Goal: Task Accomplishment & Management: Use online tool/utility

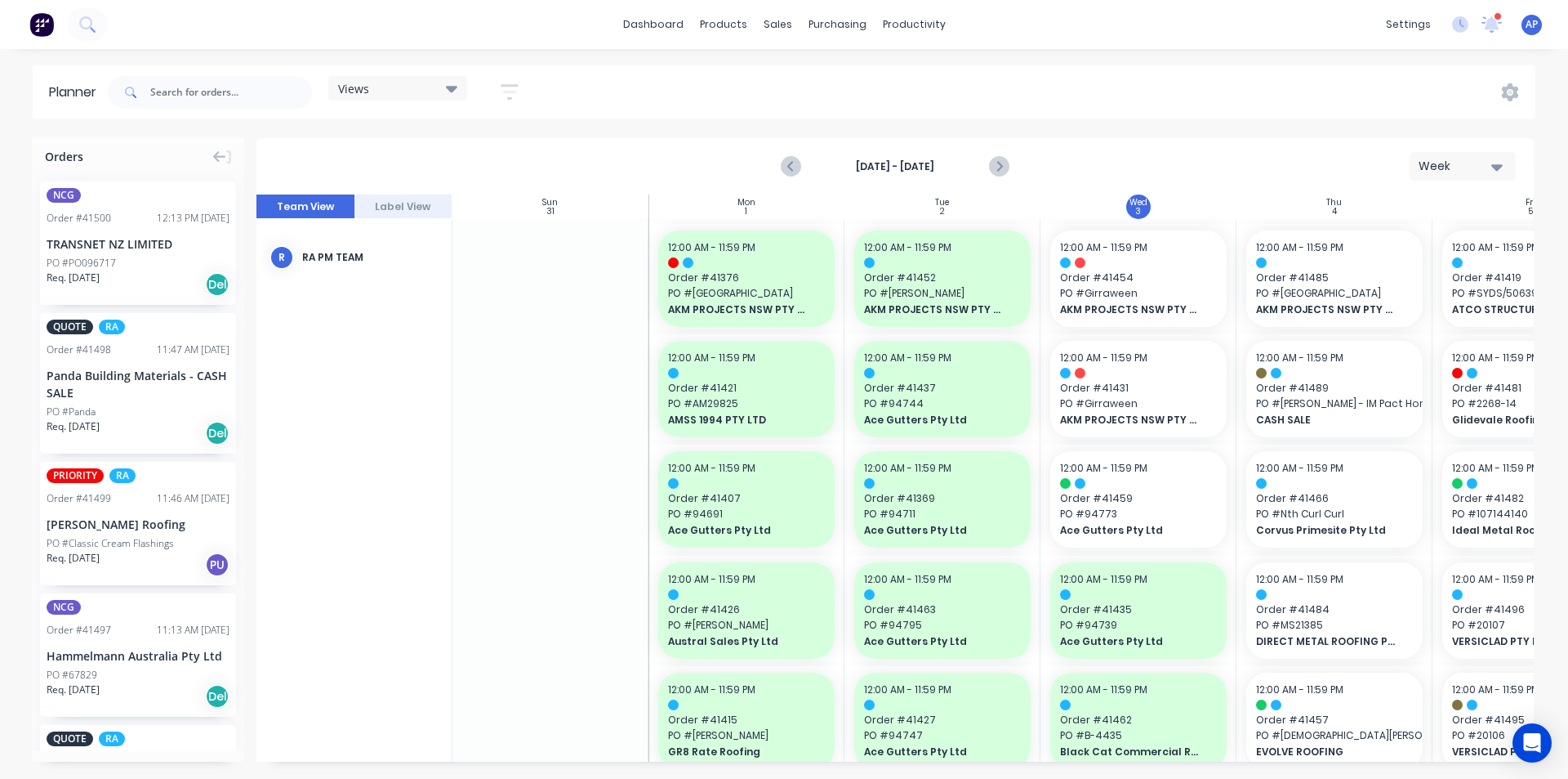
scroll to position [1078, 297]
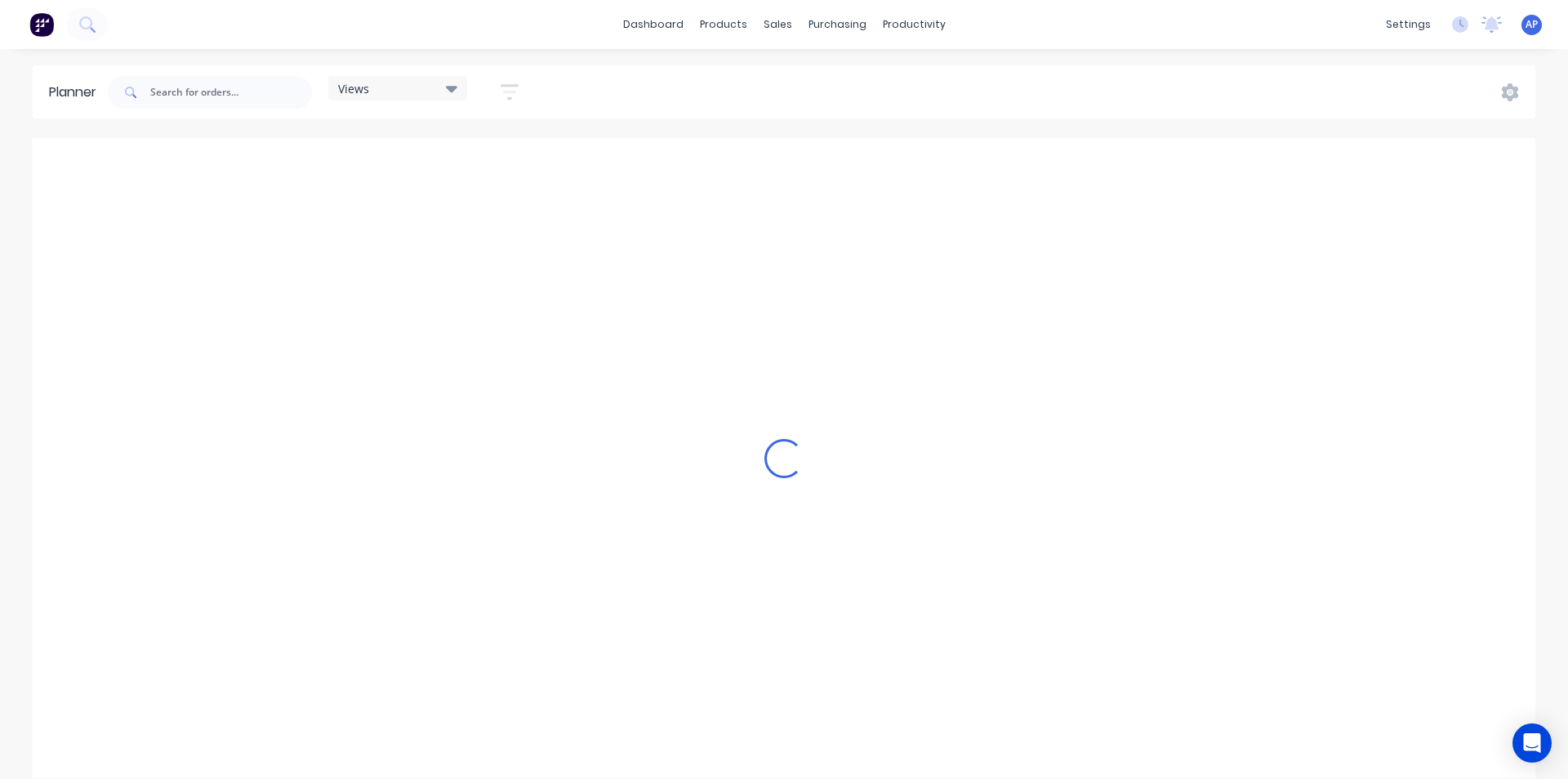
scroll to position [0, 2092]
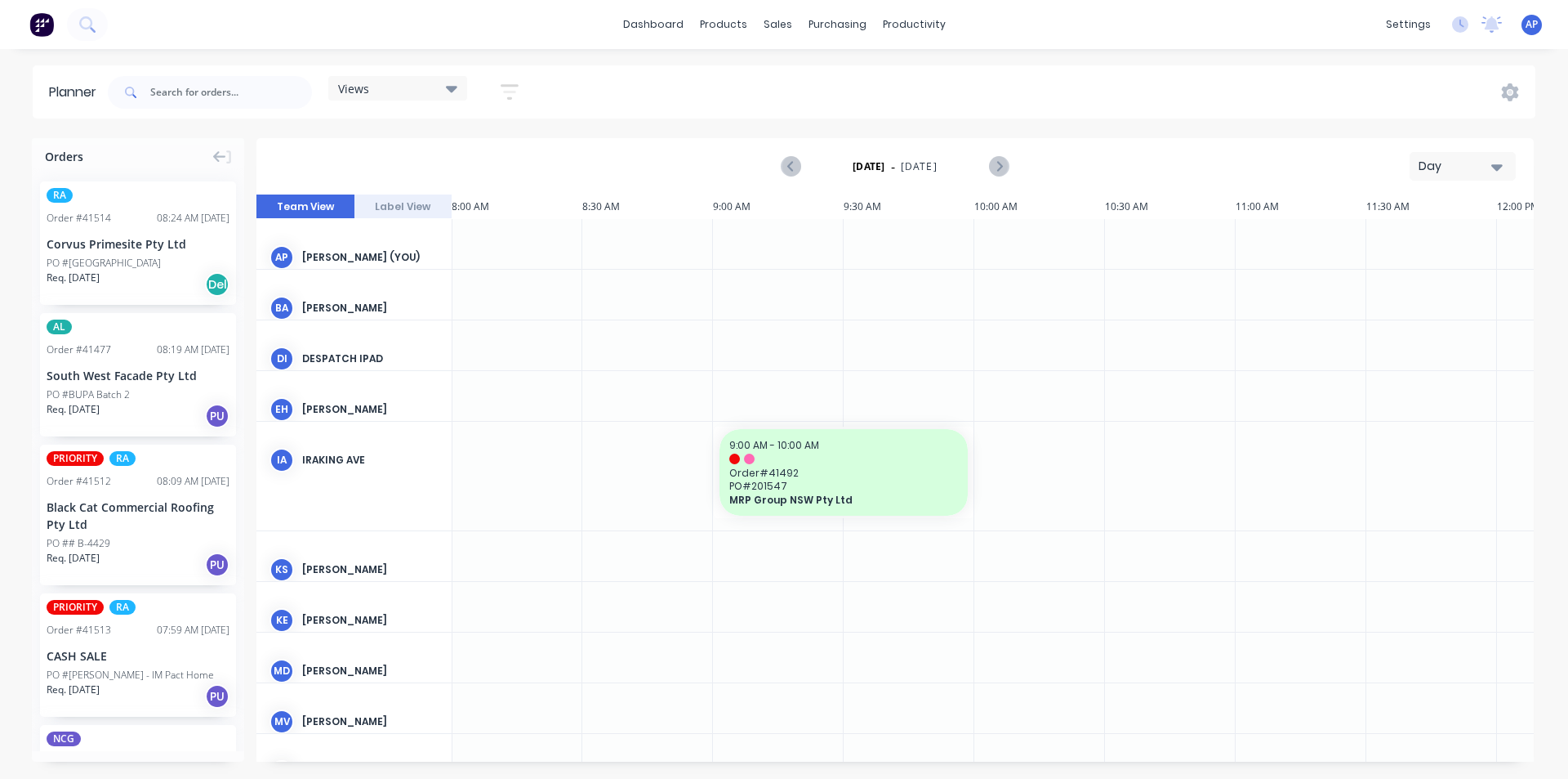
click at [454, 92] on icon at bounding box center [452, 89] width 12 height 7
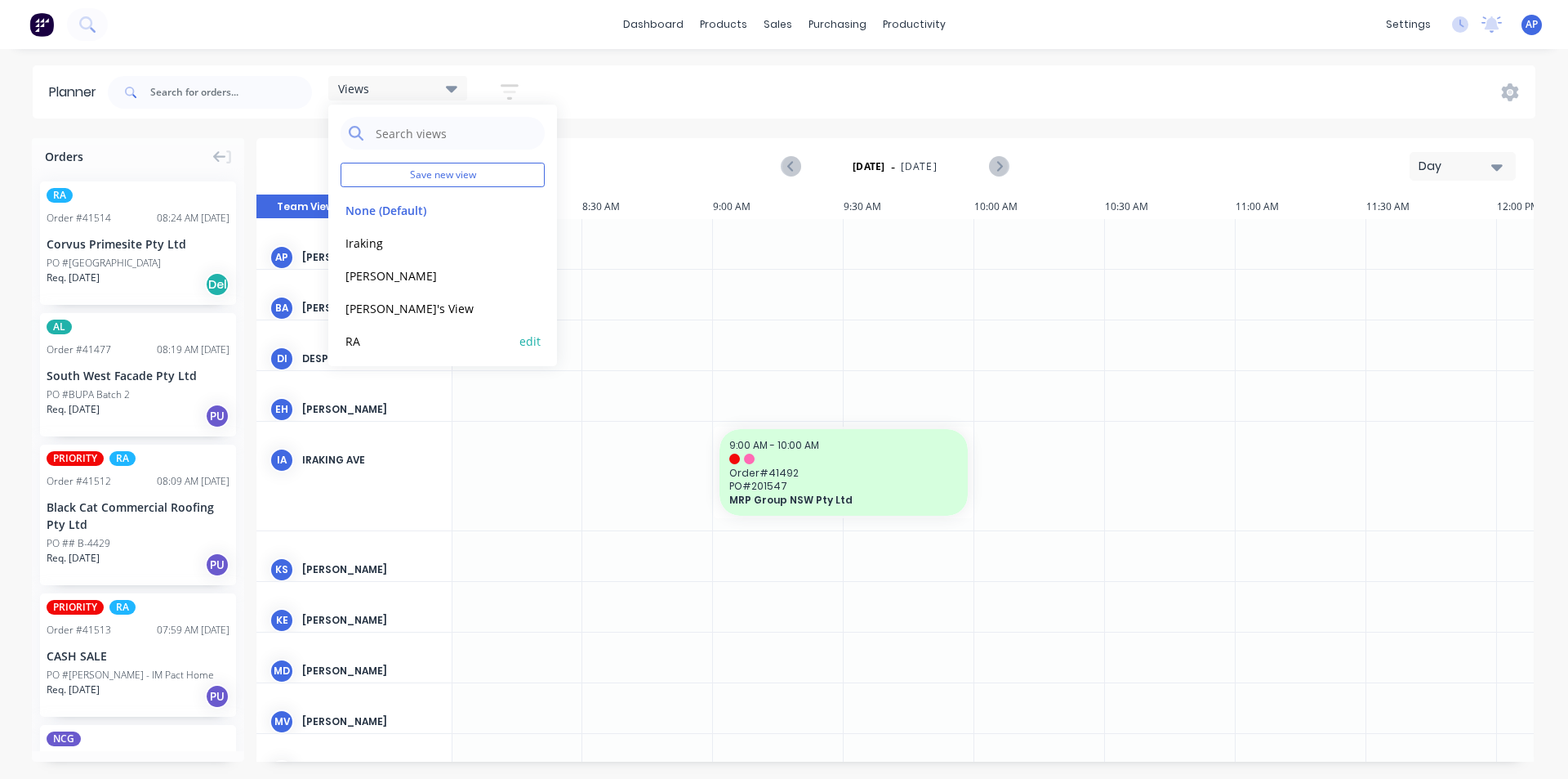
click at [362, 336] on button "RA" at bounding box center [427, 340] width 174 height 19
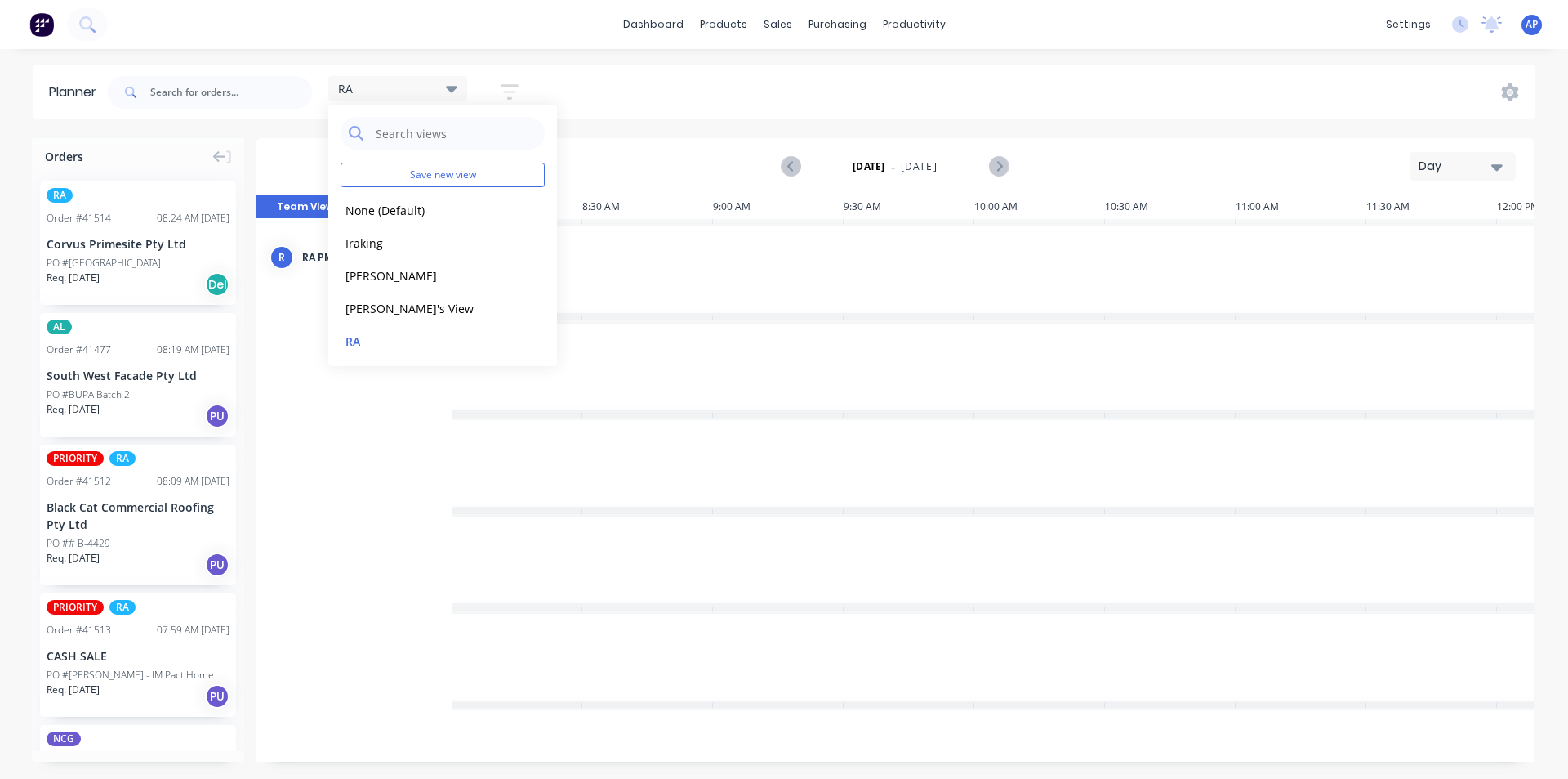
click at [1449, 172] on div "Day" at bounding box center [1456, 166] width 75 height 17
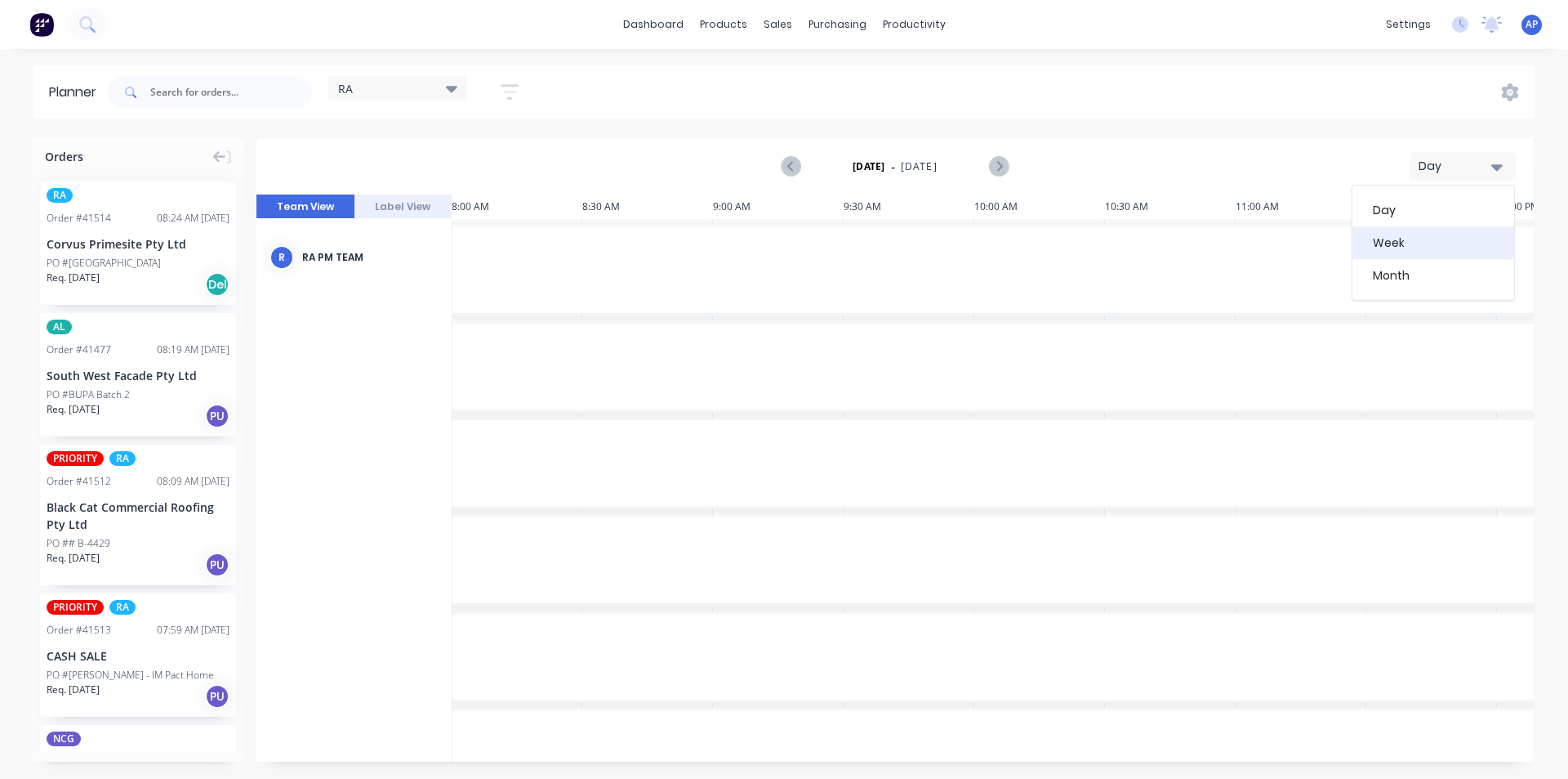
click at [1401, 251] on div "Week" at bounding box center [1434, 243] width 162 height 33
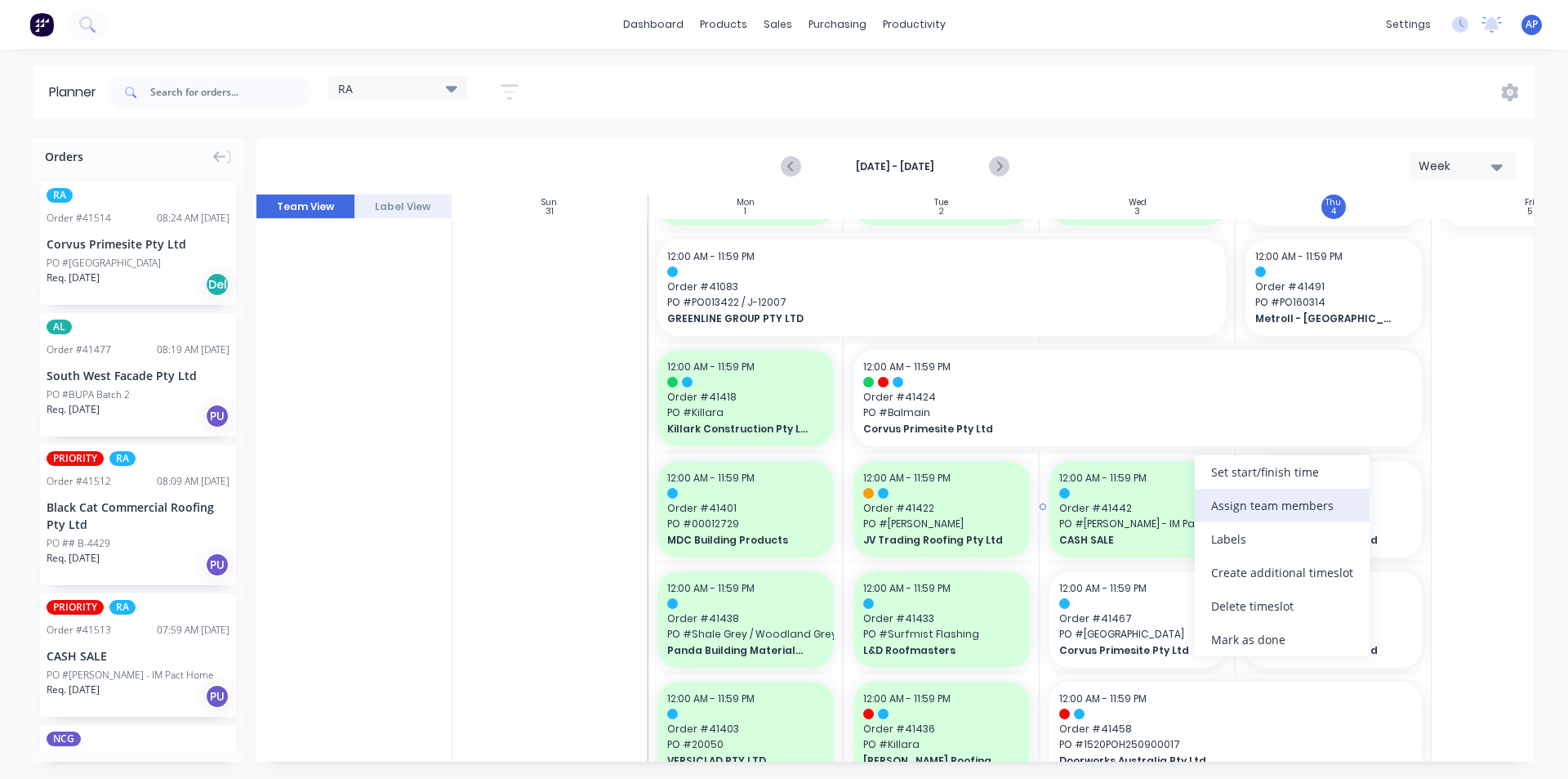
scroll to position [654, 1]
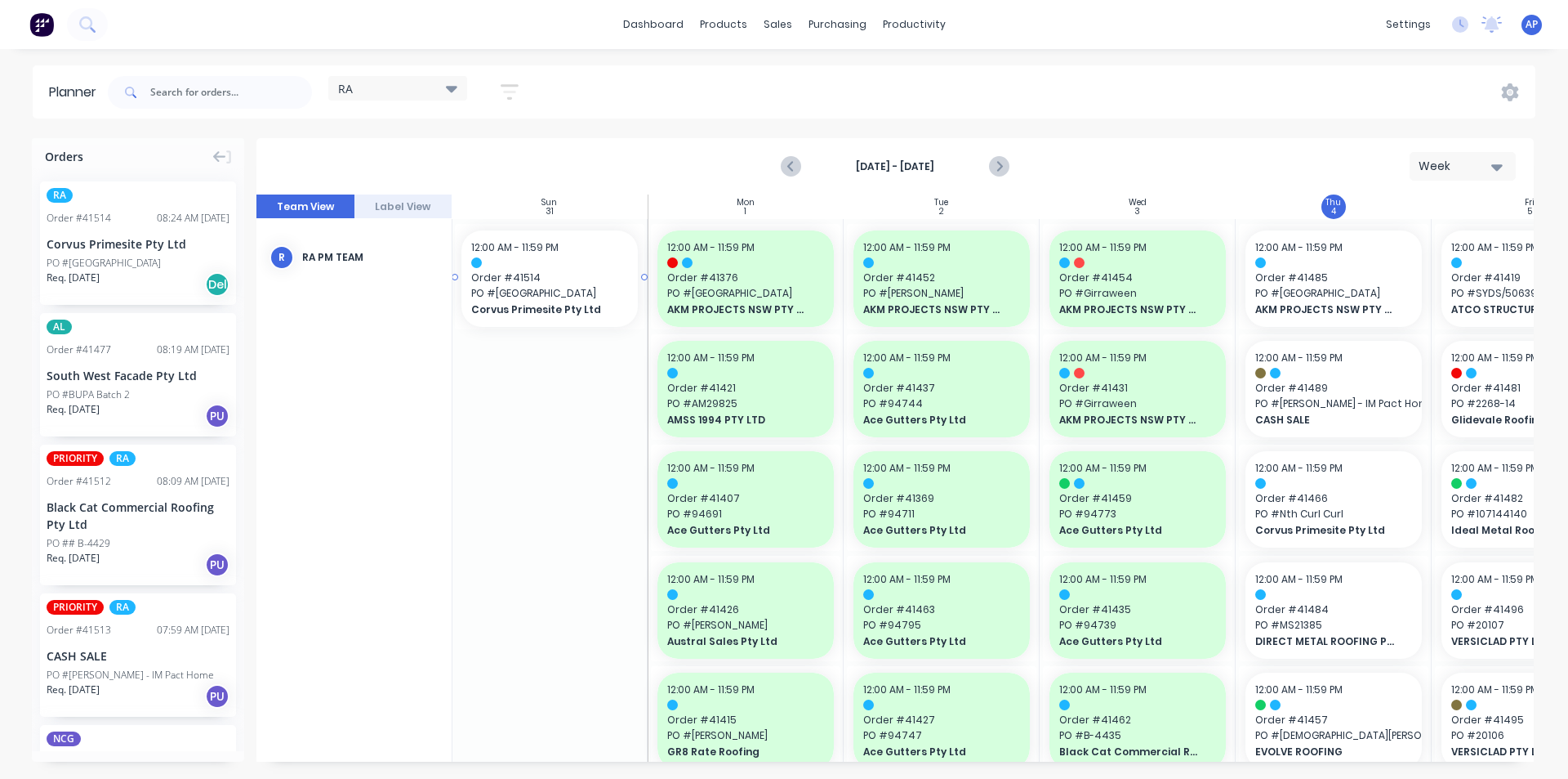
scroll to position [0, 0]
drag, startPoint x: 108, startPoint y: 239, endPoint x: 1303, endPoint y: 265, distance: 1195.3
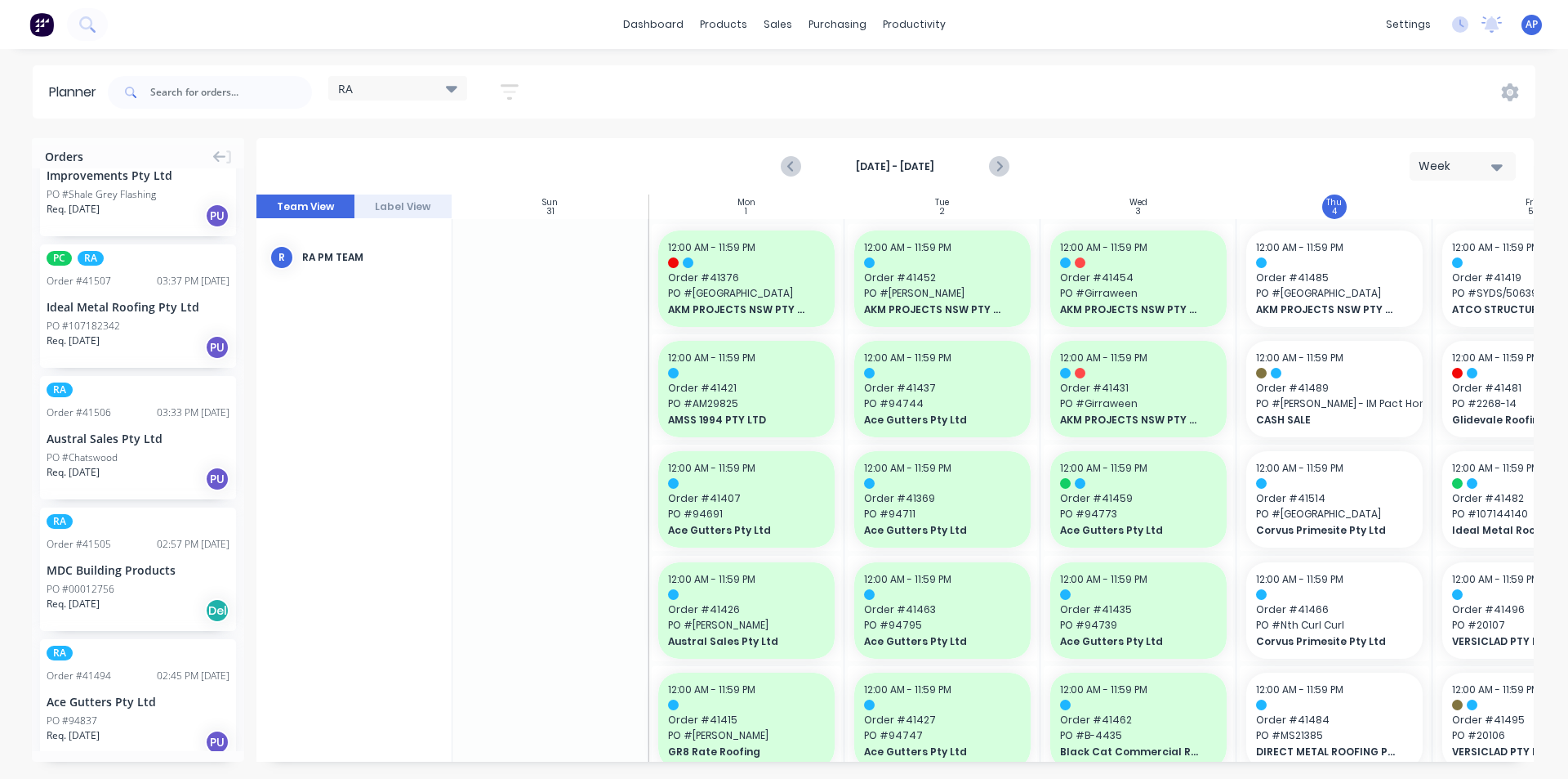
scroll to position [1062, 0]
drag, startPoint x: 131, startPoint y: 451, endPoint x: 1283, endPoint y: 292, distance: 1162.9
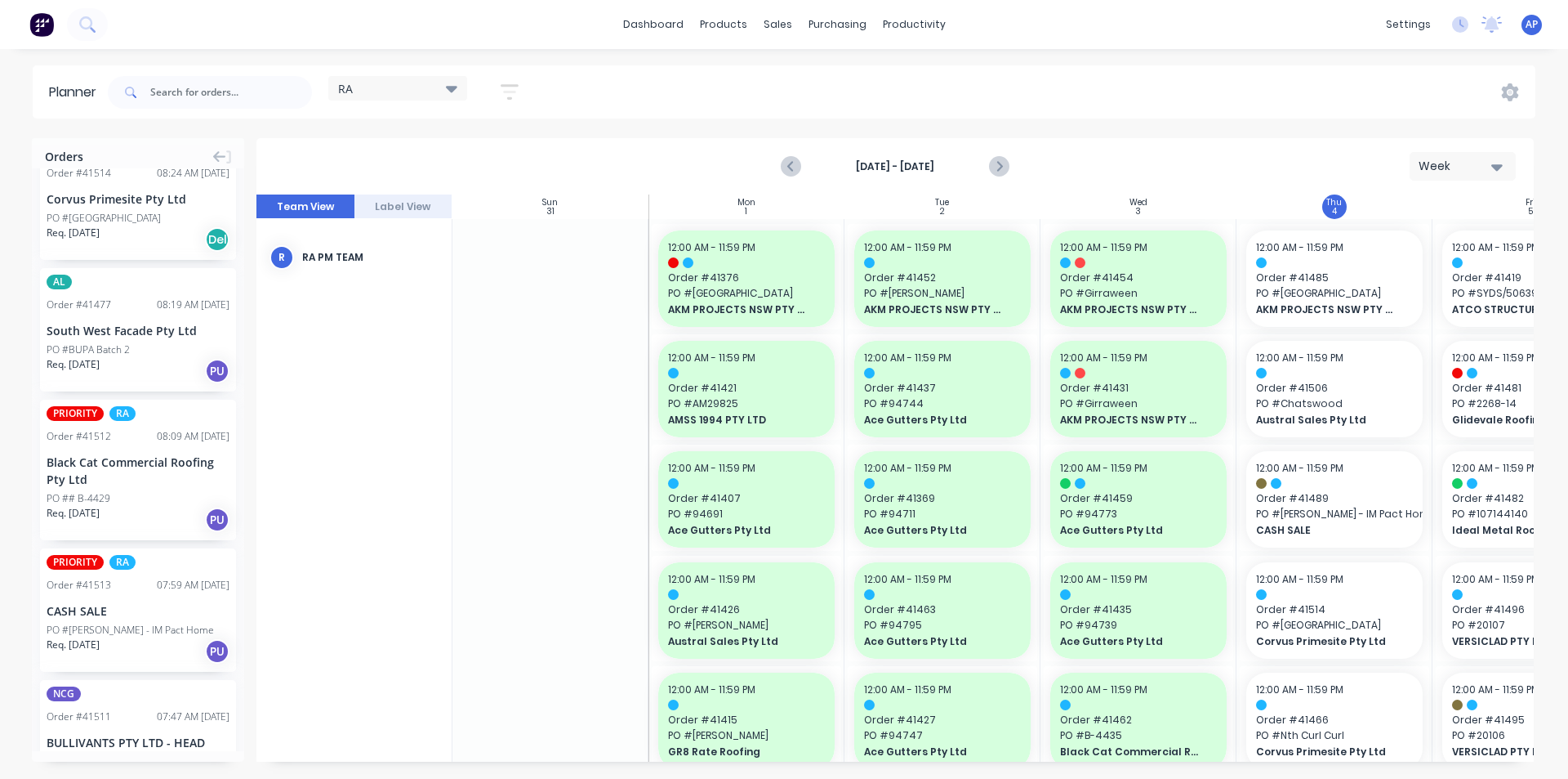
scroll to position [0, 0]
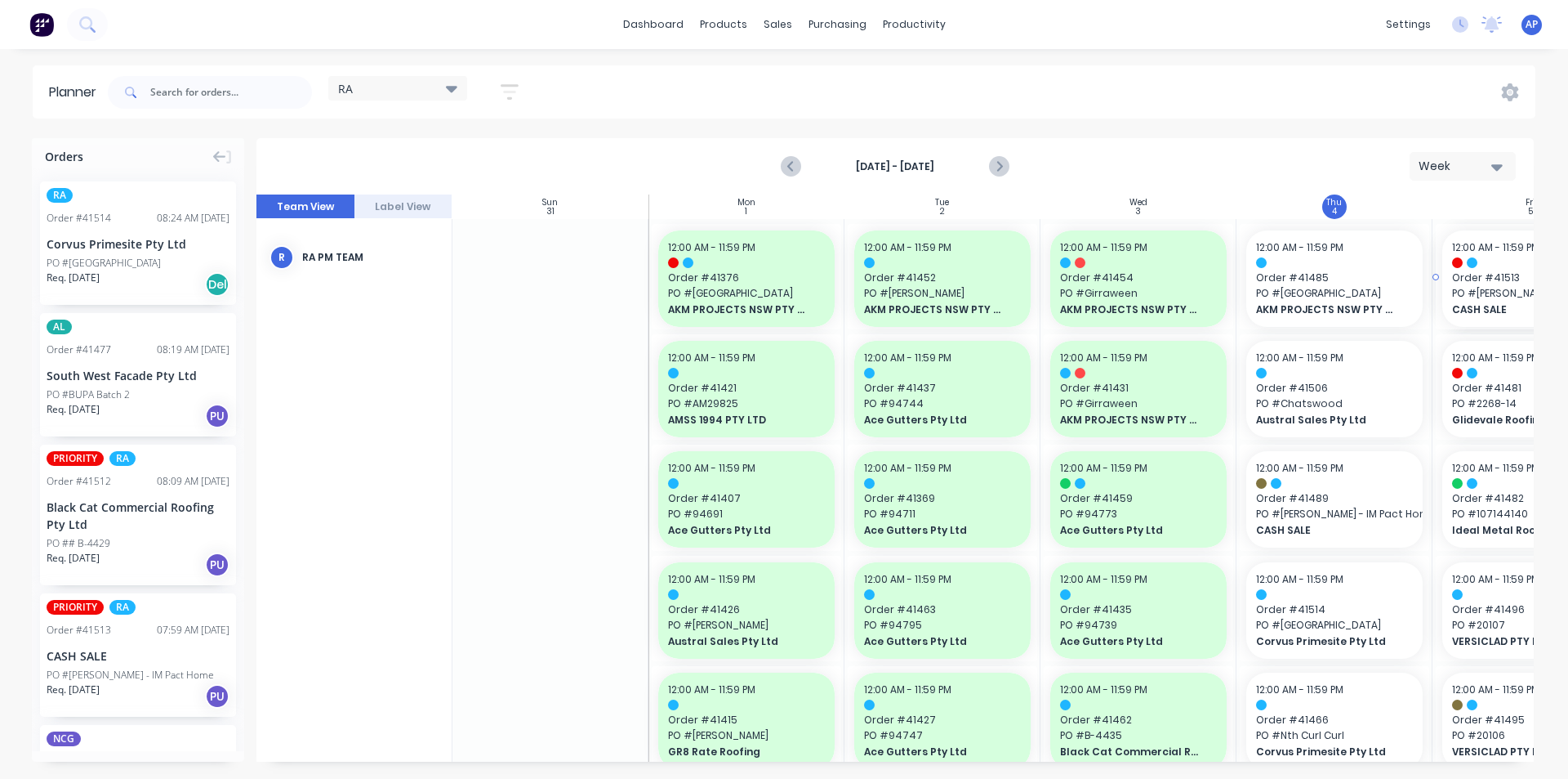
drag, startPoint x: 98, startPoint y: 640, endPoint x: 1476, endPoint y: 375, distance: 1403.2
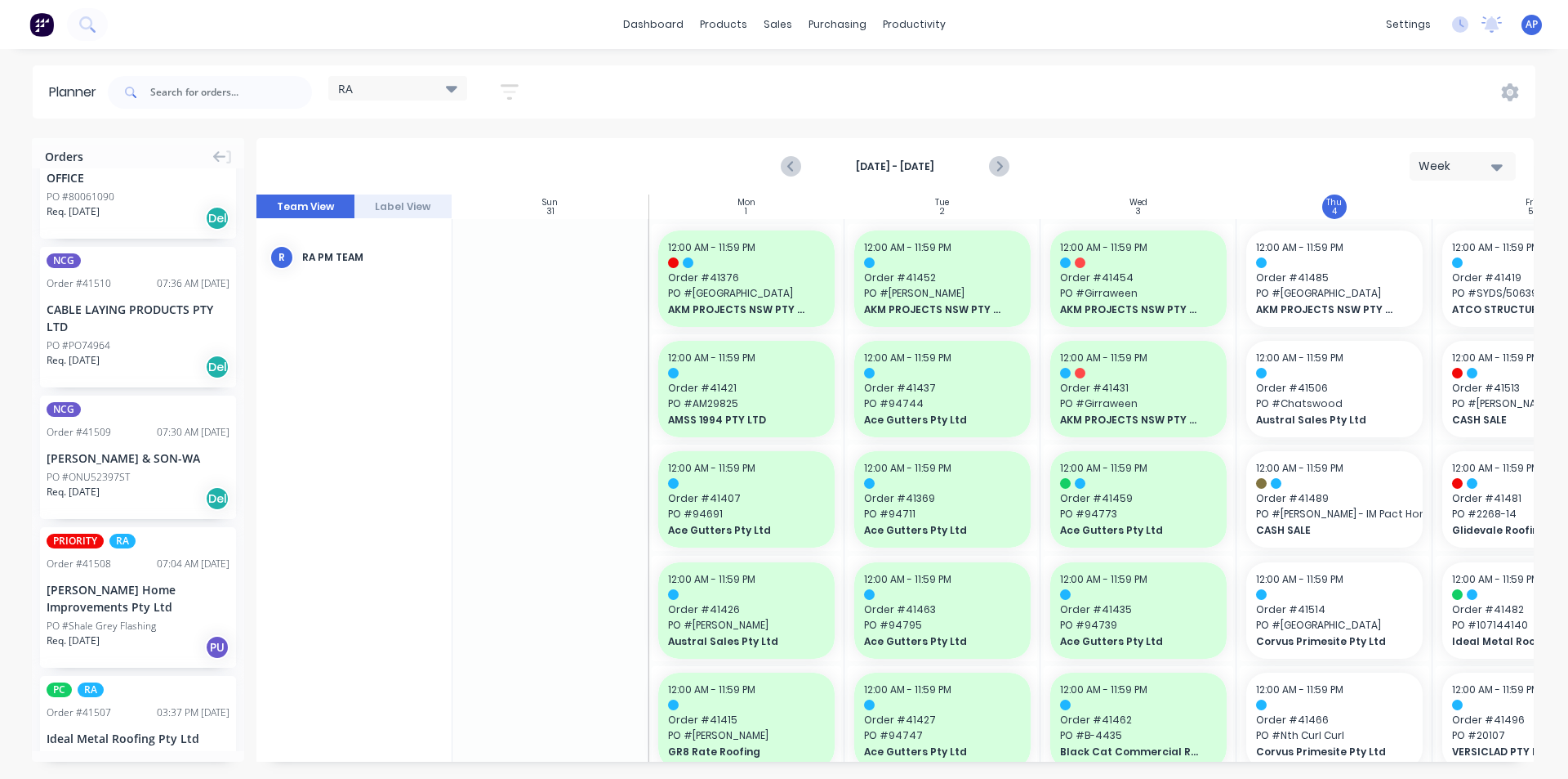
scroll to position [654, 0]
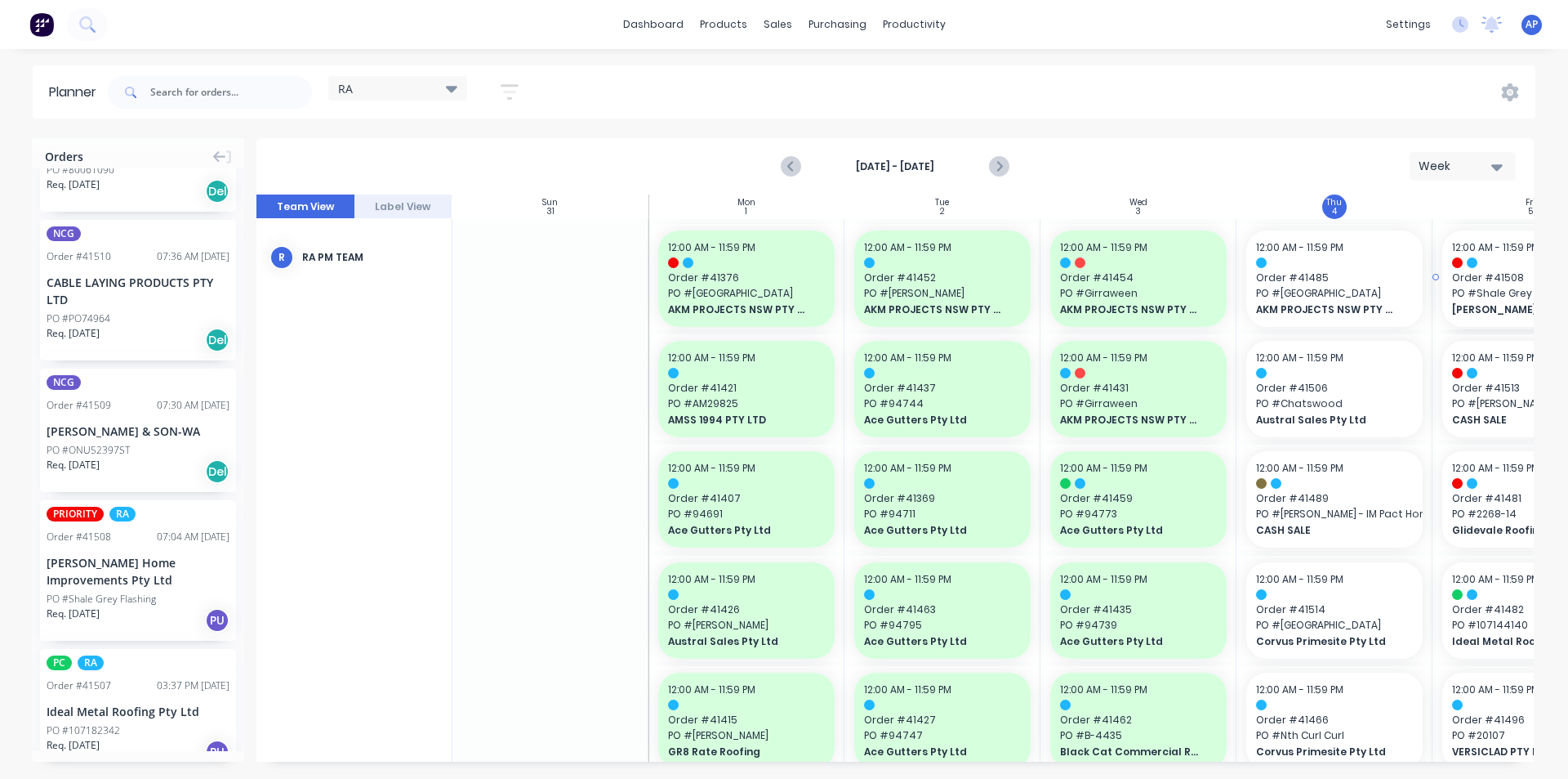
drag, startPoint x: 125, startPoint y: 595, endPoint x: 1471, endPoint y: 407, distance: 1359.1
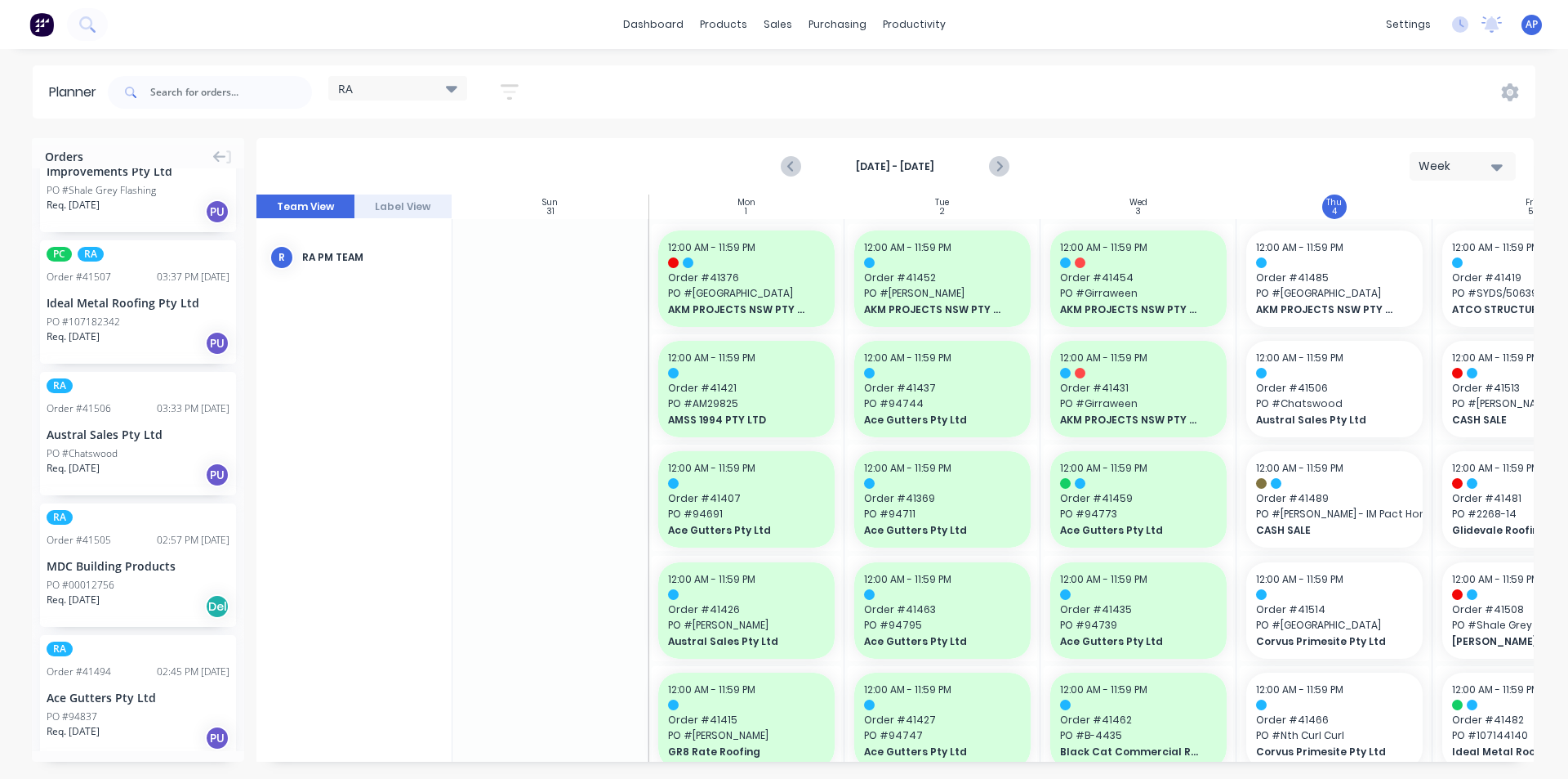
scroll to position [1225, 0]
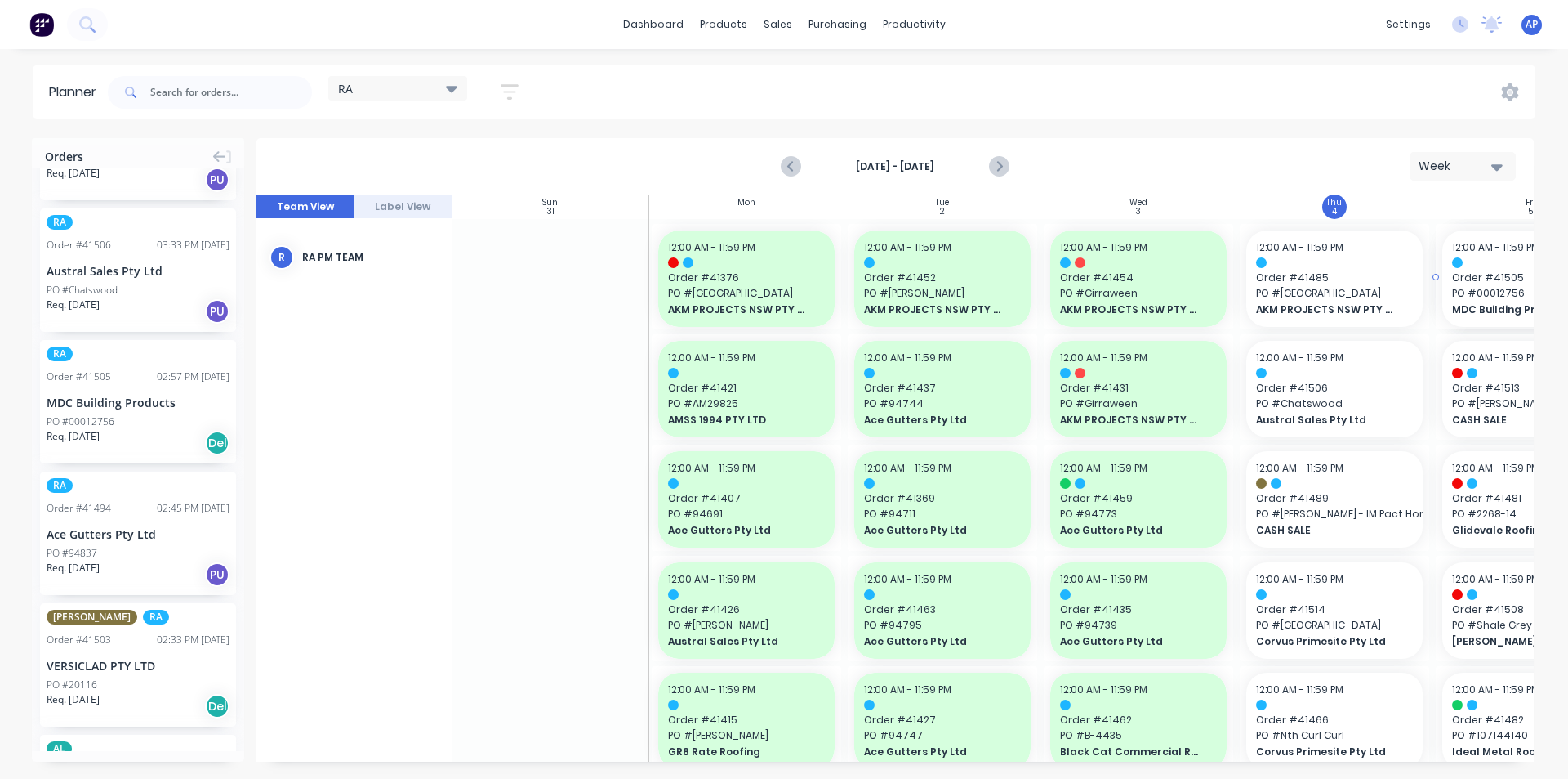
drag, startPoint x: 146, startPoint y: 411, endPoint x: 1476, endPoint y: 339, distance: 1331.9
drag, startPoint x: 127, startPoint y: 551, endPoint x: 1469, endPoint y: 460, distance: 1345.1
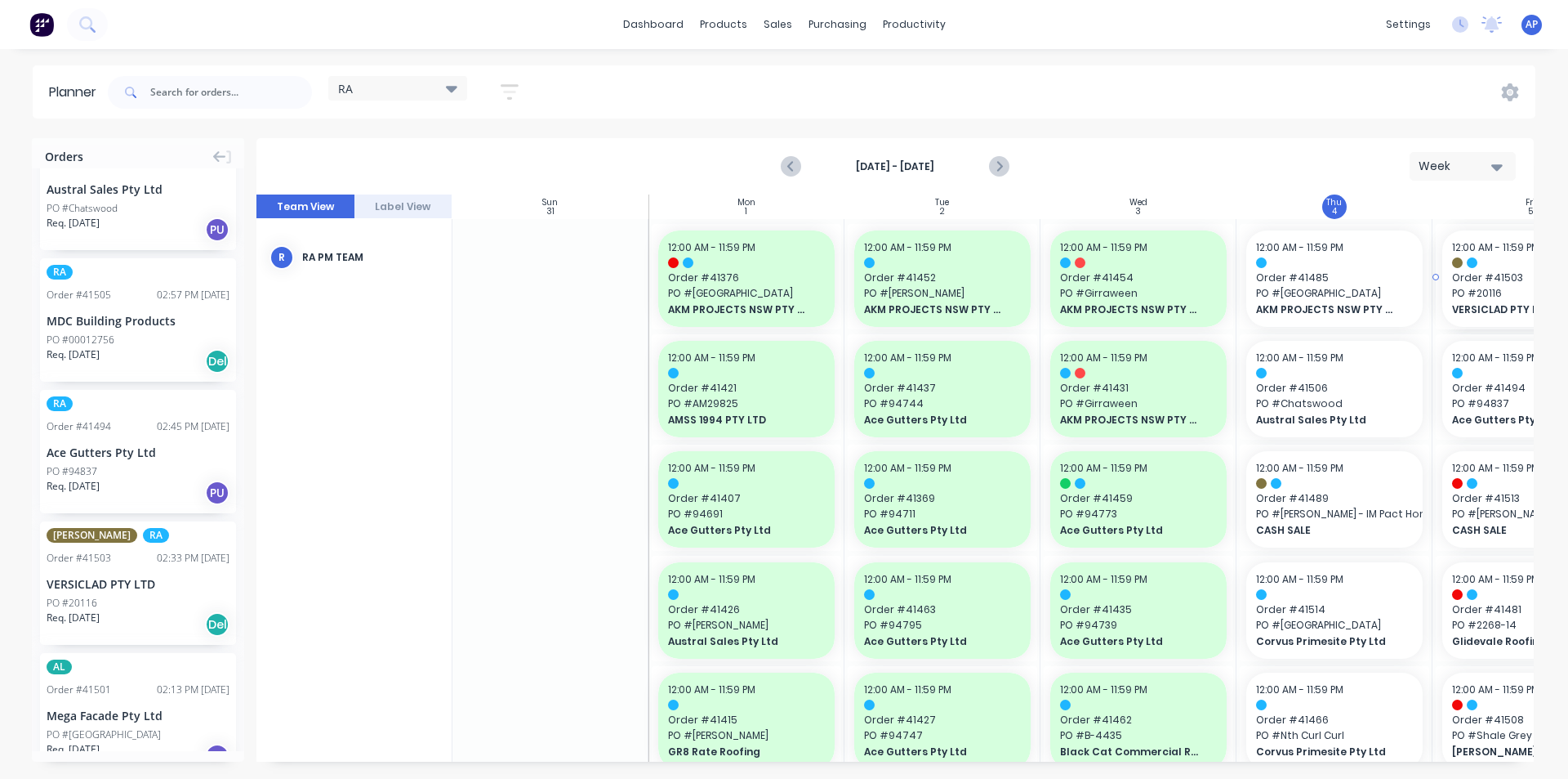
drag, startPoint x: 91, startPoint y: 564, endPoint x: 1477, endPoint y: 441, distance: 1391.4
click at [996, 168] on icon "Next page" at bounding box center [998, 167] width 20 height 20
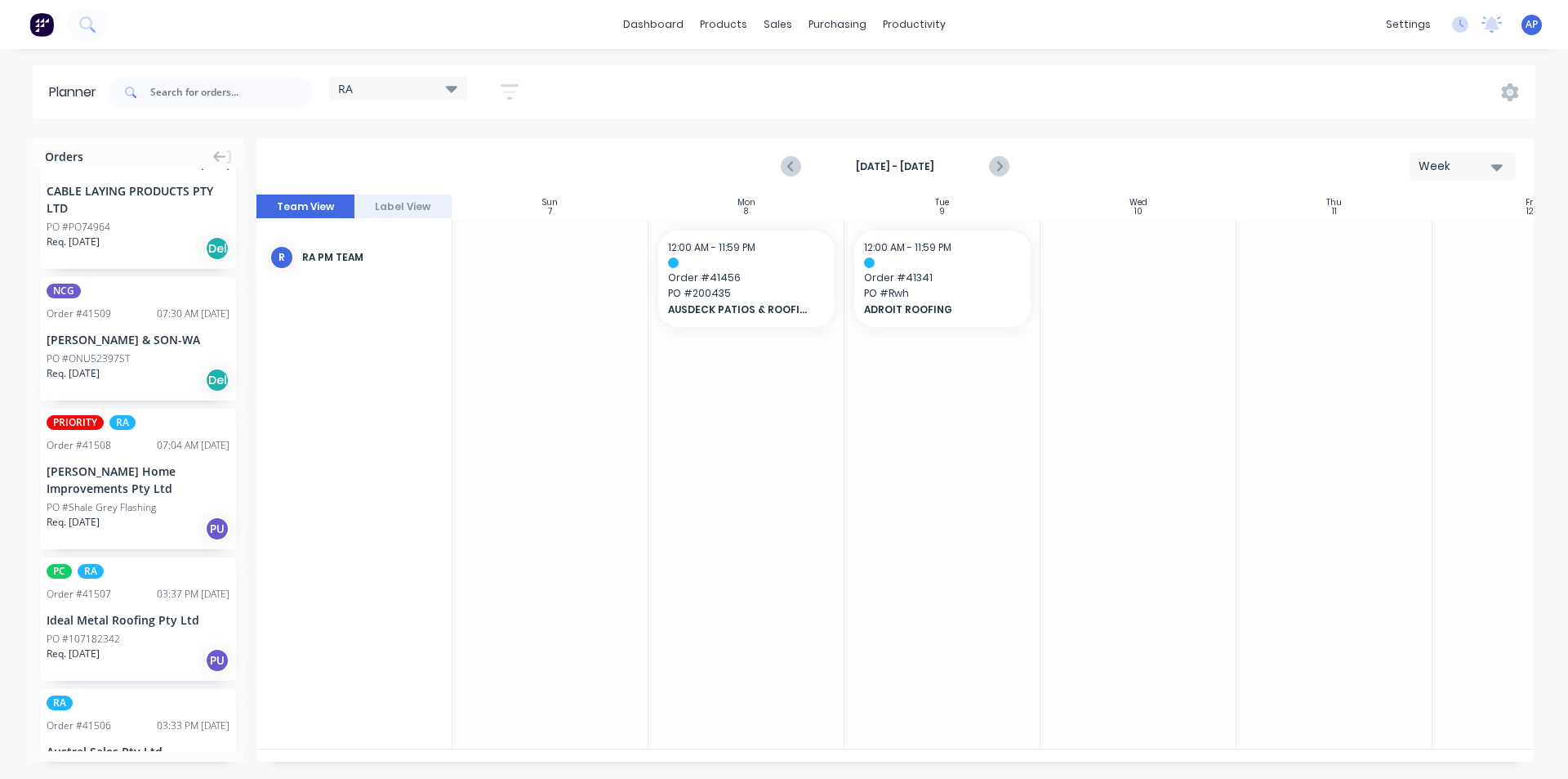
scroll to position [712, 0]
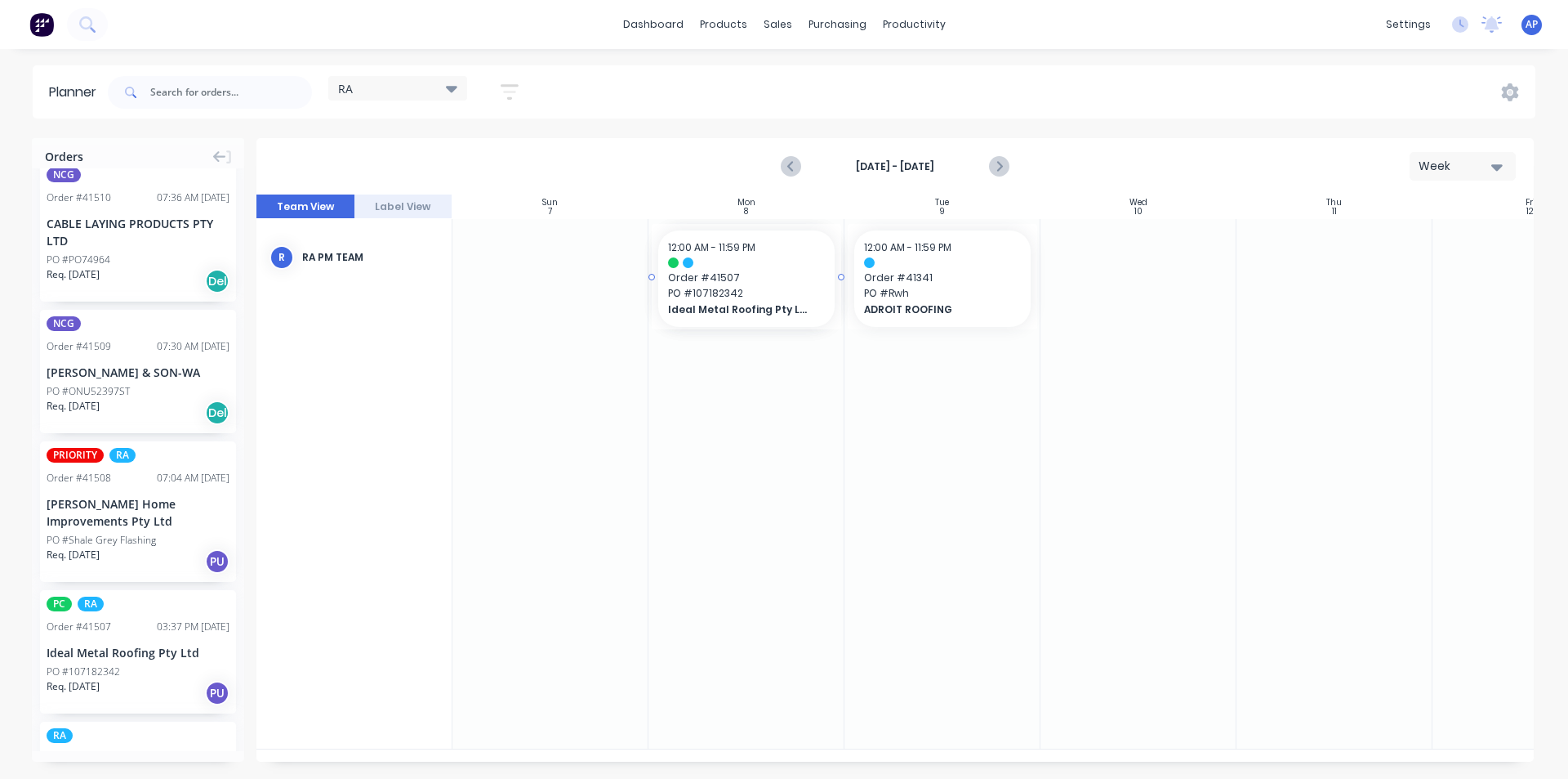
drag, startPoint x: 148, startPoint y: 641, endPoint x: 694, endPoint y: 392, distance: 600.1
click at [792, 168] on icon "Previous page" at bounding box center [792, 167] width 7 height 13
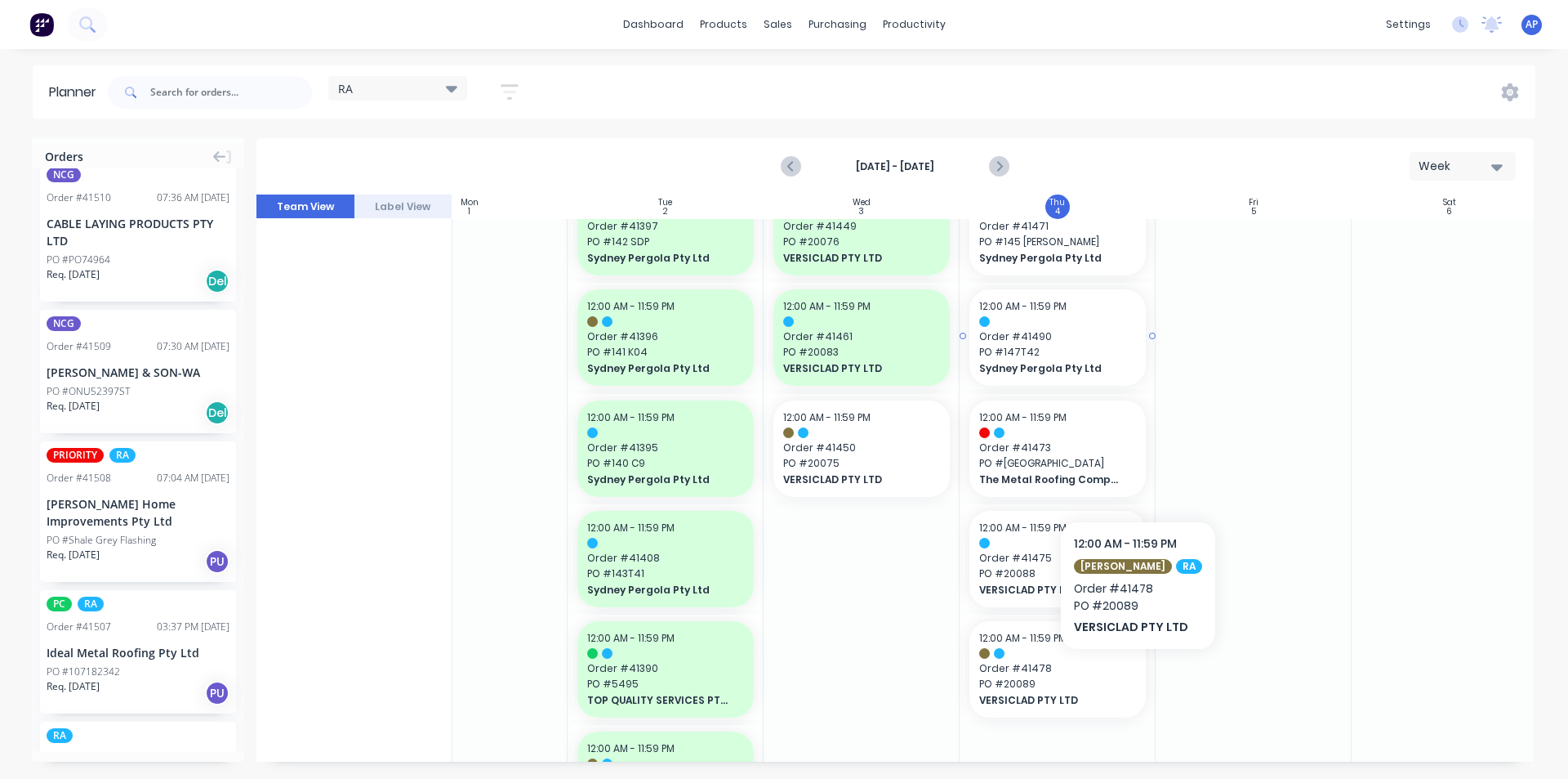
scroll to position [1798, 277]
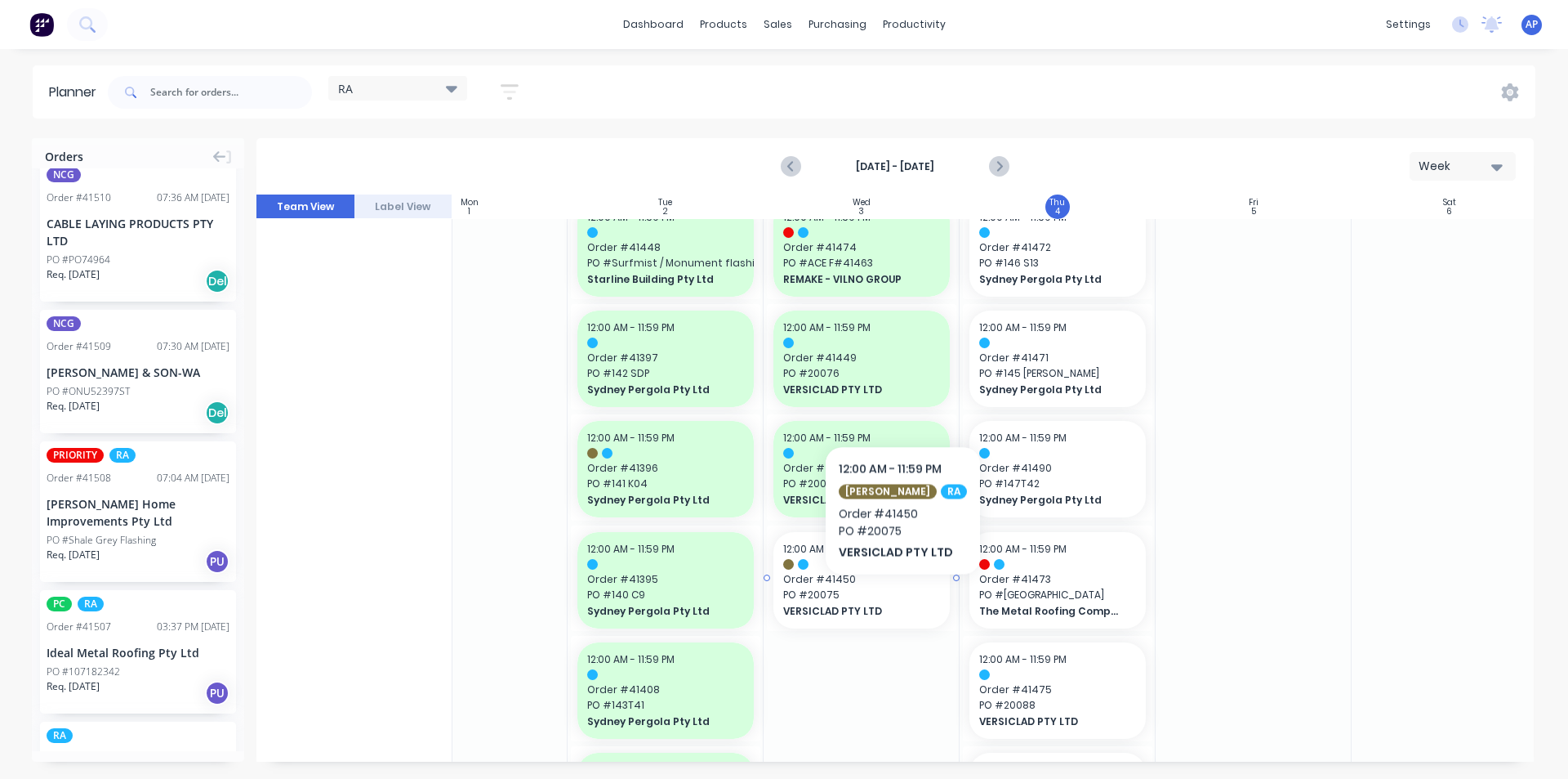
click at [892, 603] on div "12:00 AM - 11:59 PM Order # 41450 PO # 20075 VERSICLAD PTY LTD" at bounding box center [862, 580] width 177 height 97
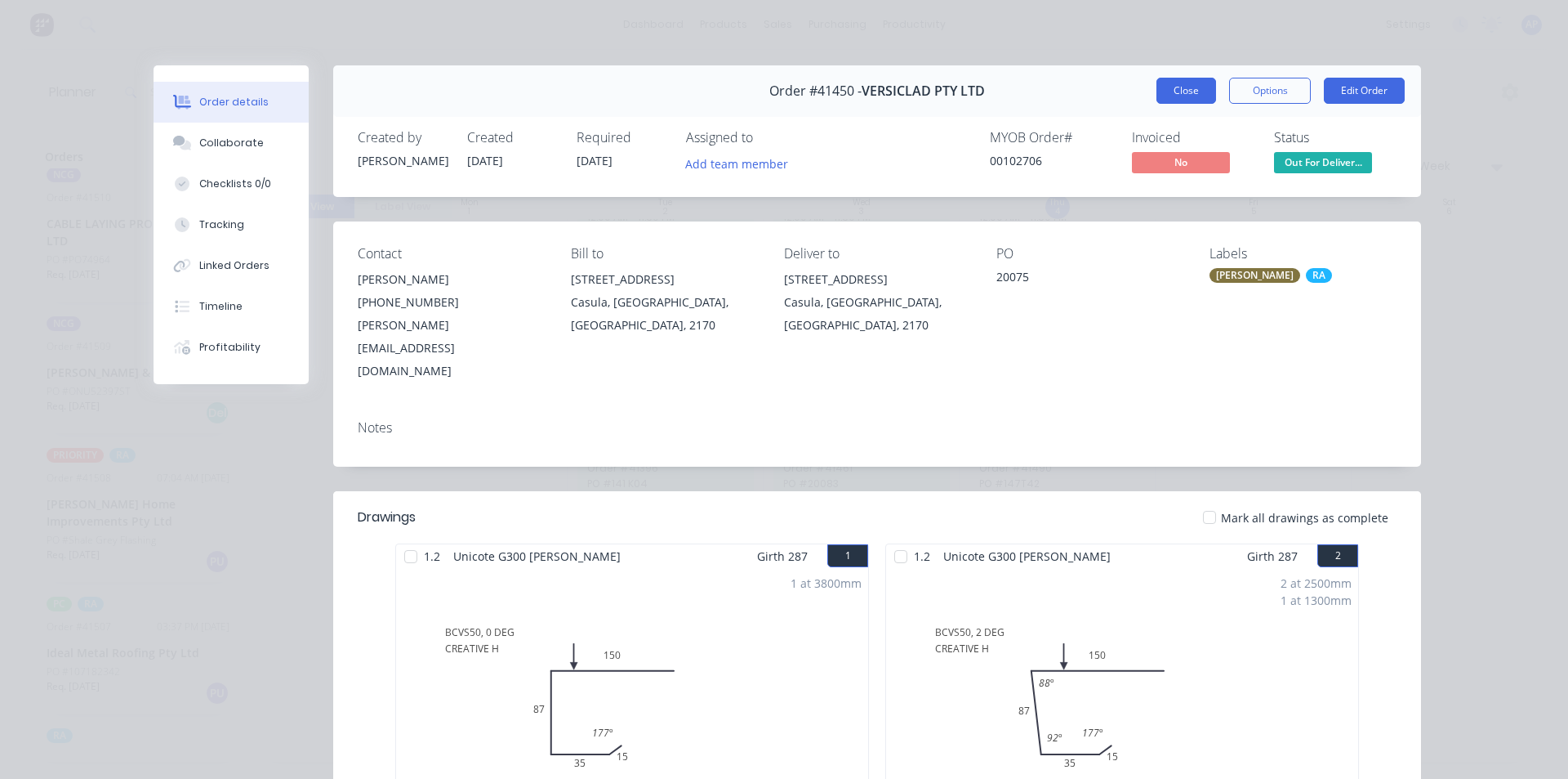
click at [1189, 86] on button "Close" at bounding box center [1186, 91] width 59 height 26
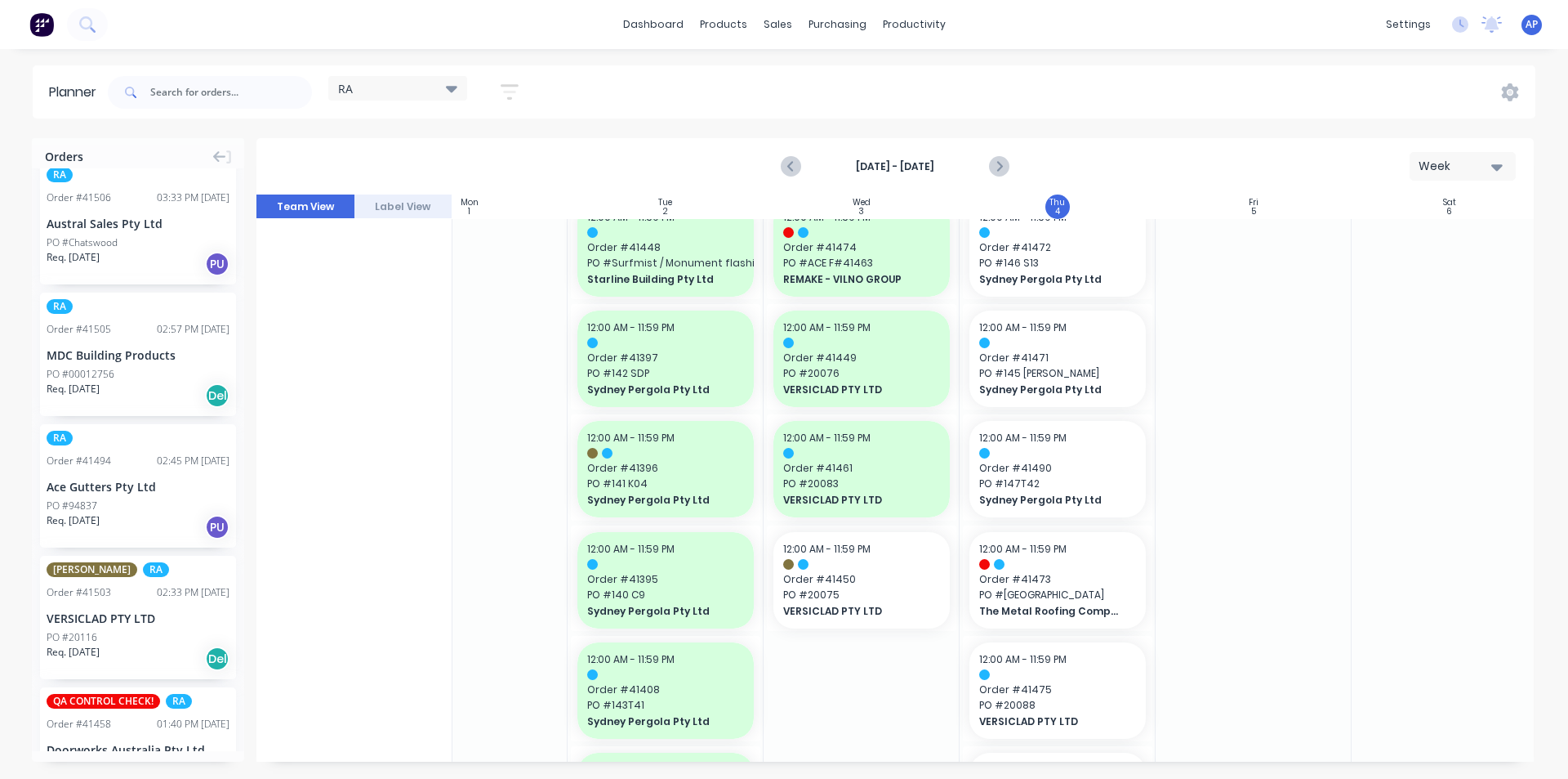
scroll to position [152, 0]
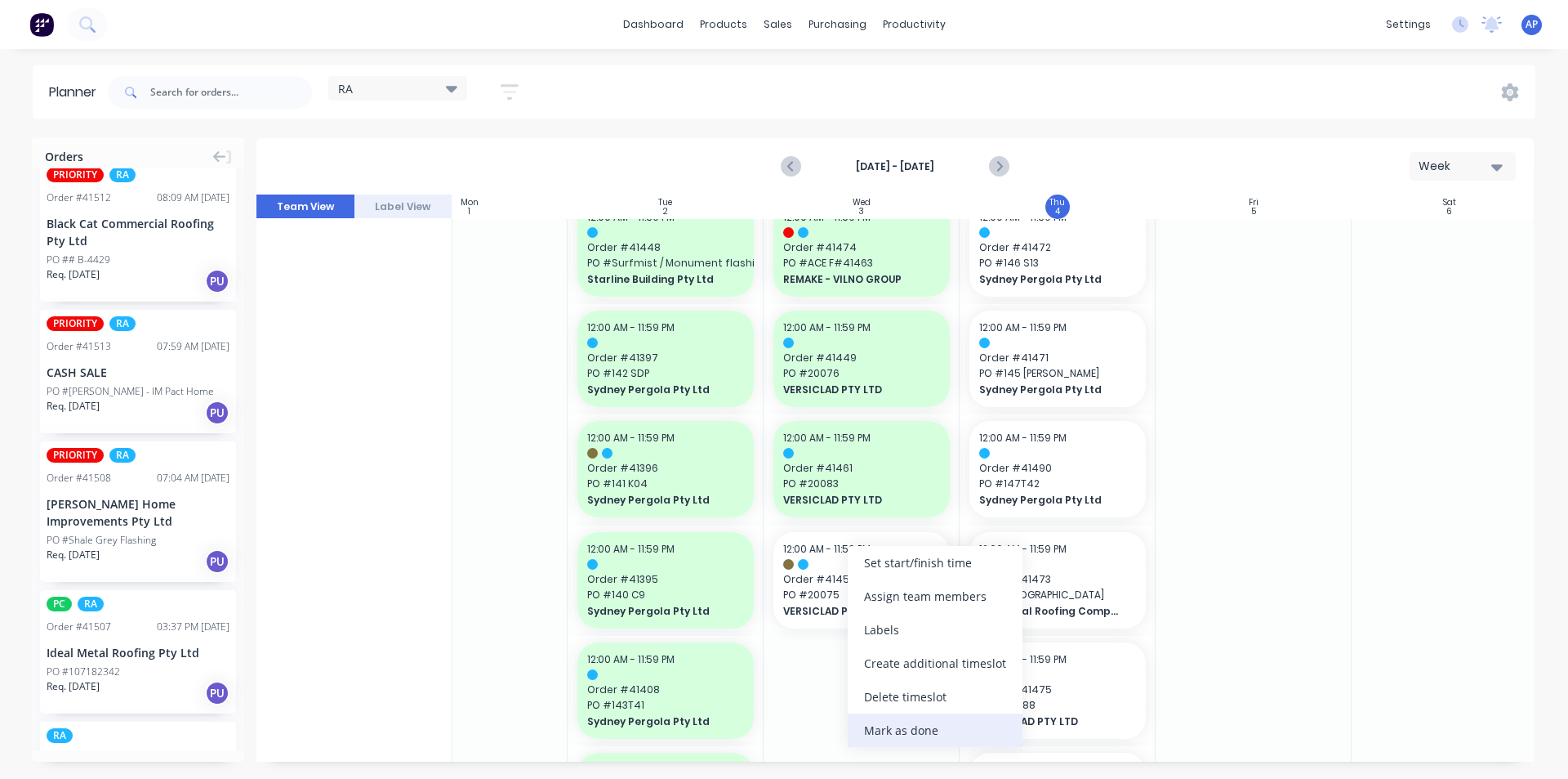
click at [866, 733] on div "Mark as done" at bounding box center [935, 729] width 175 height 34
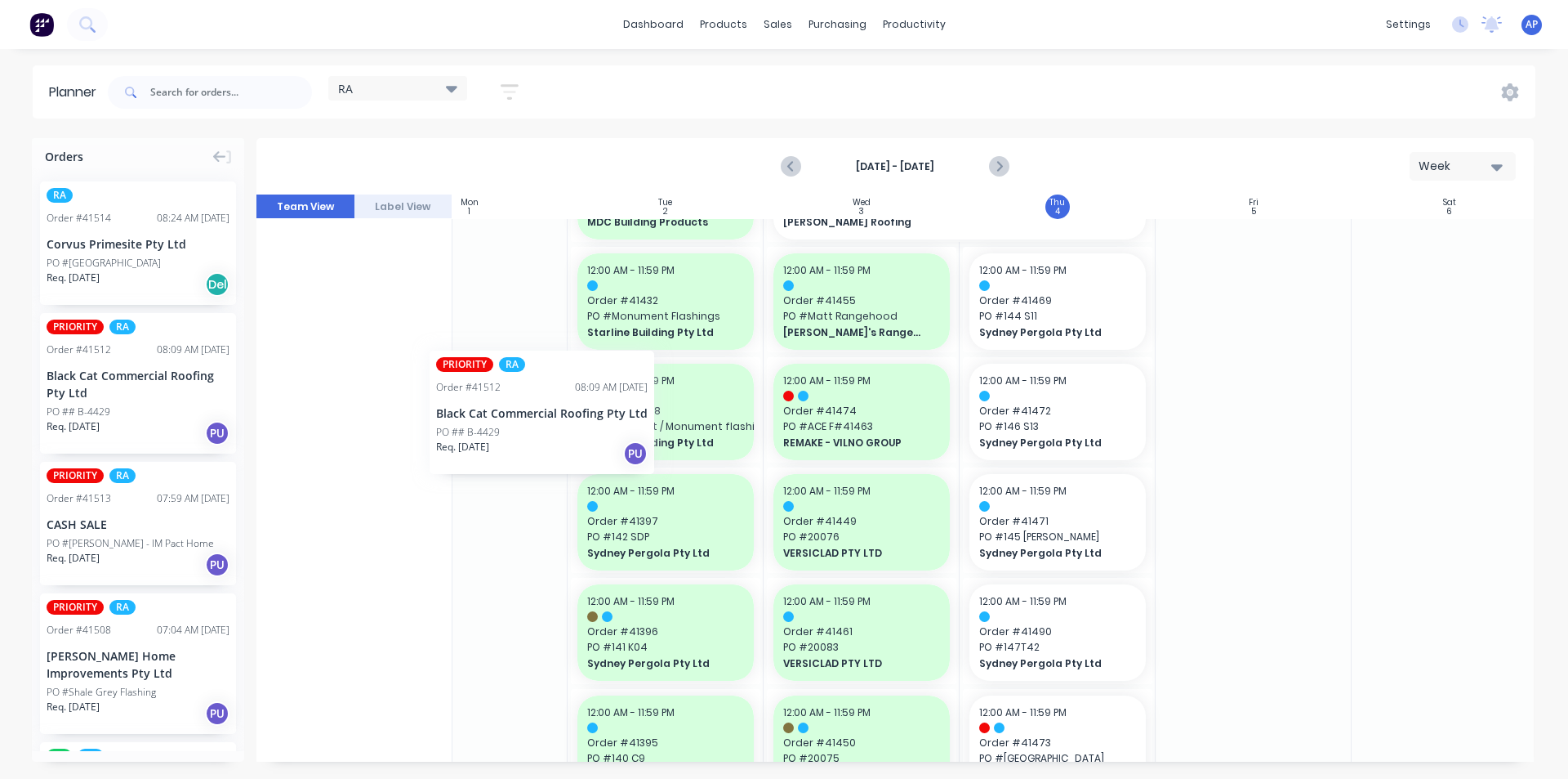
scroll to position [1634, 269]
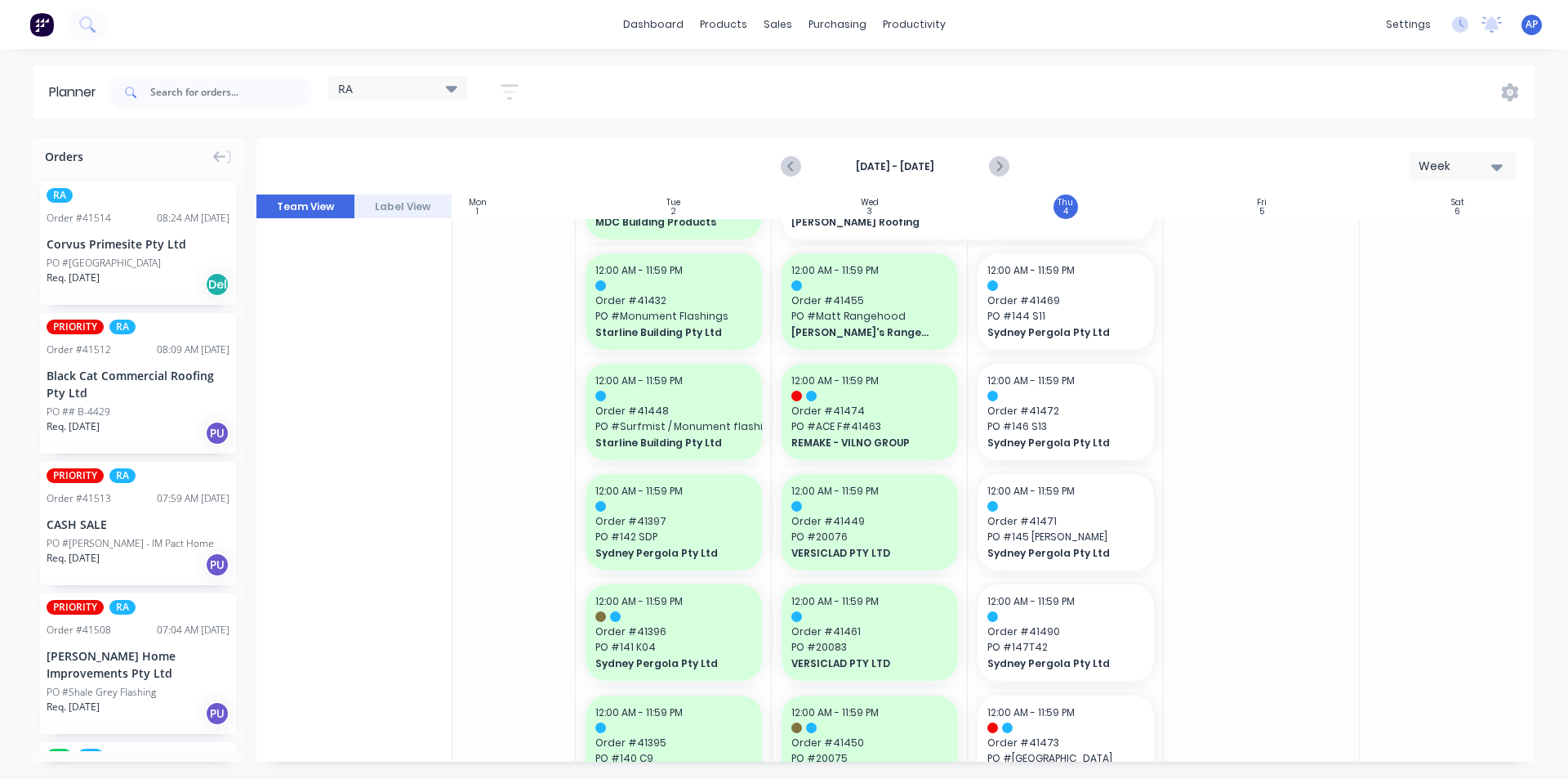
drag, startPoint x: 107, startPoint y: 374, endPoint x: 1250, endPoint y: 292, distance: 1145.9
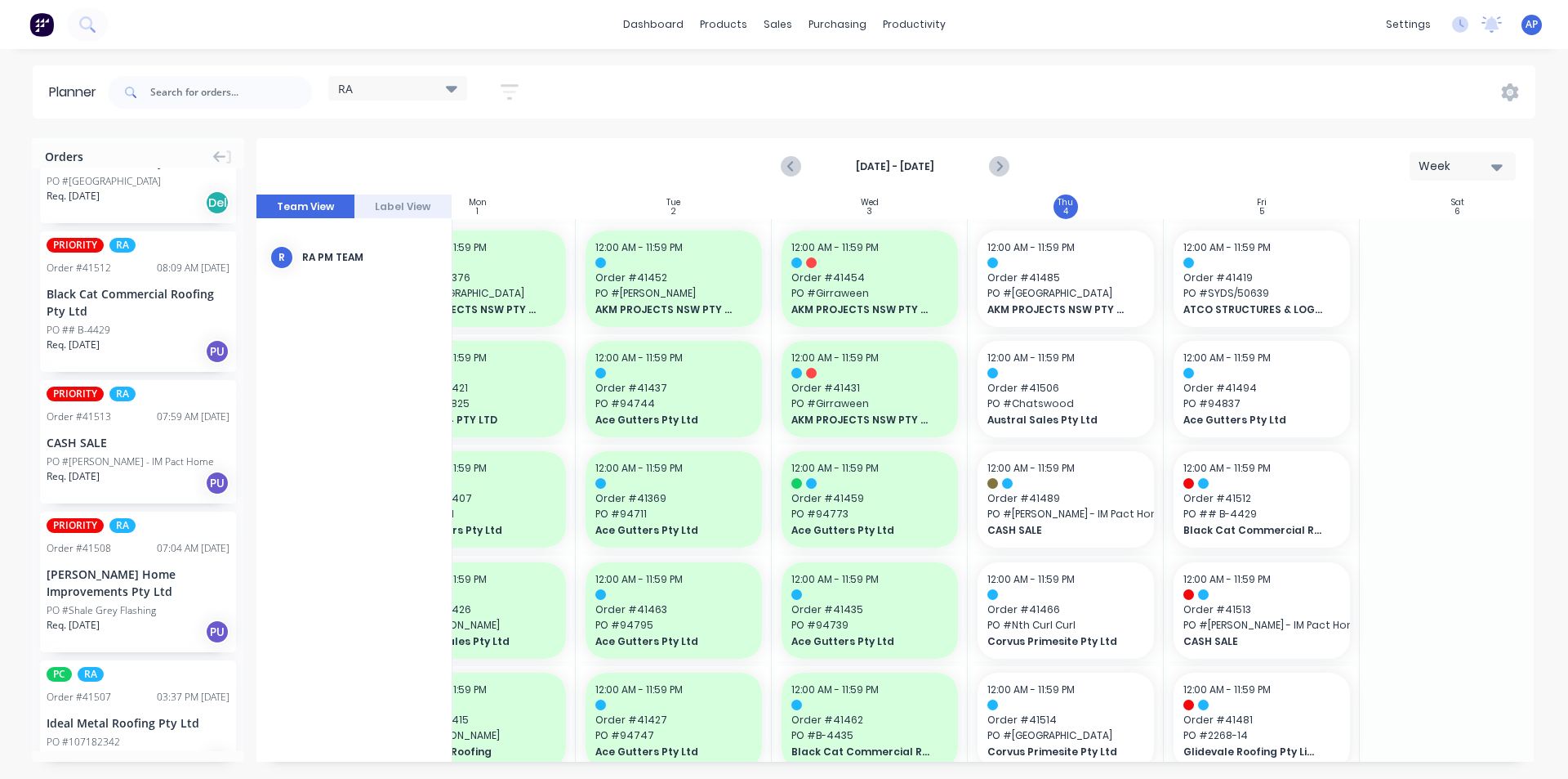
scroll to position [0, 0]
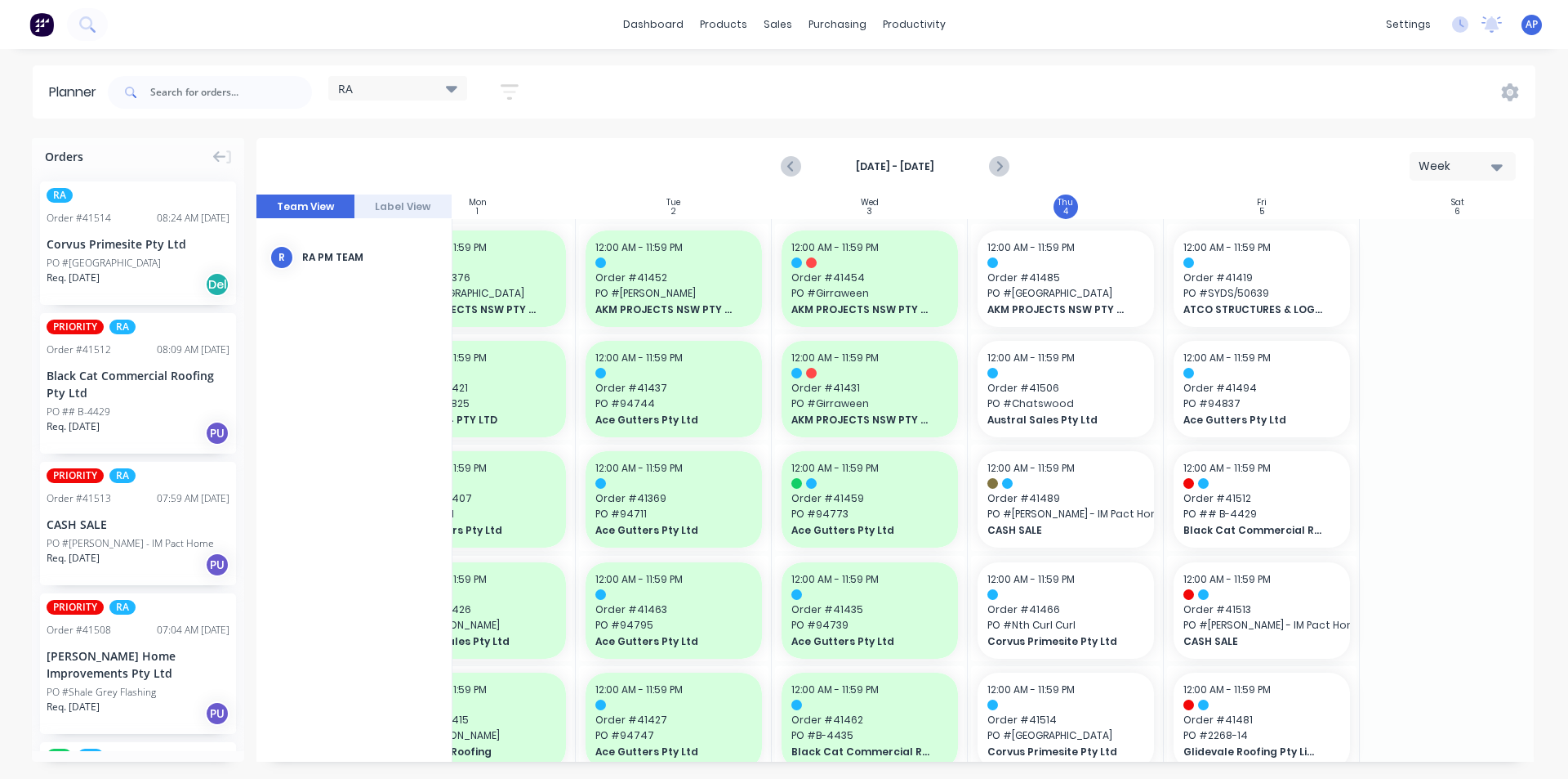
click at [519, 89] on icon "button" at bounding box center [510, 92] width 18 height 21
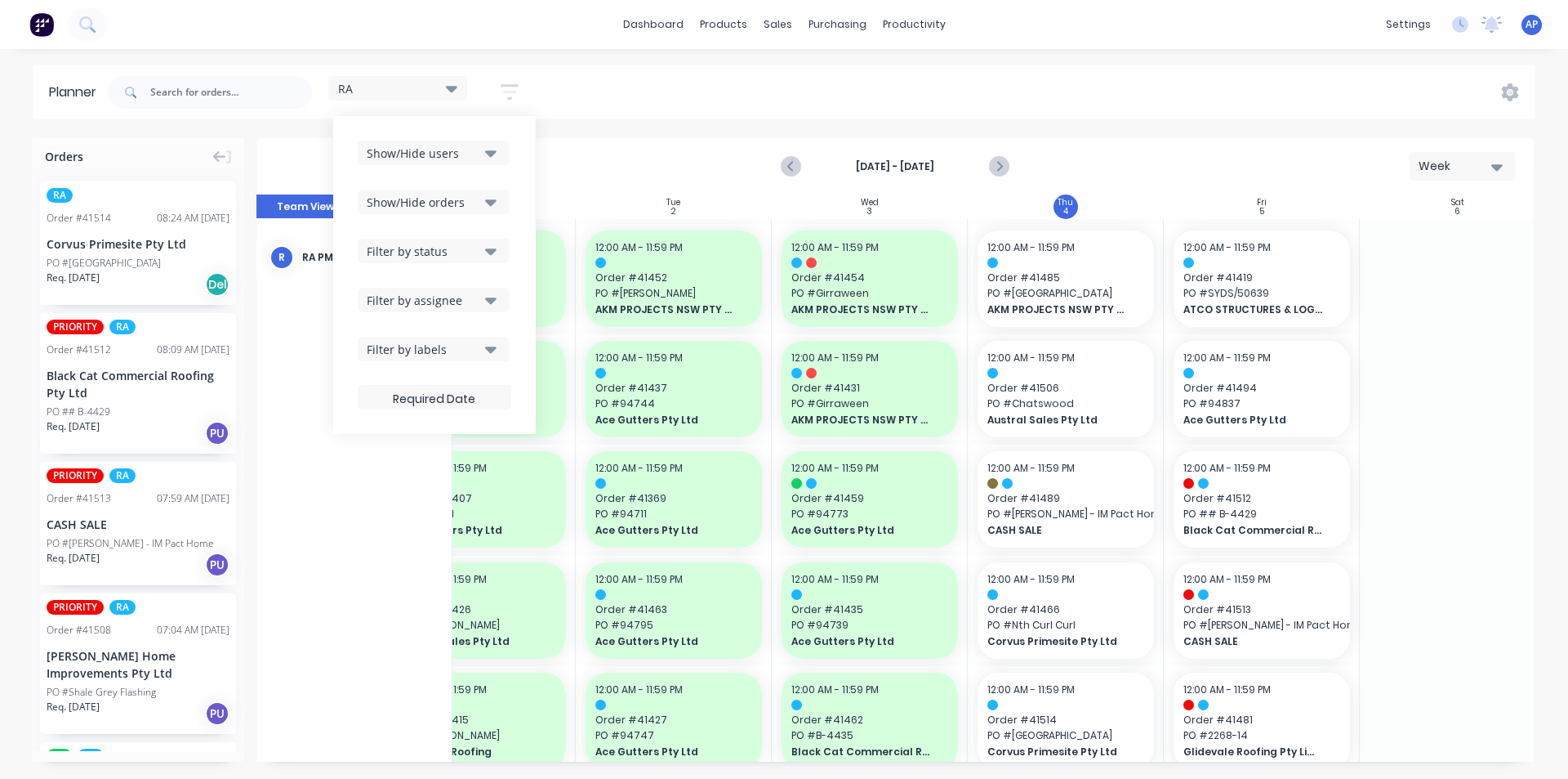
click at [459, 193] on button "Show/Hide orders" at bounding box center [434, 202] width 152 height 25
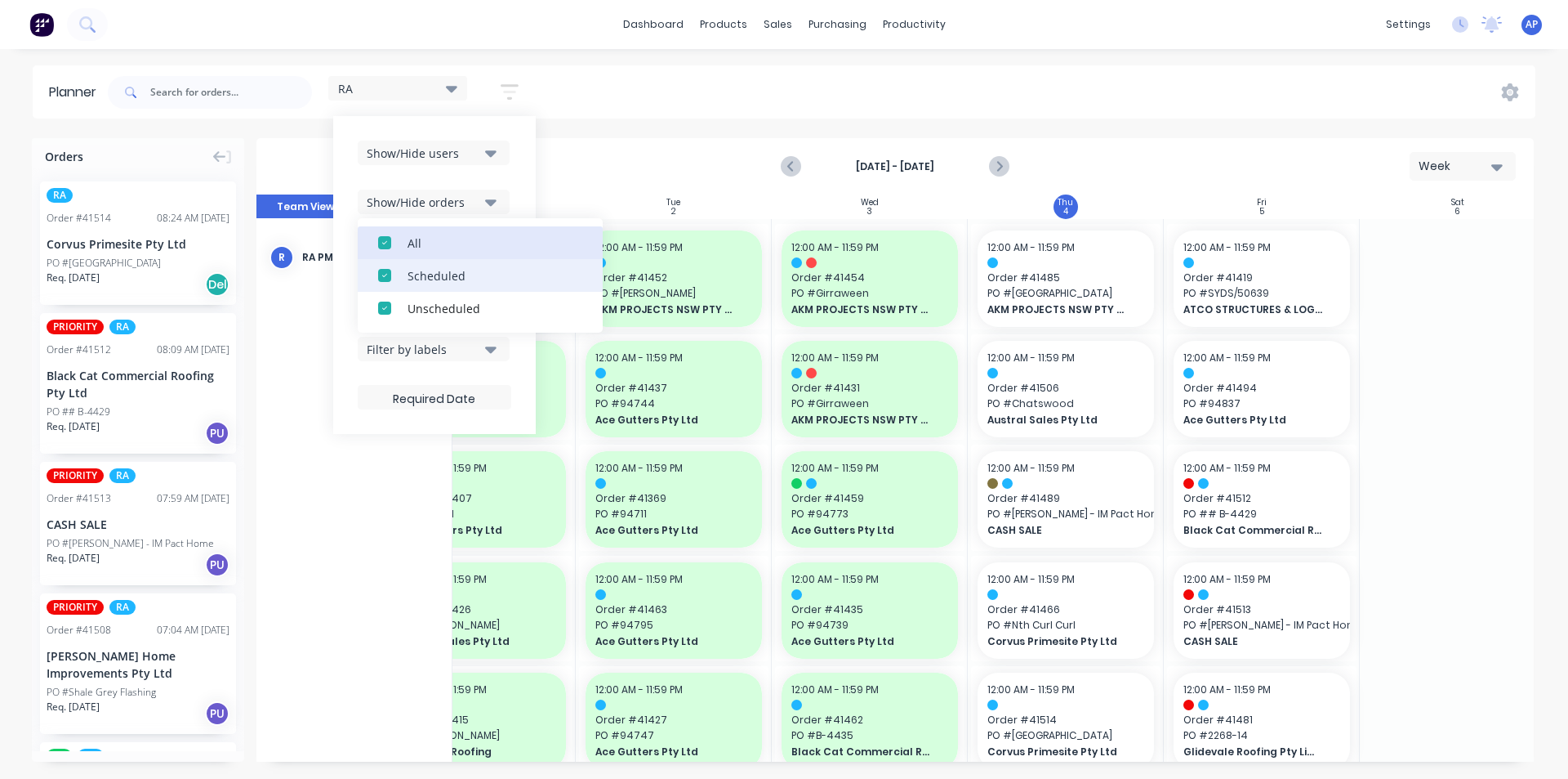
click at [418, 239] on div "All" at bounding box center [489, 242] width 163 height 17
drag, startPoint x: 412, startPoint y: 309, endPoint x: 461, endPoint y: 283, distance: 55.5
click at [413, 307] on div "Unscheduled" at bounding box center [489, 307] width 163 height 17
click at [725, 101] on div "RA Save new view None (Default) edit Iraking edit kyle edit Michael's View edit…" at bounding box center [820, 92] width 1431 height 49
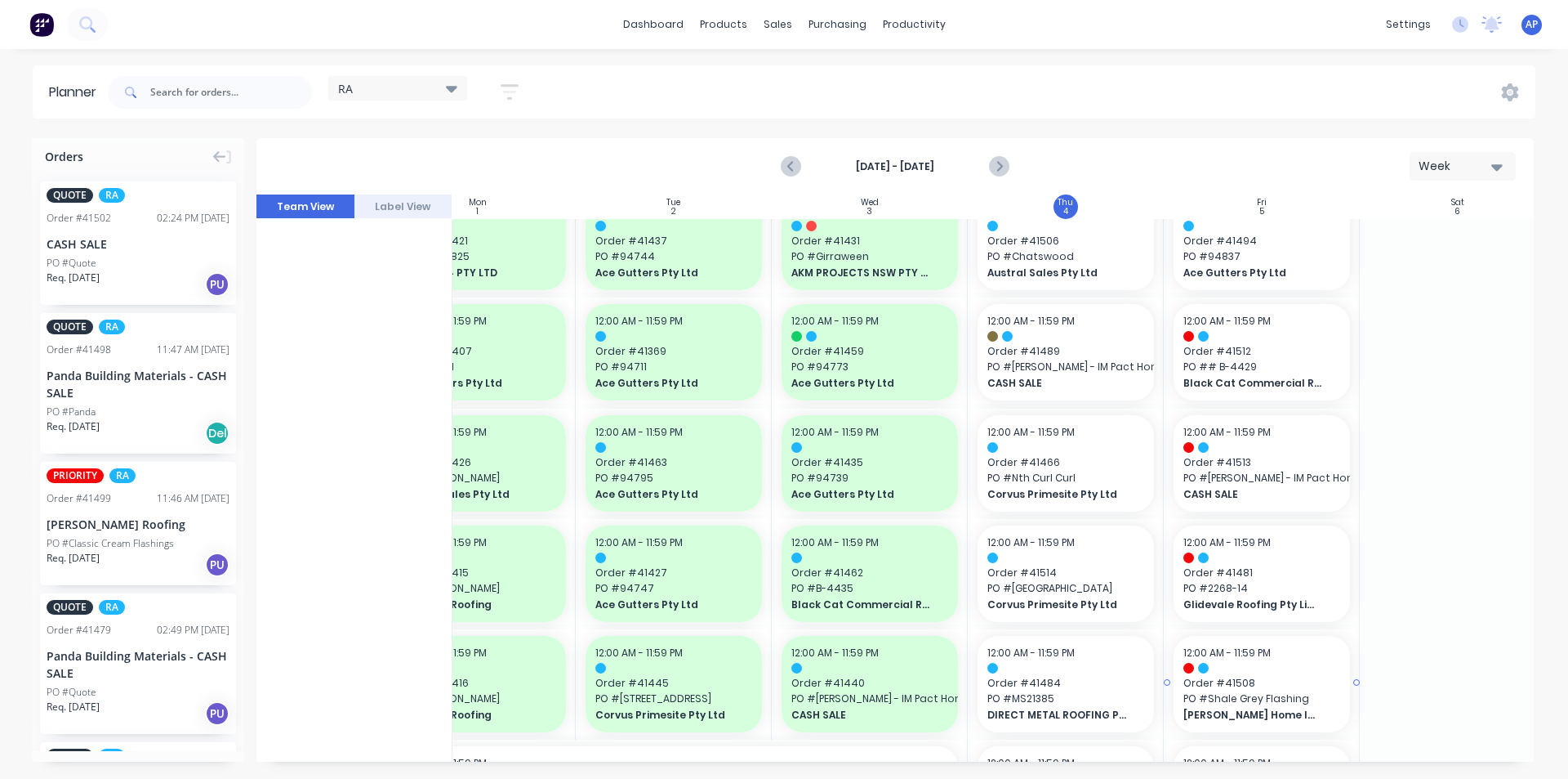
scroll to position [245, 269]
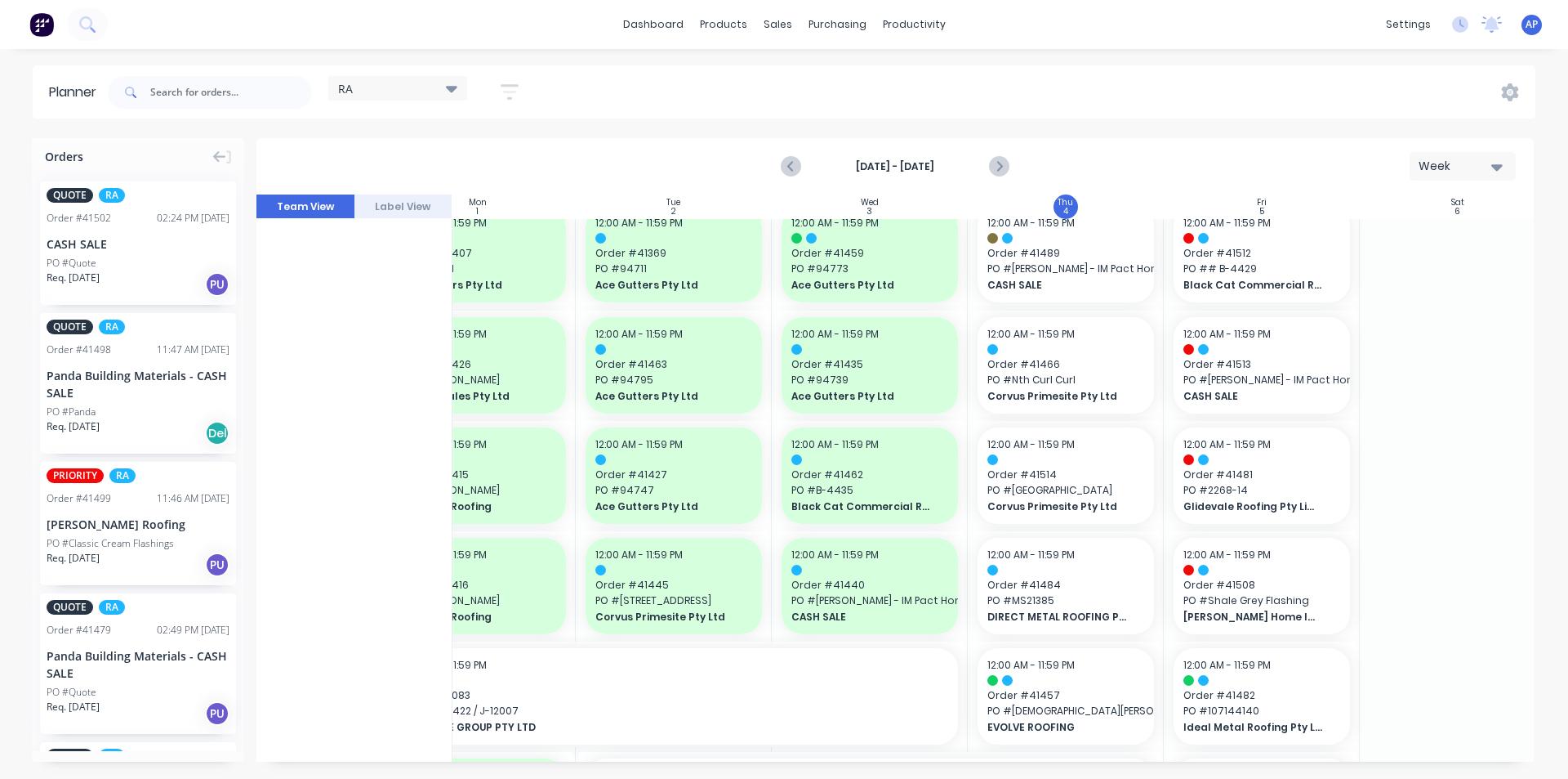
click at [79, 546] on div "PO #Classic Cream Flashings" at bounding box center [110, 544] width 127 height 15
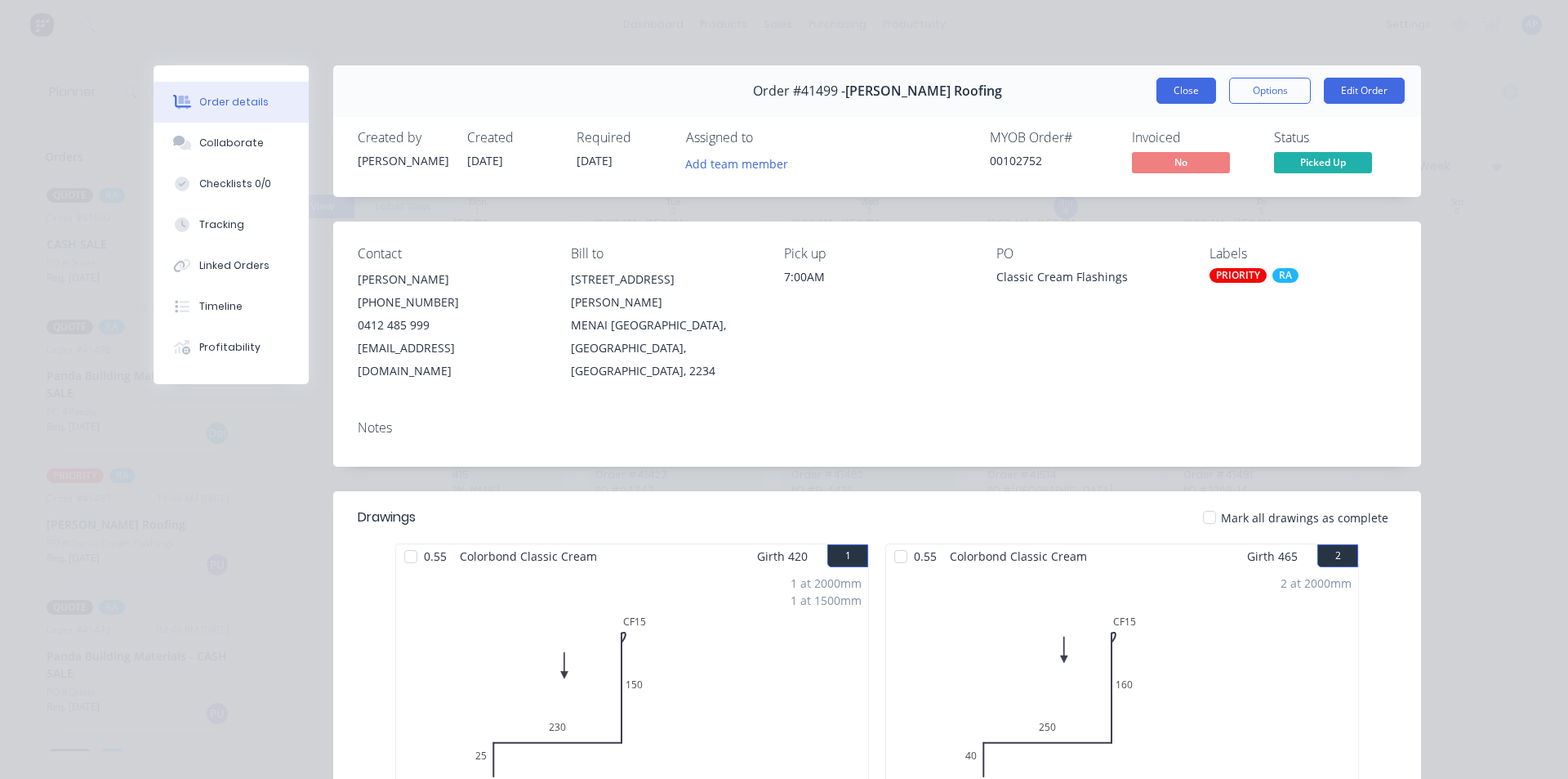
click at [1194, 81] on button "Close" at bounding box center [1186, 91] width 59 height 26
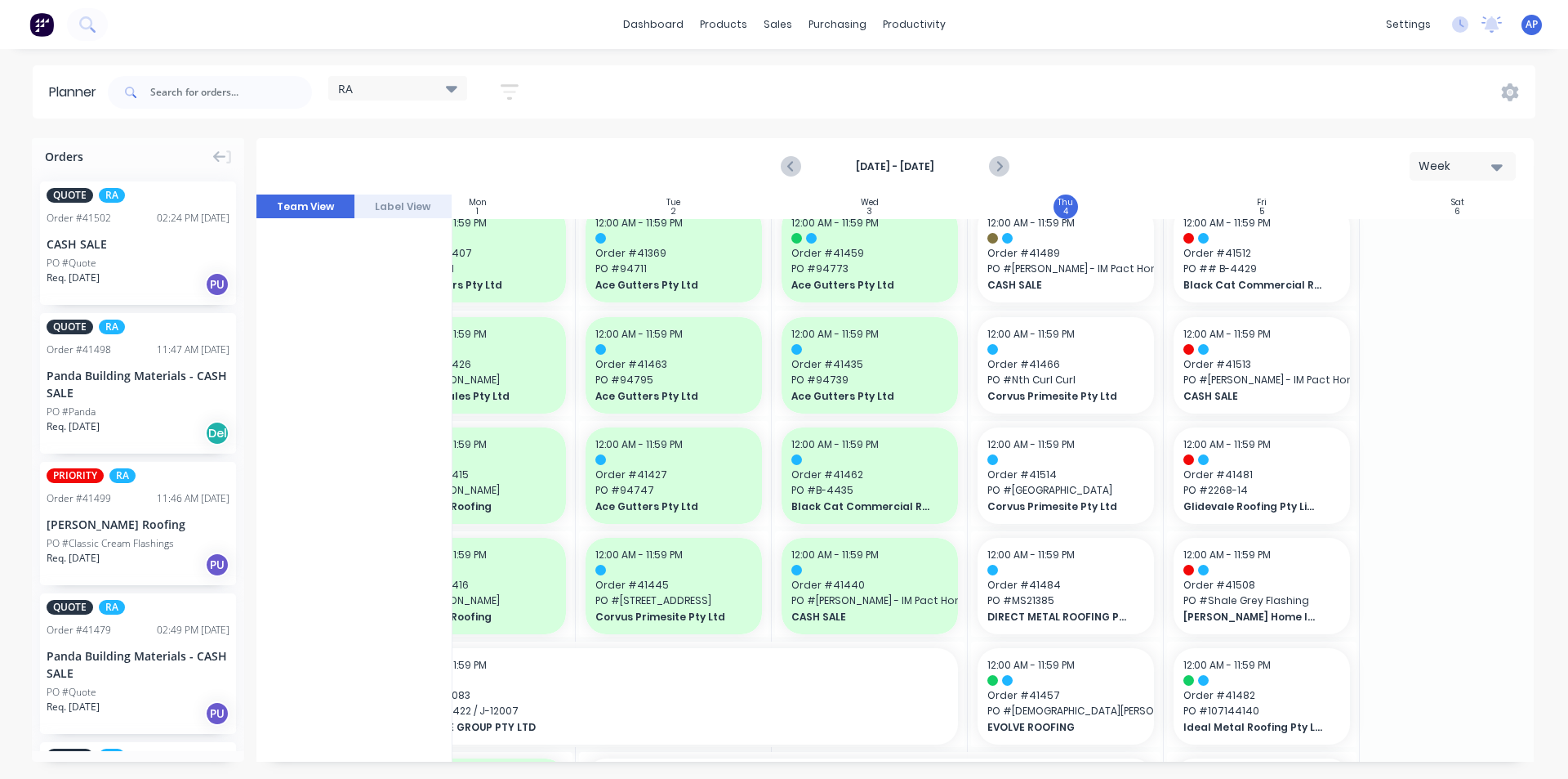
drag, startPoint x: 79, startPoint y: 520, endPoint x: 1038, endPoint y: 391, distance: 967.6
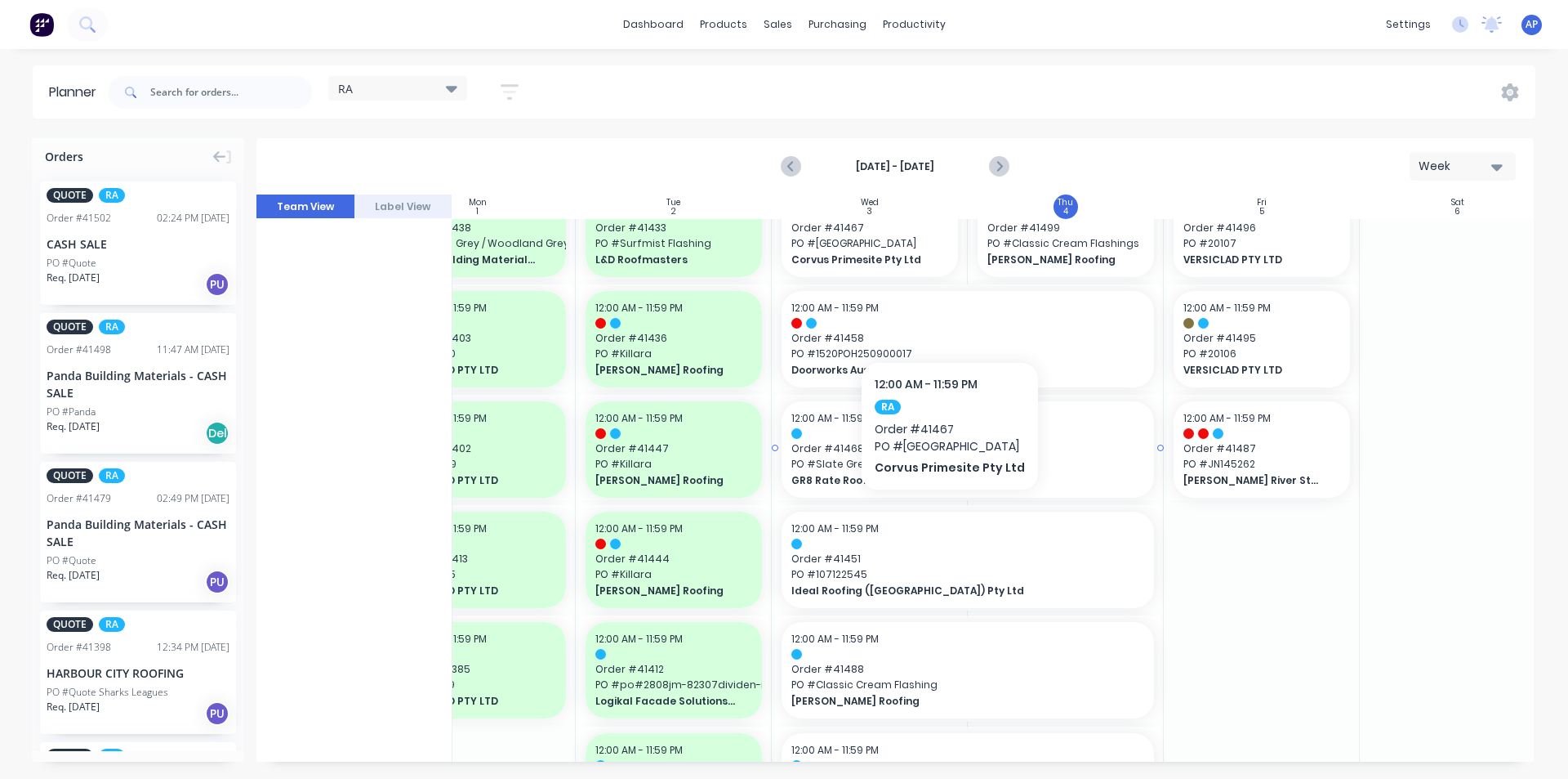
scroll to position [1144, 269]
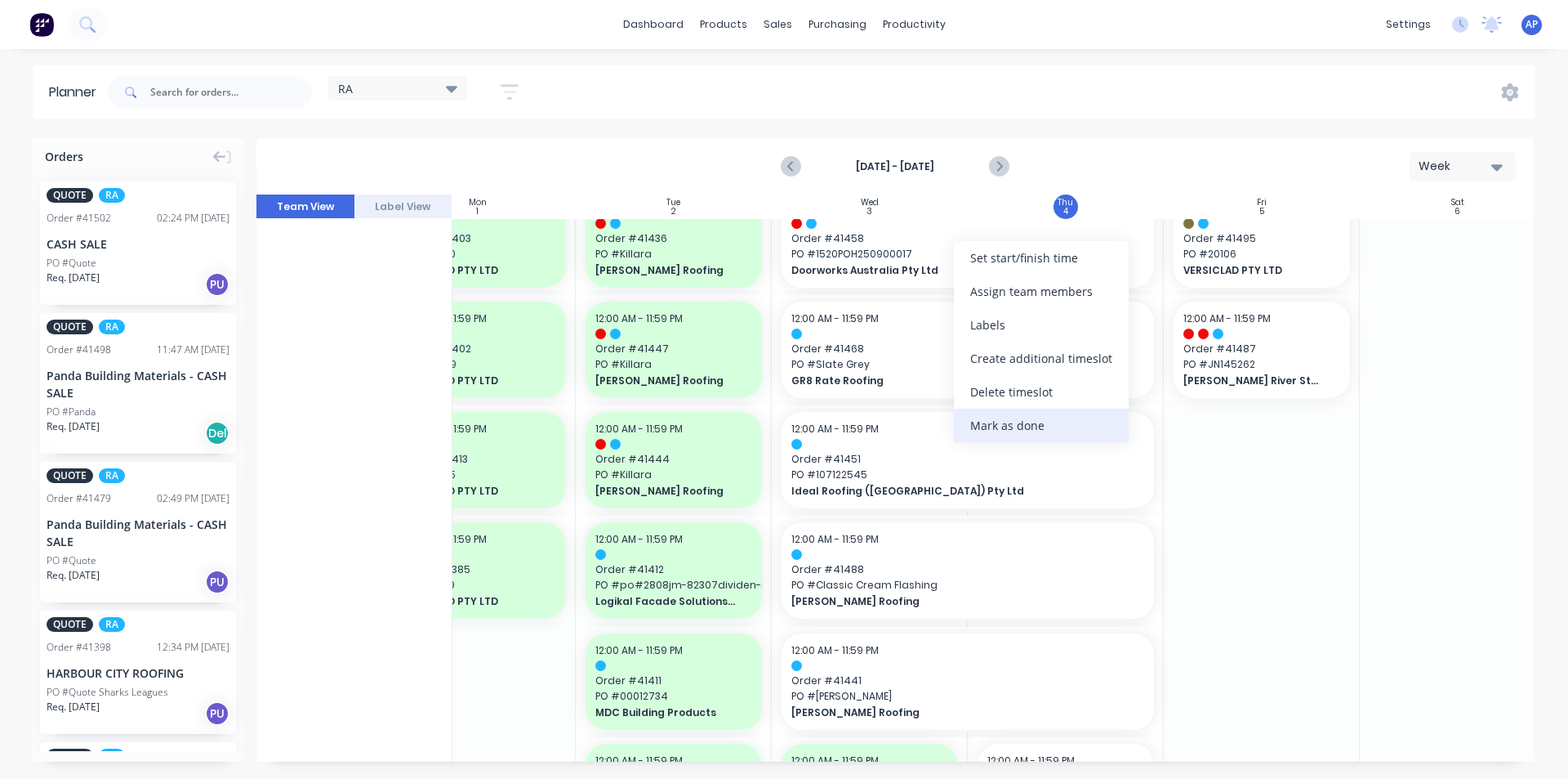
click at [1033, 426] on div "Mark as done" at bounding box center [1042, 425] width 175 height 34
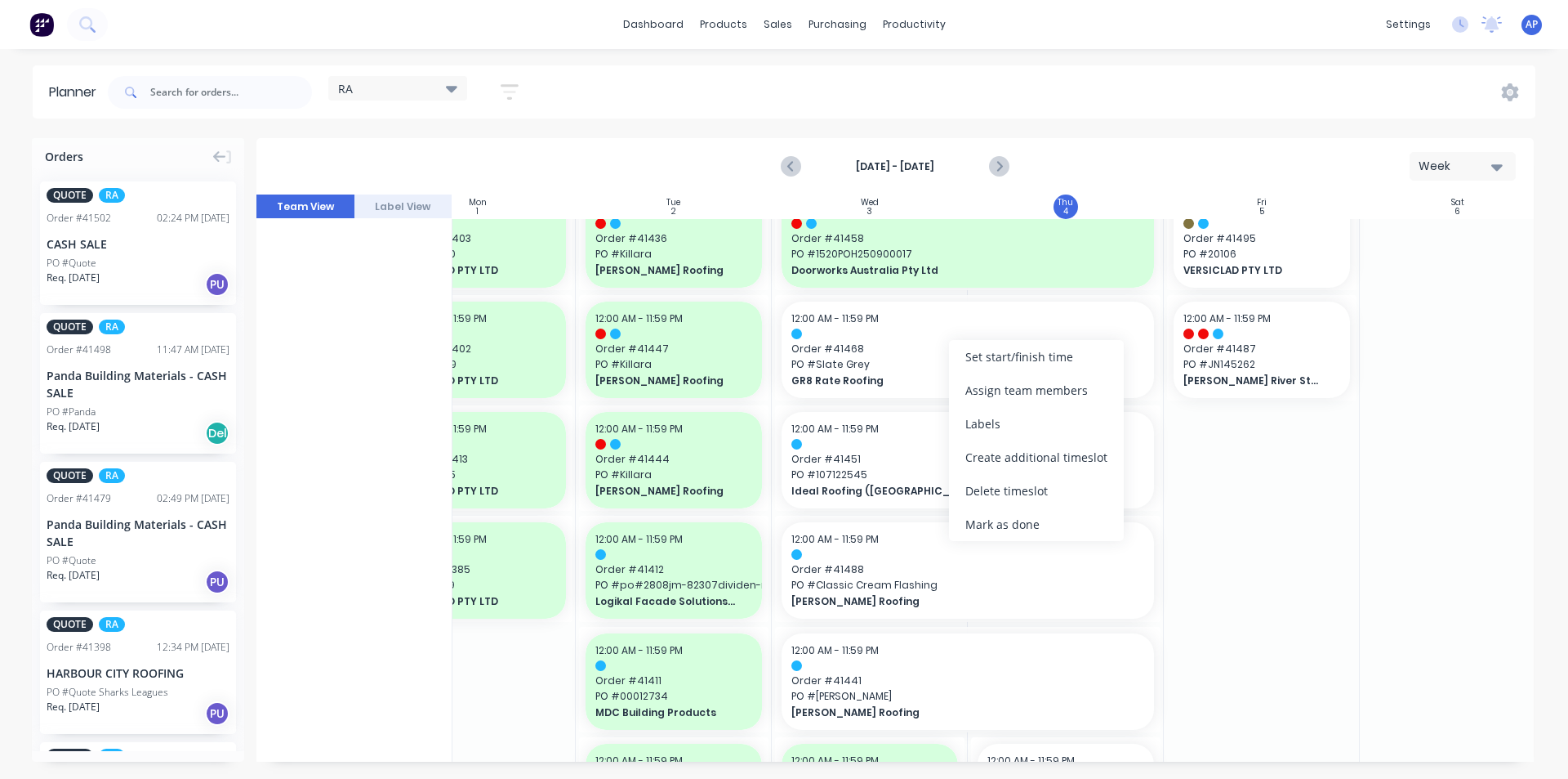
click at [983, 532] on div "Mark as done" at bounding box center [1037, 524] width 175 height 34
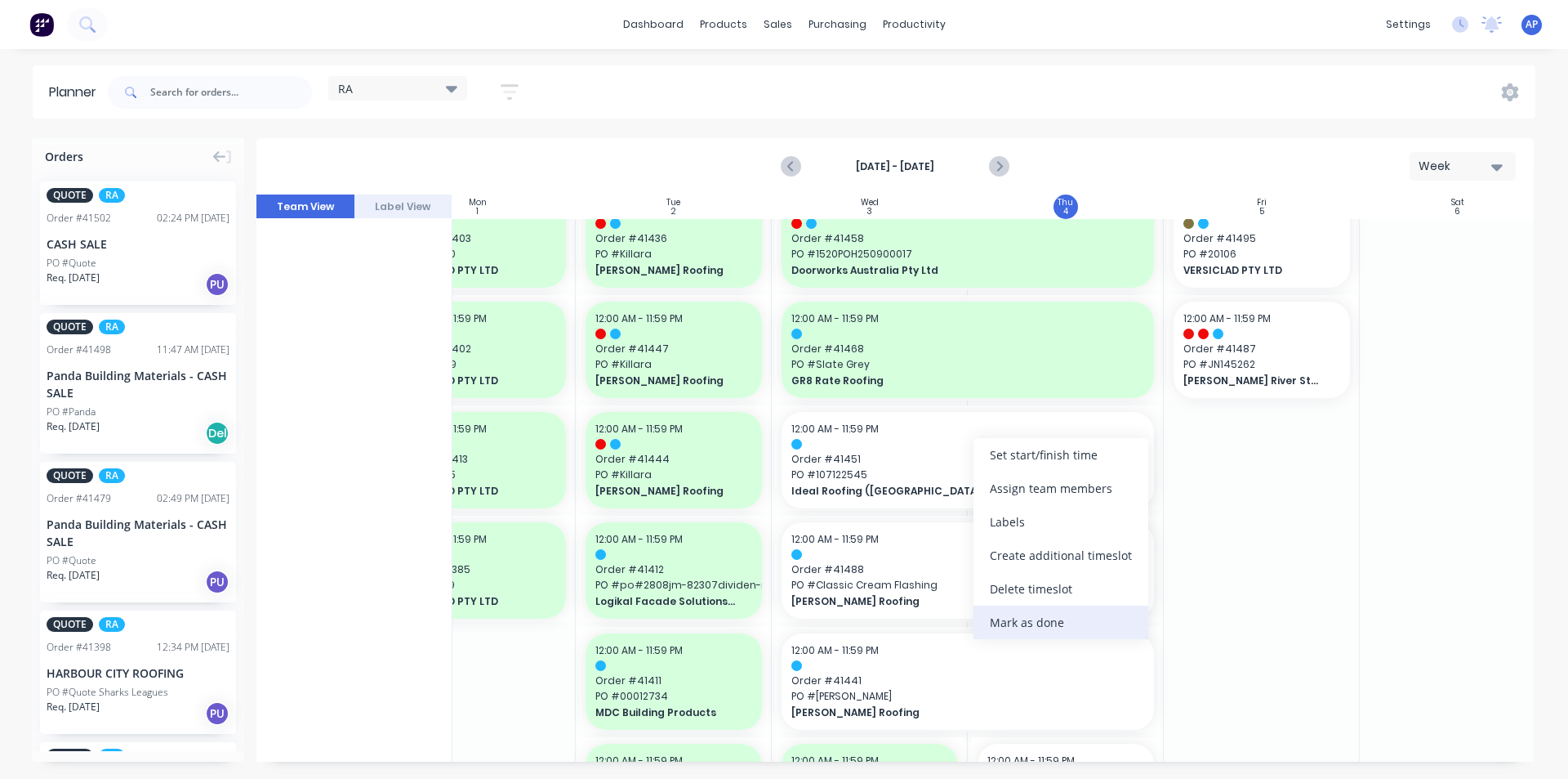
click at [997, 626] on div "Mark as done" at bounding box center [1061, 622] width 175 height 34
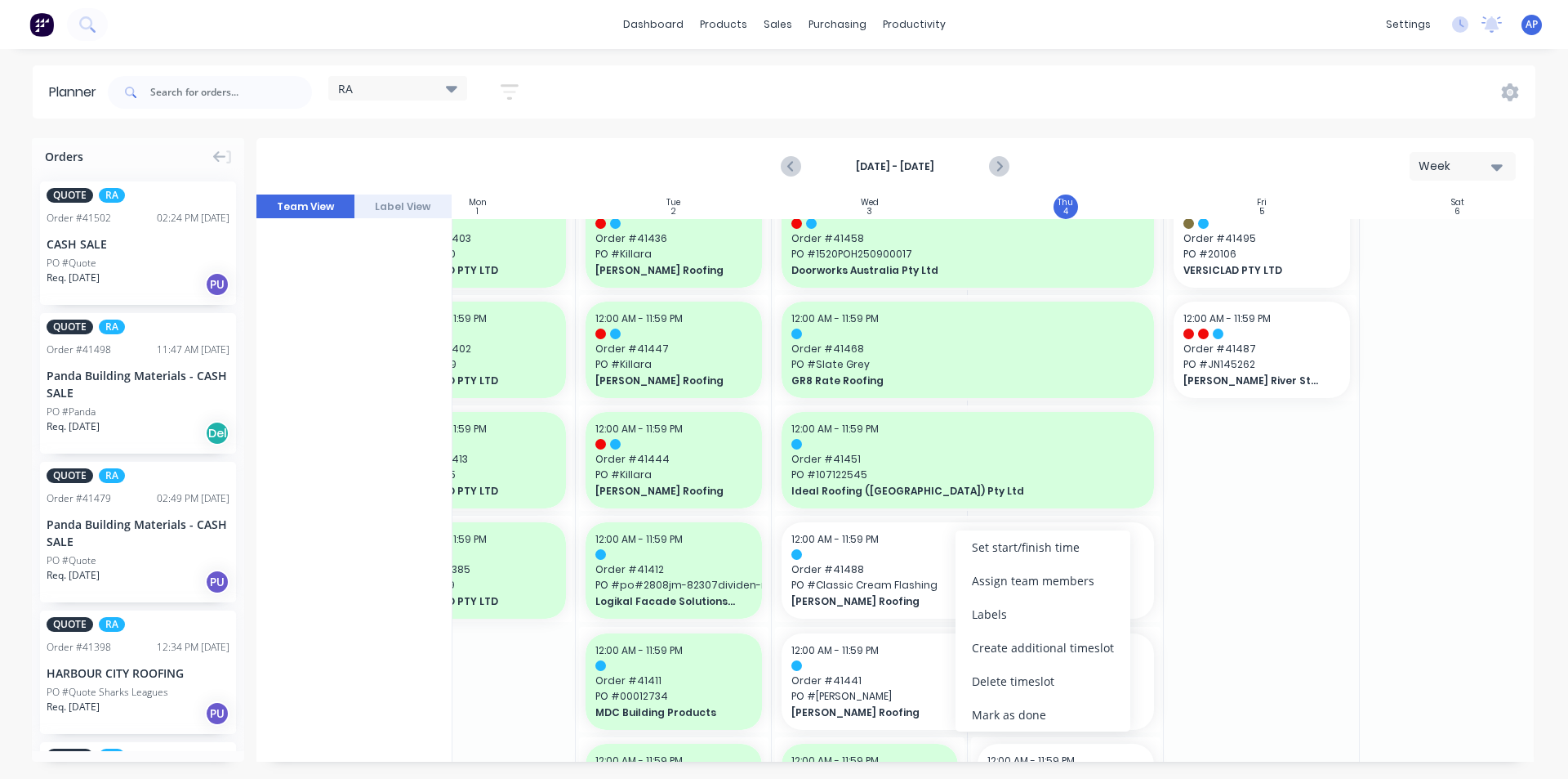
click at [1011, 708] on div "Mark as done" at bounding box center [1043, 715] width 175 height 34
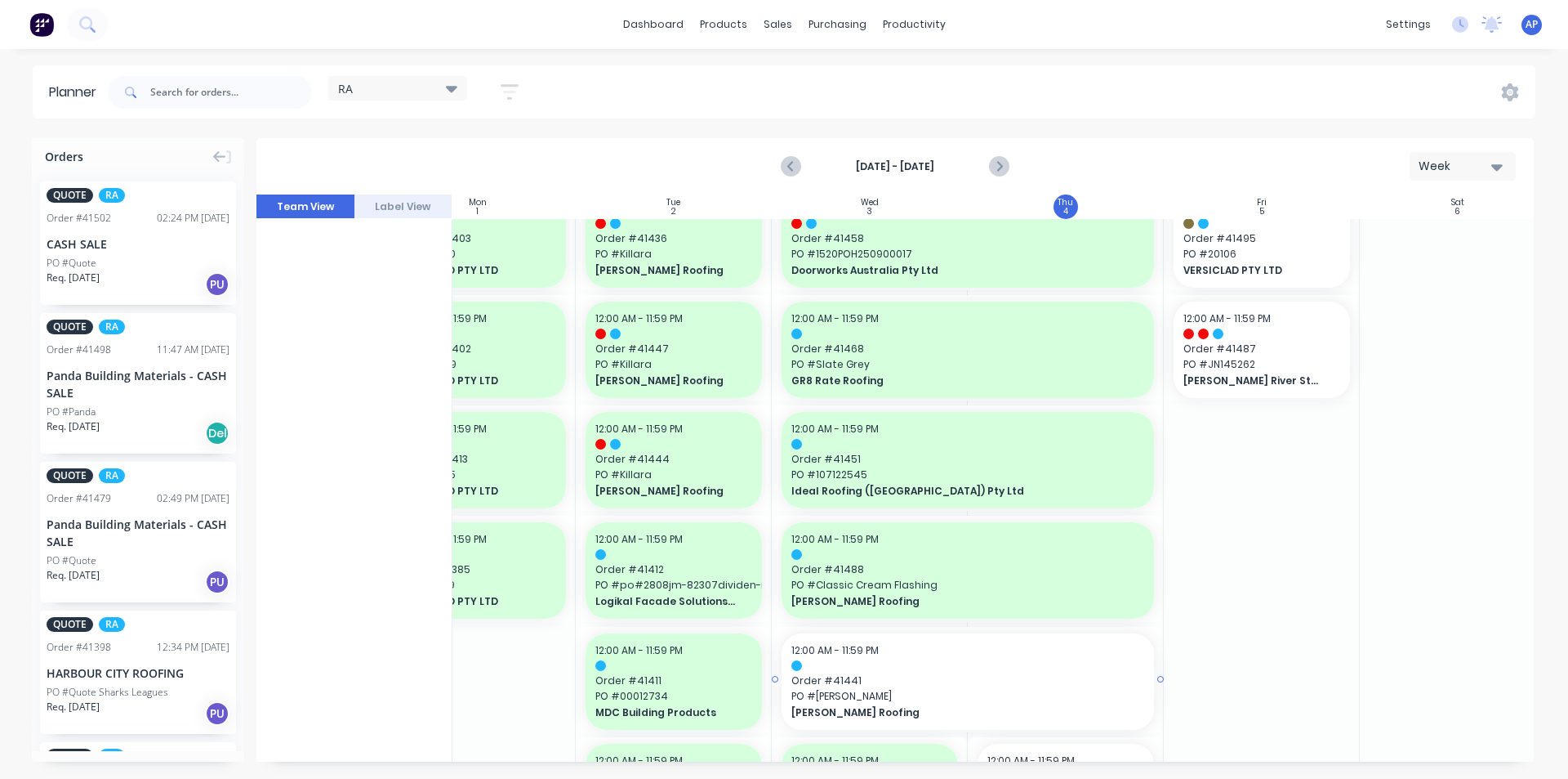
scroll to position [1389, 269]
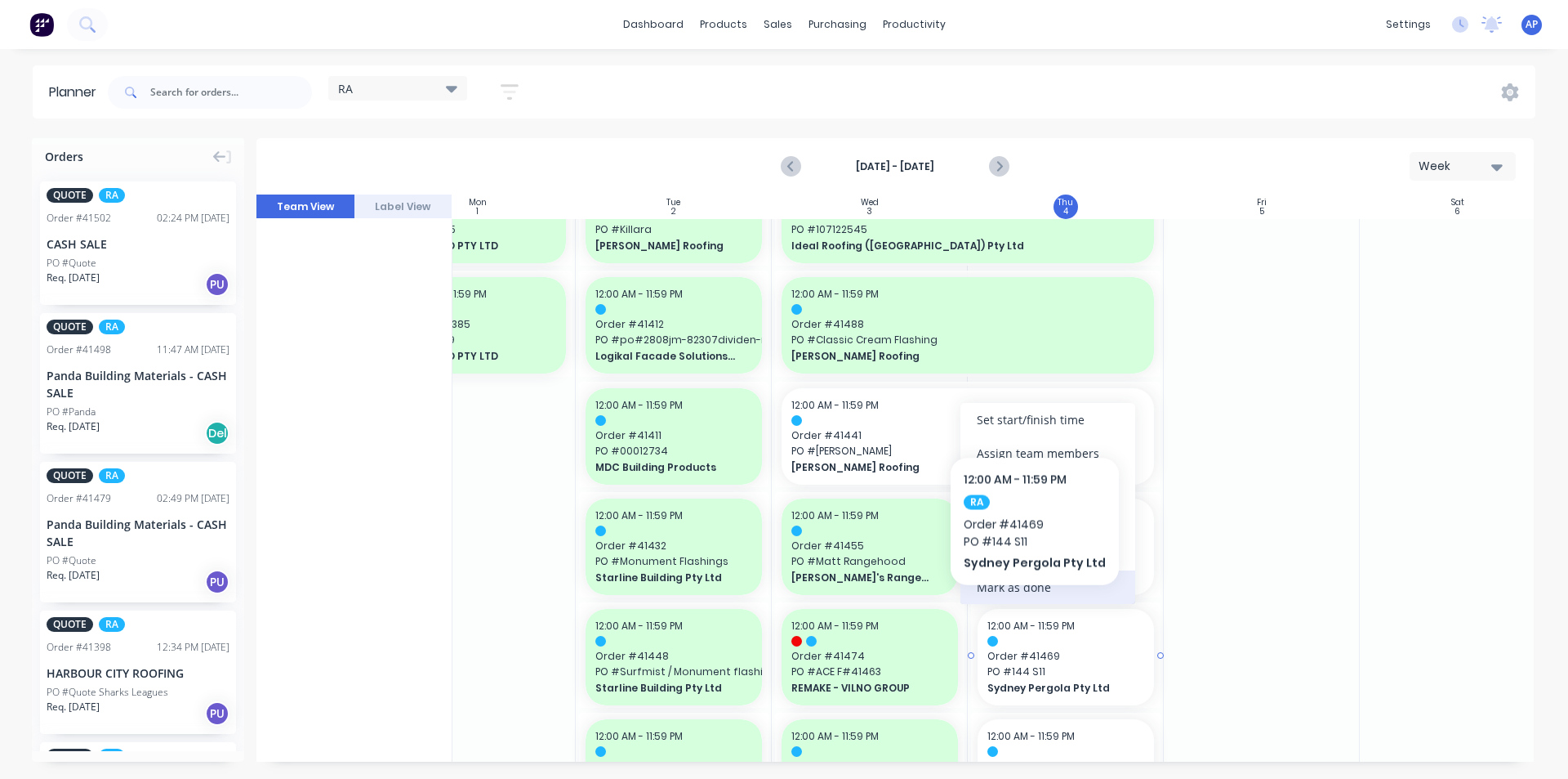
click at [1030, 603] on div "Mark as done" at bounding box center [1048, 587] width 175 height 34
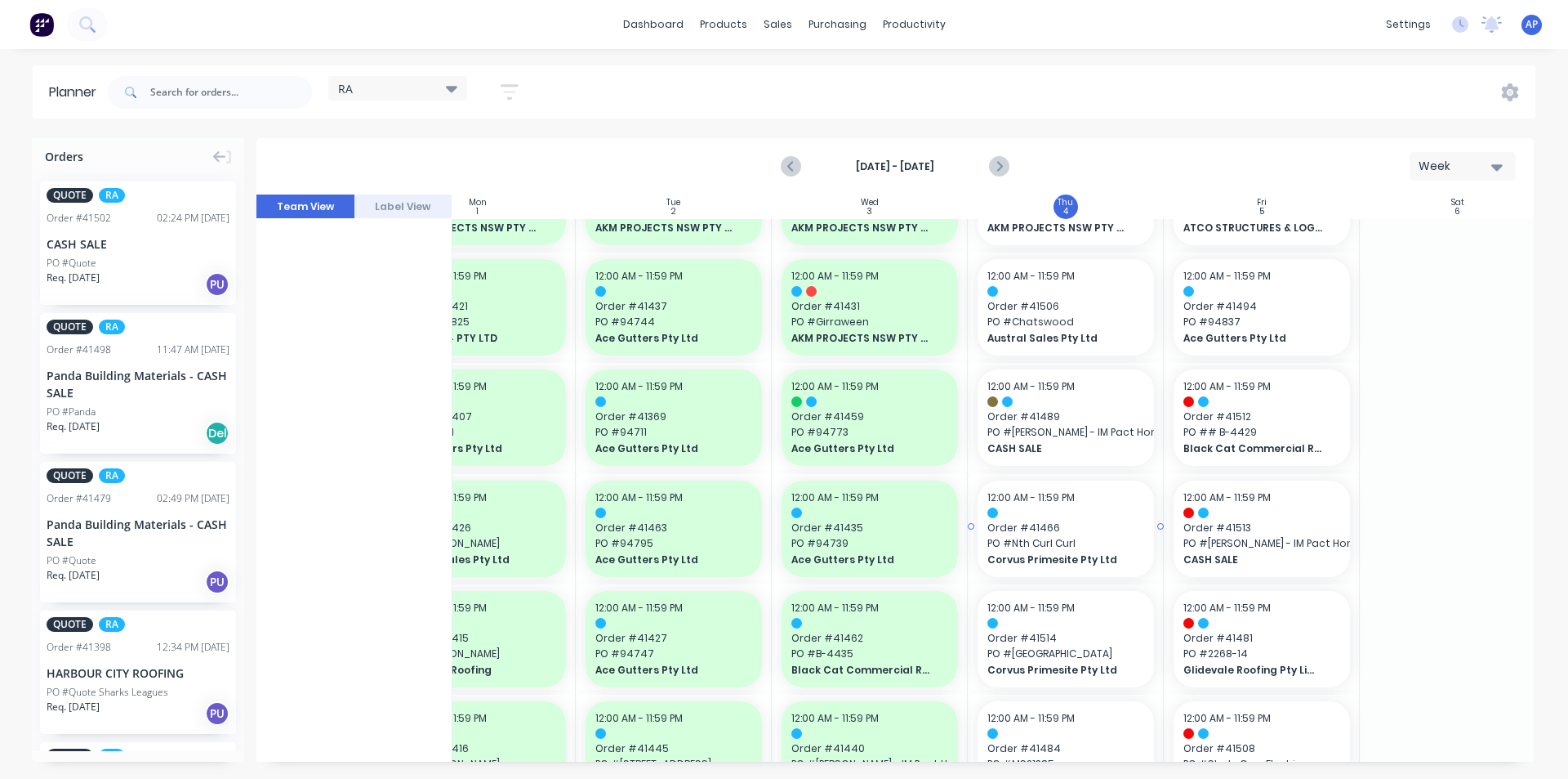
scroll to position [0, 269]
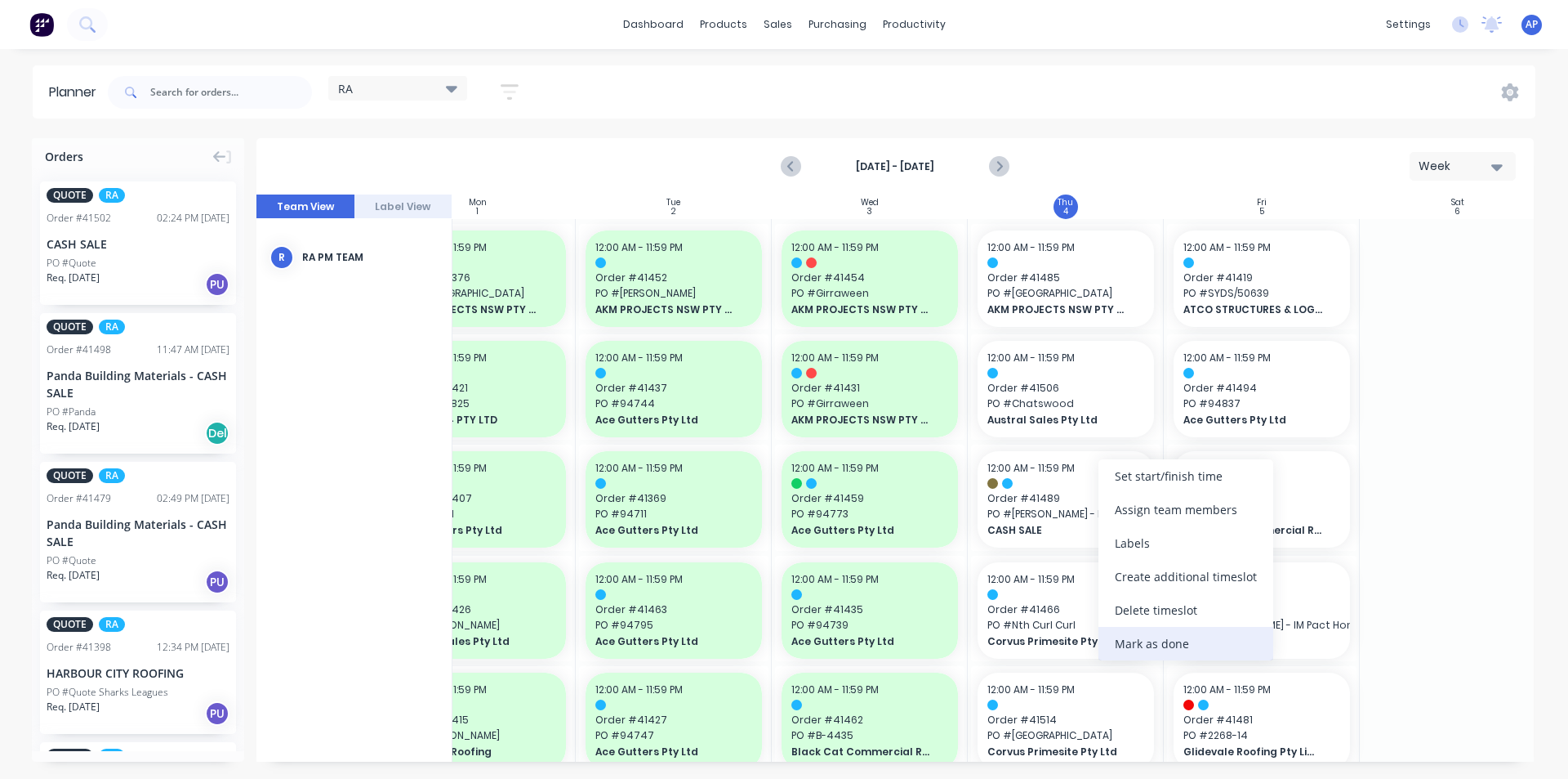
click at [1157, 647] on div "Mark as done" at bounding box center [1186, 644] width 175 height 34
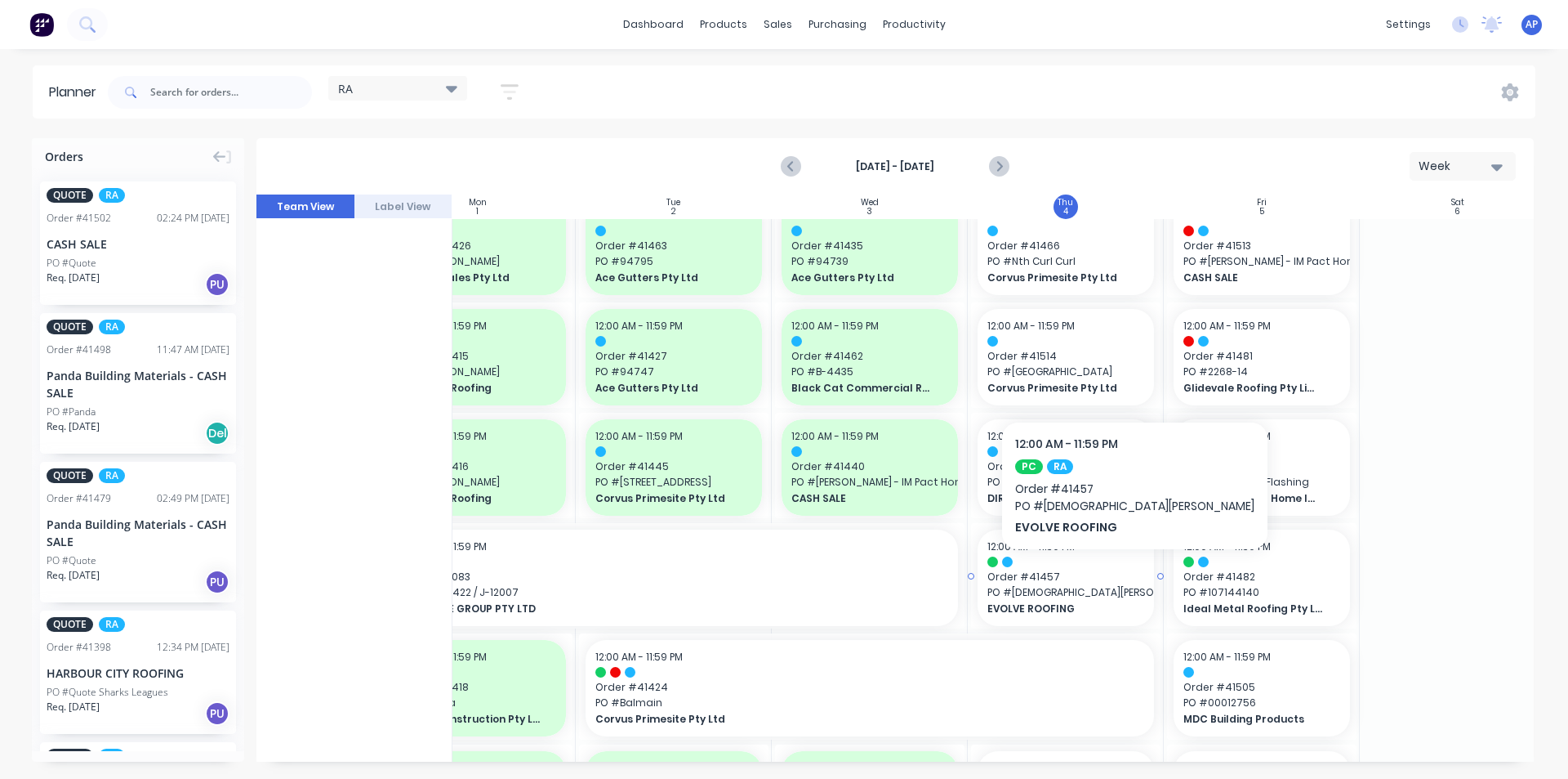
scroll to position [408, 269]
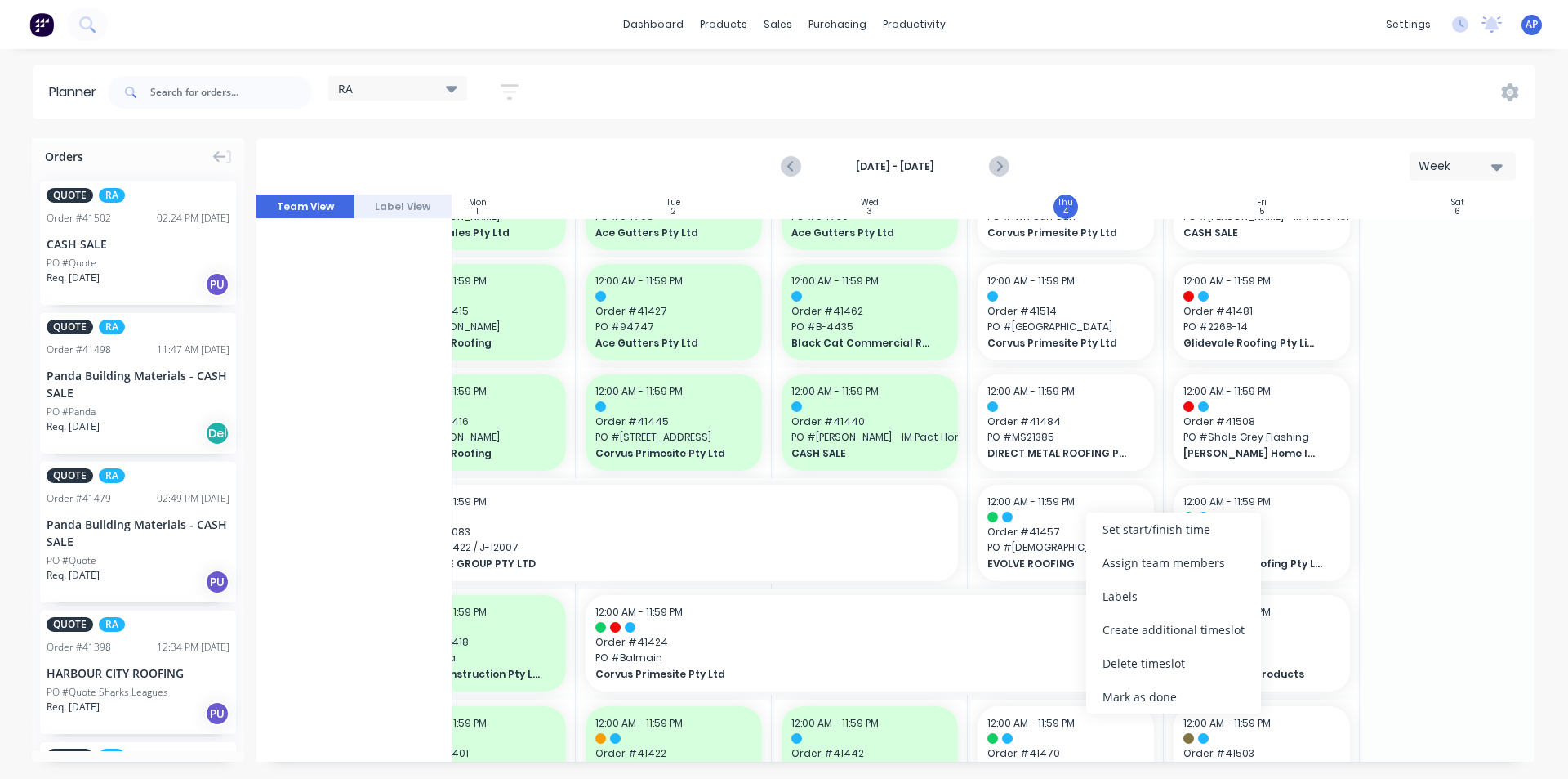
click at [1140, 699] on div "Mark as done" at bounding box center [1174, 696] width 175 height 34
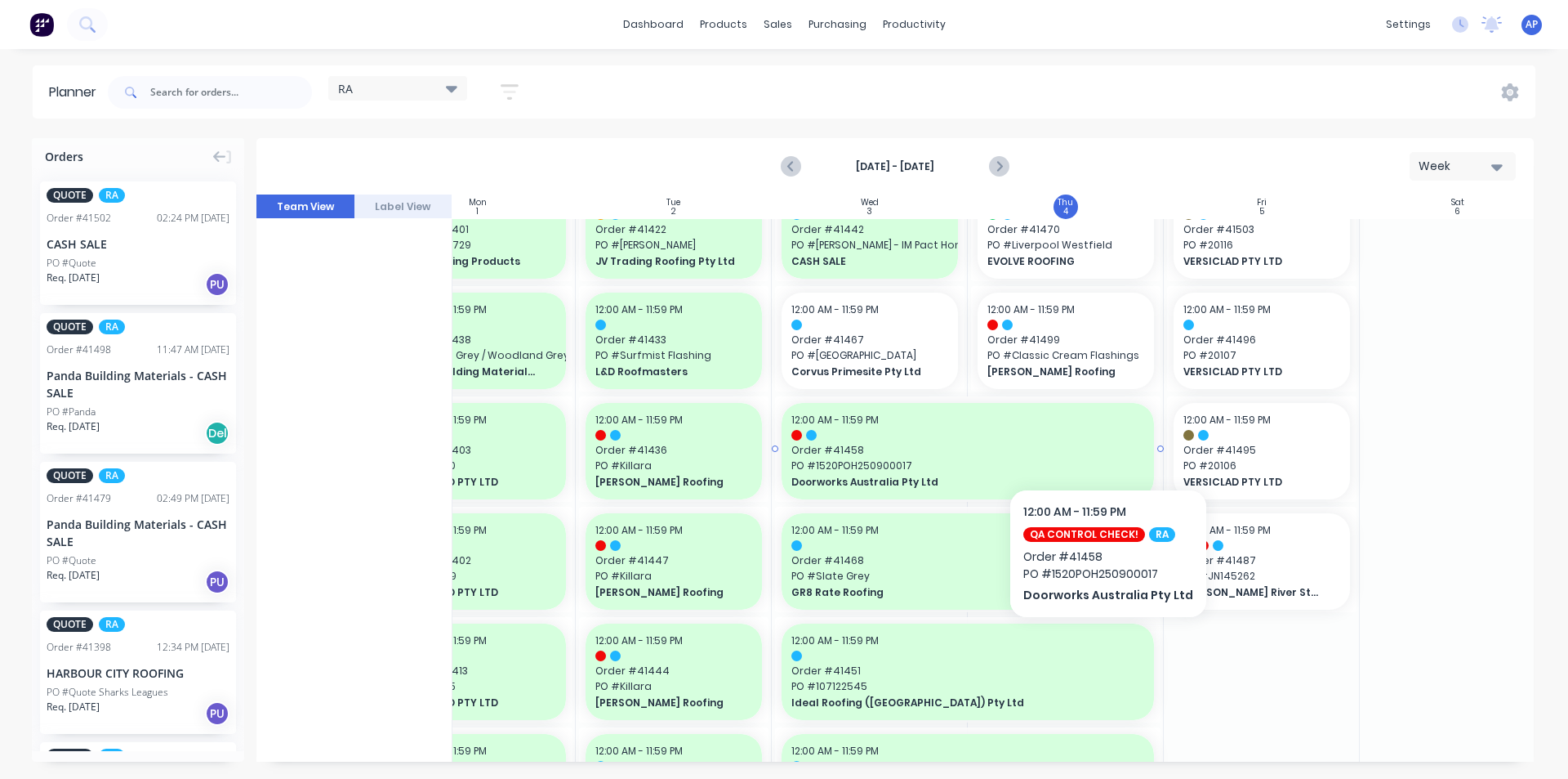
scroll to position [899, 269]
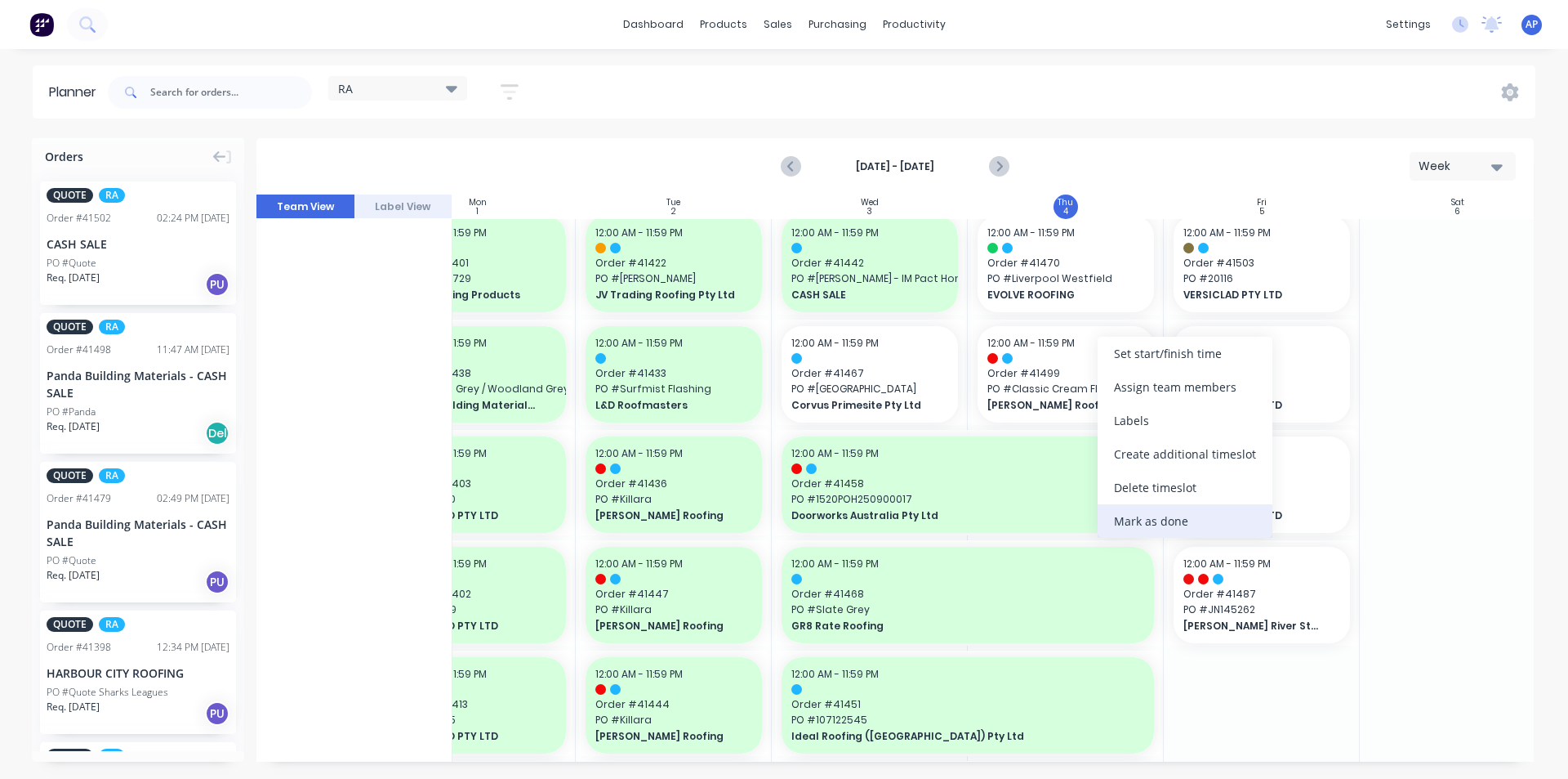
click at [1128, 522] on div "Mark as done" at bounding box center [1185, 521] width 175 height 34
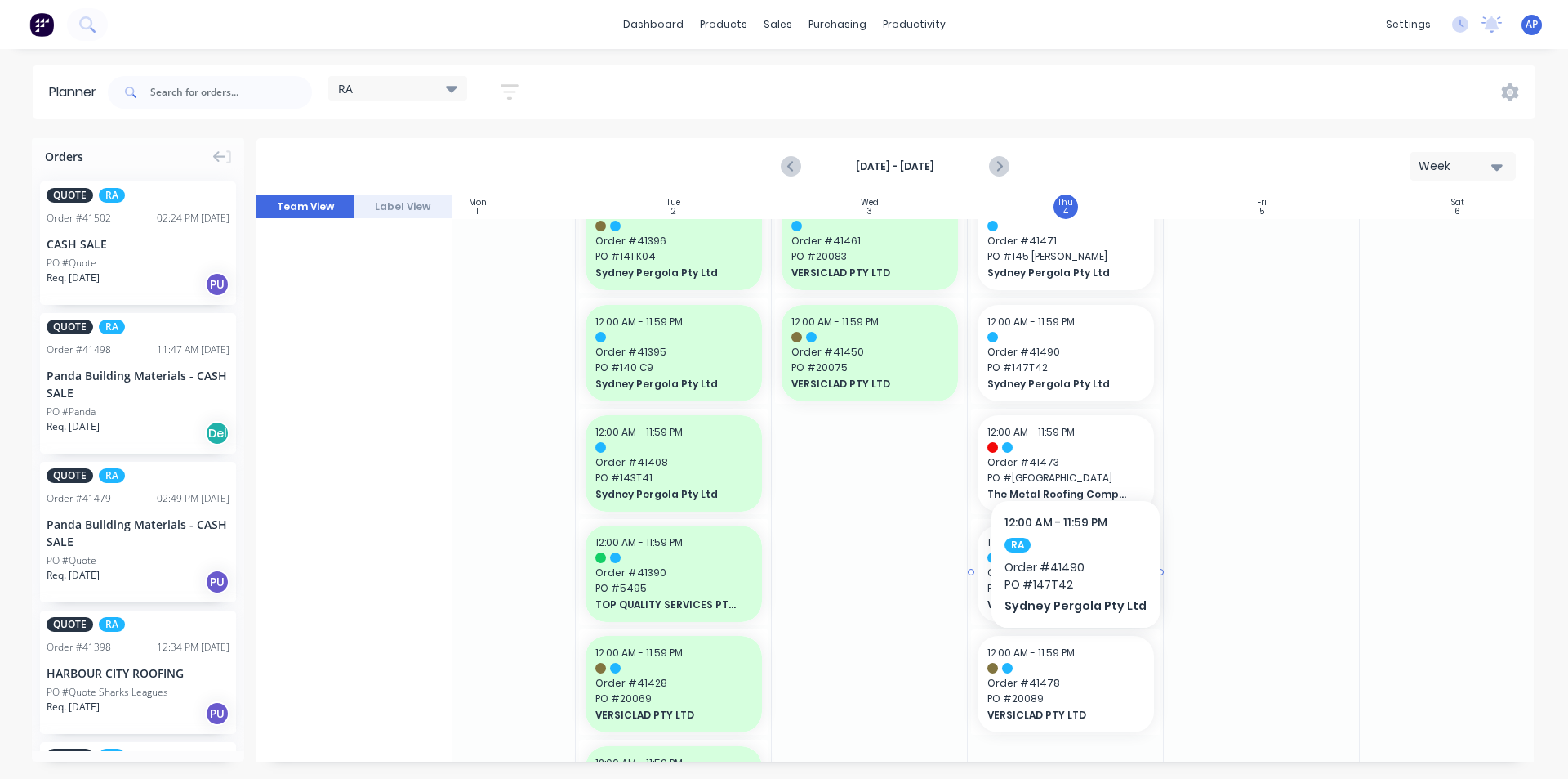
scroll to position [2043, 269]
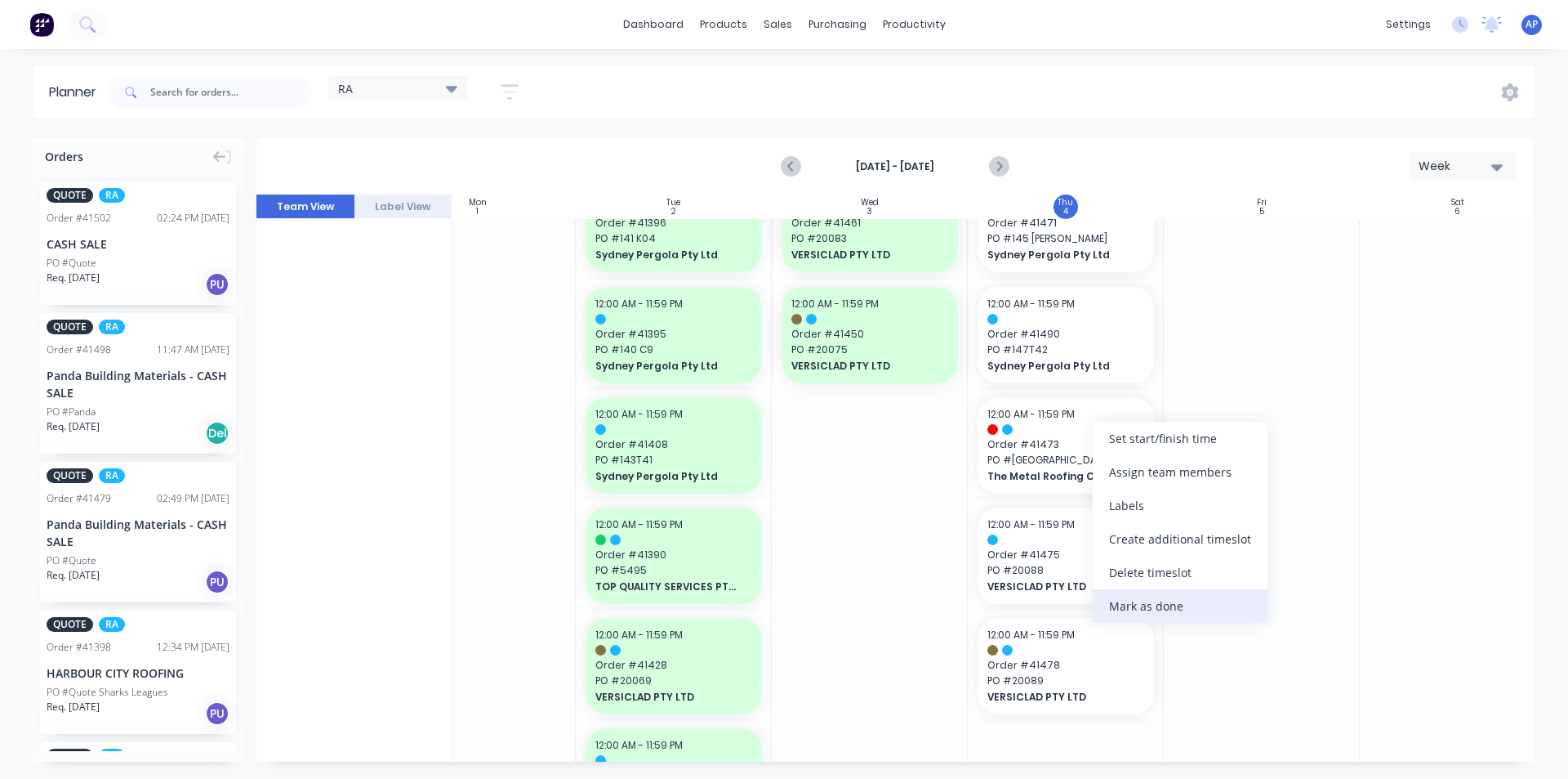
click at [1132, 609] on div "Mark as done" at bounding box center [1180, 606] width 175 height 34
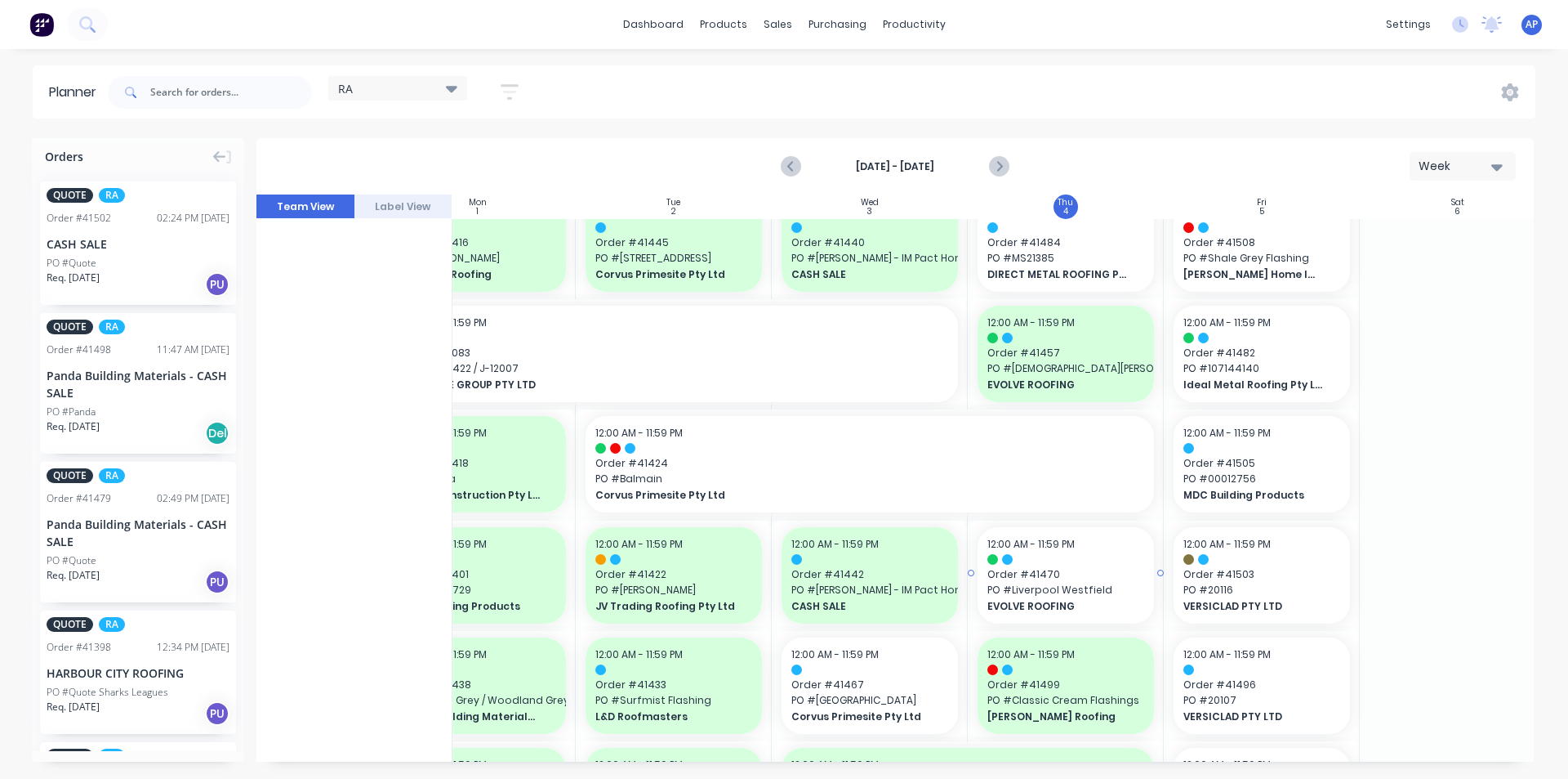
scroll to position [506, 269]
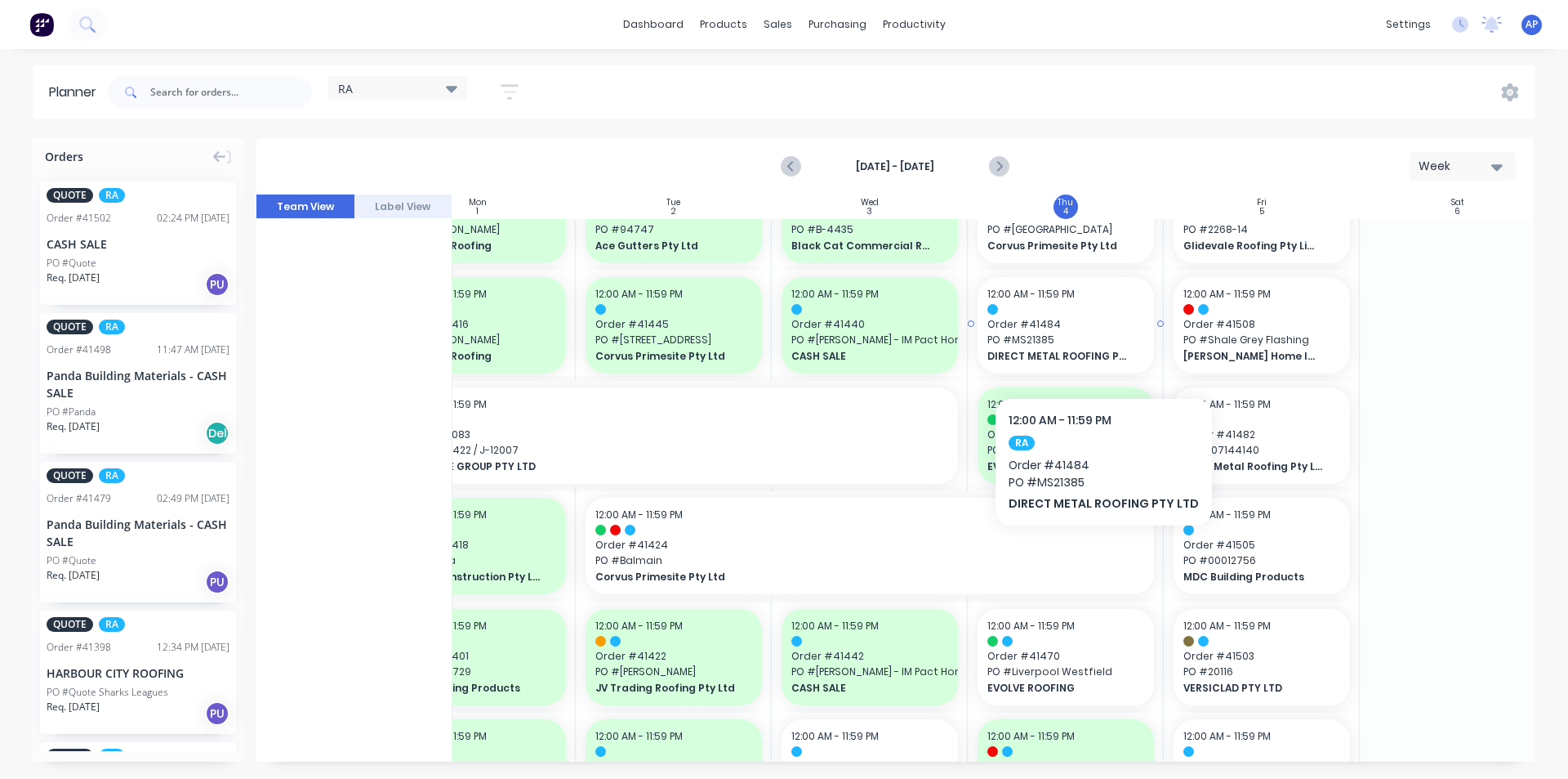
click at [1098, 348] on div "DIRECT METAL ROOFING PTY LTD" at bounding box center [1066, 356] width 157 height 16
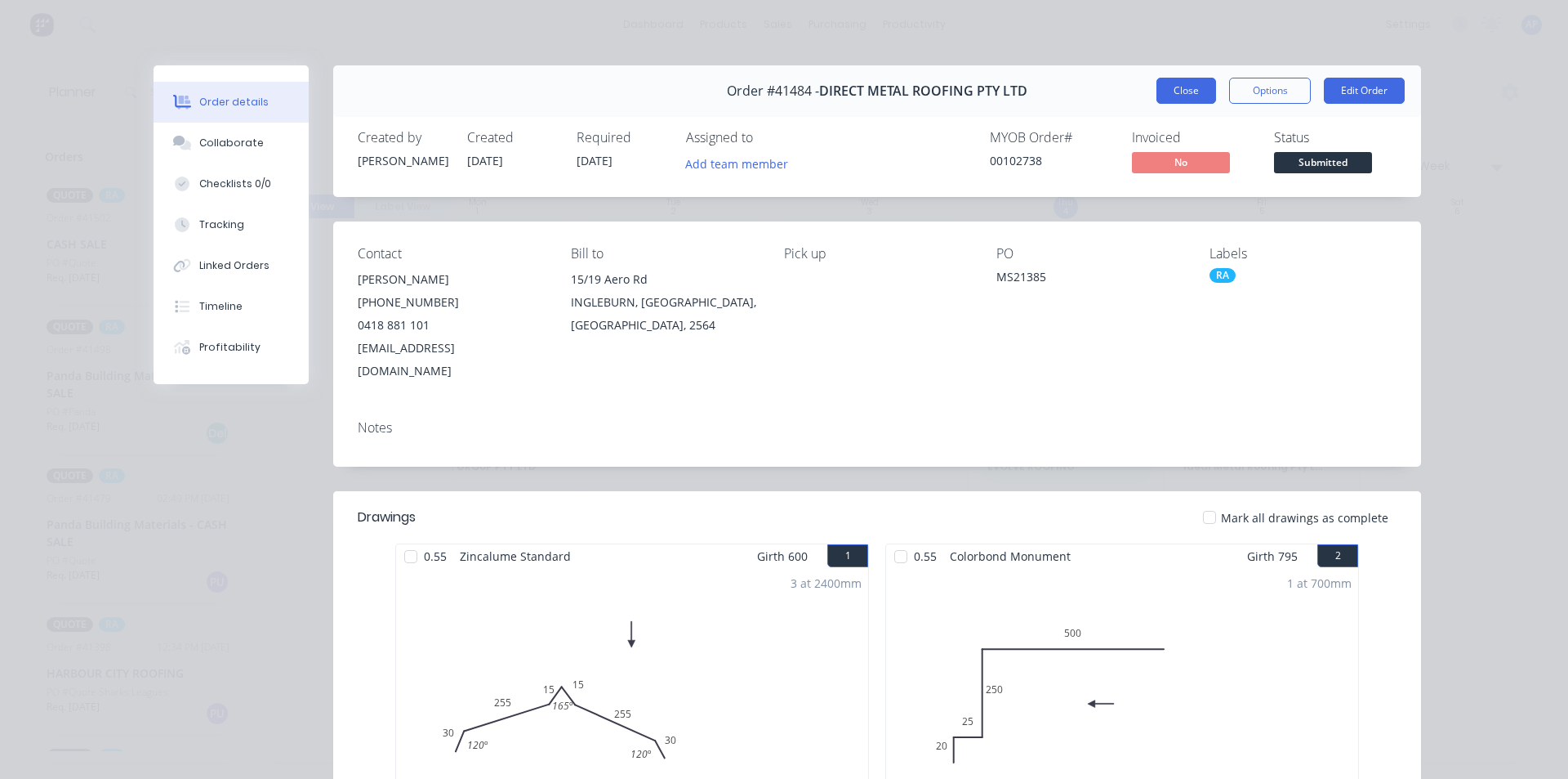
scroll to position [0, 0]
click at [1180, 92] on button "Close" at bounding box center [1186, 91] width 59 height 26
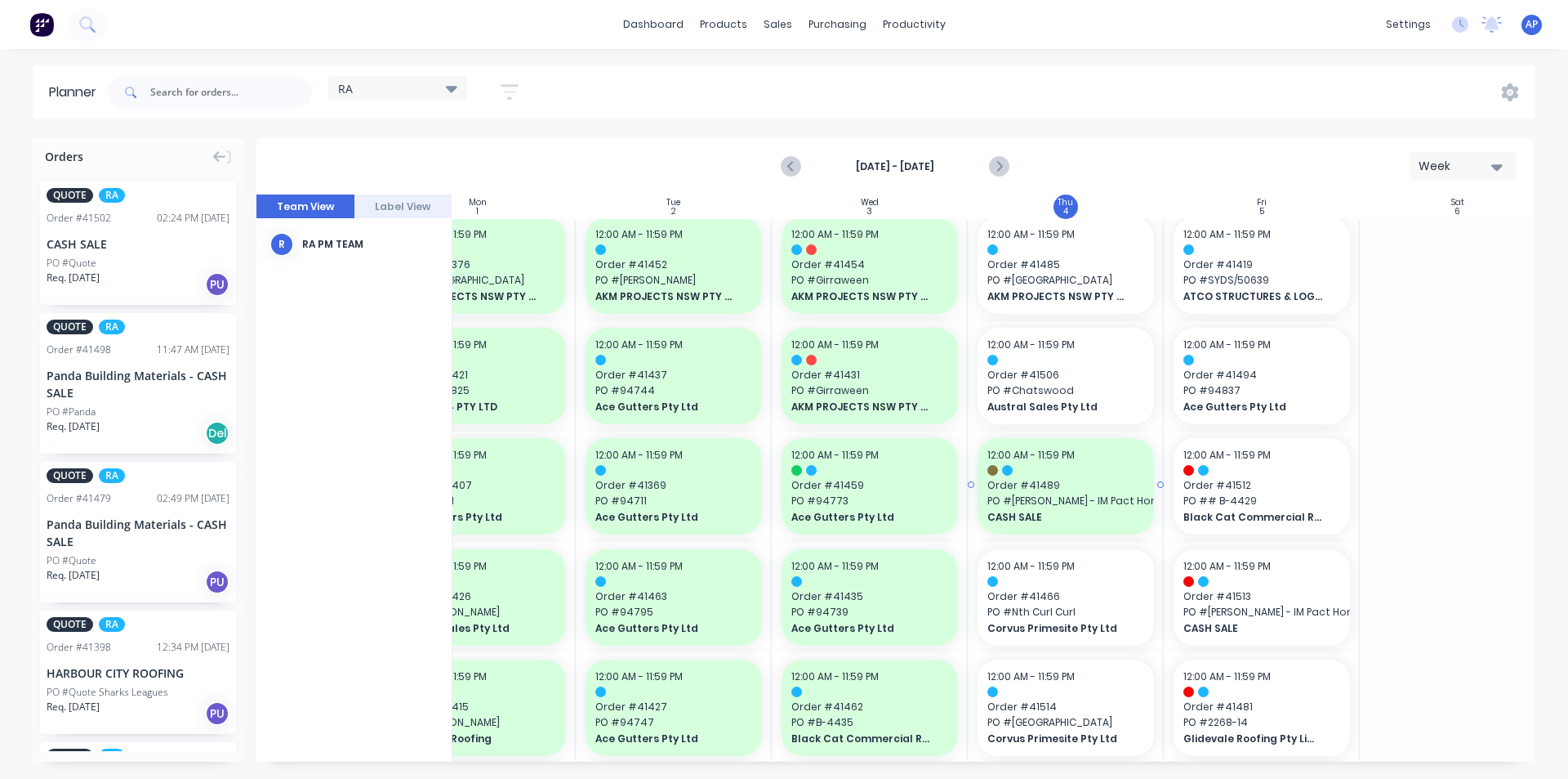
scroll to position [0, 269]
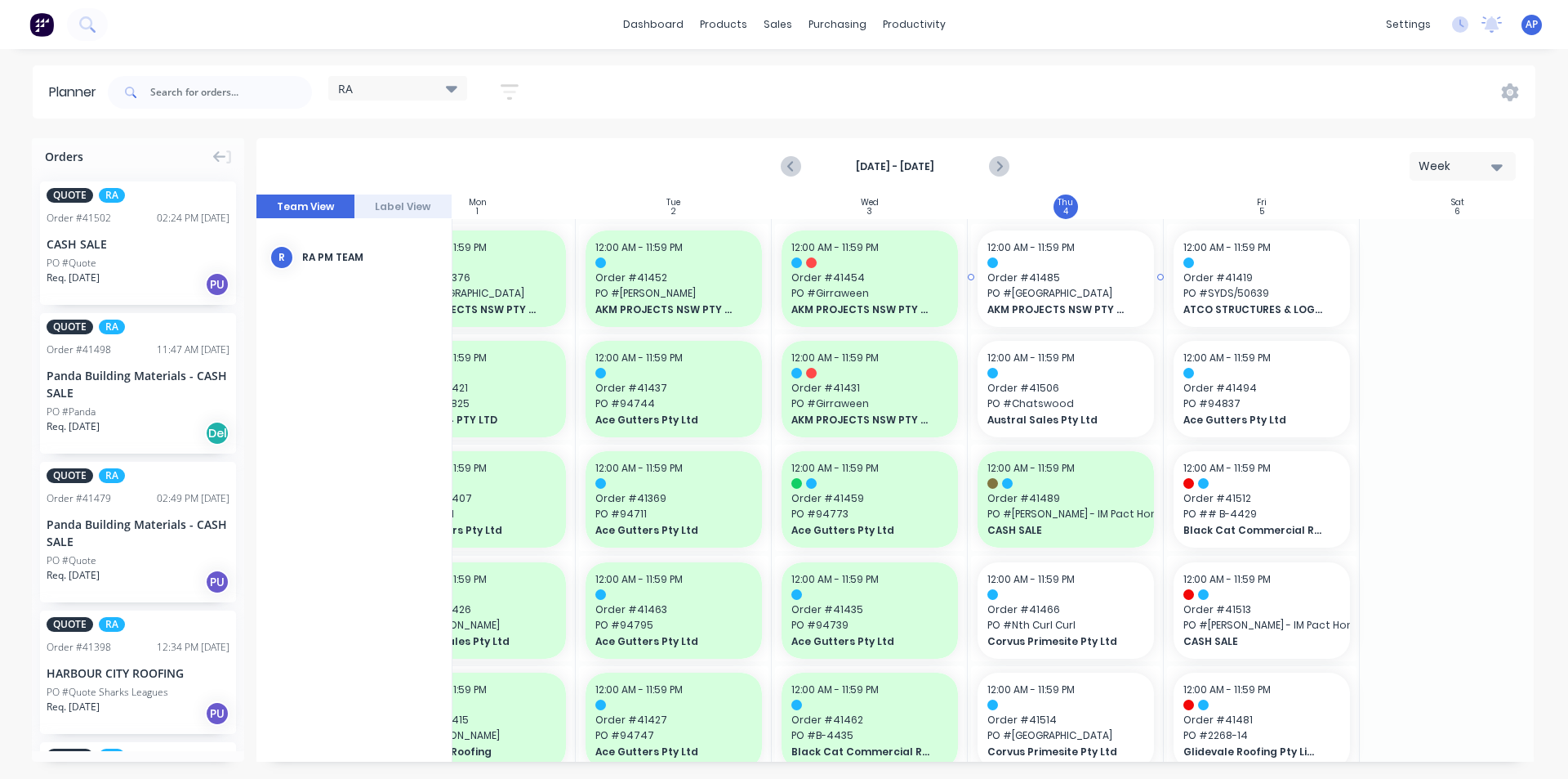
click at [1069, 301] on div "AKM PROJECTS NSW PTY LTD" at bounding box center [1066, 309] width 157 height 16
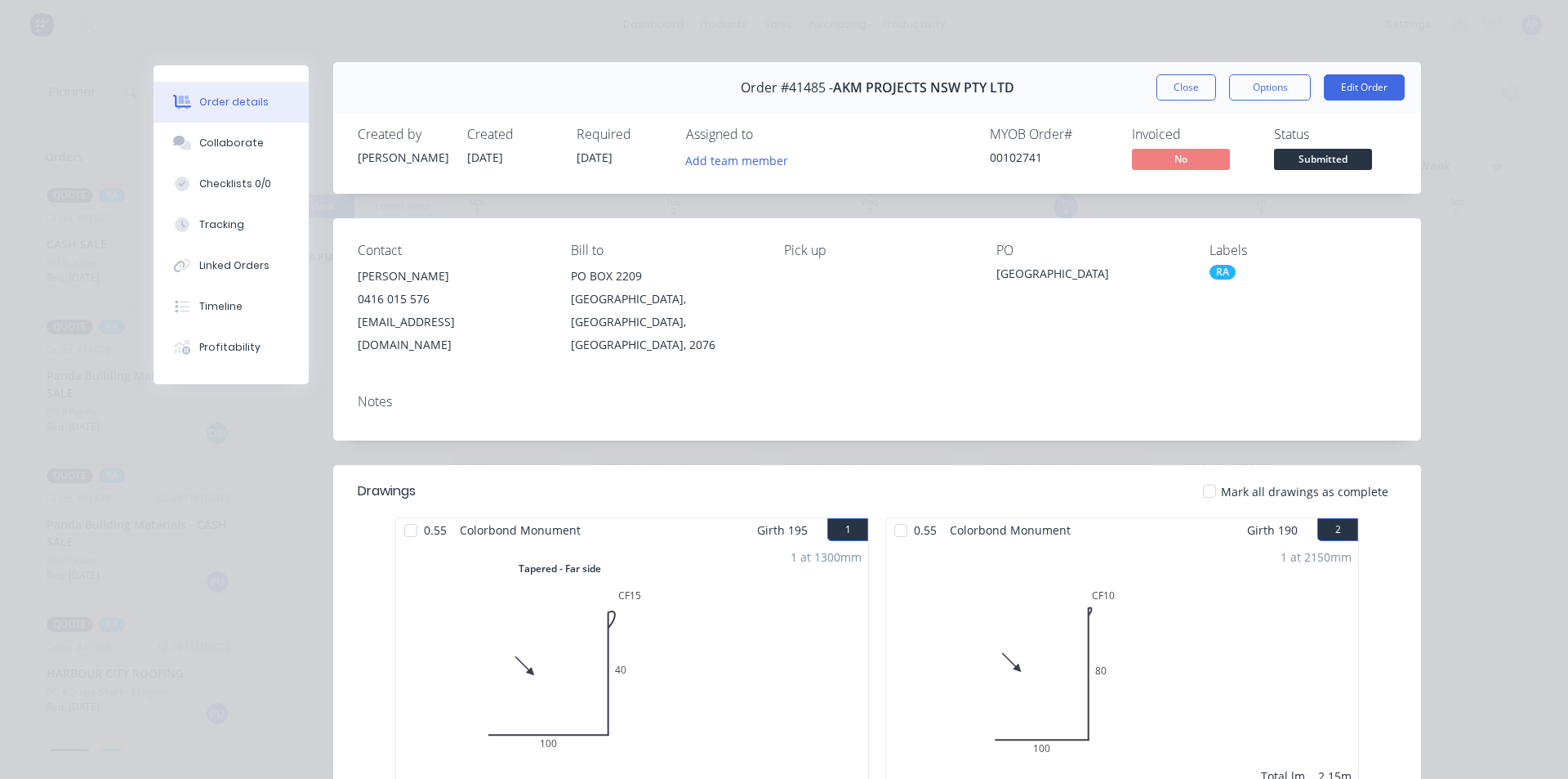
scroll to position [0, 0]
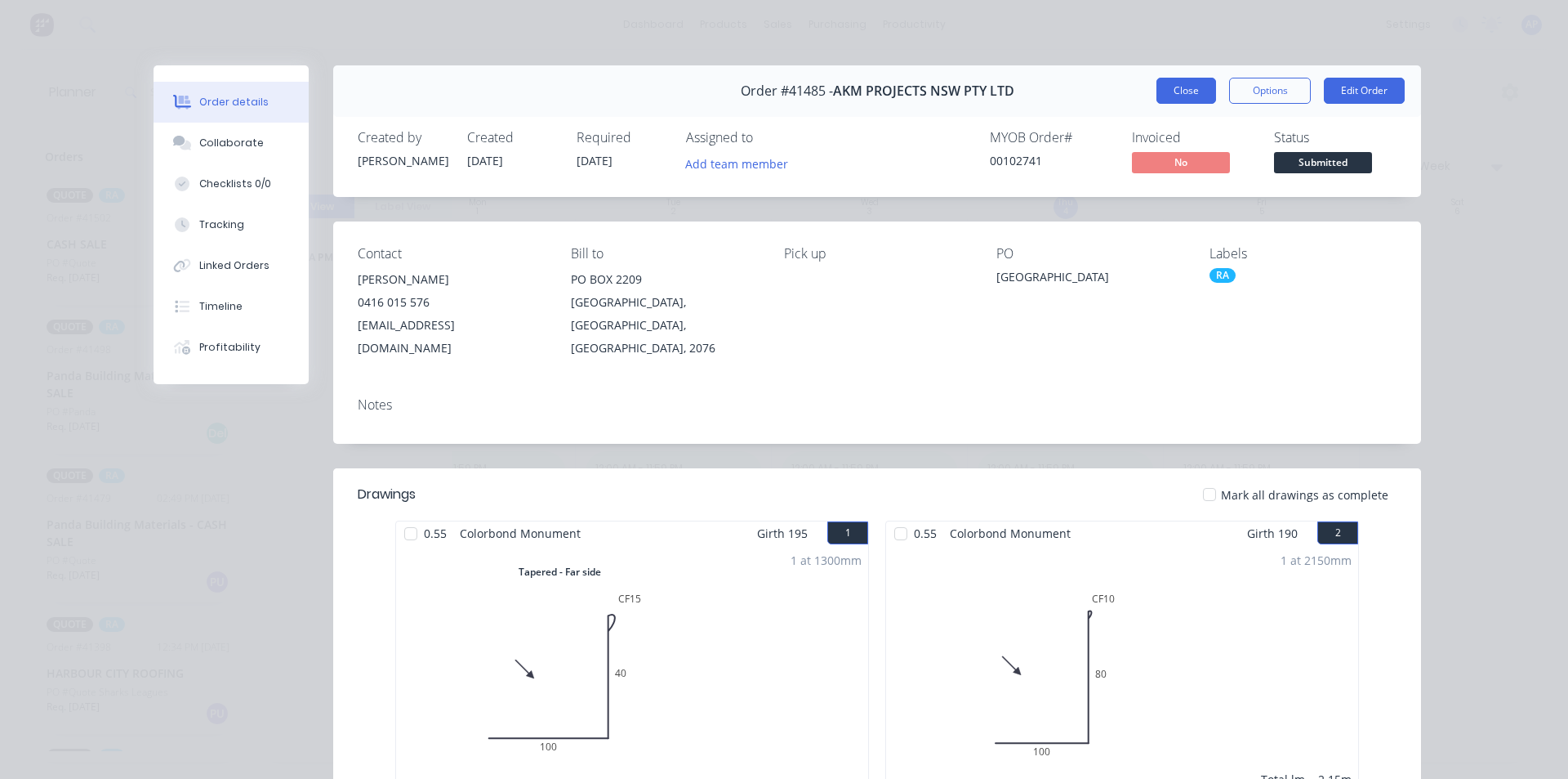
click at [1167, 84] on button "Close" at bounding box center [1186, 91] width 59 height 26
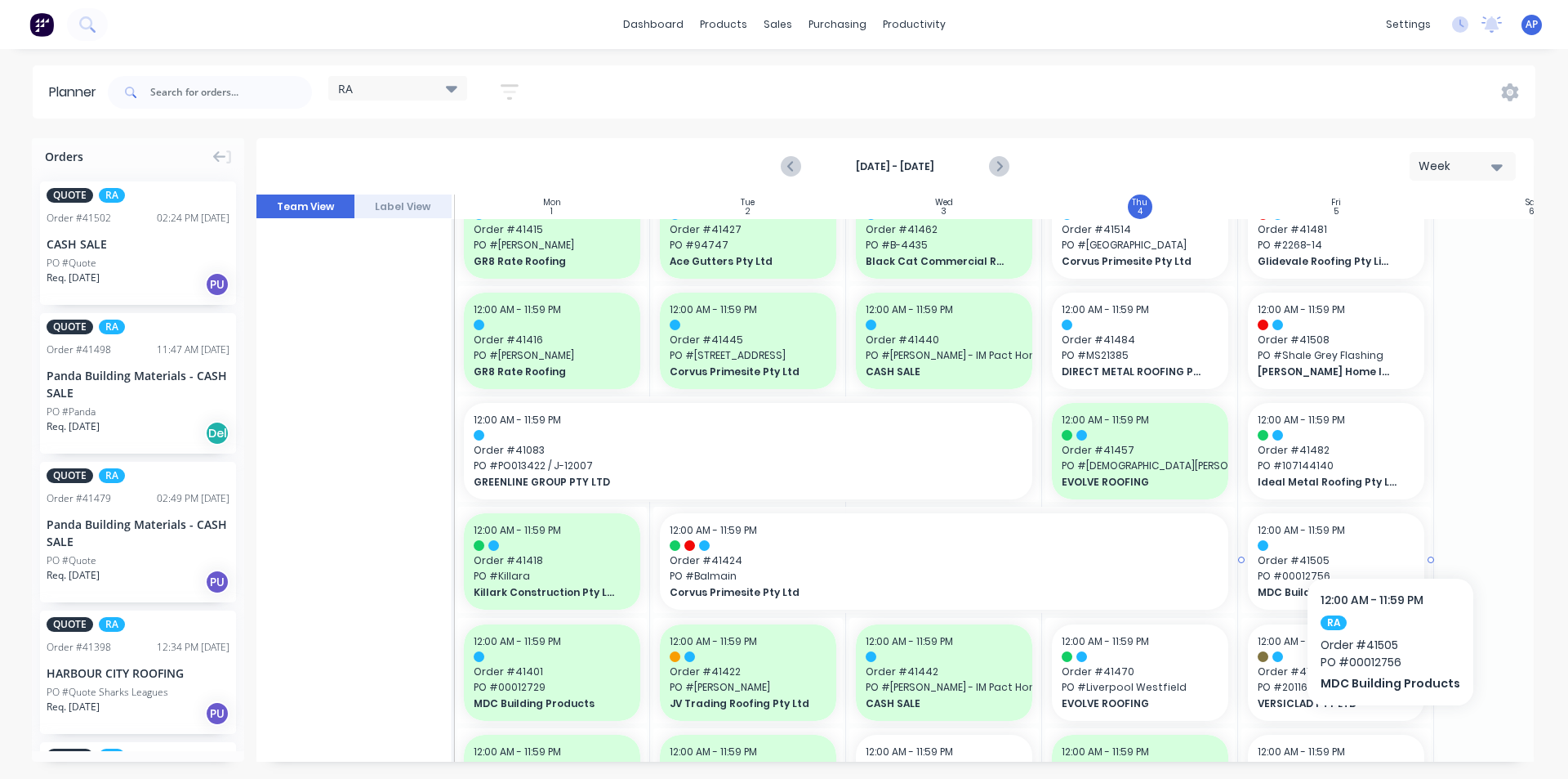
scroll to position [572, 195]
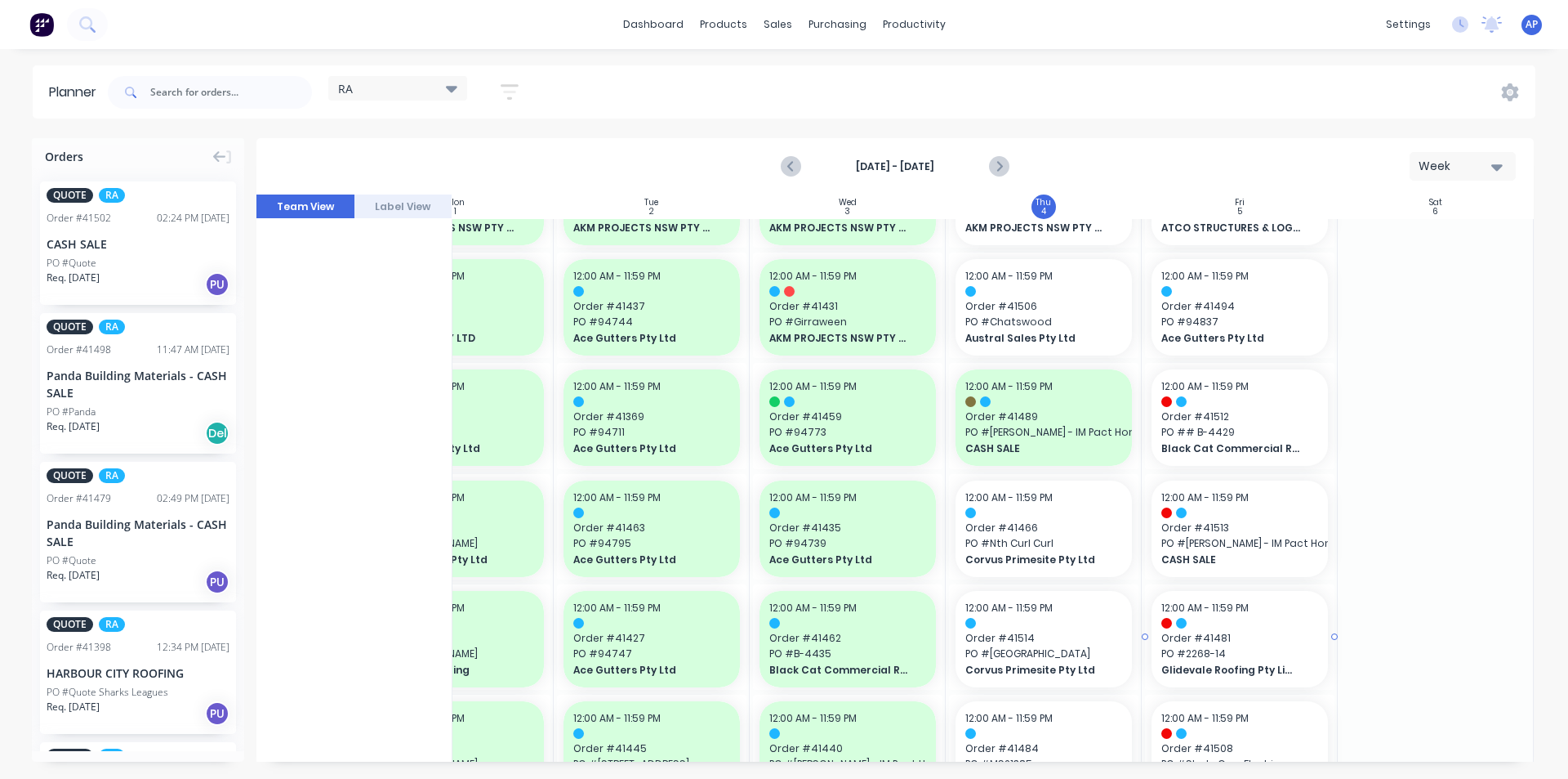
scroll to position [0, 297]
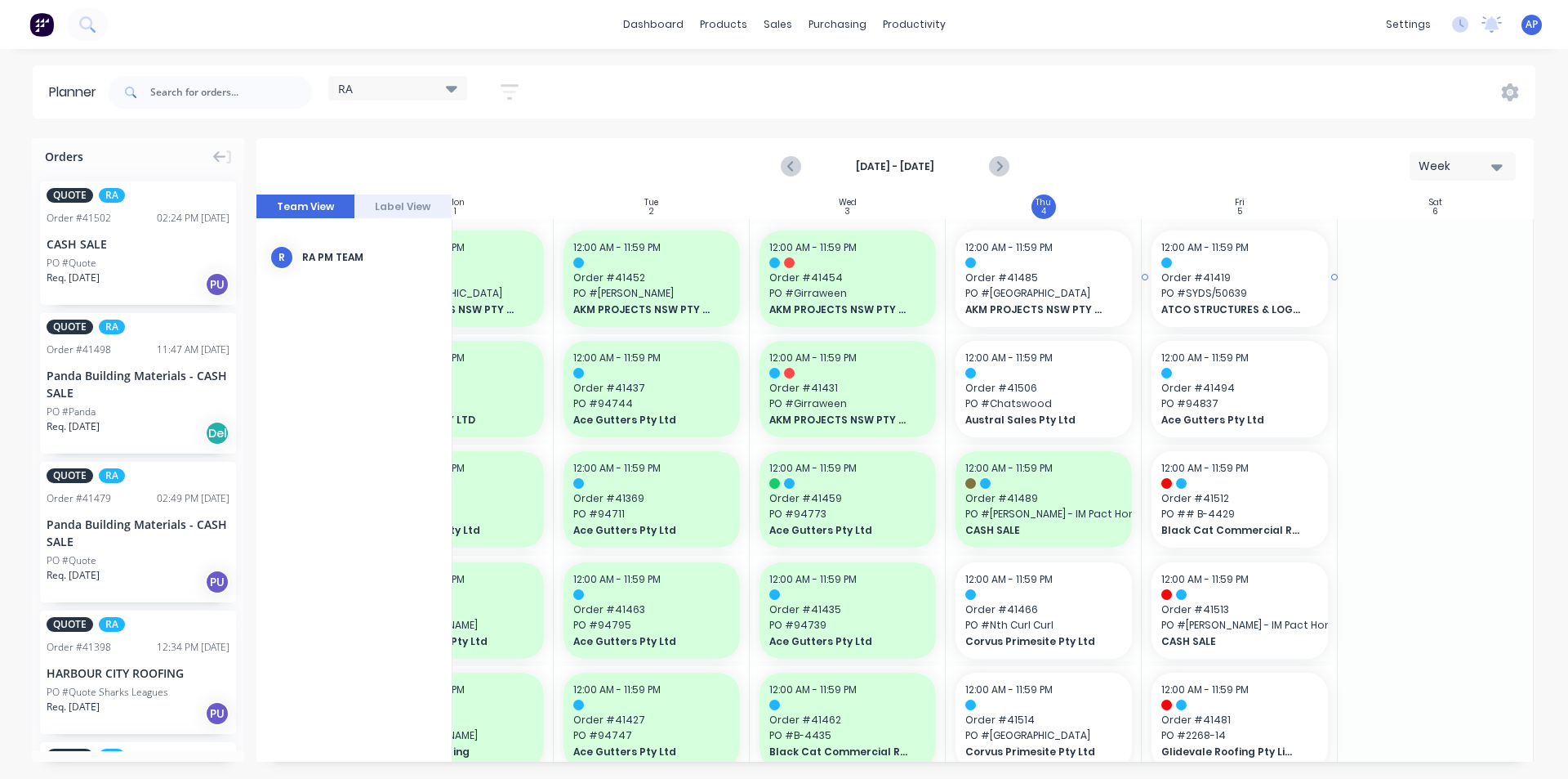
click at [1231, 259] on div at bounding box center [1240, 262] width 157 height 11
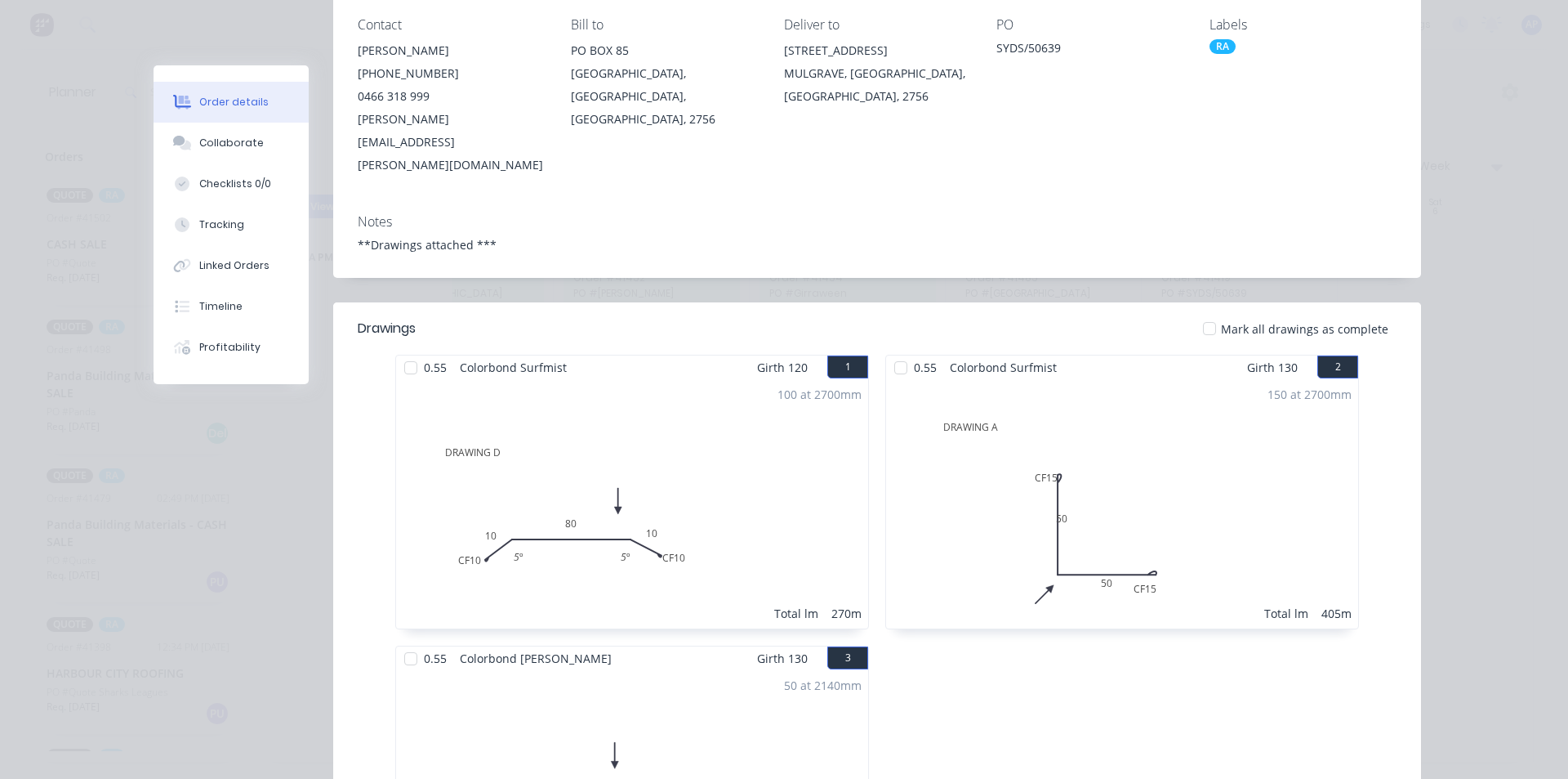
scroll to position [0, 0]
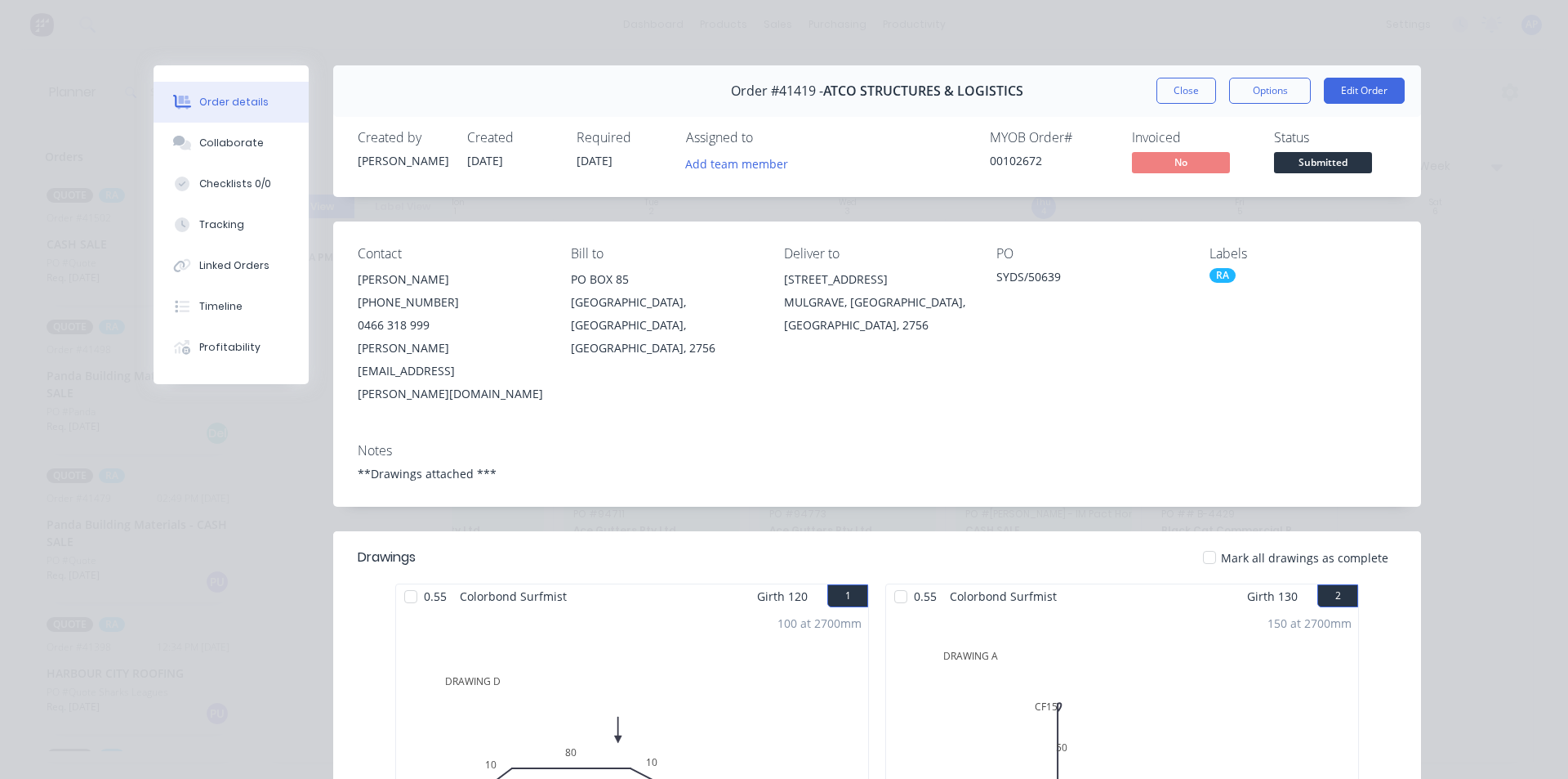
click at [1193, 76] on div "Order #41419 - ATCO STRUCTURES & LOGISTICS Close Options Edit Order" at bounding box center [877, 91] width 1088 height 51
click at [1181, 92] on button "Close" at bounding box center [1186, 91] width 59 height 26
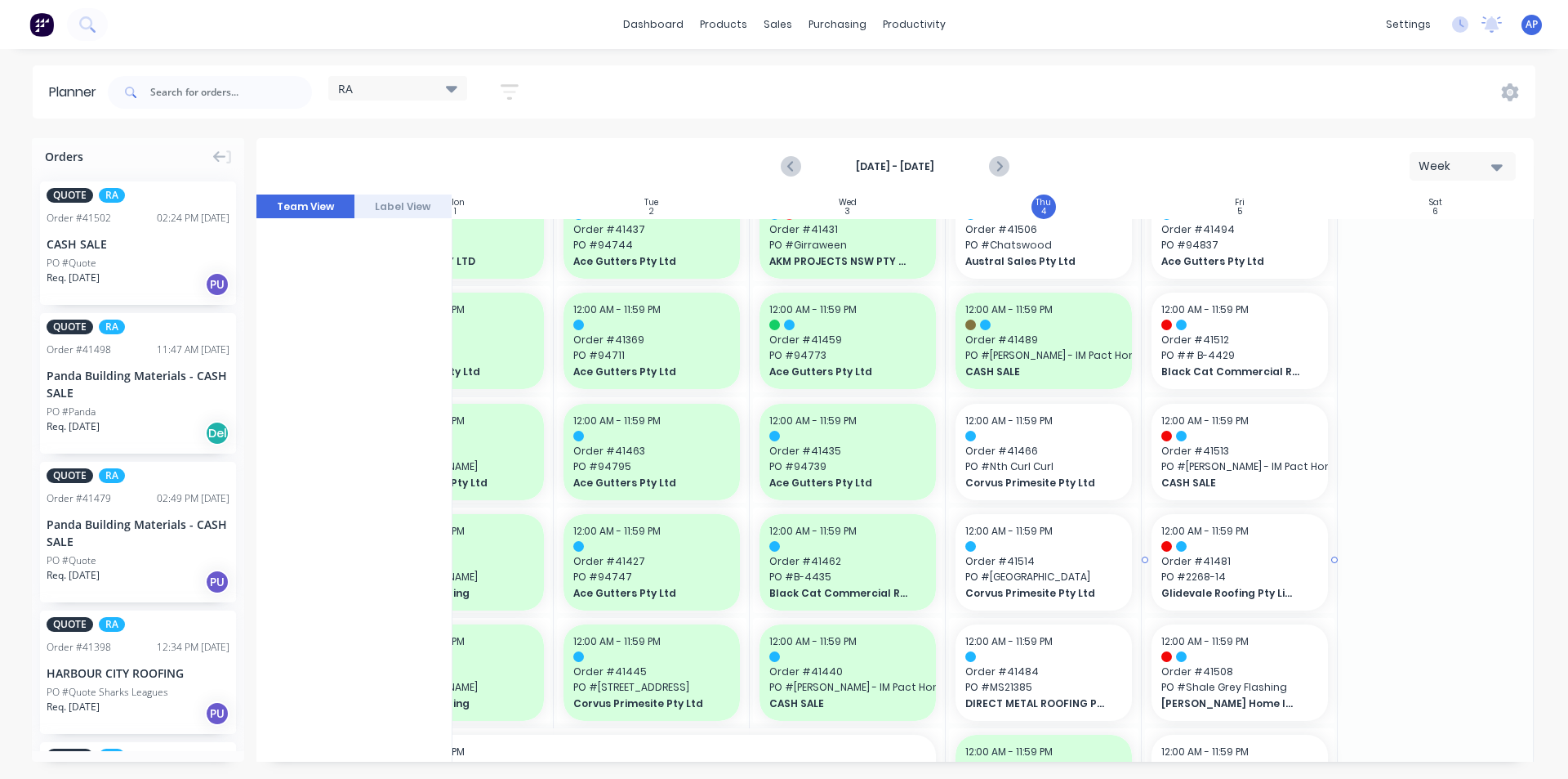
scroll to position [163, 297]
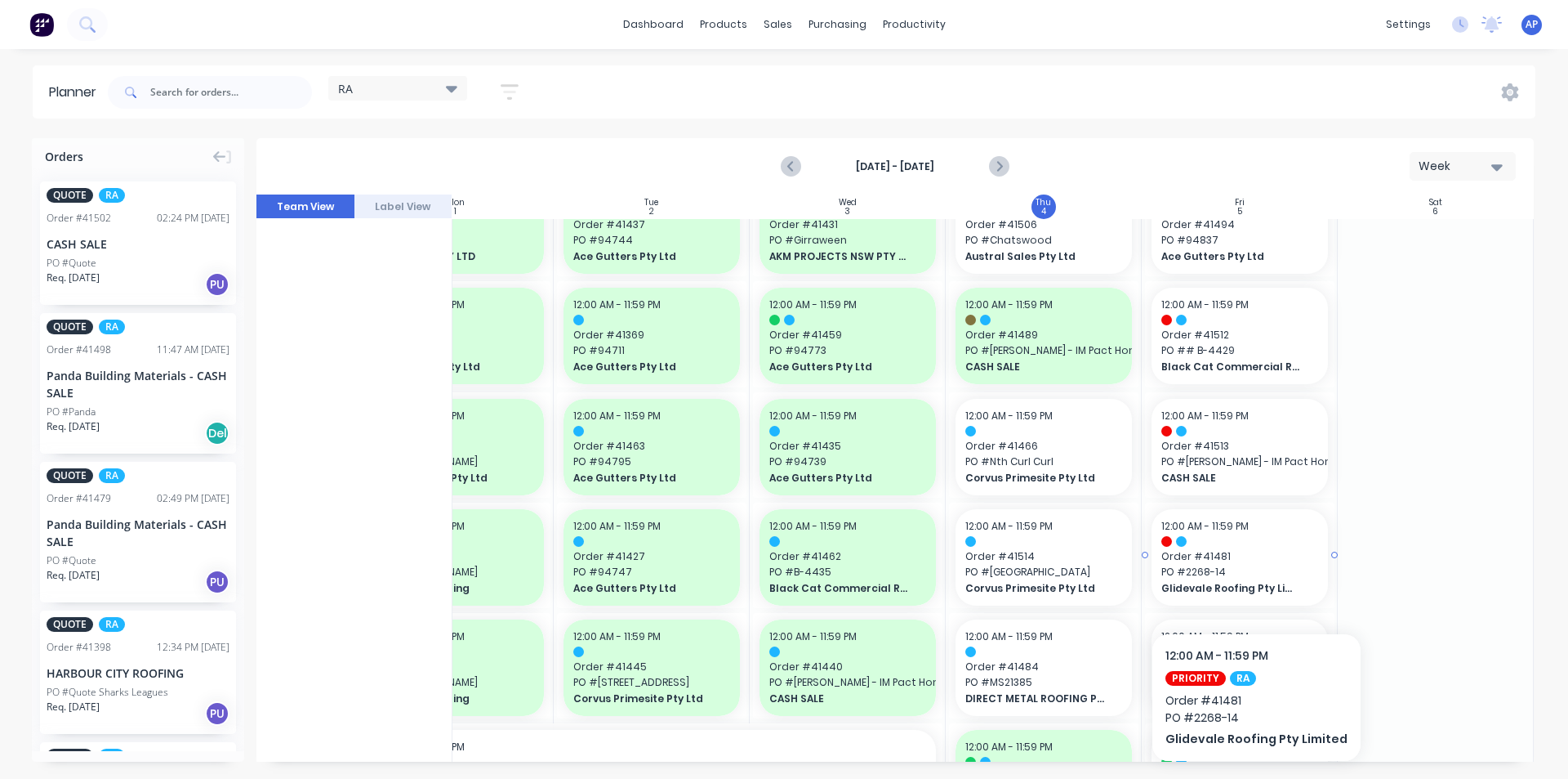
click at [1251, 557] on span "Order # 41481" at bounding box center [1240, 556] width 157 height 15
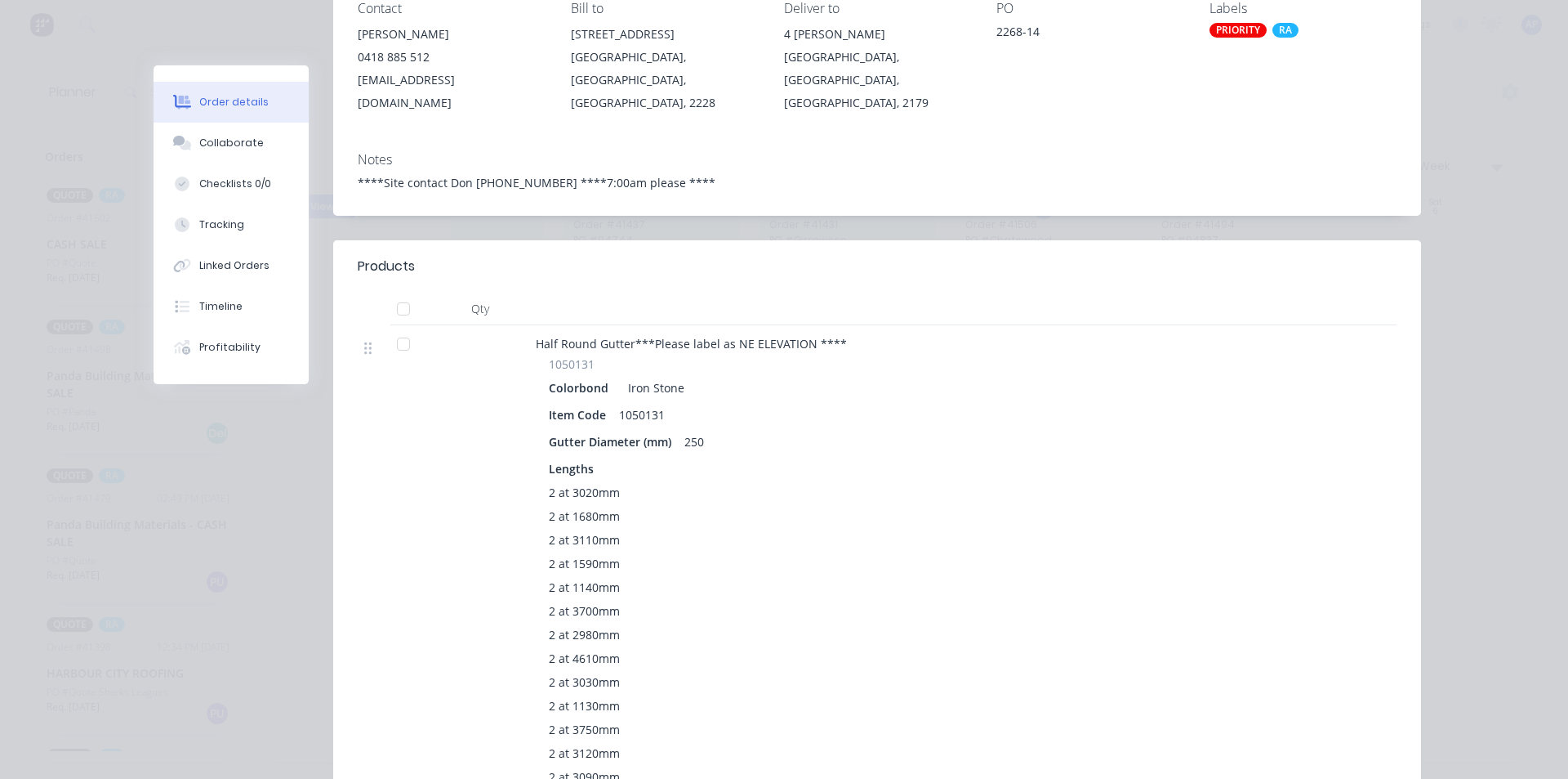
scroll to position [0, 0]
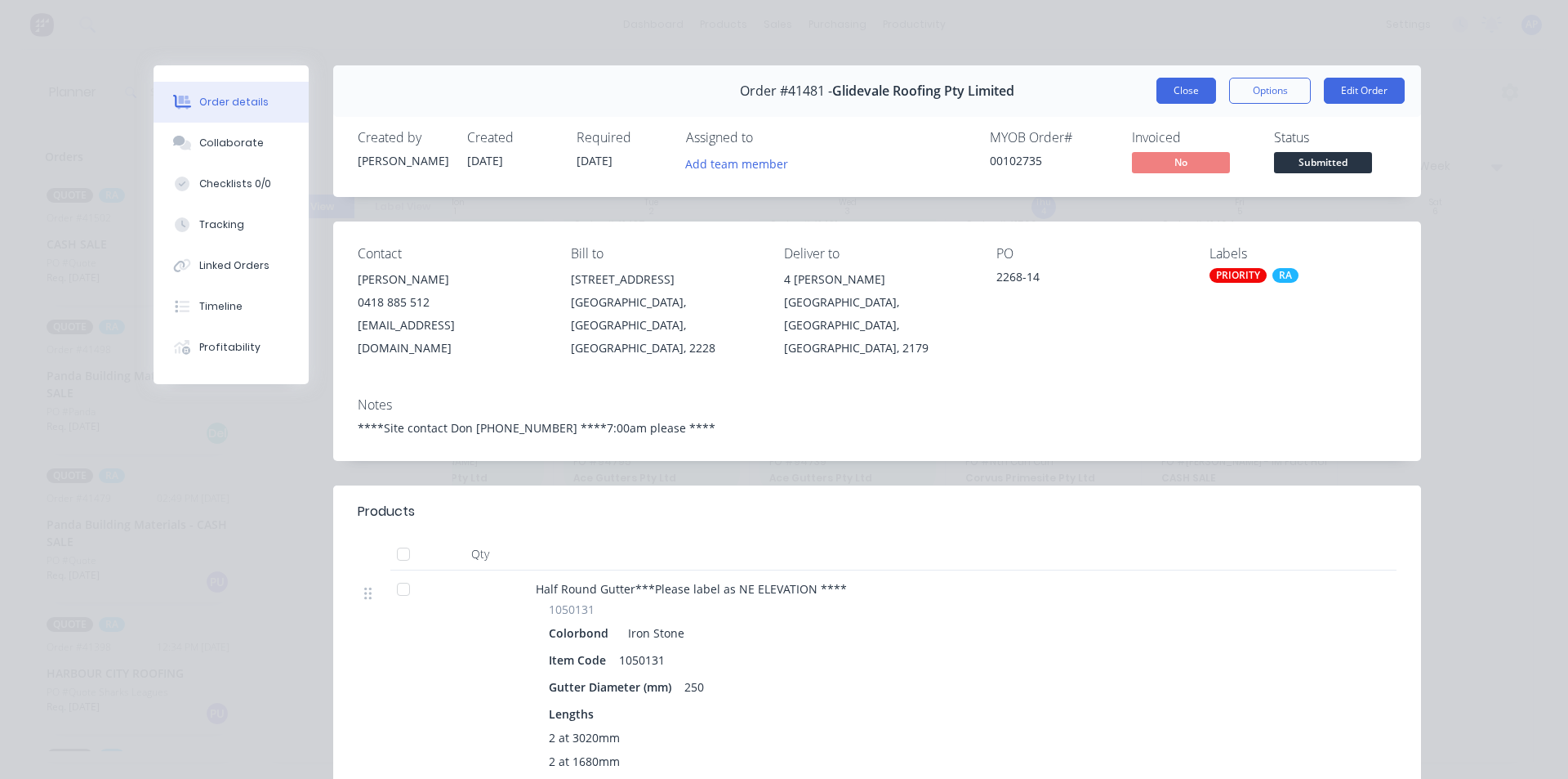
click at [1189, 95] on button "Close" at bounding box center [1186, 91] width 59 height 26
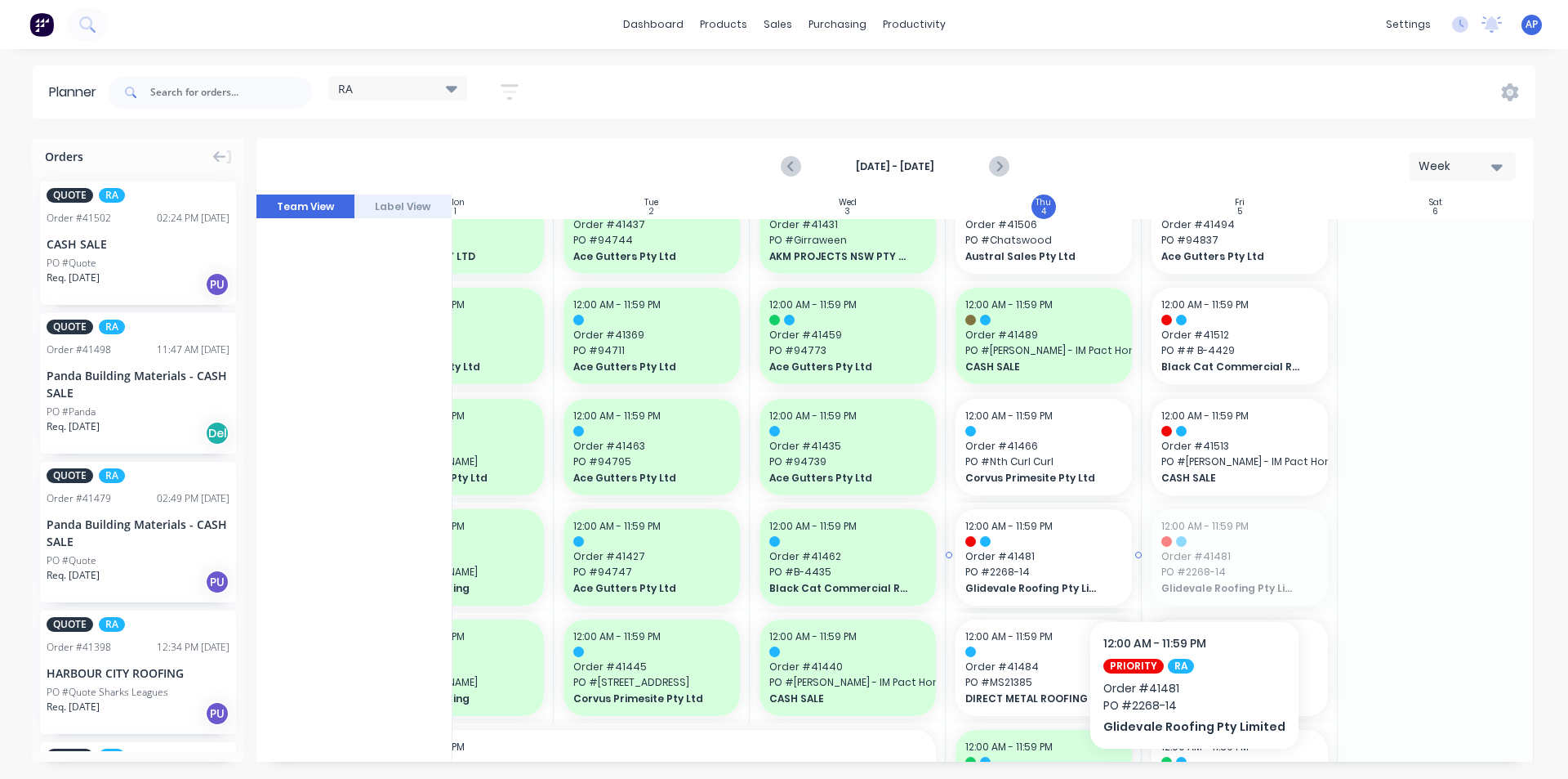
drag, startPoint x: 1125, startPoint y: 578, endPoint x: 1031, endPoint y: 585, distance: 94.3
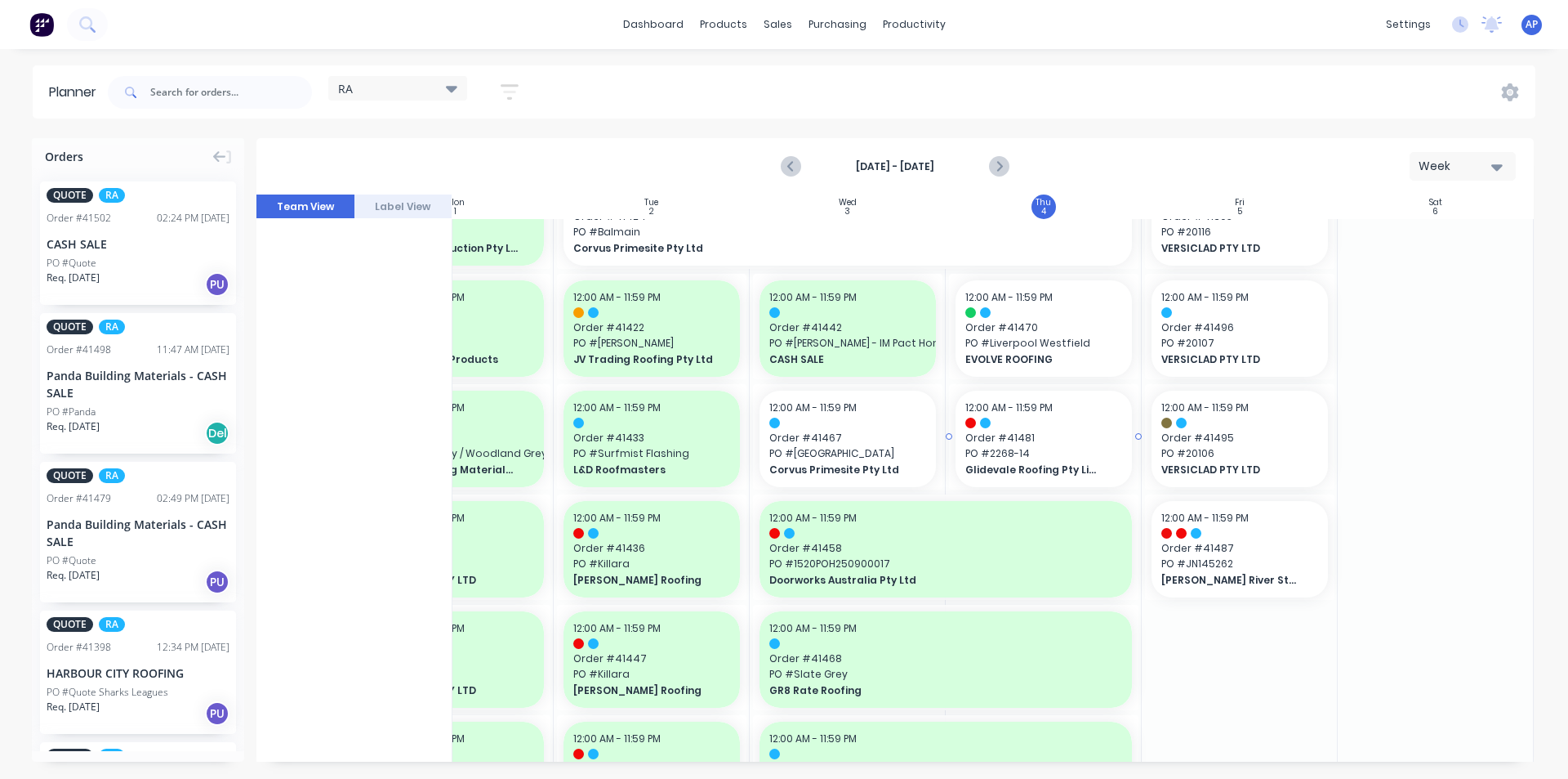
scroll to position [735, 297]
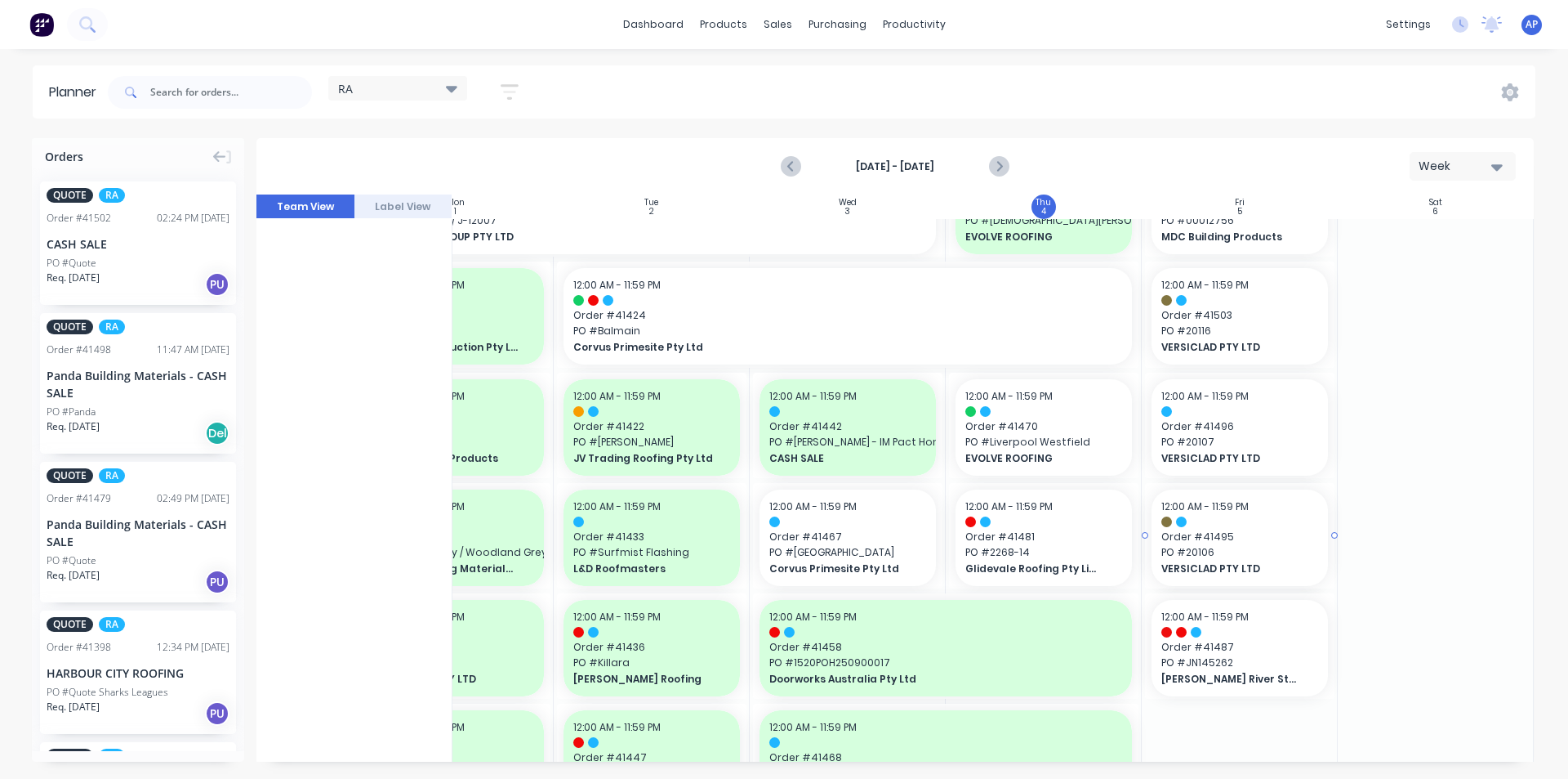
drag, startPoint x: 1135, startPoint y: 537, endPoint x: 1212, endPoint y: 533, distance: 77.1
drag, startPoint x: 1137, startPoint y: 532, endPoint x: 1208, endPoint y: 531, distance: 71.0
drag, startPoint x: 1130, startPoint y: 533, endPoint x: 1208, endPoint y: 530, distance: 78.1
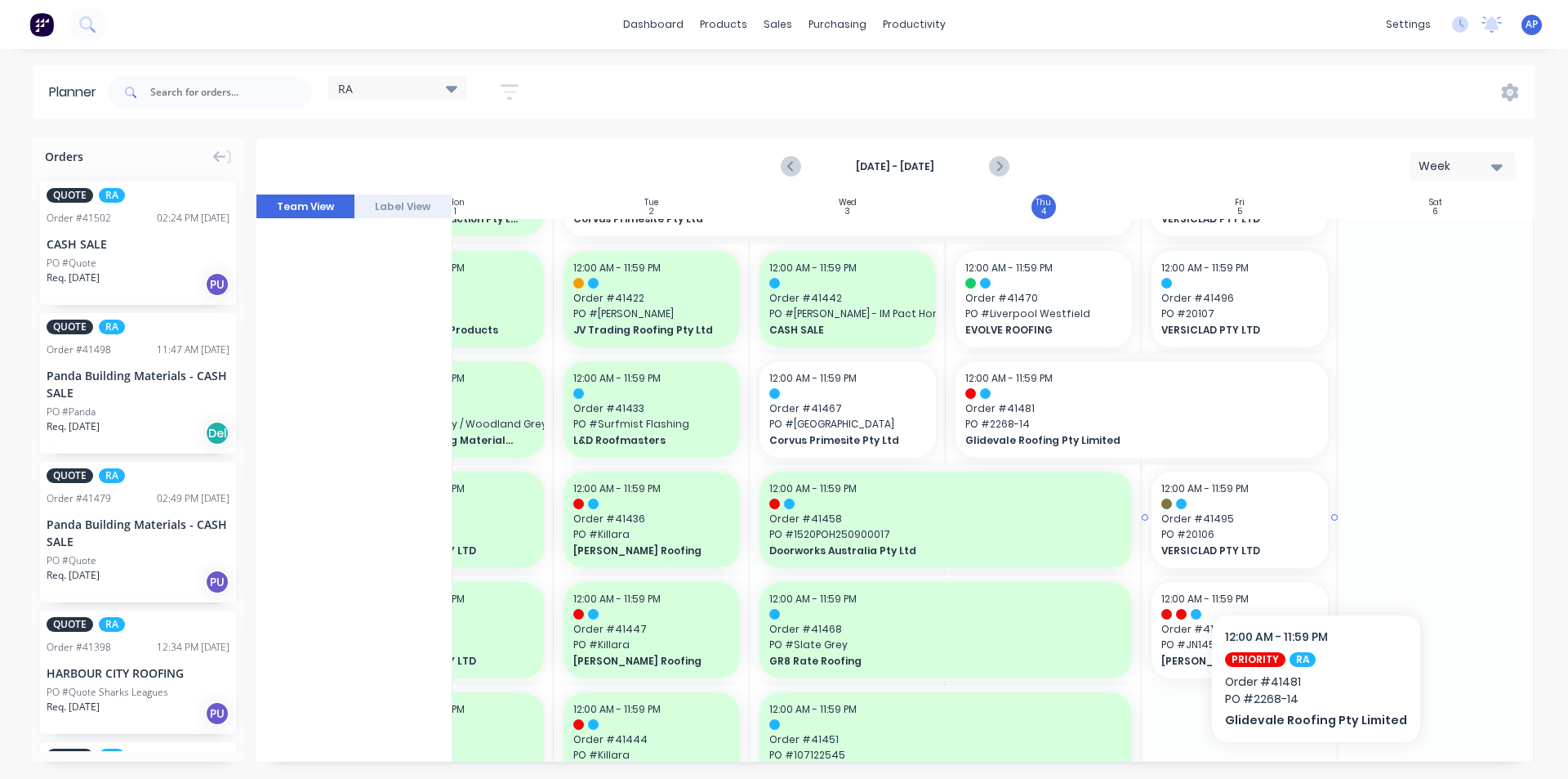
scroll to position [899, 297]
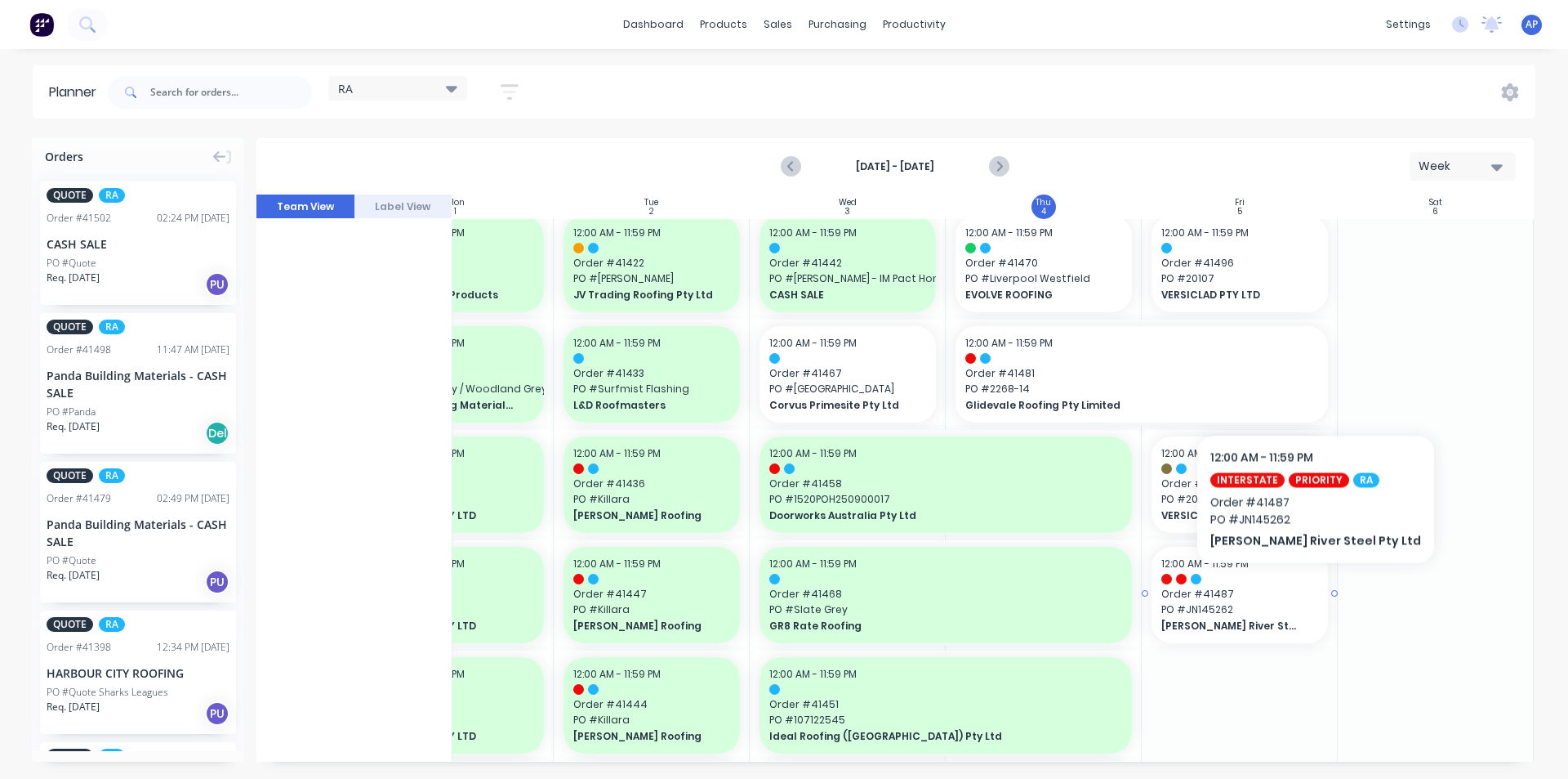
click at [1290, 587] on span "Order # 41487" at bounding box center [1240, 594] width 157 height 15
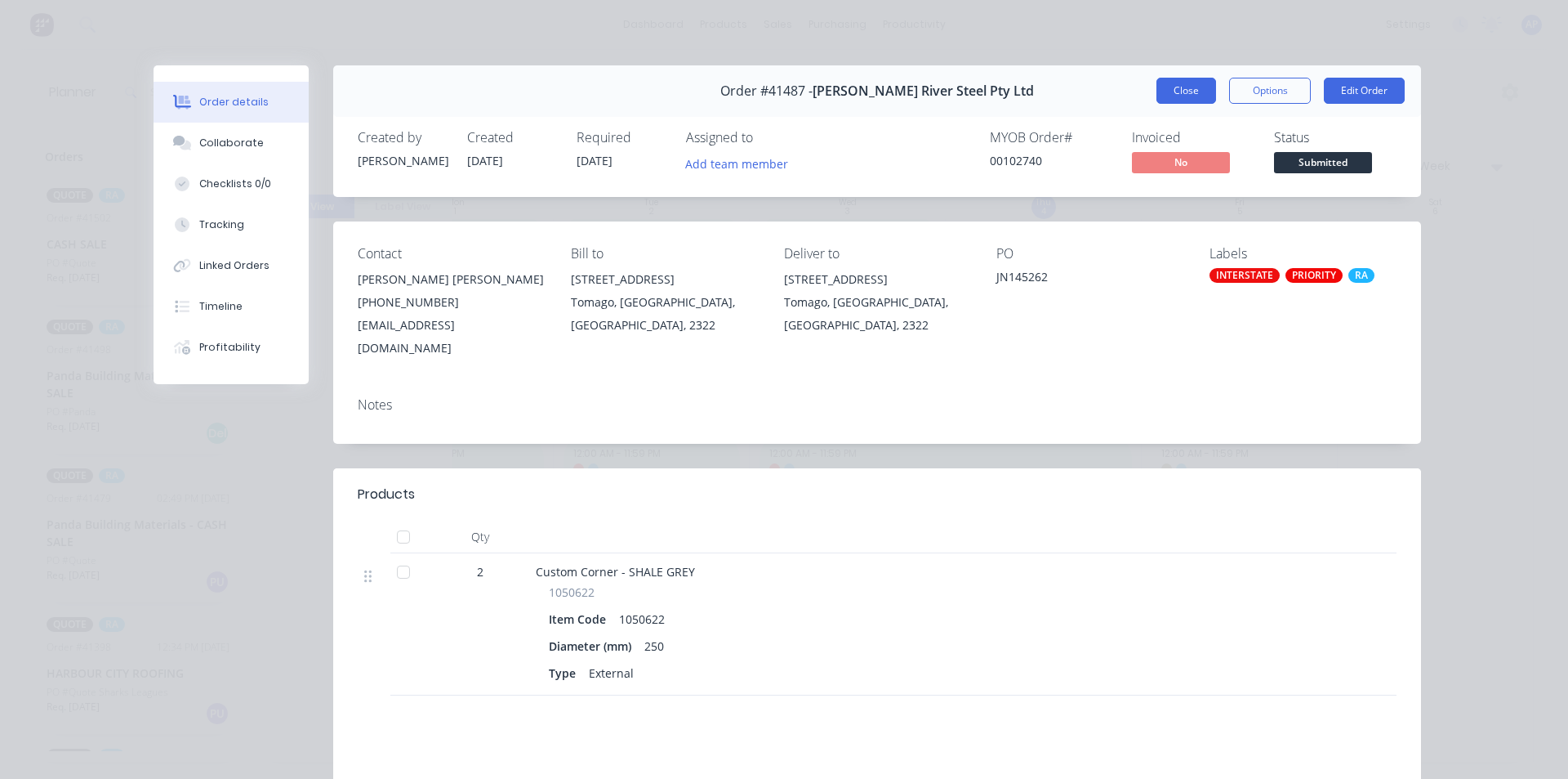
click at [1175, 86] on button "Close" at bounding box center [1186, 91] width 59 height 26
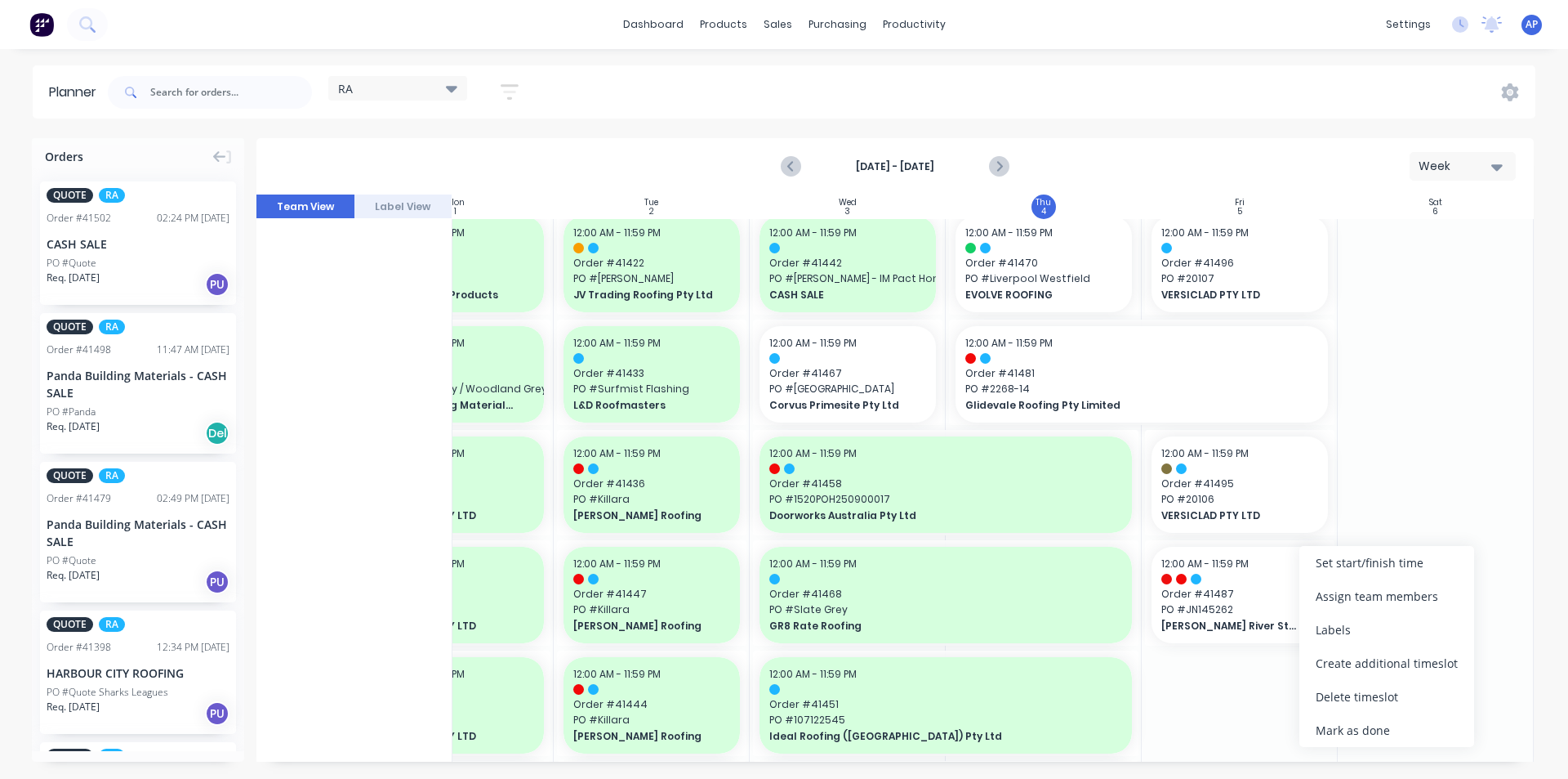
drag, startPoint x: 1349, startPoint y: 713, endPoint x: 1201, endPoint y: 692, distance: 149.5
click at [1201, 692] on body "dashboard products sales purchasing productivity dashboard products Product Cat…" at bounding box center [784, 390] width 1568 height 779
click at [1203, 696] on div at bounding box center [1240, 652] width 196 height 2664
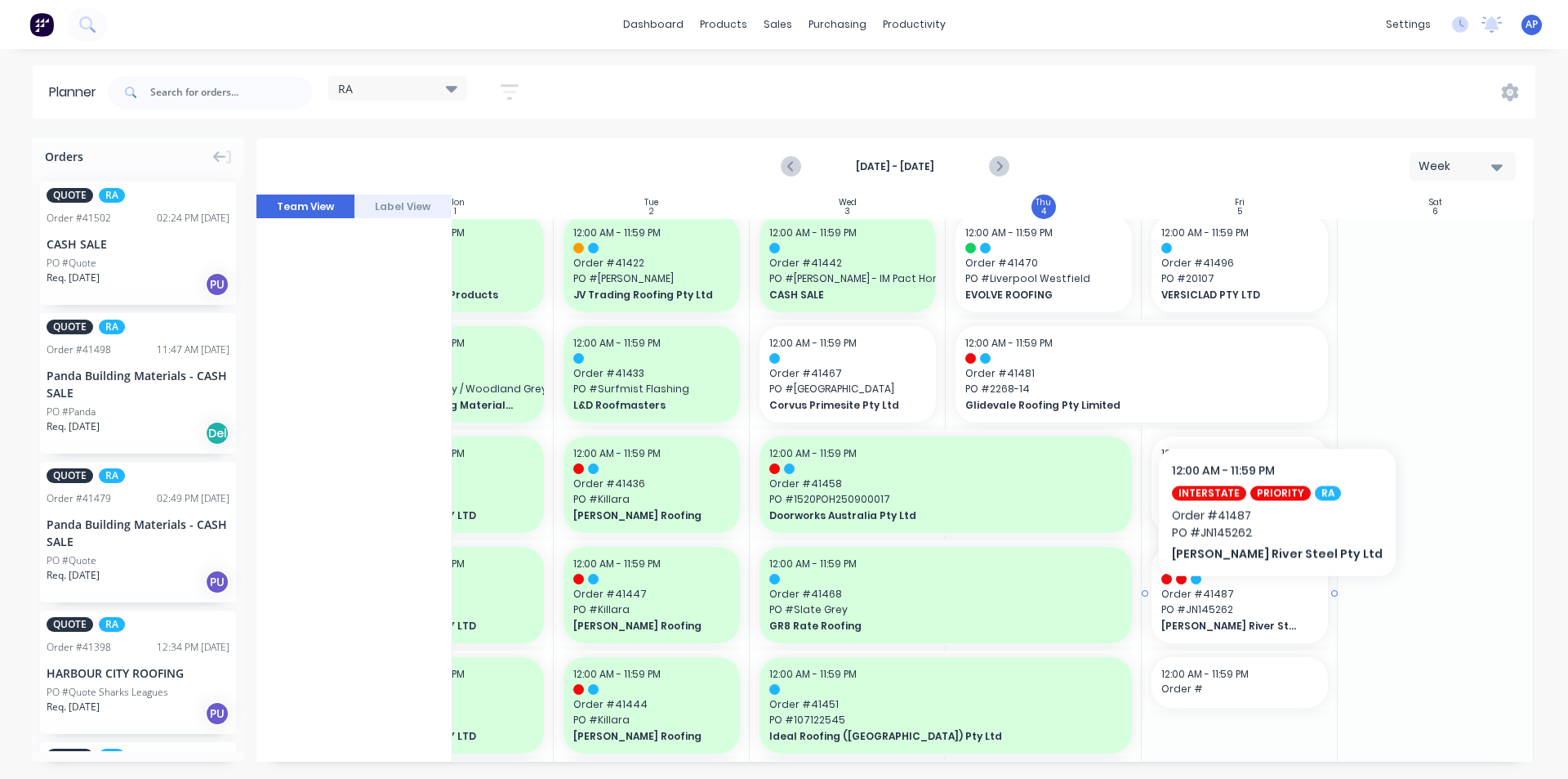
click at [1253, 591] on span "Order # 41487" at bounding box center [1240, 594] width 157 height 15
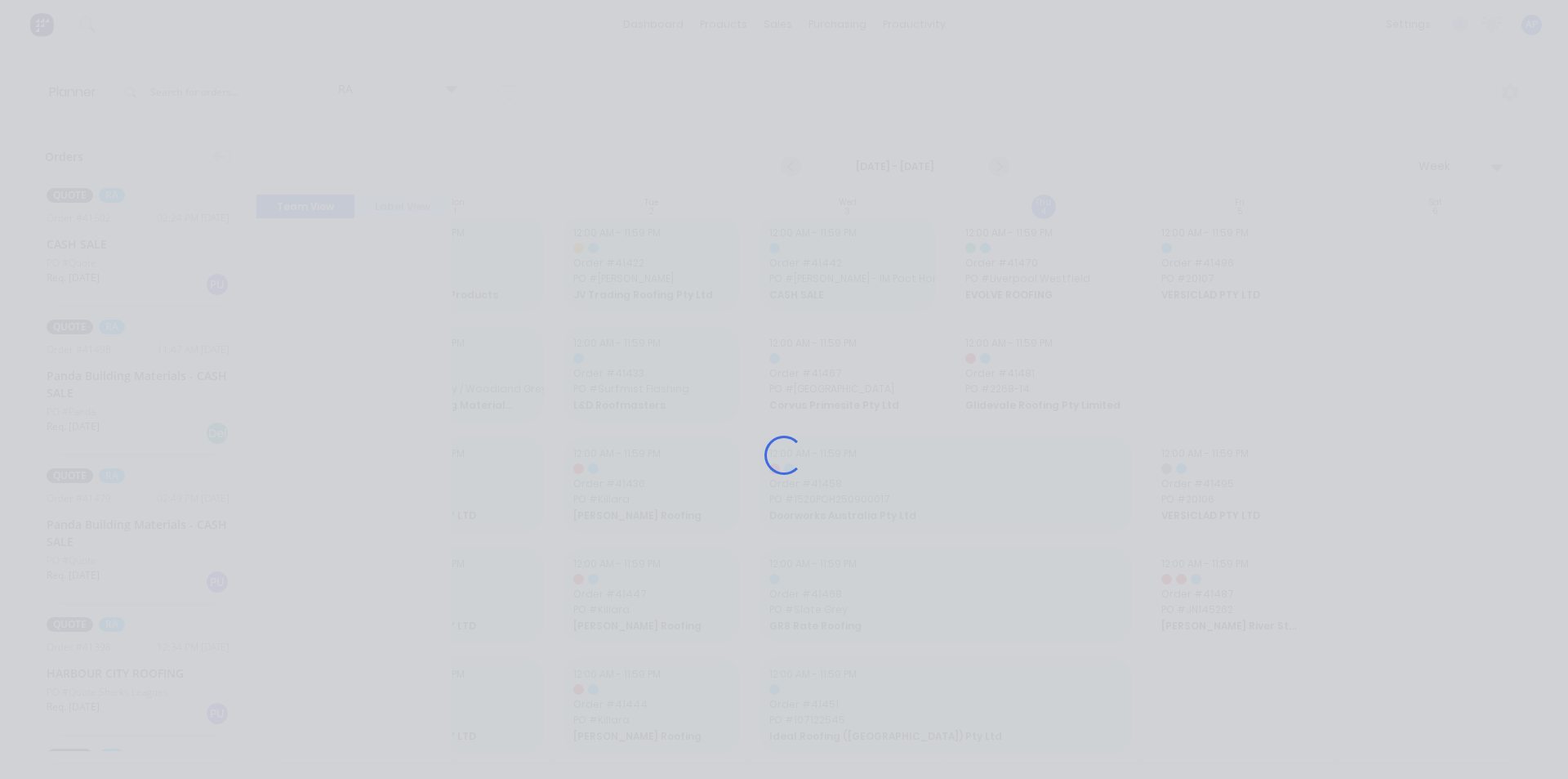
click at [1253, 591] on div "Loading..." at bounding box center [784, 455] width 1307 height 779
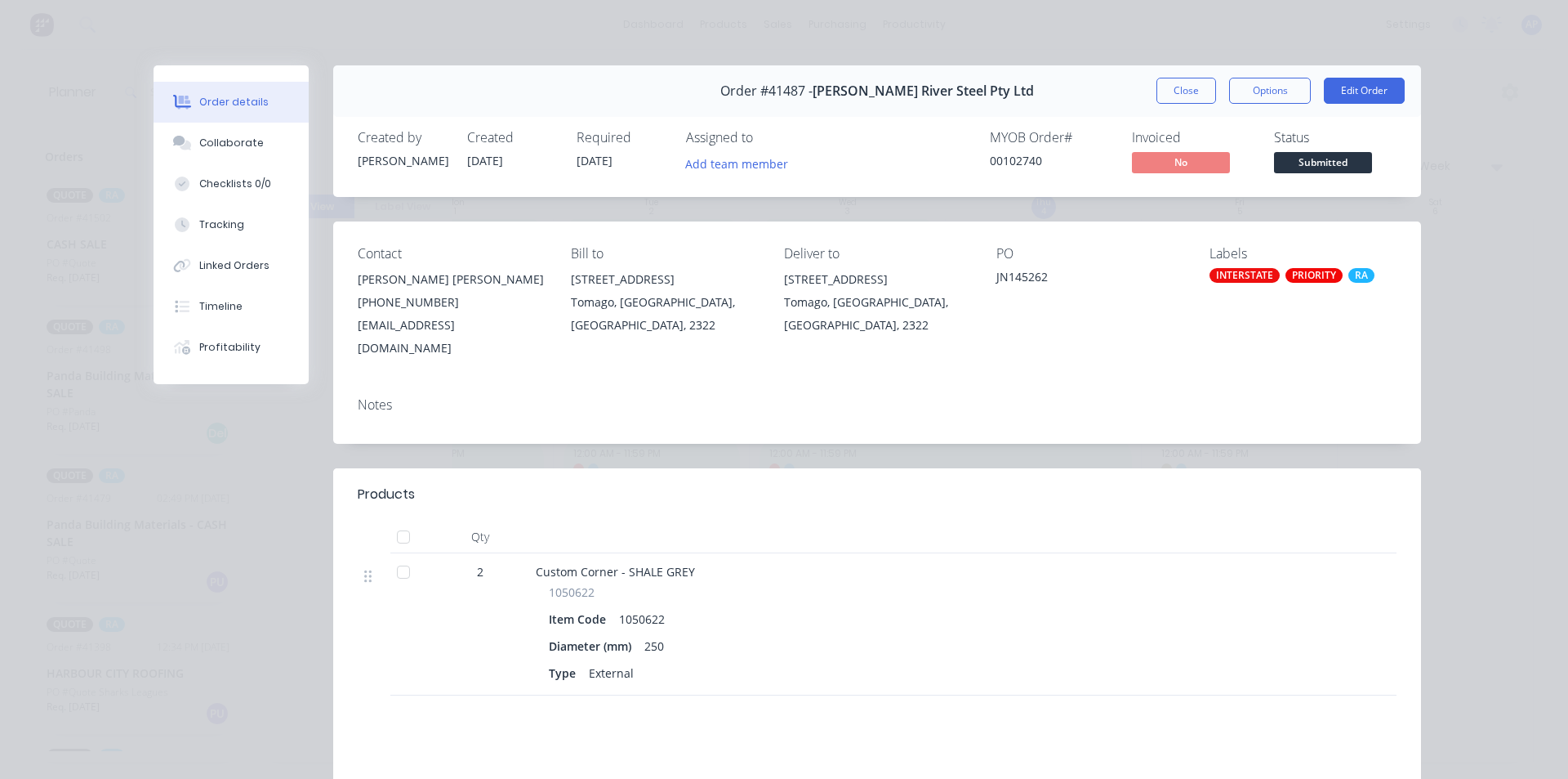
drag, startPoint x: 1184, startPoint y: 87, endPoint x: 1150, endPoint y: 172, distance: 91.5
click at [1182, 87] on button "Close" at bounding box center [1186, 91] width 59 height 26
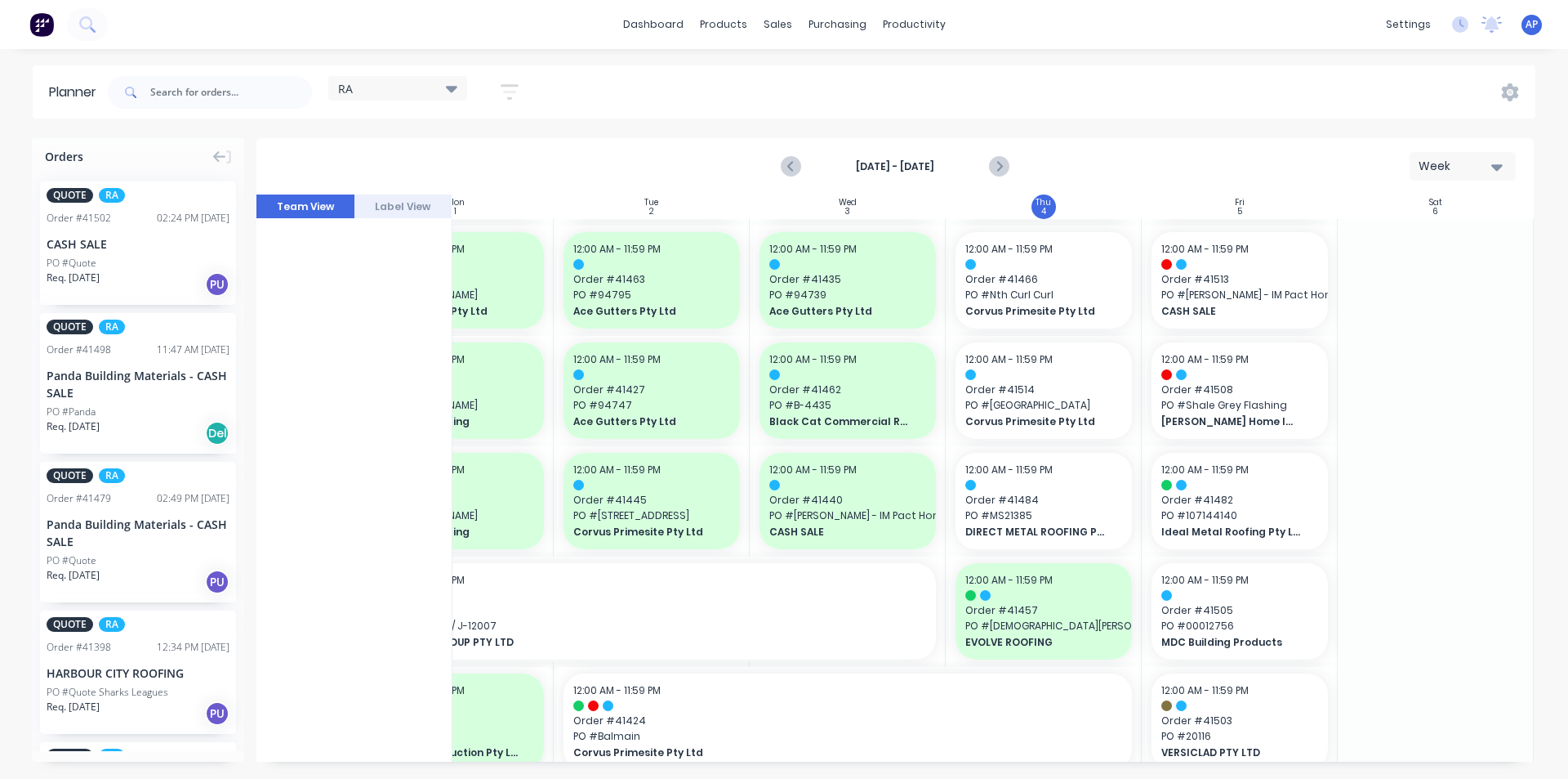
scroll to position [0, 297]
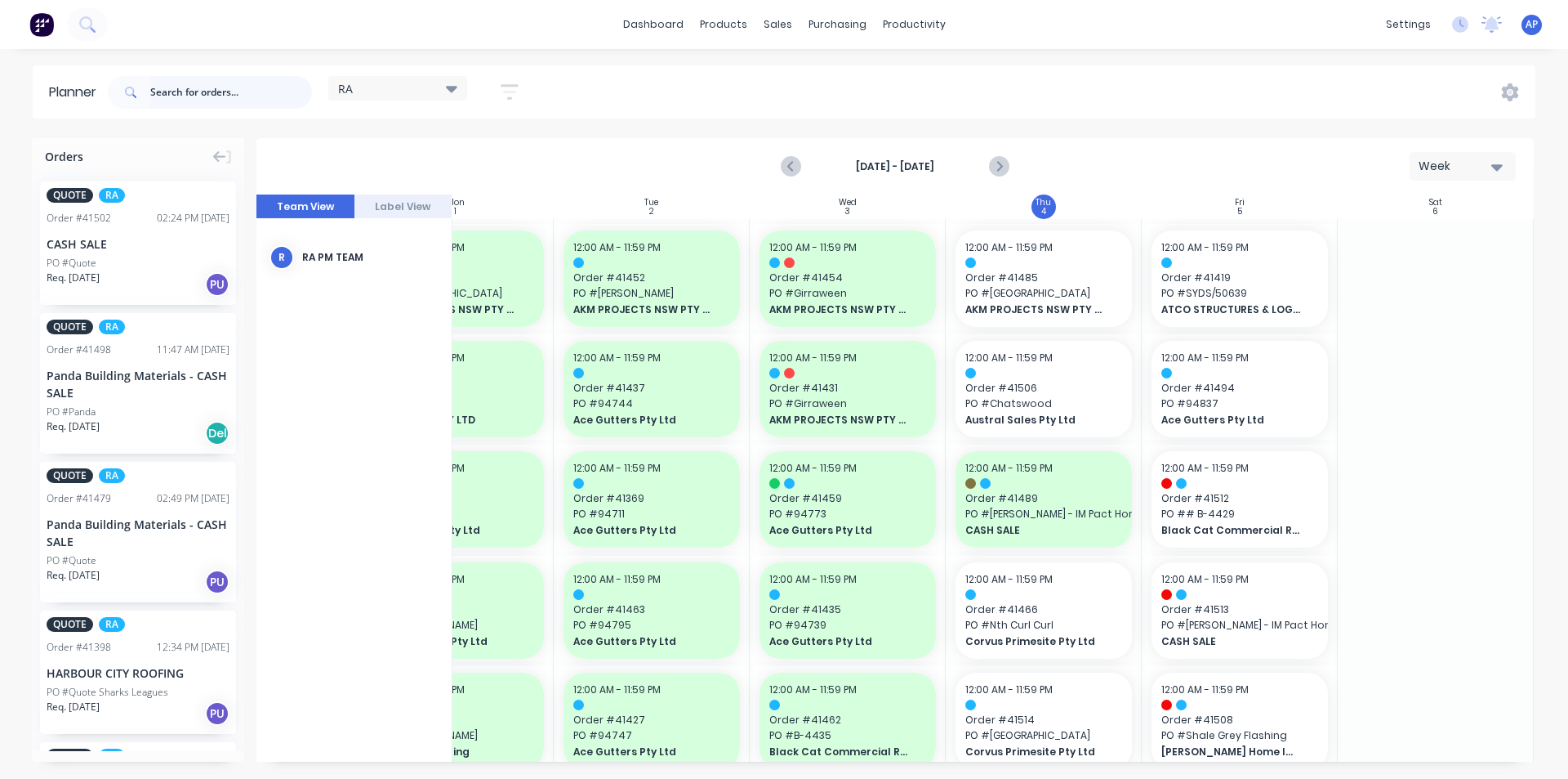
click at [200, 84] on input "text" at bounding box center [231, 92] width 162 height 33
click at [215, 94] on input "le" at bounding box center [231, 92] width 162 height 33
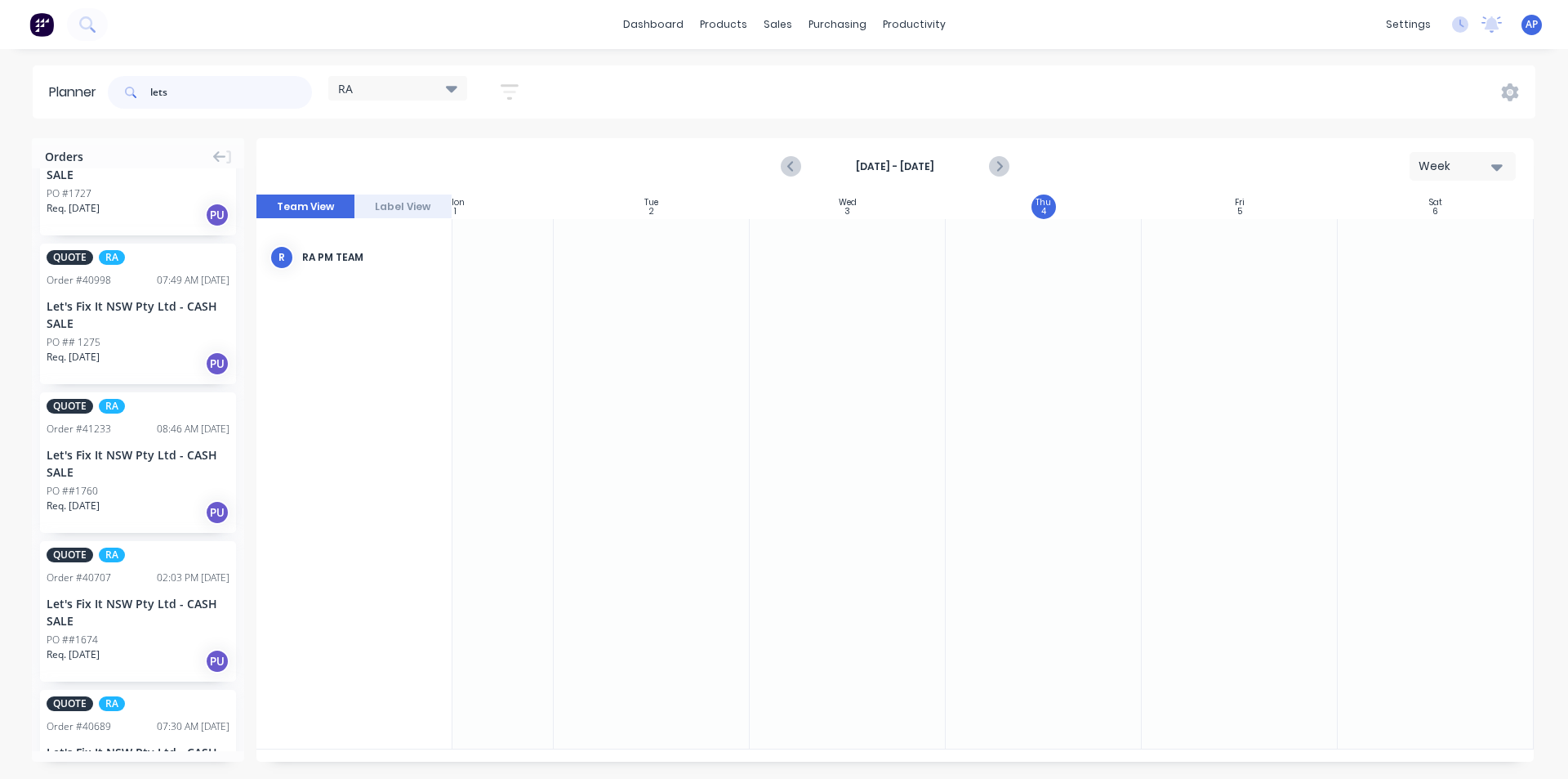
scroll to position [0, 0]
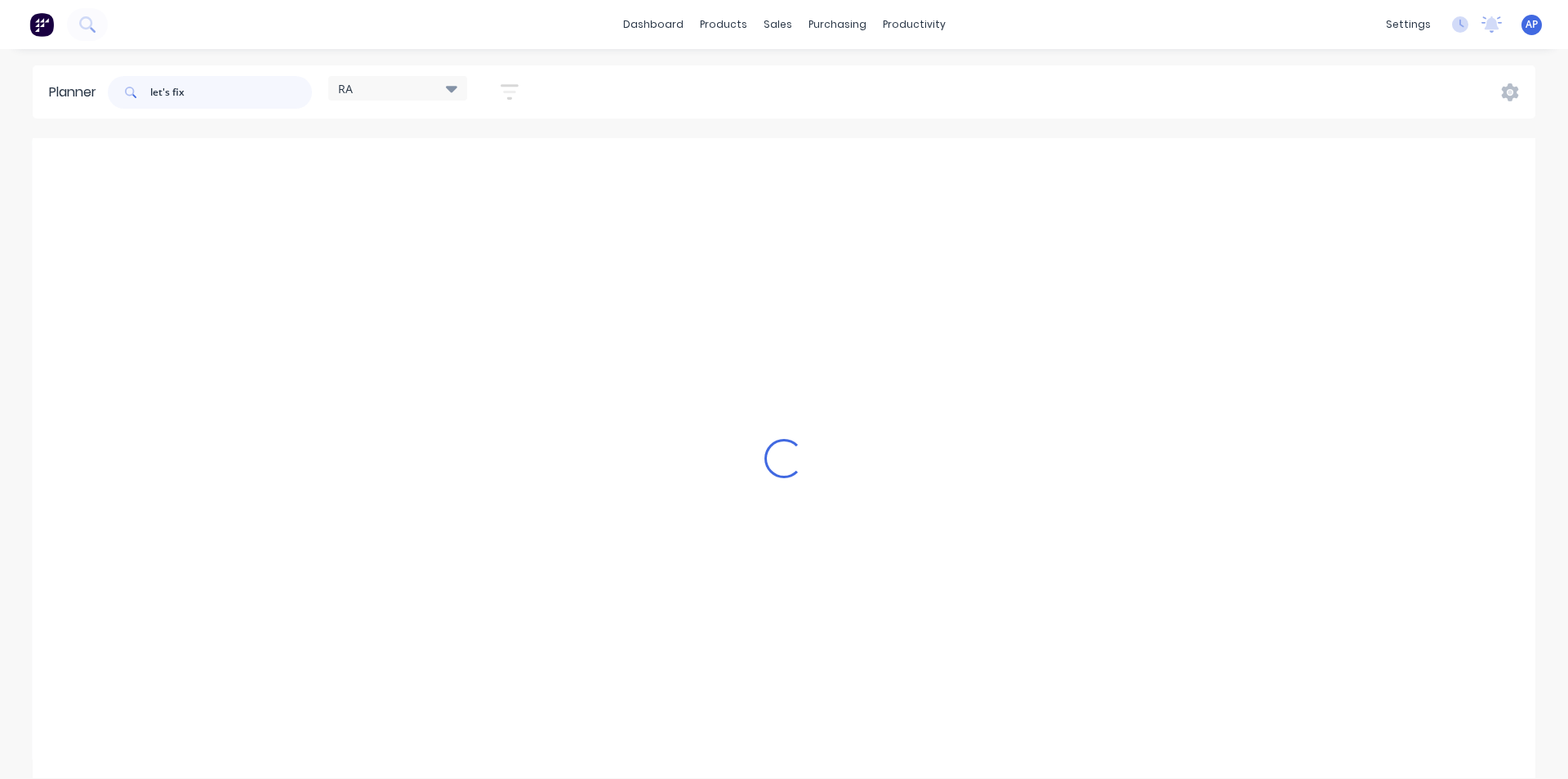
type input "let's fix"
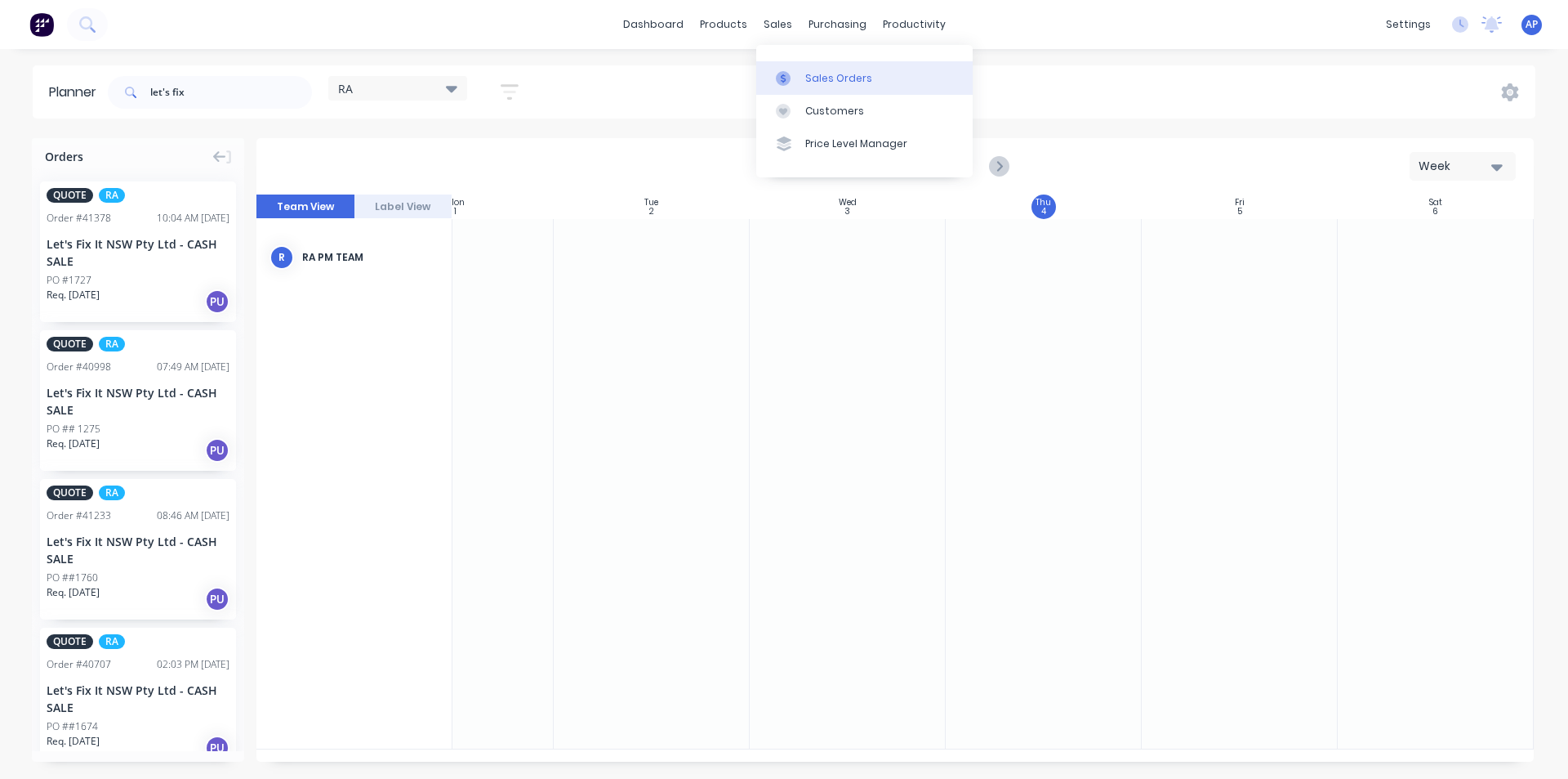
click at [850, 83] on div "Sales Orders" at bounding box center [838, 78] width 67 height 15
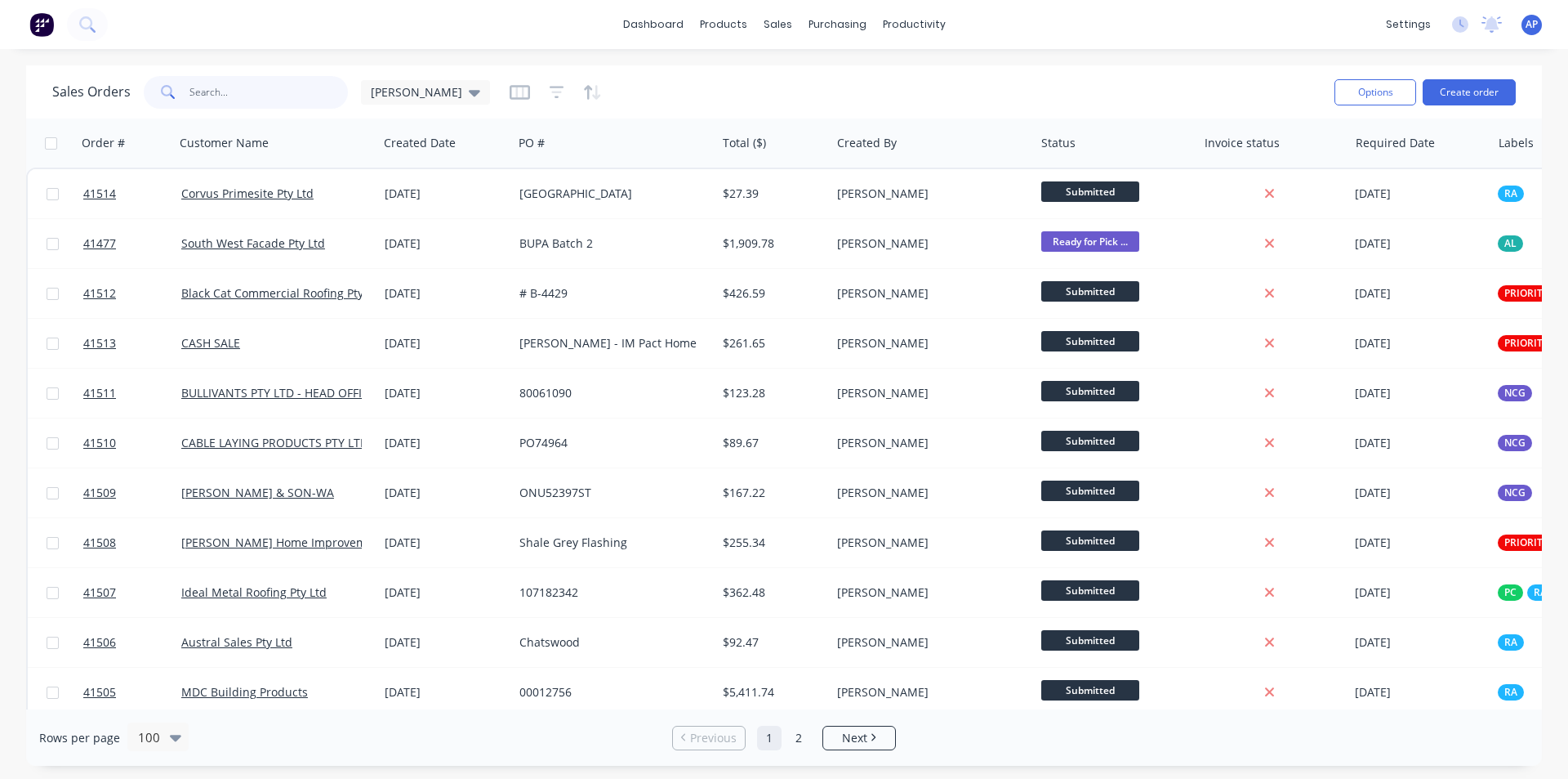
click at [330, 93] on input "text" at bounding box center [269, 92] width 159 height 33
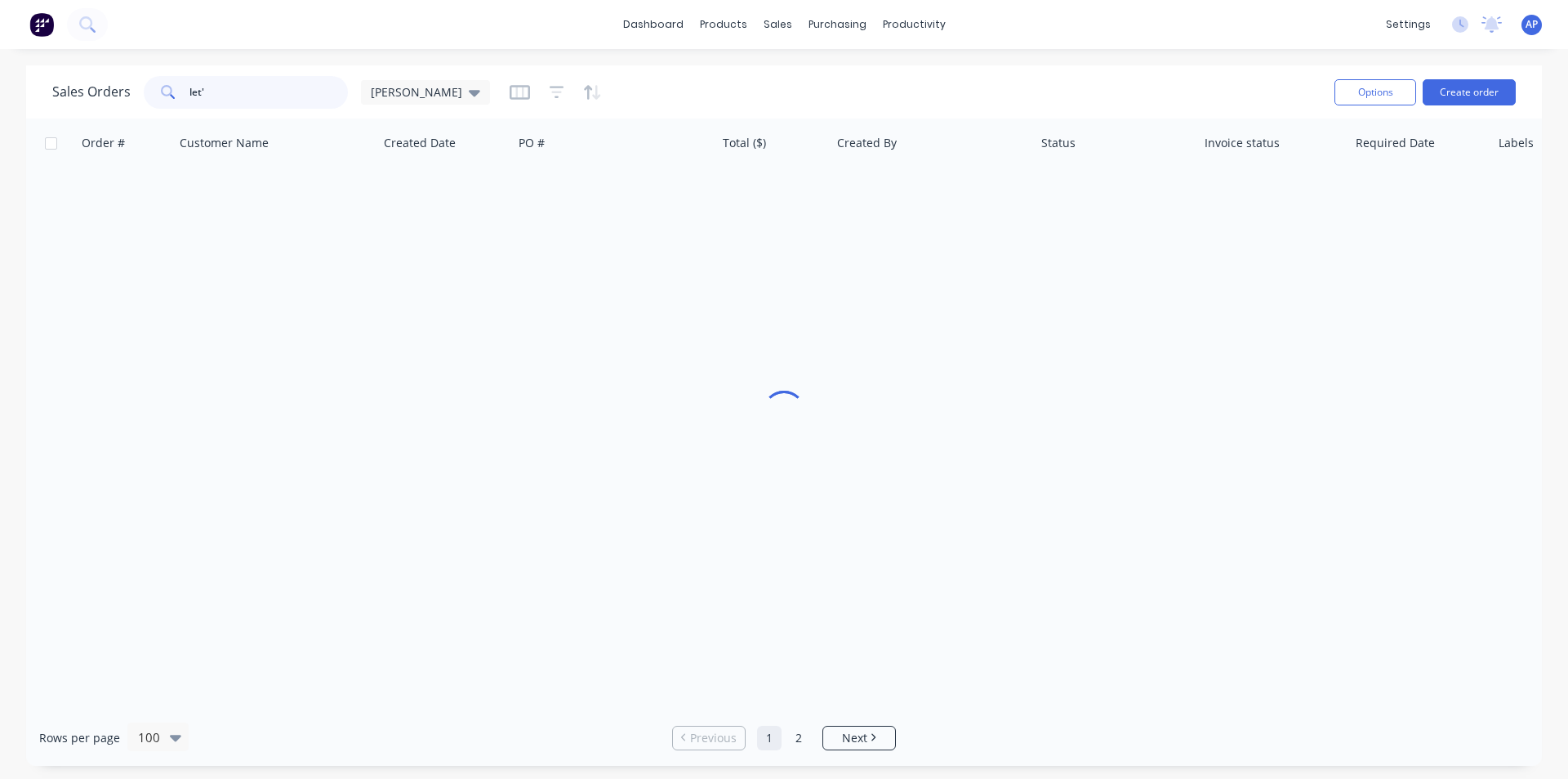
type input "let's"
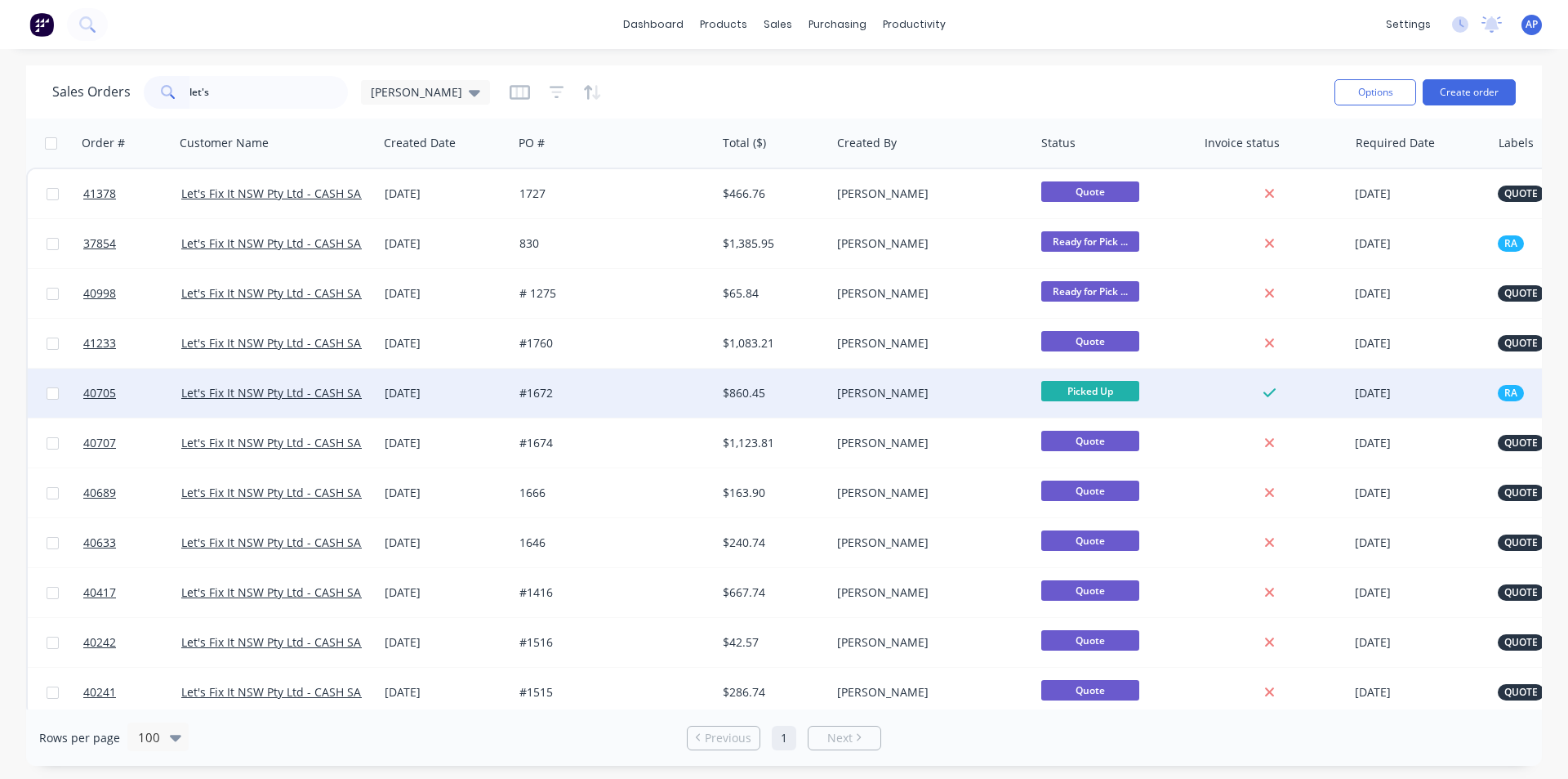
click at [294, 384] on div "Let's Fix It NSW Pty Ltd - CASH SALE" at bounding box center [276, 393] width 204 height 49
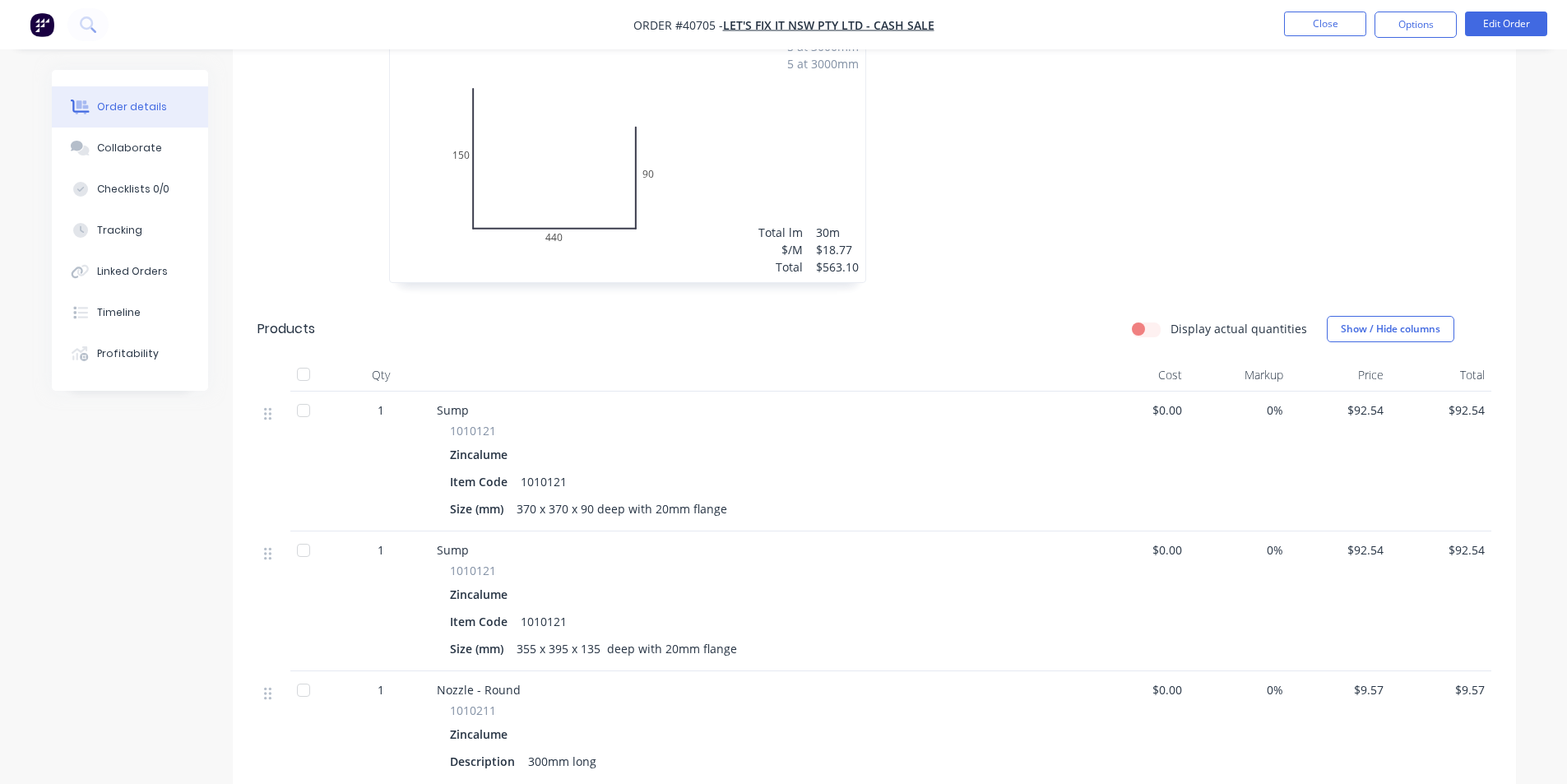
scroll to position [246, 0]
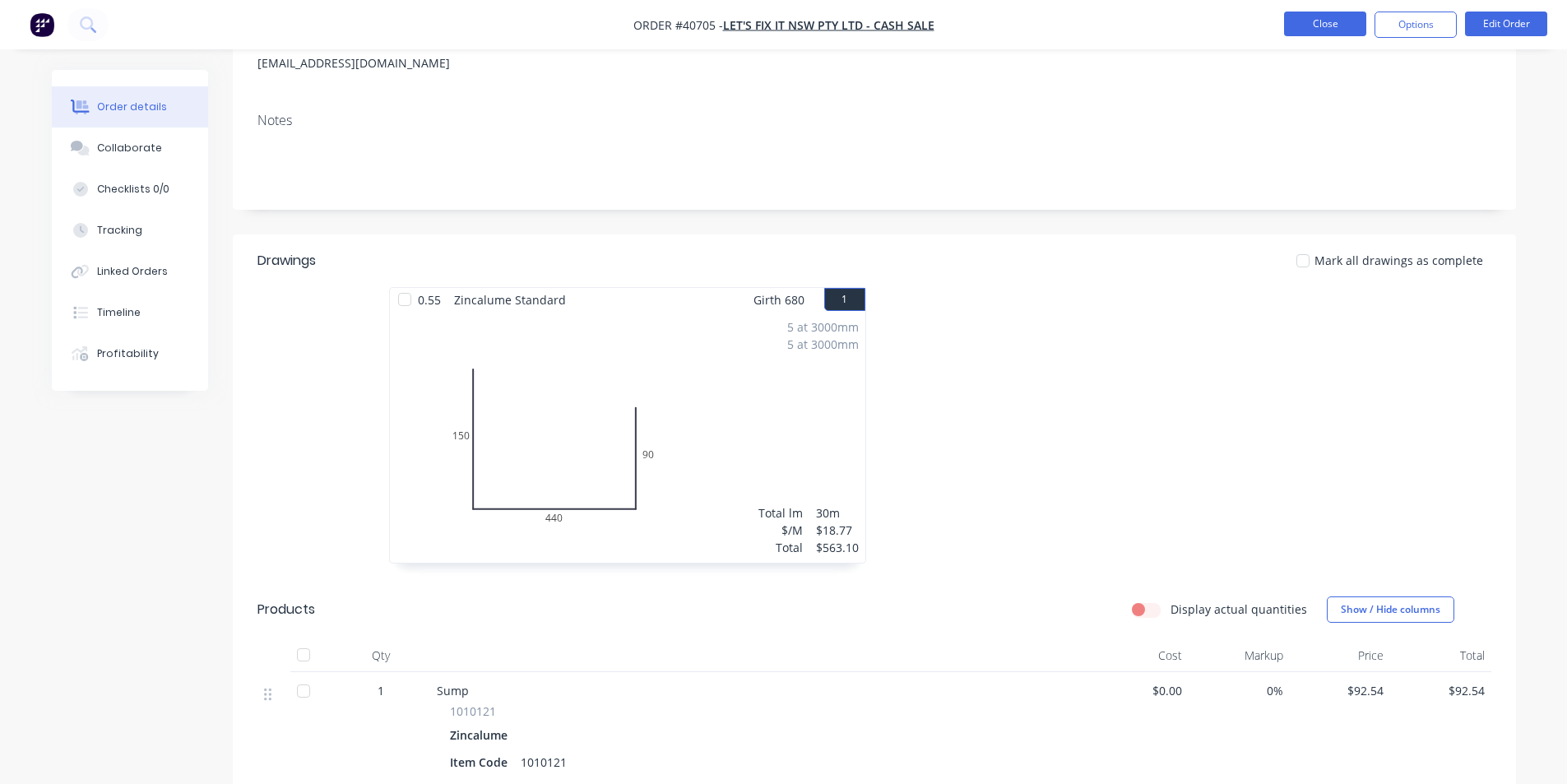
click at [1289, 17] on button "Close" at bounding box center [1325, 24] width 82 height 25
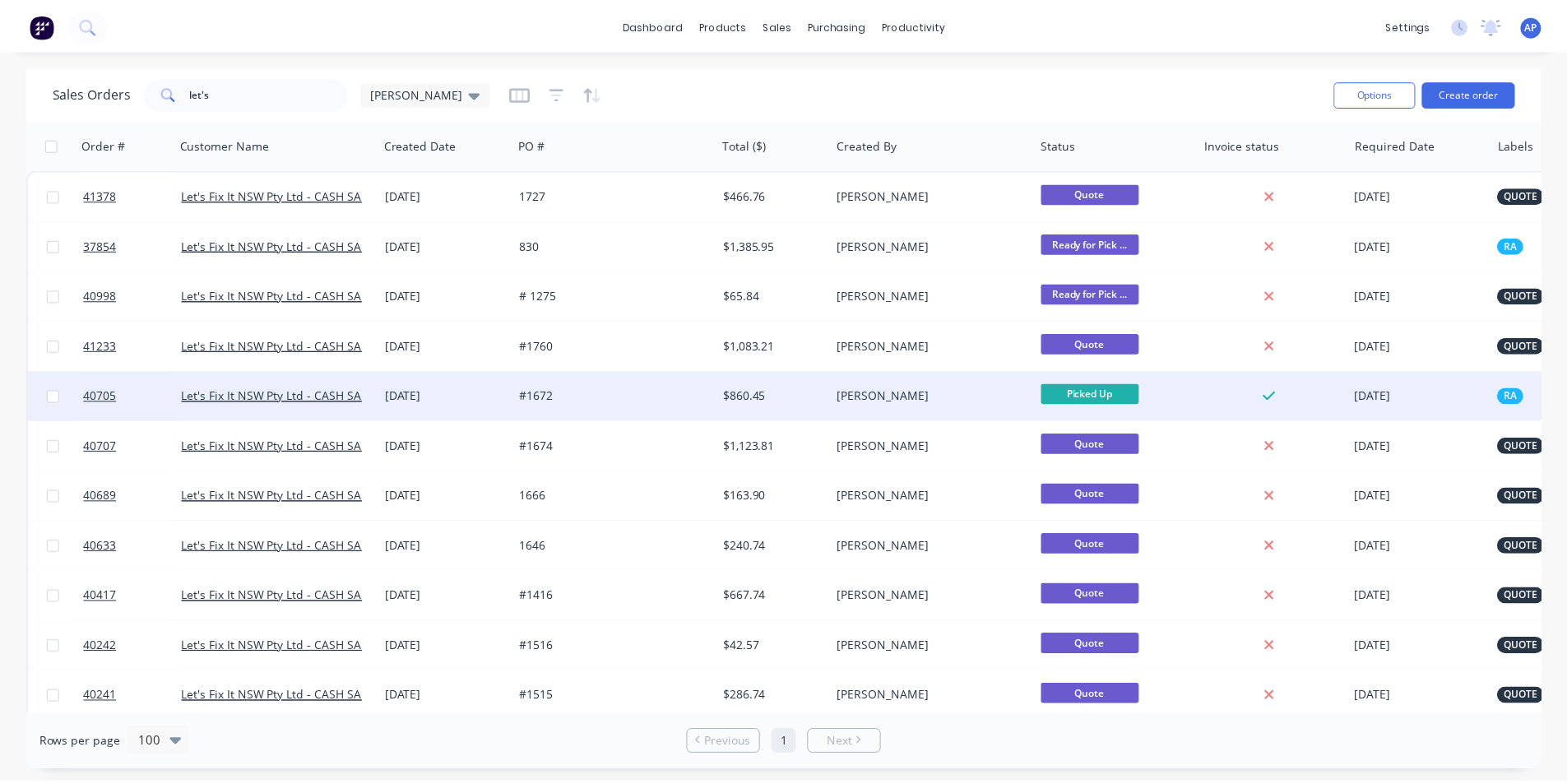
scroll to position [15, 0]
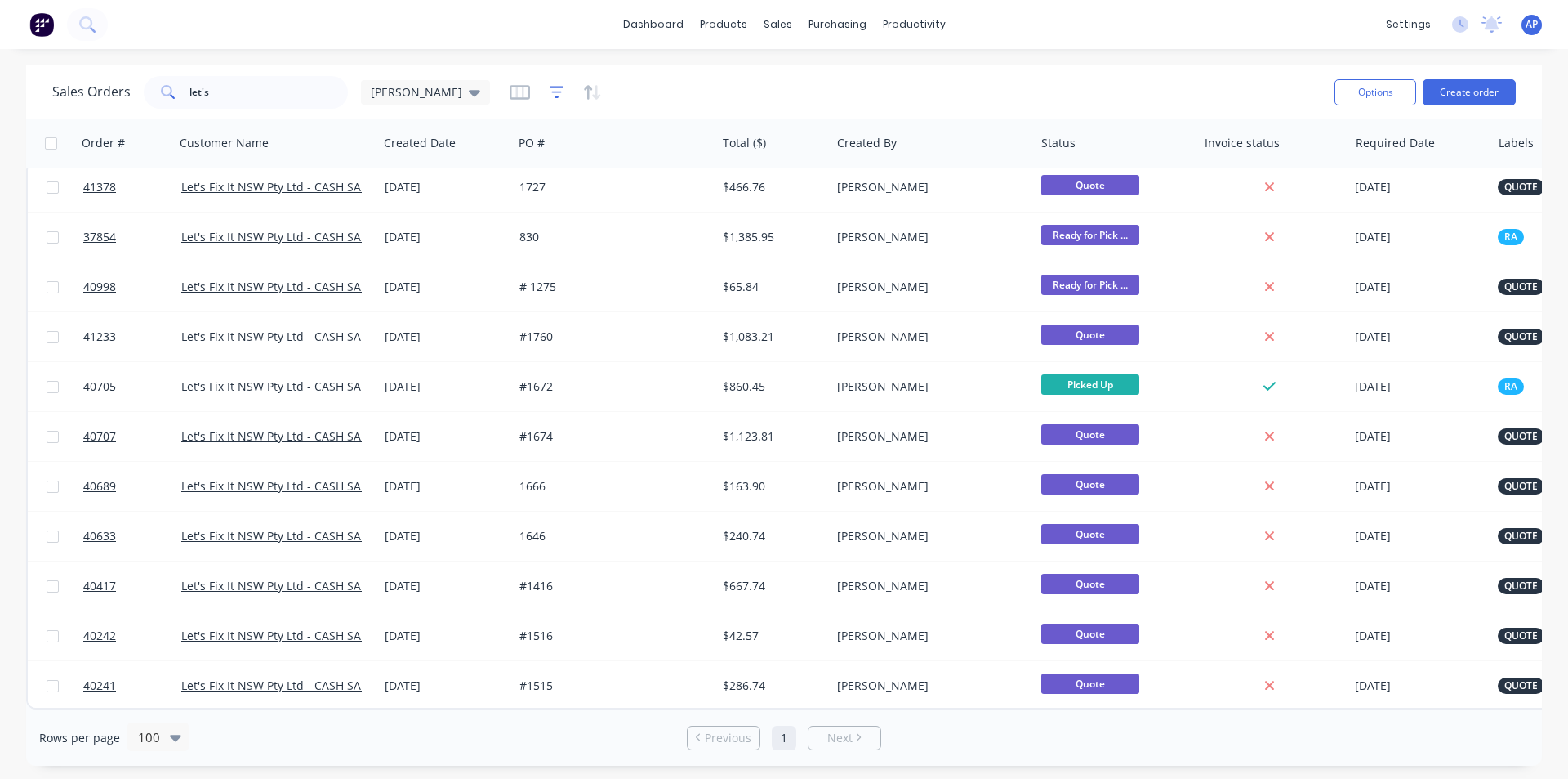
click at [549, 96] on icon "button" at bounding box center [557, 92] width 15 height 17
click at [583, 89] on icon "button" at bounding box center [592, 92] width 19 height 17
click at [348, 51] on div "dashboard products sales purchasing productivity dashboard products Product Cat…" at bounding box center [784, 390] width 1568 height 779
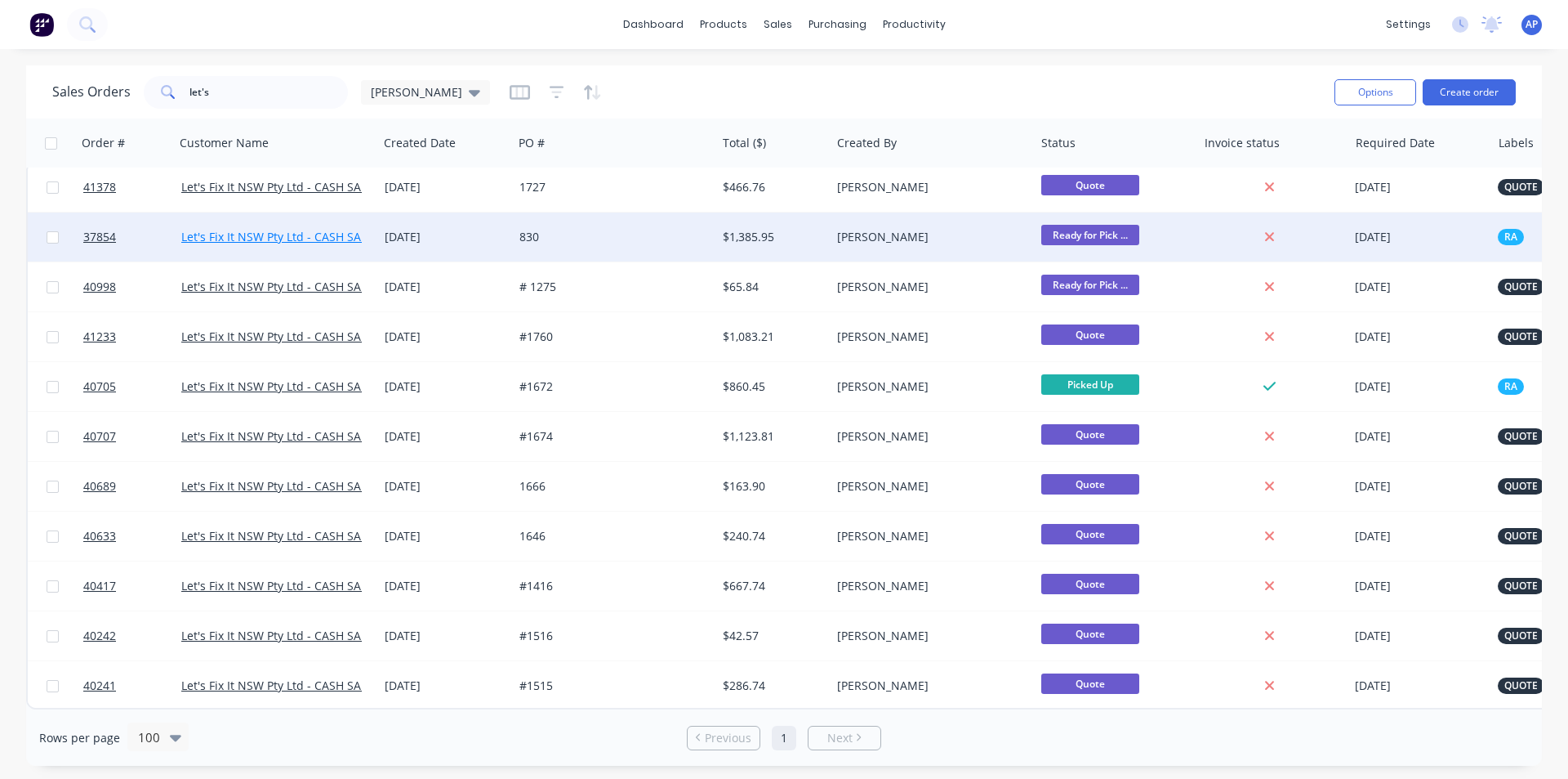
click at [245, 229] on link "Let's Fix It NSW Pty Ltd - CASH SALE" at bounding box center [277, 236] width 192 height 16
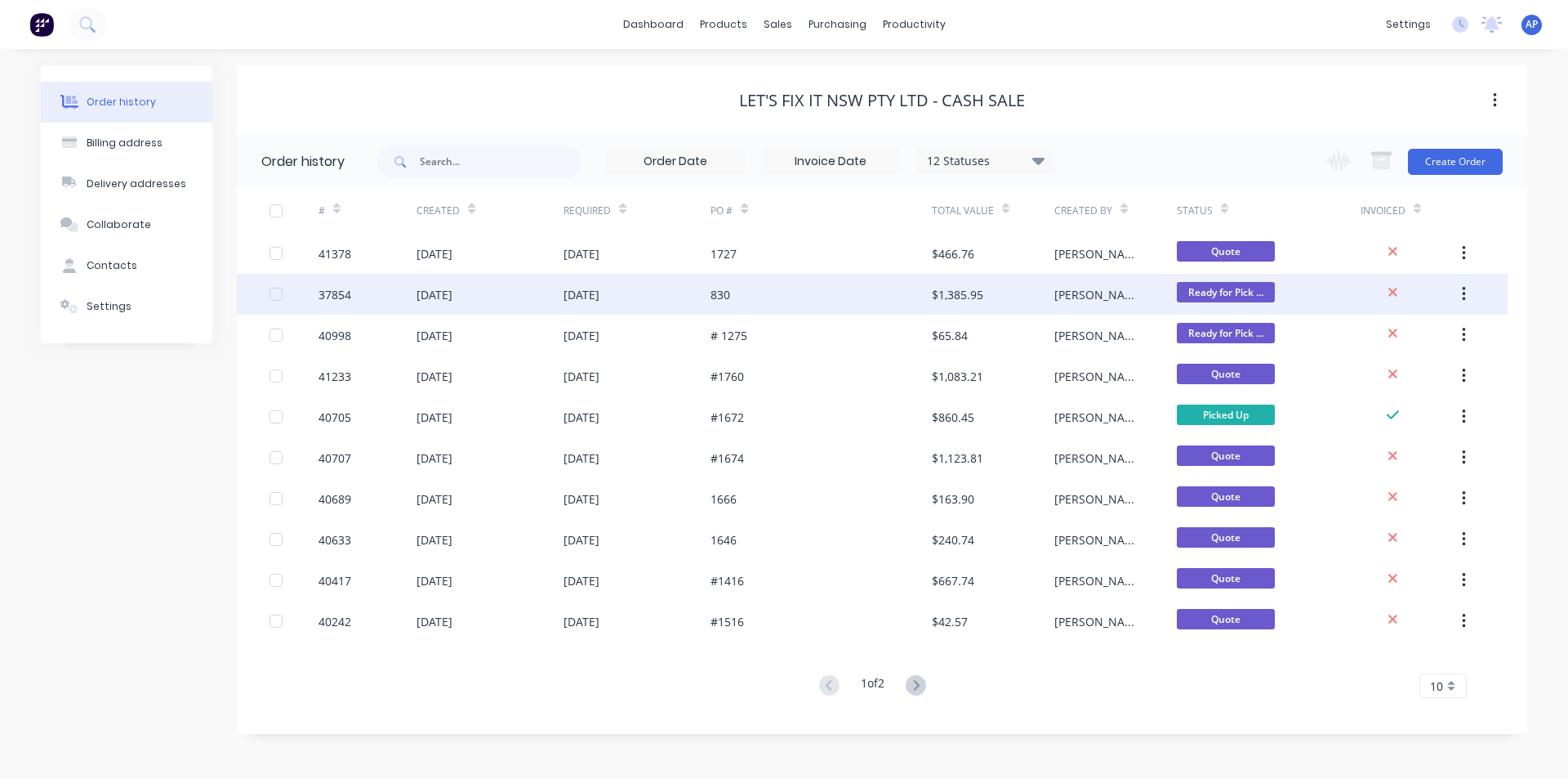
click at [581, 308] on div "29 Aug 2025" at bounding box center [637, 295] width 147 height 41
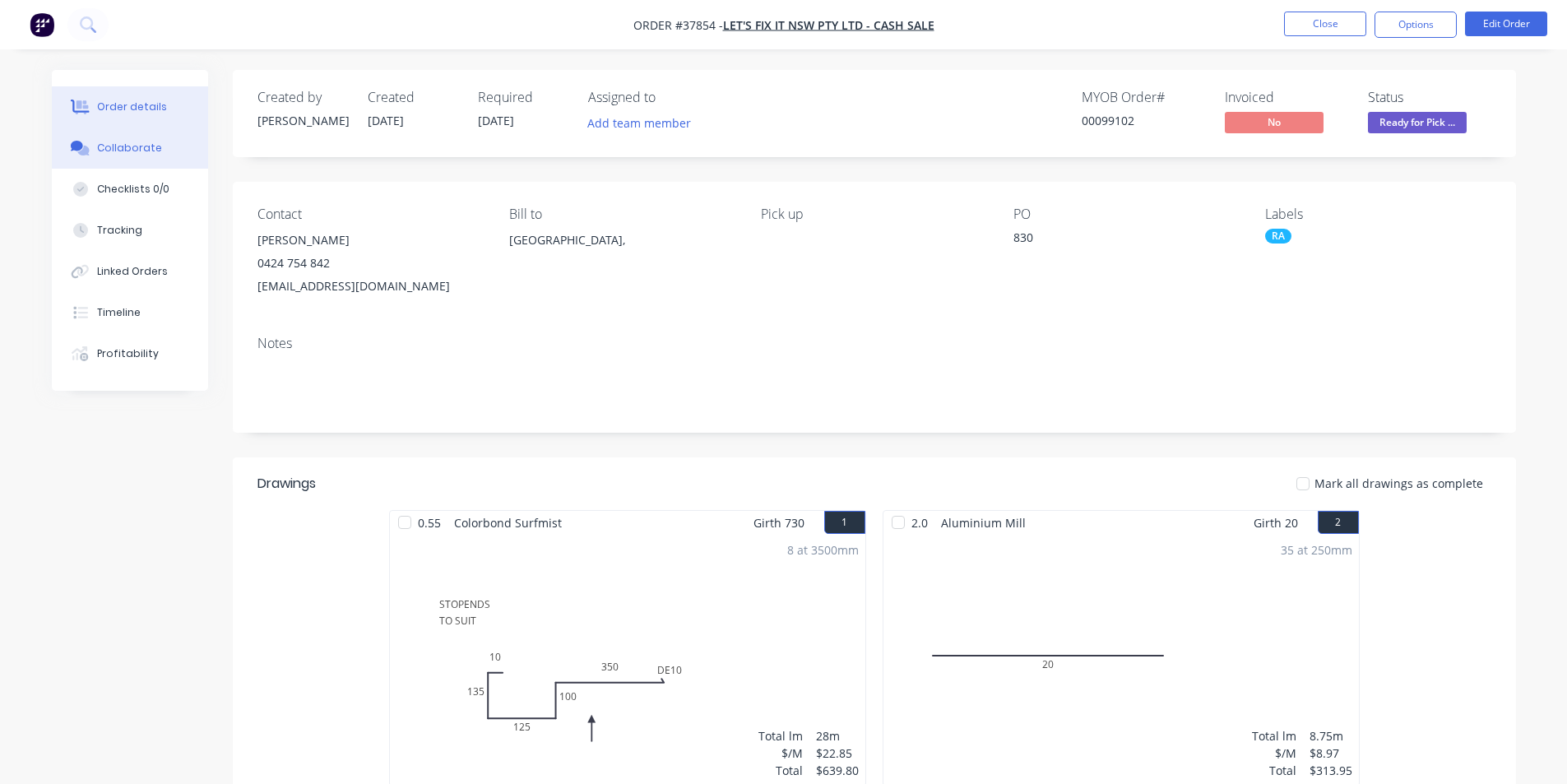
click at [140, 135] on button "Collaborate" at bounding box center [130, 148] width 156 height 42
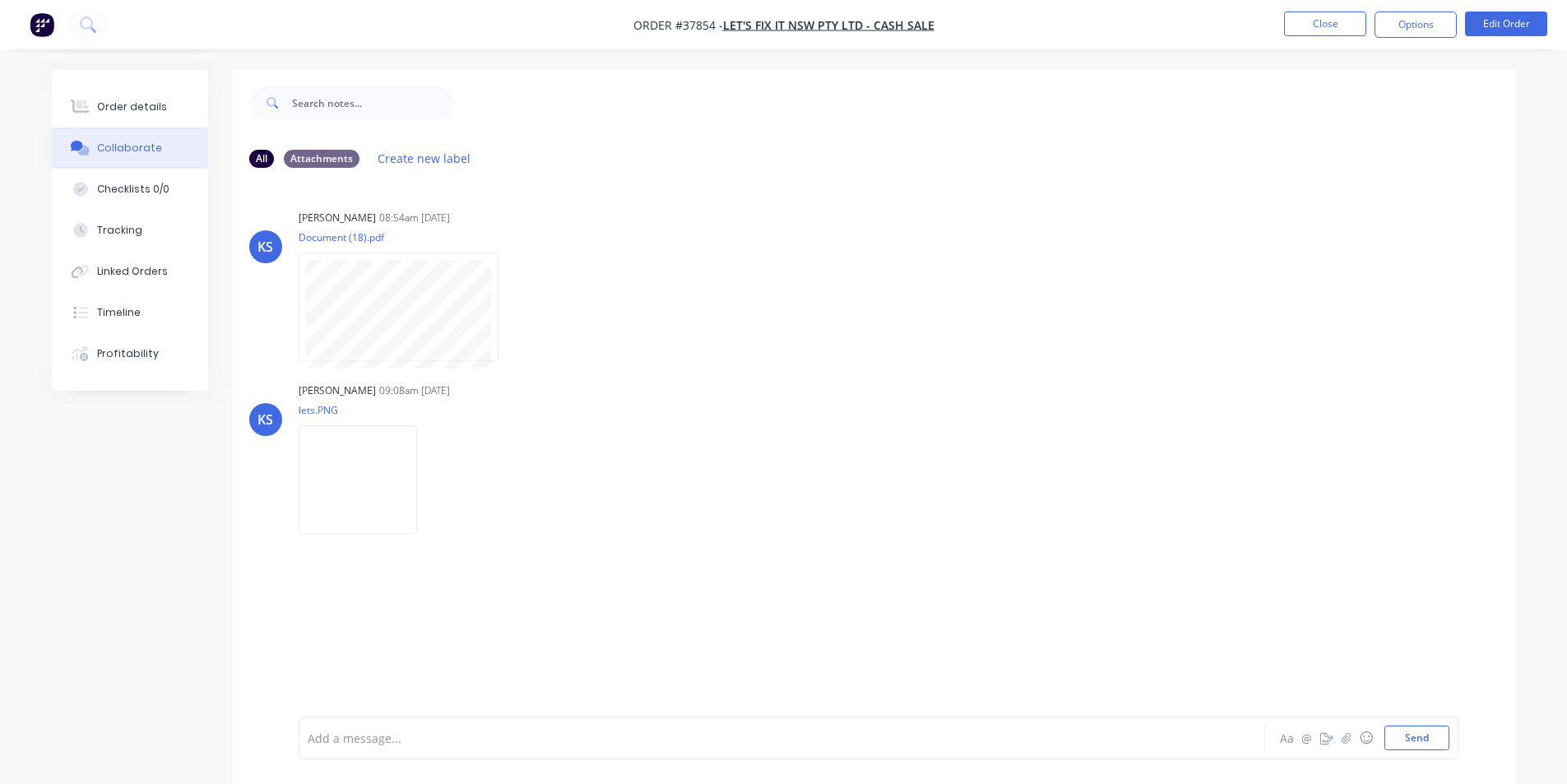
click at [109, 78] on div "Order details Collaborate Checklists 0/0 Tracking Linked Orders Timeline Profit…" at bounding box center [130, 230] width 156 height 321
click at [125, 99] on button "Order details" at bounding box center [130, 107] width 156 height 42
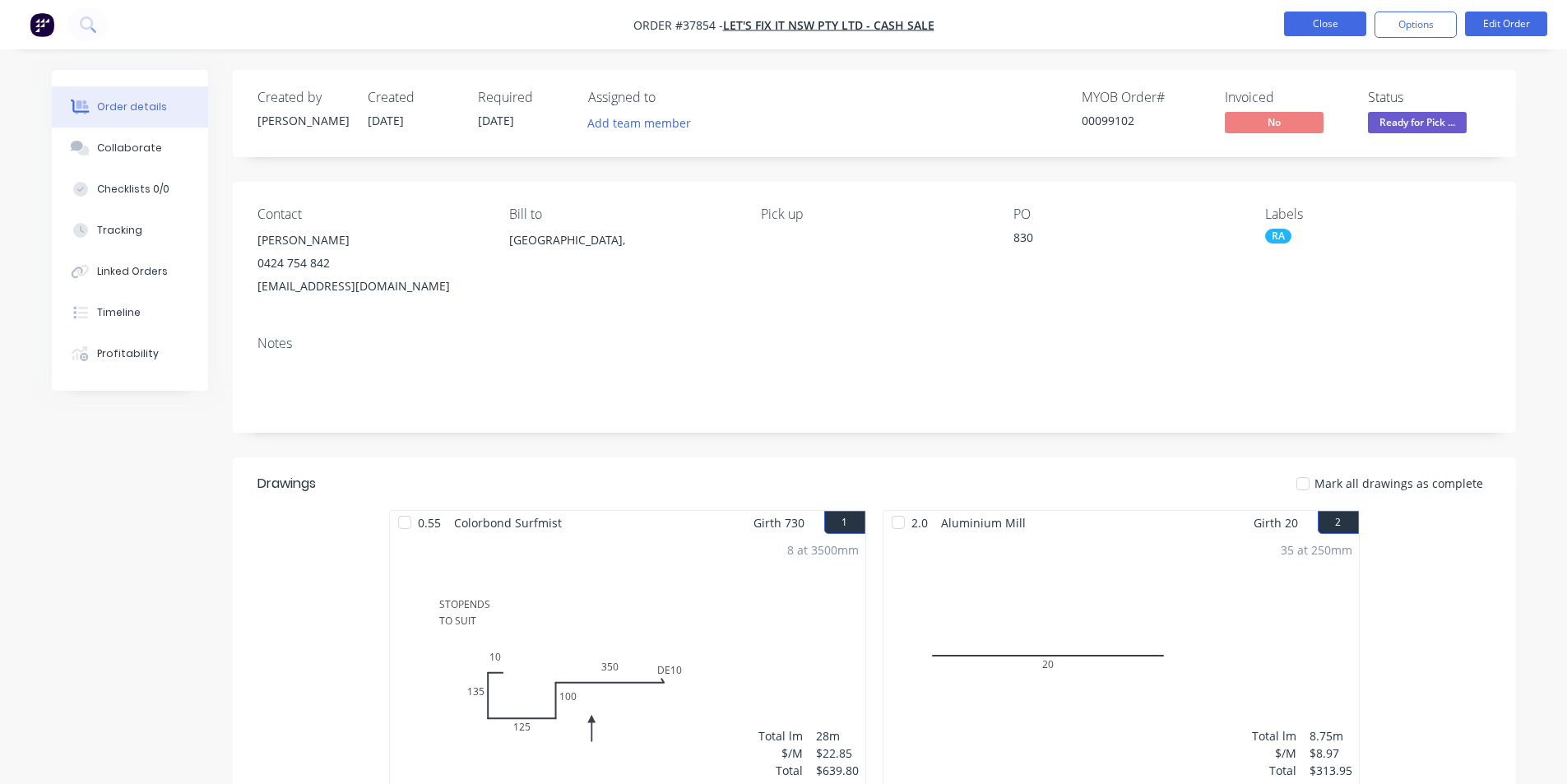
click at [1304, 20] on button "Close" at bounding box center [1325, 24] width 82 height 25
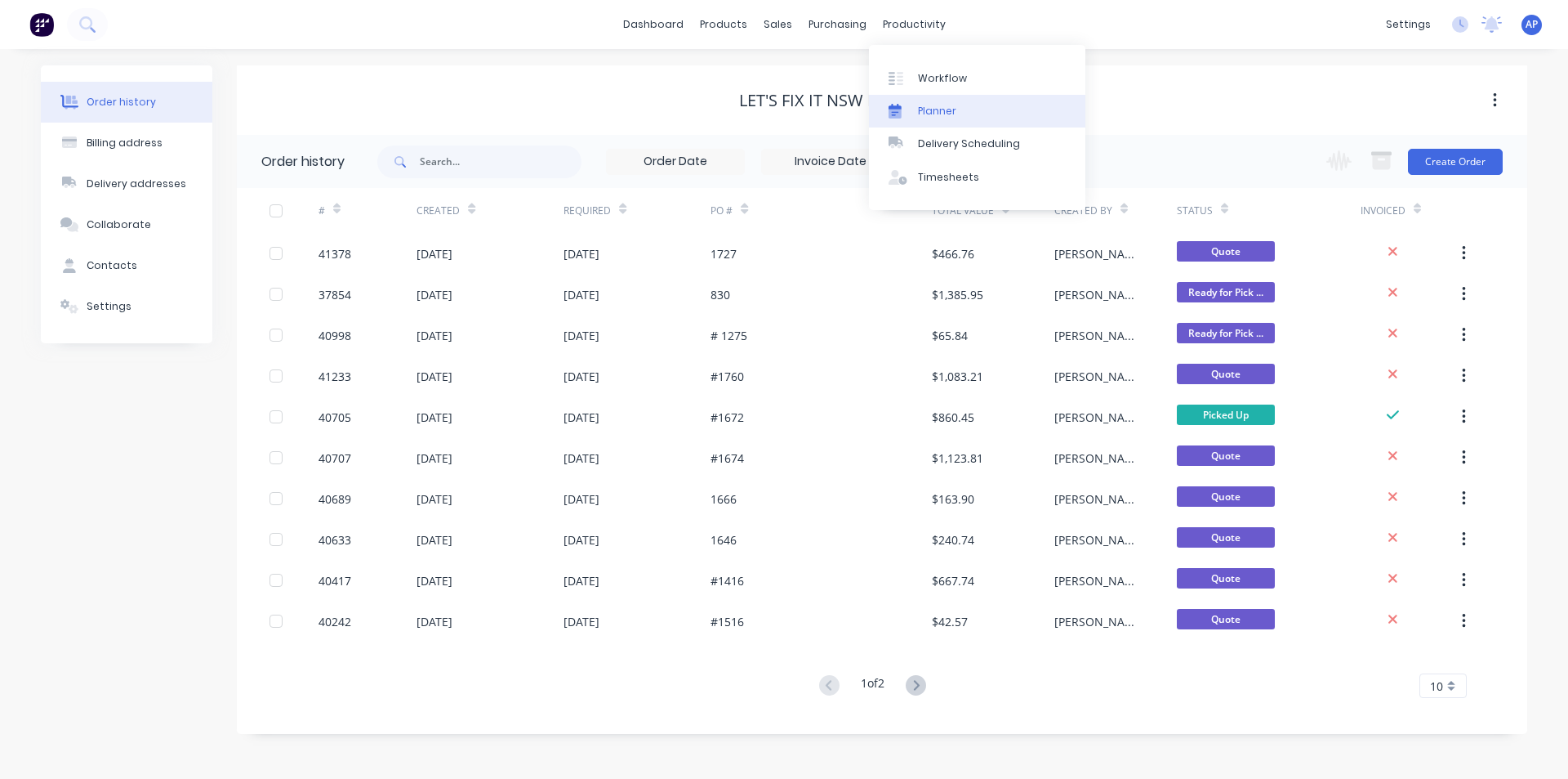
click at [934, 105] on div "Planner" at bounding box center [937, 111] width 39 height 15
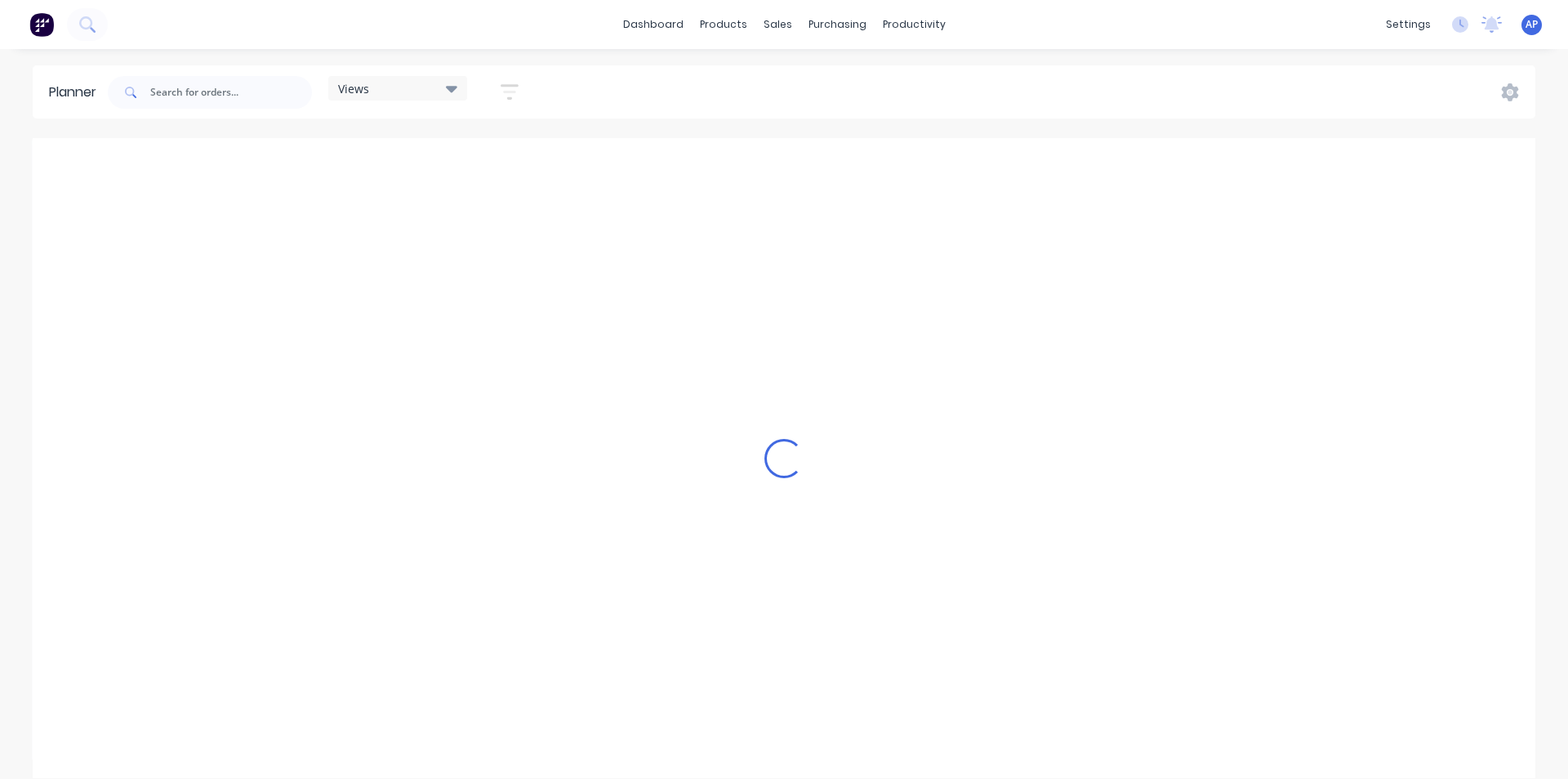
scroll to position [0, 2353]
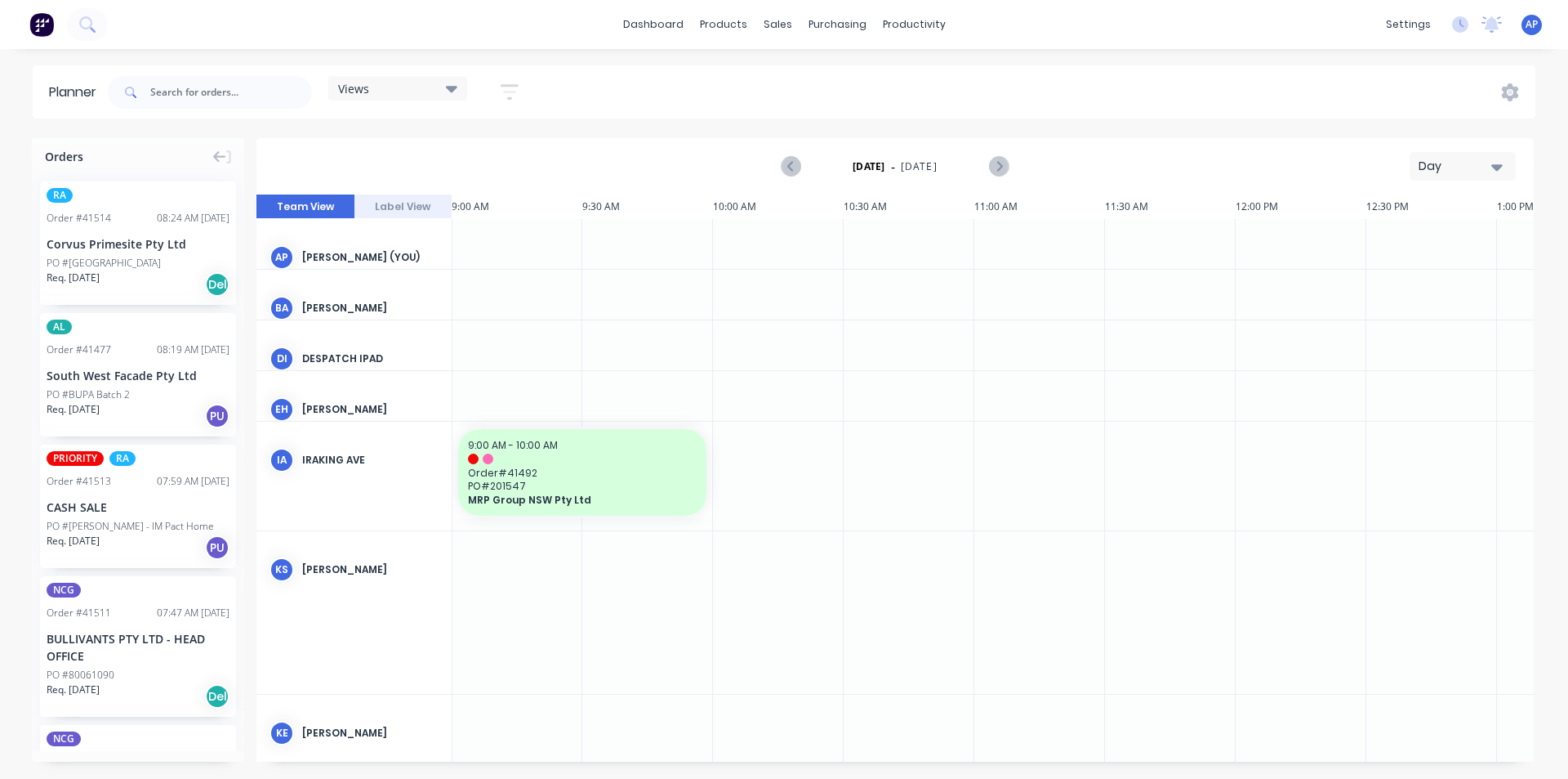
click at [1458, 181] on div "Thursday - 04/09/25 Day" at bounding box center [895, 166] width 1274 height 53
click at [1448, 173] on div "Day" at bounding box center [1456, 166] width 75 height 17
click at [1406, 248] on div "Week" at bounding box center [1434, 243] width 162 height 33
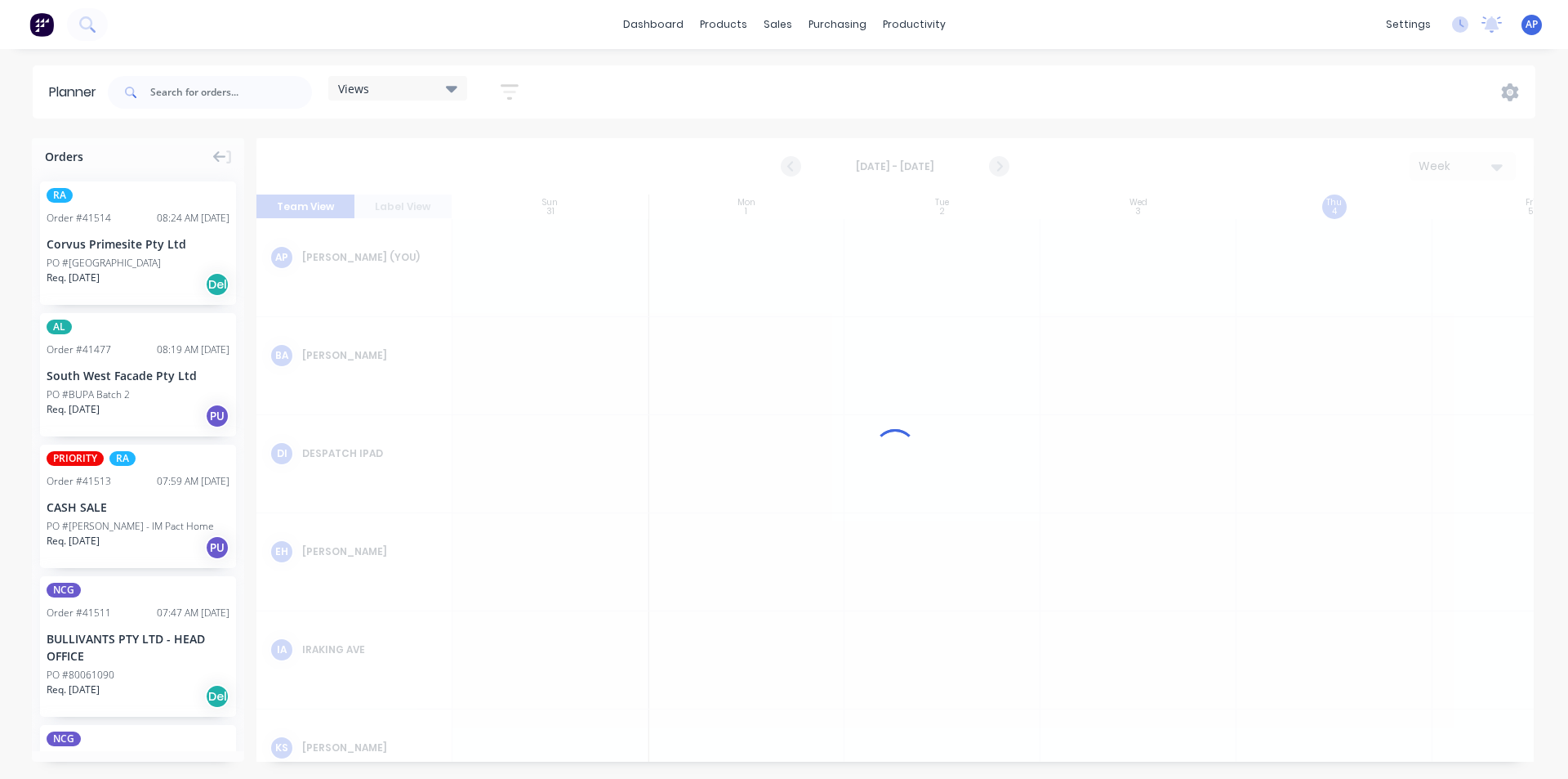
scroll to position [0, 1]
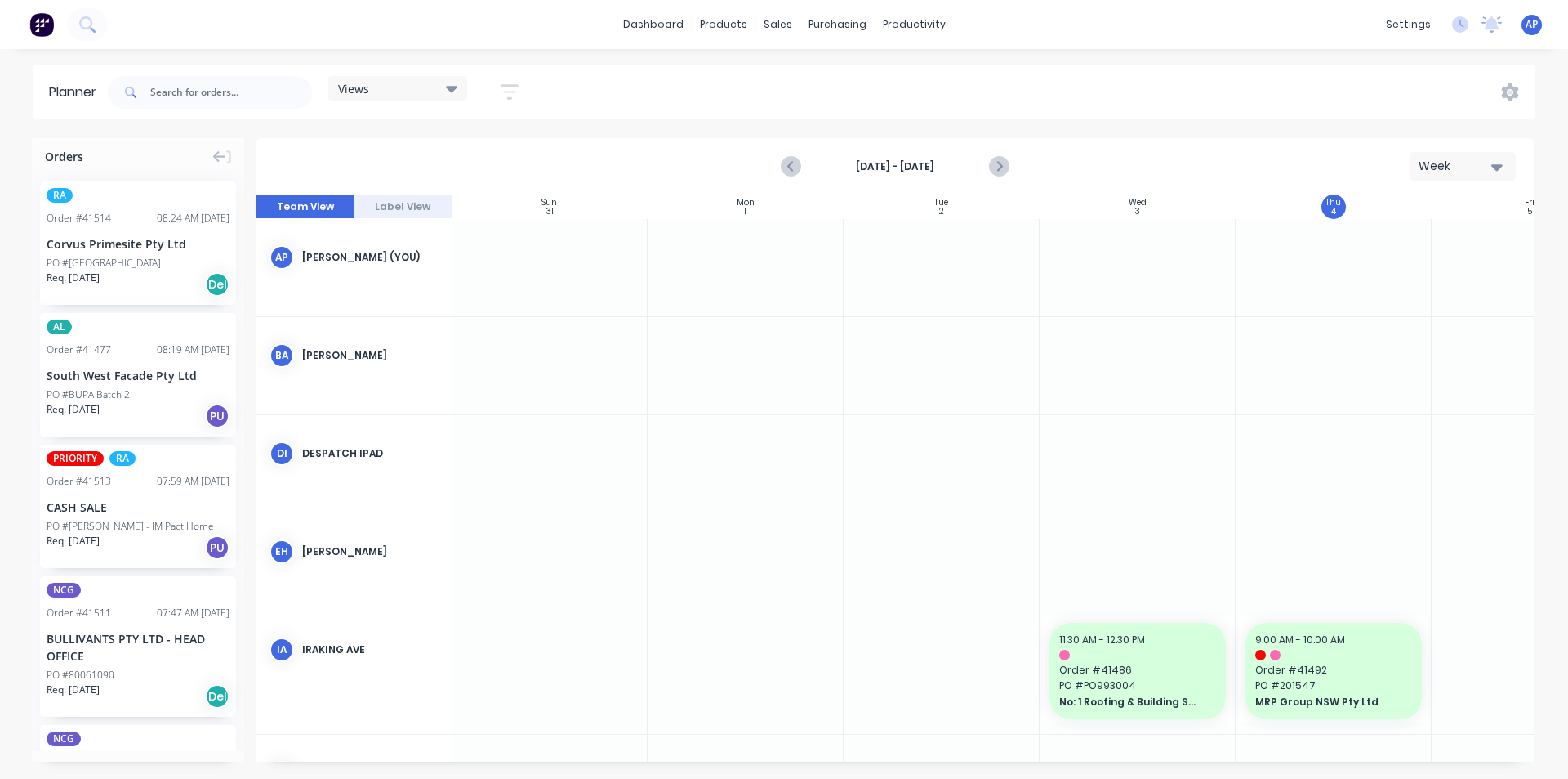
click at [519, 97] on icon "button" at bounding box center [510, 92] width 18 height 21
click at [502, 144] on button "Show/Hide users" at bounding box center [434, 153] width 152 height 25
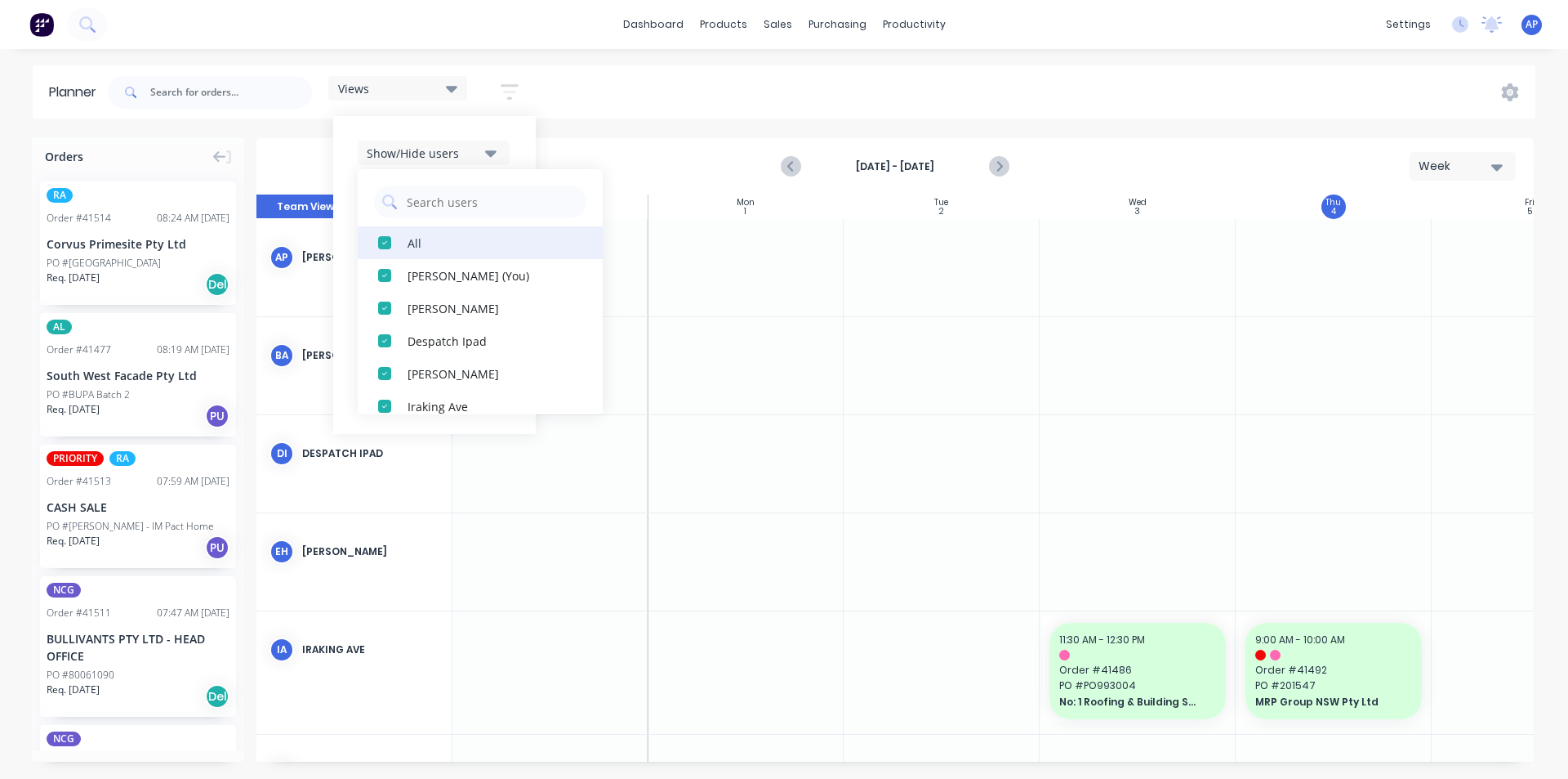
click at [422, 239] on div "All" at bounding box center [489, 242] width 163 height 17
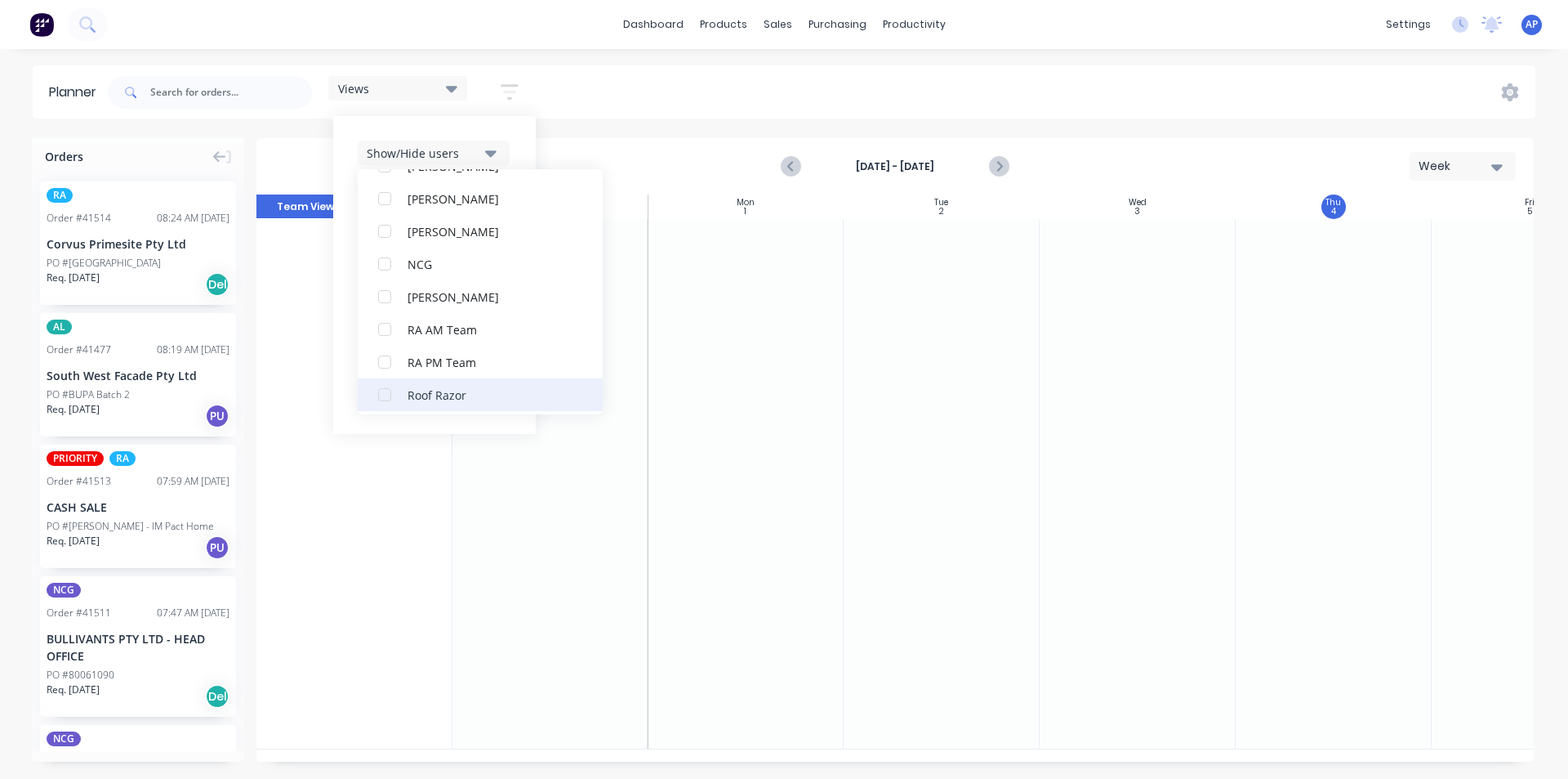
scroll to position [408, 0]
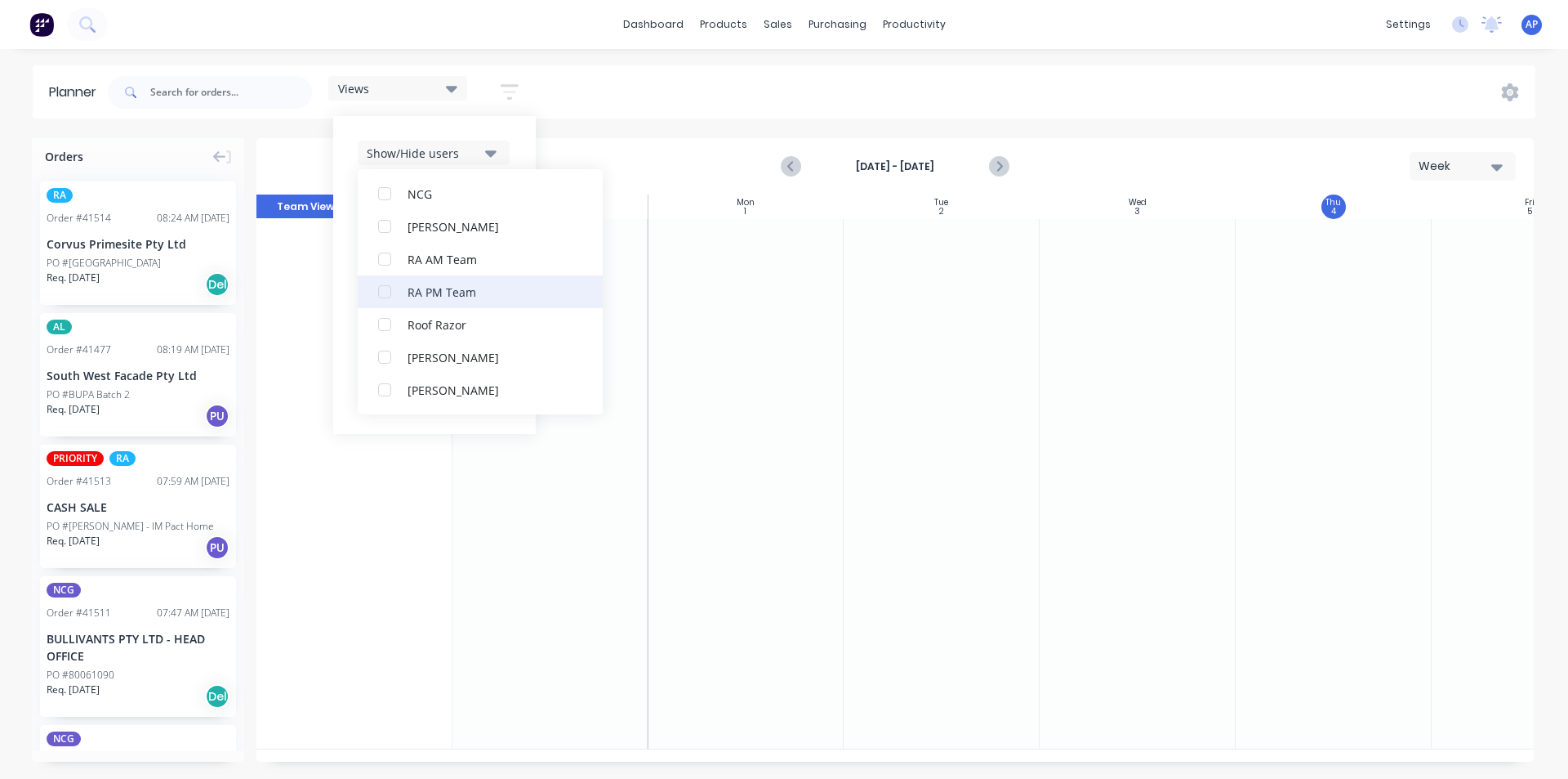
click at [426, 302] on button "RA PM Team" at bounding box center [480, 292] width 245 height 33
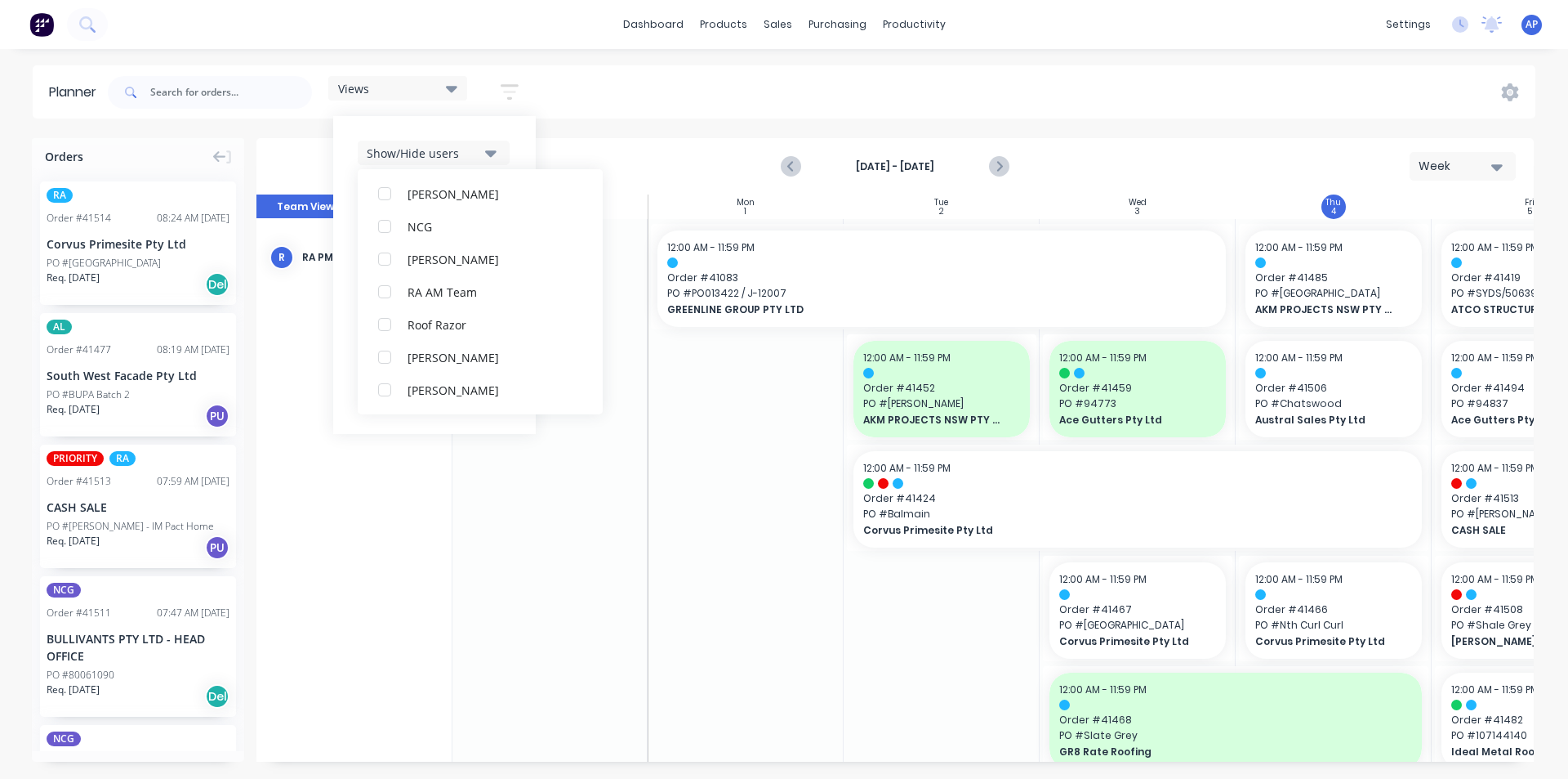
scroll to position [0, 0]
drag, startPoint x: 520, startPoint y: 124, endPoint x: 494, endPoint y: 149, distance: 36.1
click at [520, 125] on div "Show/Hide users All RA PM Team [PERSON_NAME] (You) [PERSON_NAME] Despatch Ipad …" at bounding box center [435, 275] width 203 height 318
click at [463, 203] on div "Show/Hide orders" at bounding box center [424, 202] width 114 height 17
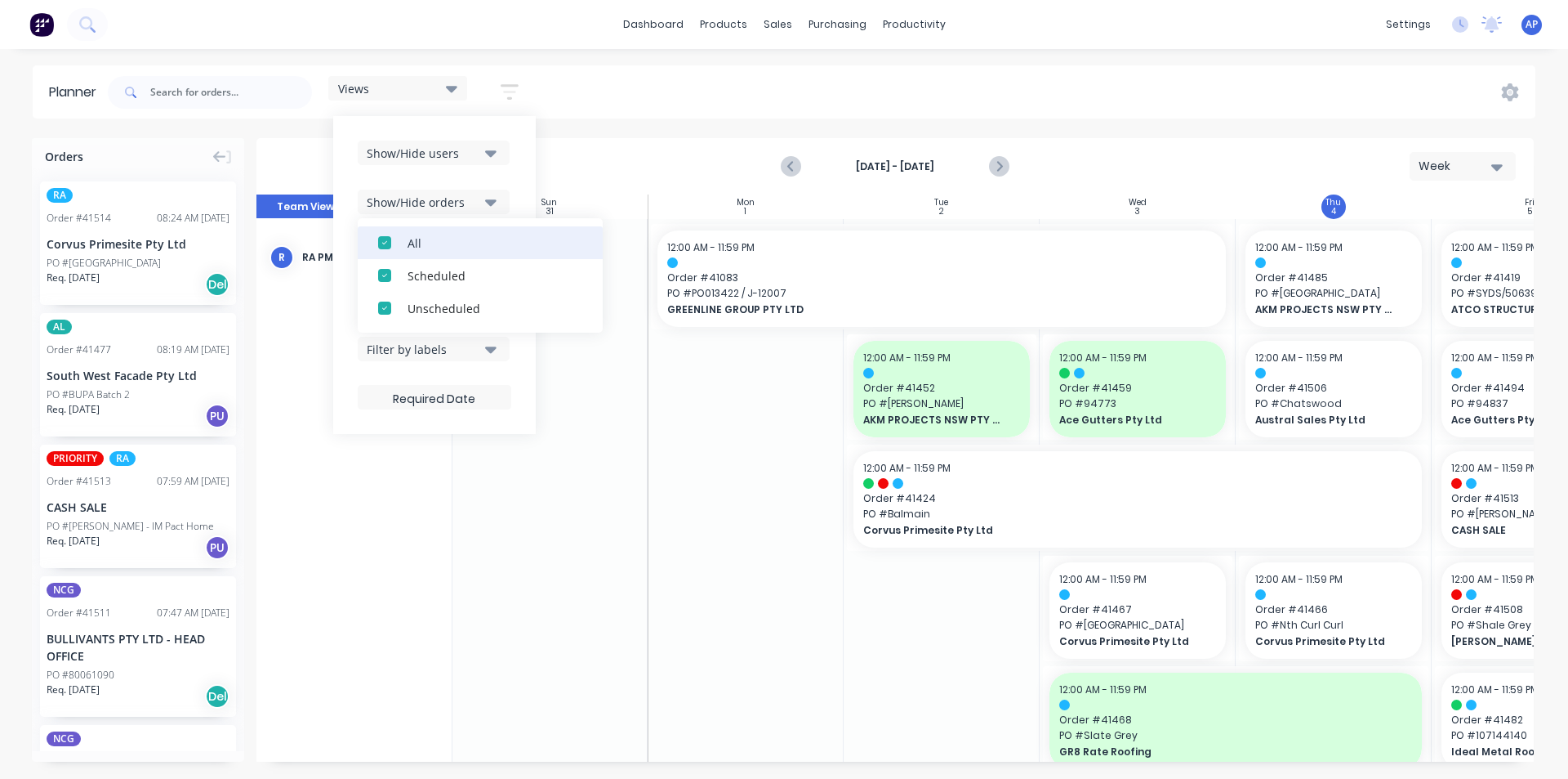
click at [426, 249] on div "All" at bounding box center [489, 242] width 163 height 17
click at [428, 309] on div "Unscheduled" at bounding box center [489, 307] width 163 height 17
click at [524, 177] on div "Show/Hide users Show/Hide orders All Scheduled Unscheduled Filter by status Fil…" at bounding box center [435, 275] width 203 height 318
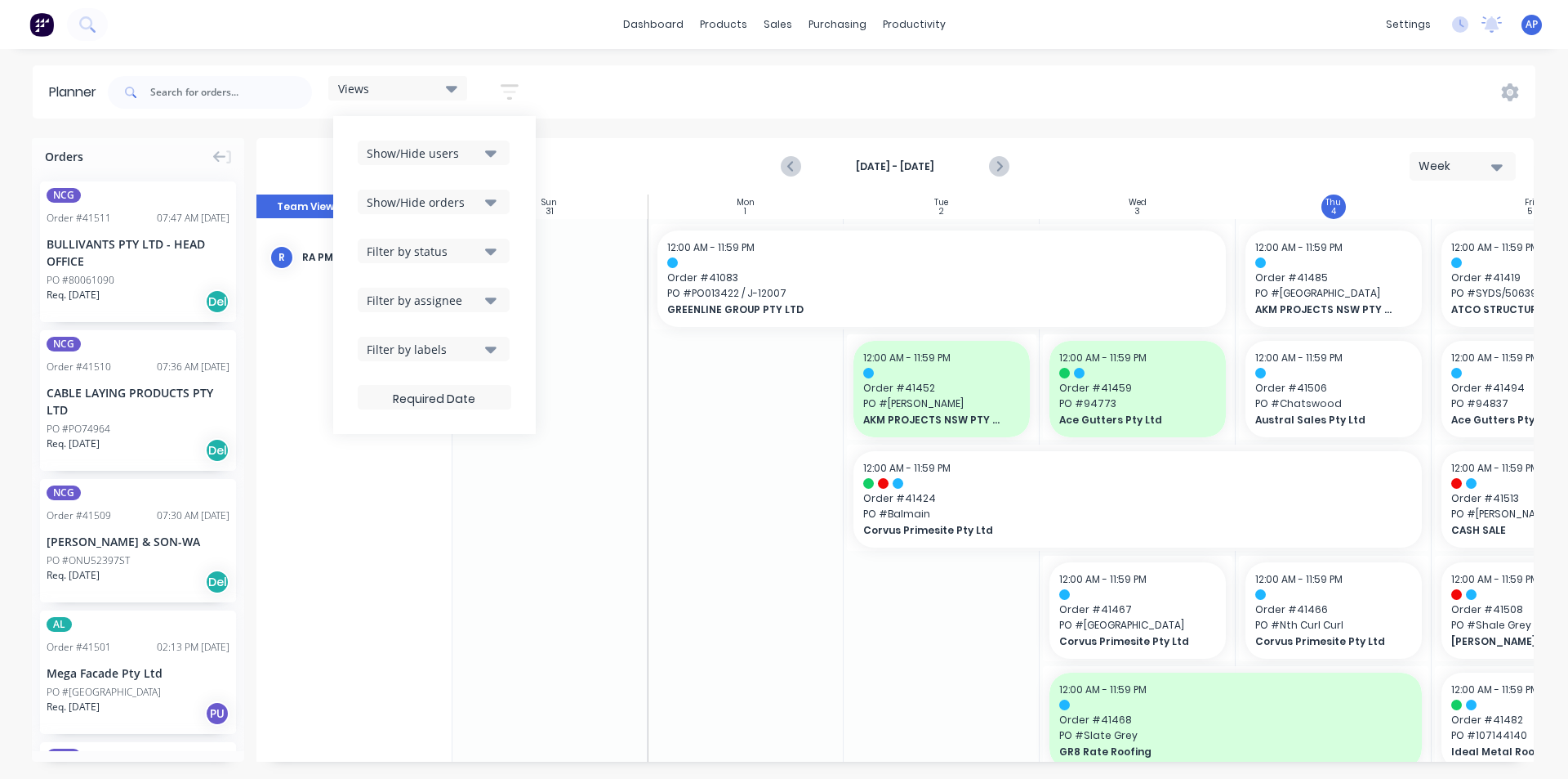
click at [459, 257] on div "Filter by status" at bounding box center [424, 251] width 114 height 17
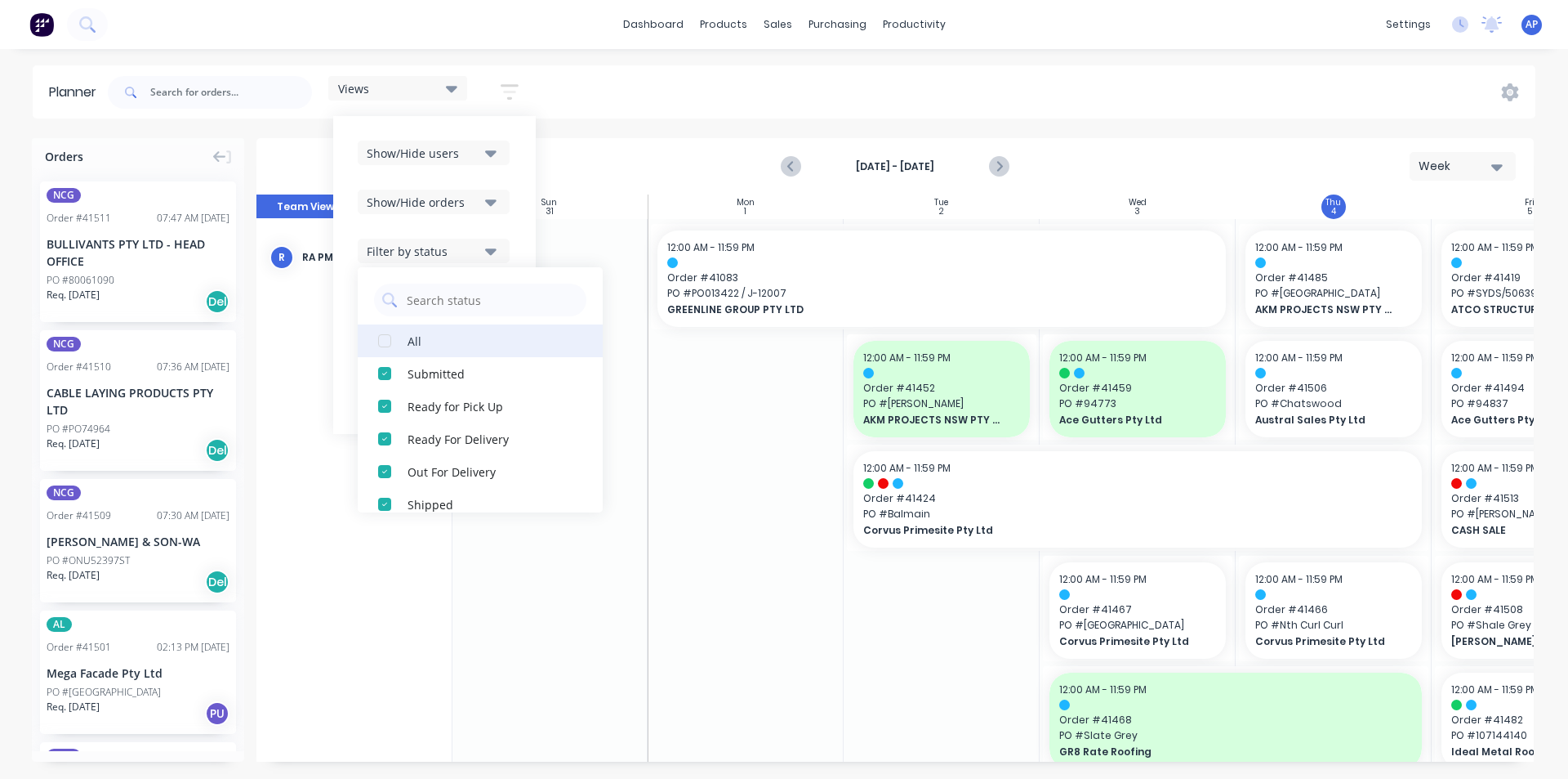
click at [418, 341] on div "All" at bounding box center [489, 340] width 163 height 17
click at [523, 202] on div "Show/Hide users Show/Hide orders Filter by status All Draft Quote Archived Deli…" at bounding box center [435, 275] width 203 height 318
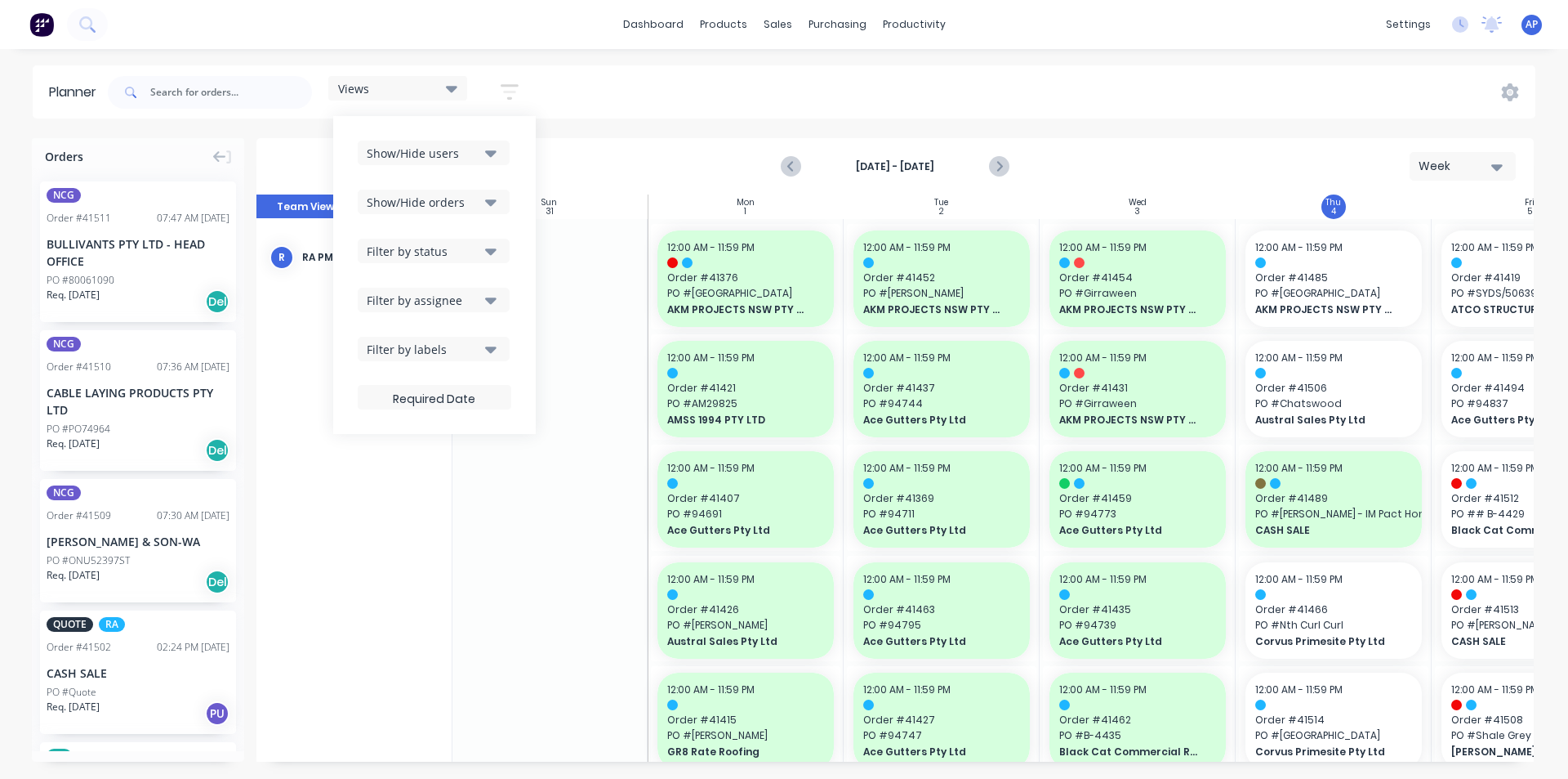
click at [1040, 84] on div "Views Save new view None (Default) edit Iraking edit [PERSON_NAME] edit [PERSON…" at bounding box center [820, 92] width 1431 height 49
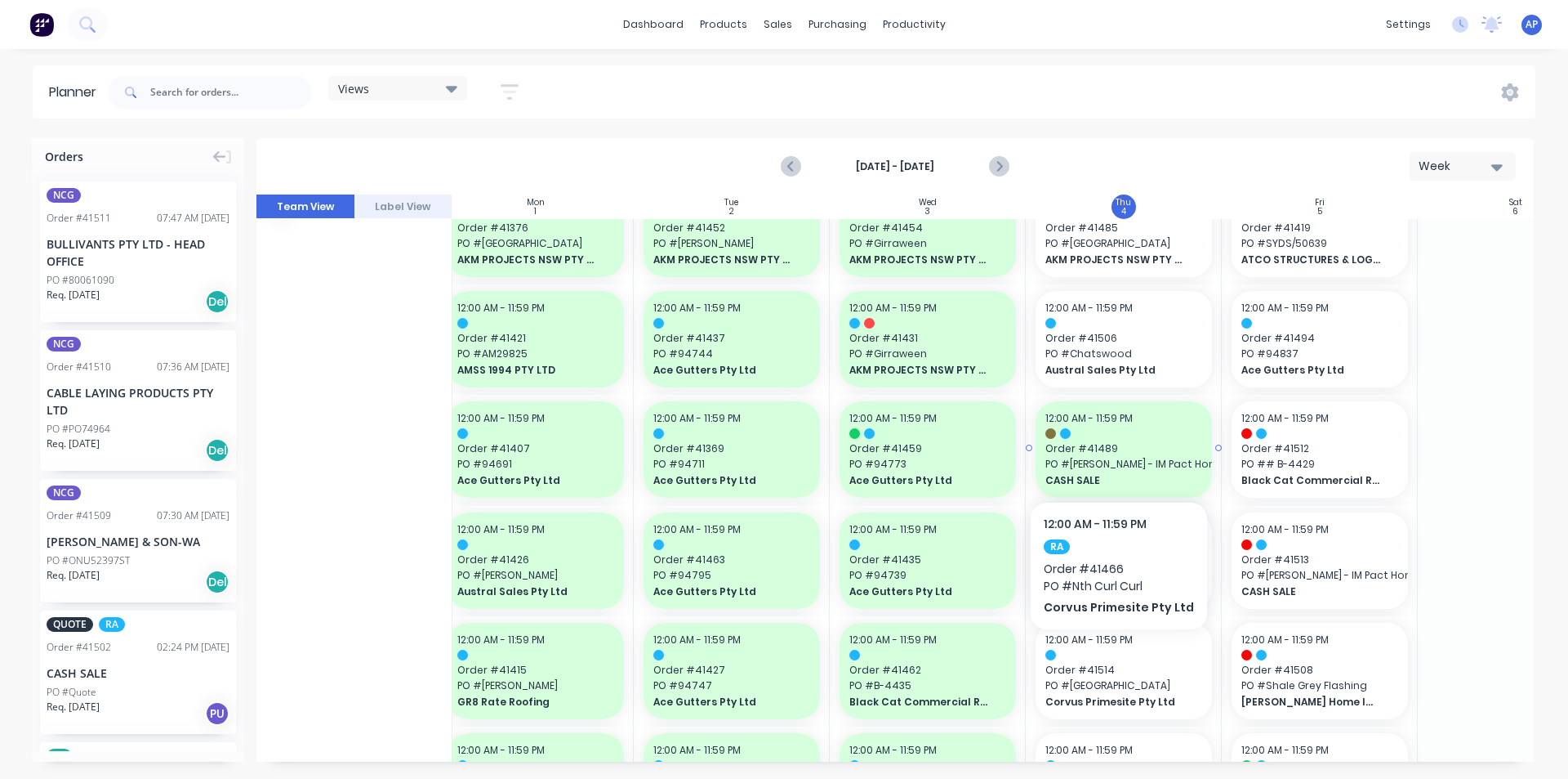
scroll to position [0, 210]
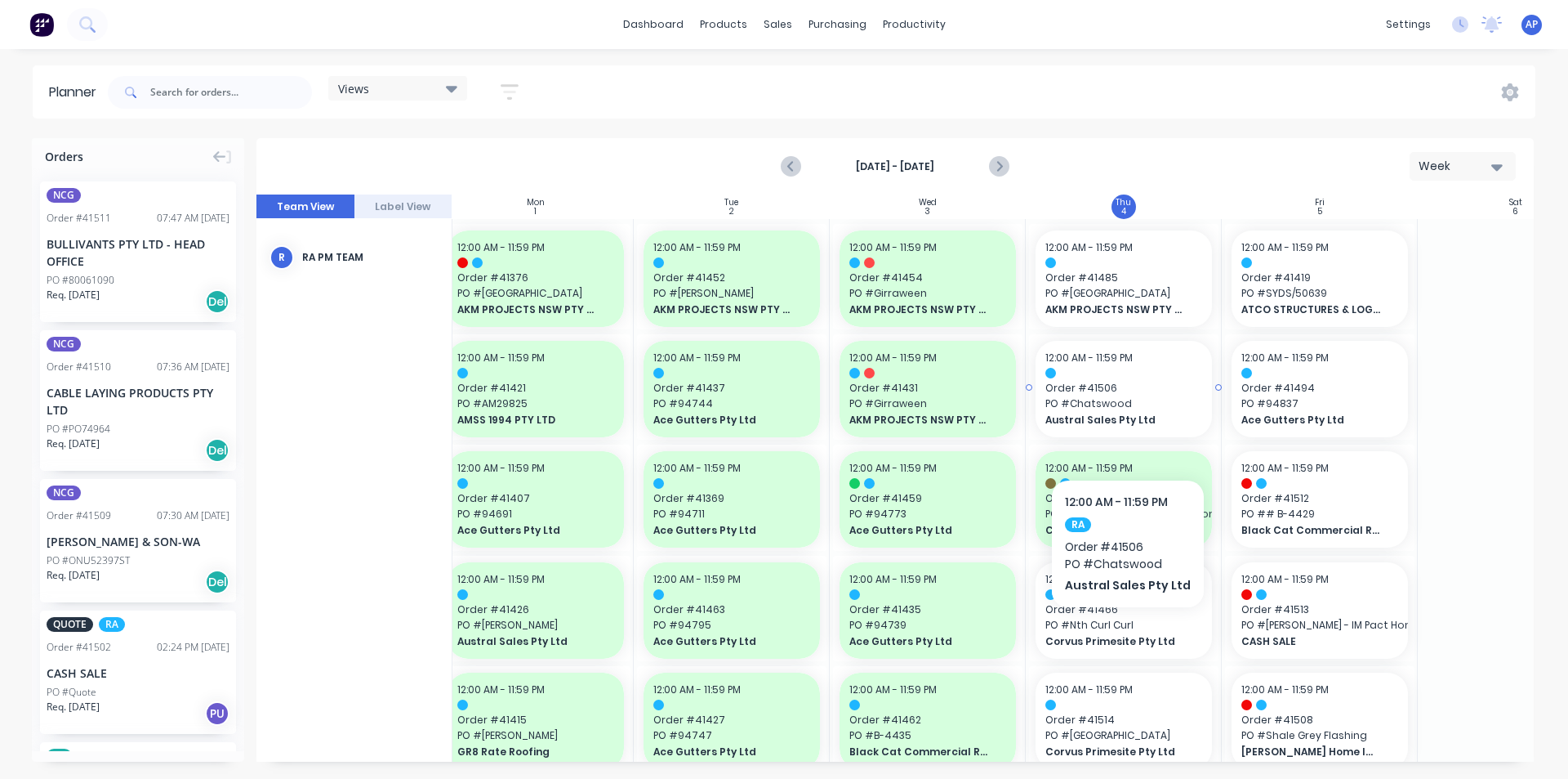
drag, startPoint x: 1123, startPoint y: 430, endPoint x: 1133, endPoint y: 450, distance: 22.4
drag, startPoint x: 539, startPoint y: 90, endPoint x: 522, endPoint y: 86, distance: 17.5
click at [537, 90] on div "Views Save new view None (Default) edit Iraking edit [PERSON_NAME] edit [PERSON…" at bounding box center [820, 92] width 1431 height 49
click at [522, 86] on button "button" at bounding box center [509, 92] width 52 height 32
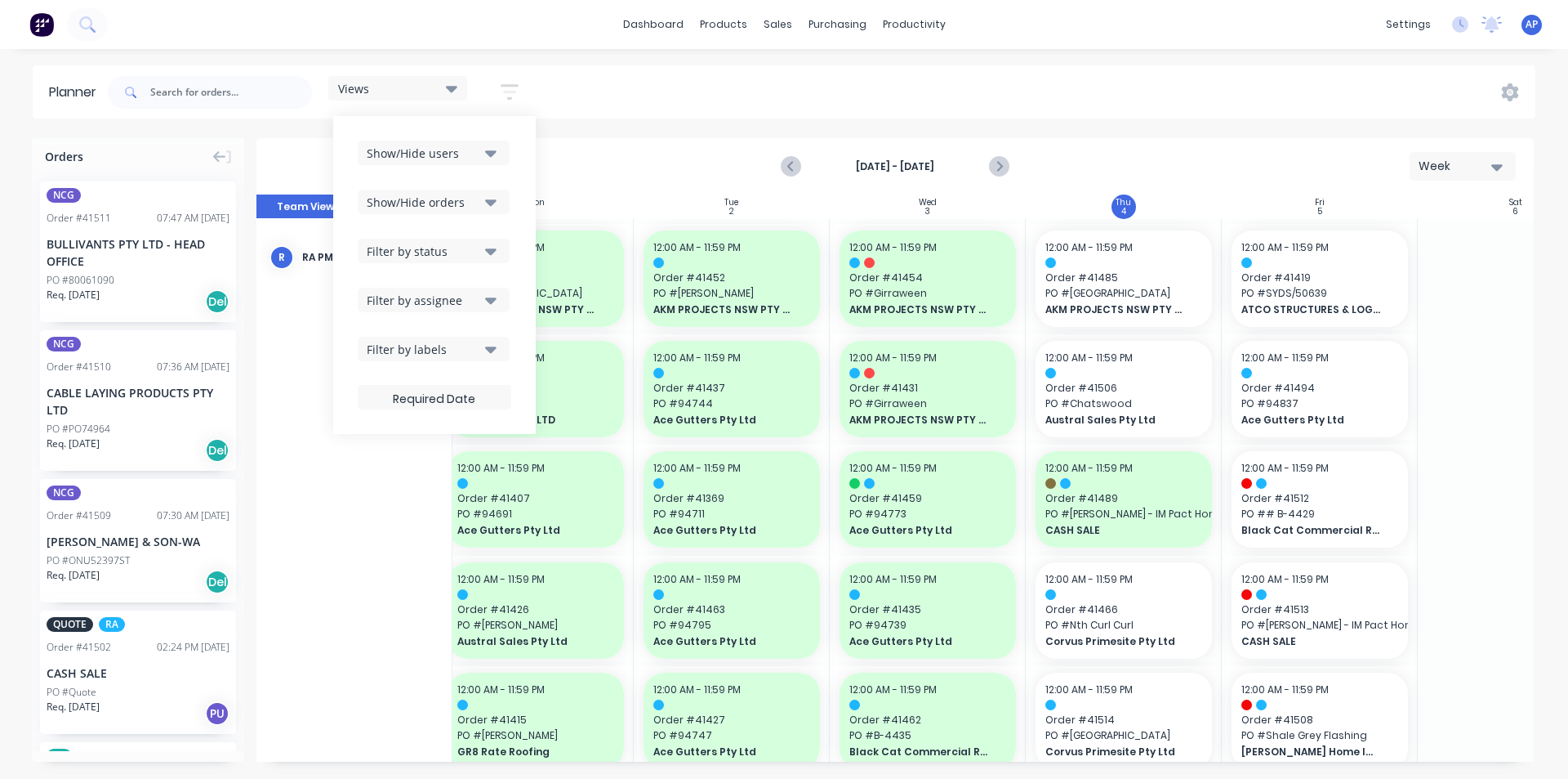
click at [466, 167] on div "Show/Hide users Show/Hide orders Filter by status Filter by assignee Filter by …" at bounding box center [435, 275] width 153 height 269
click at [472, 156] on div "Show/Hide users" at bounding box center [424, 153] width 114 height 17
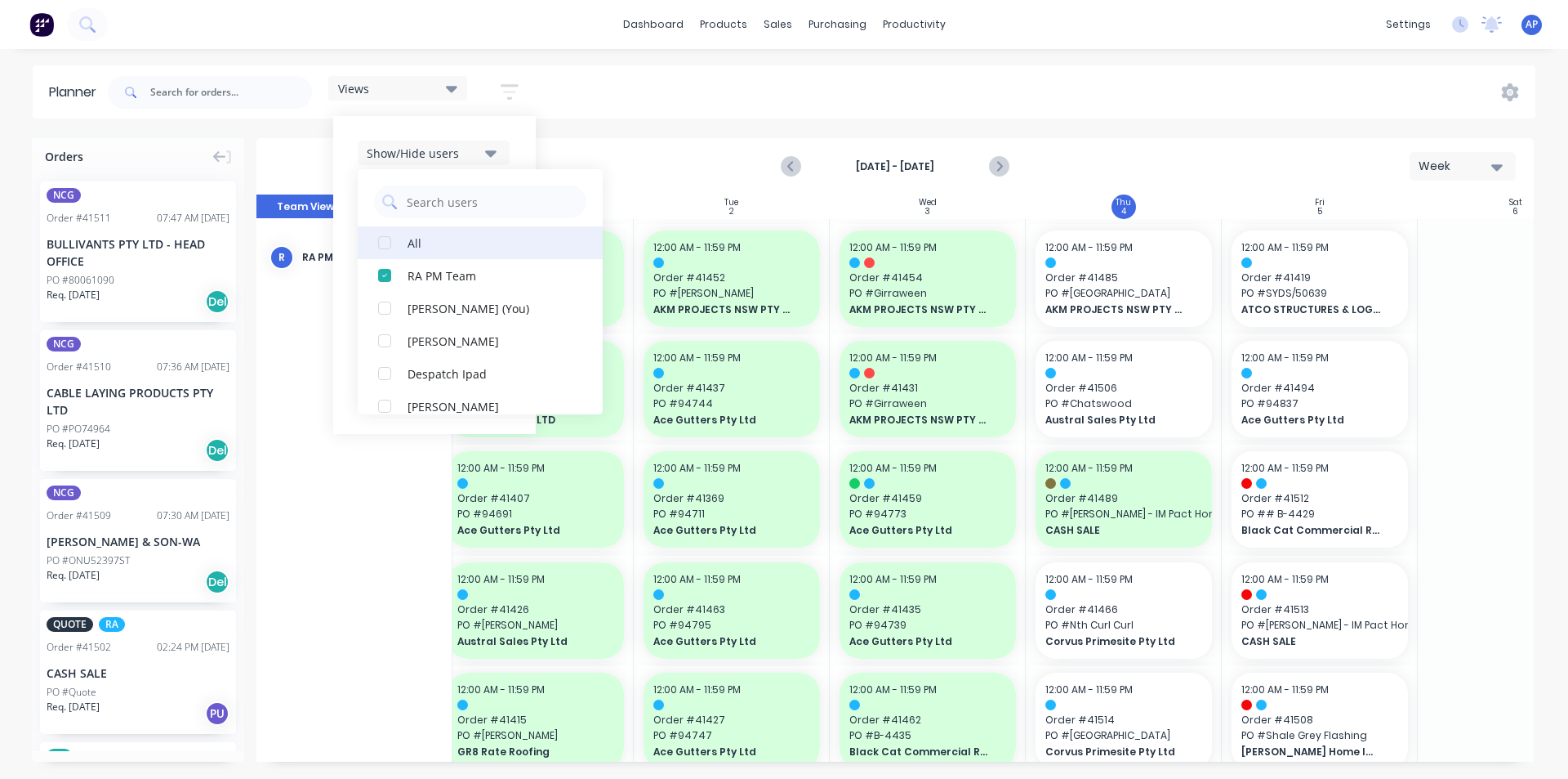
click at [393, 237] on div "button" at bounding box center [385, 243] width 33 height 33
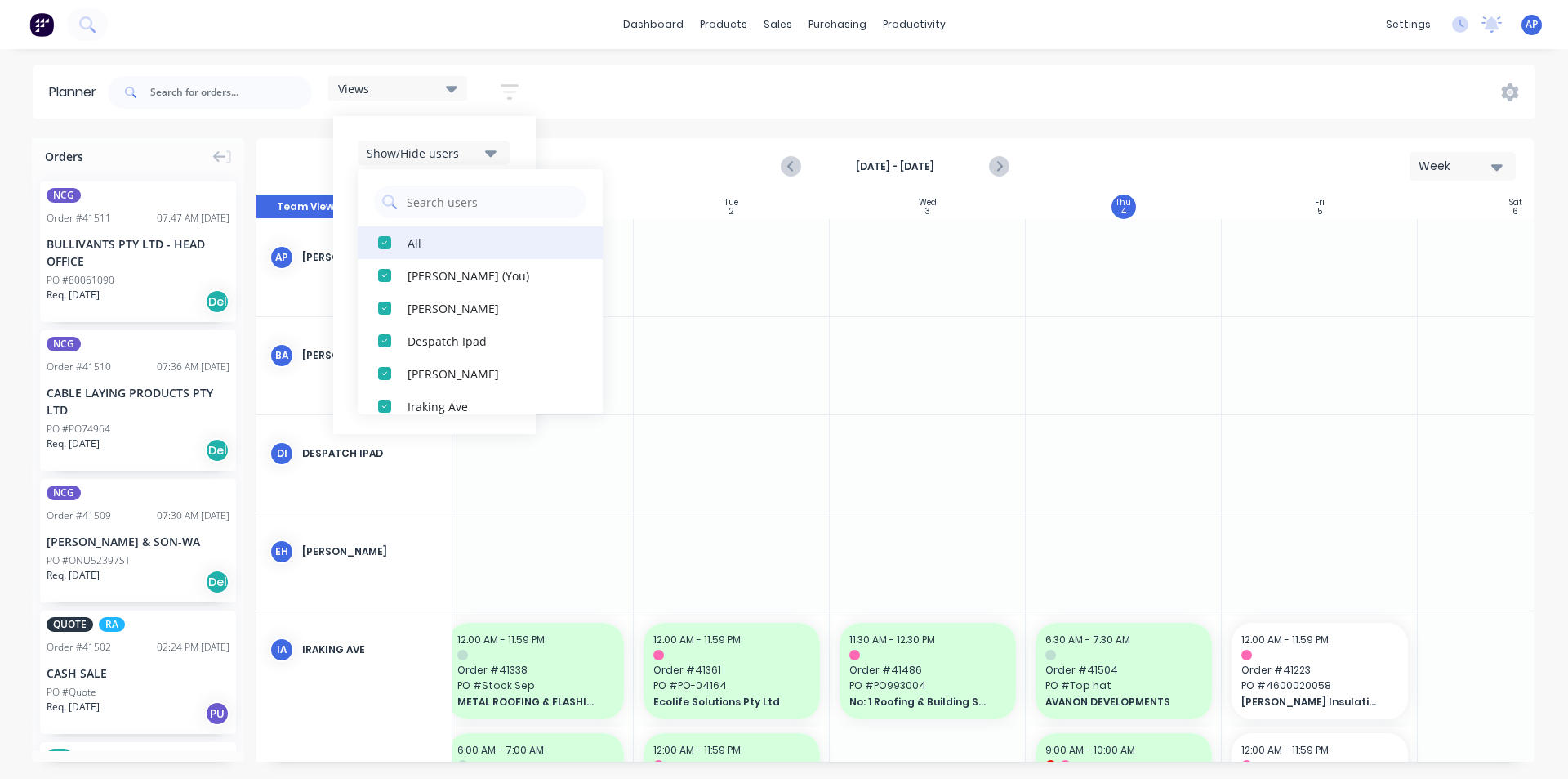
click at [394, 238] on div "button" at bounding box center [385, 243] width 33 height 33
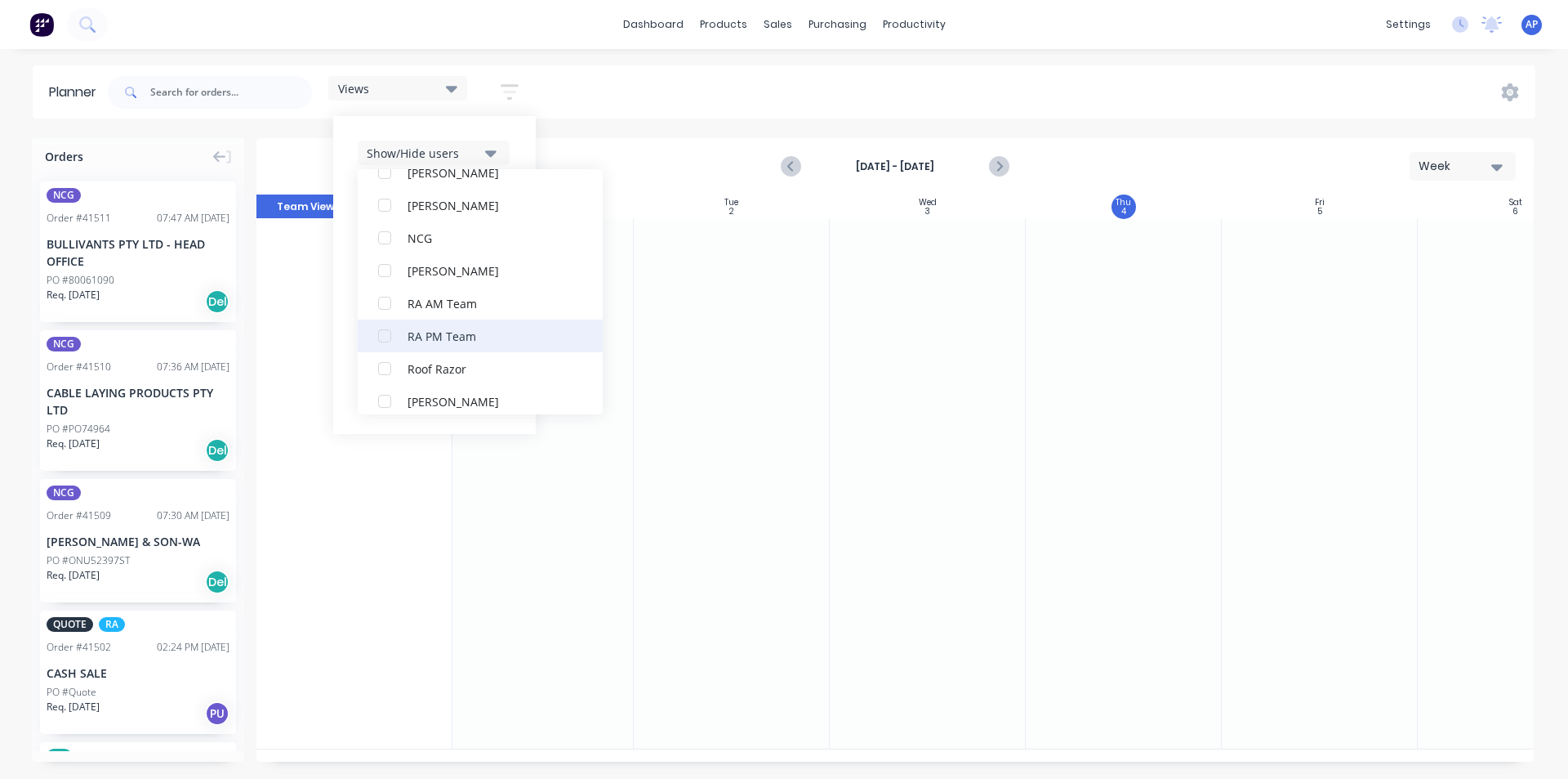
scroll to position [408, 0]
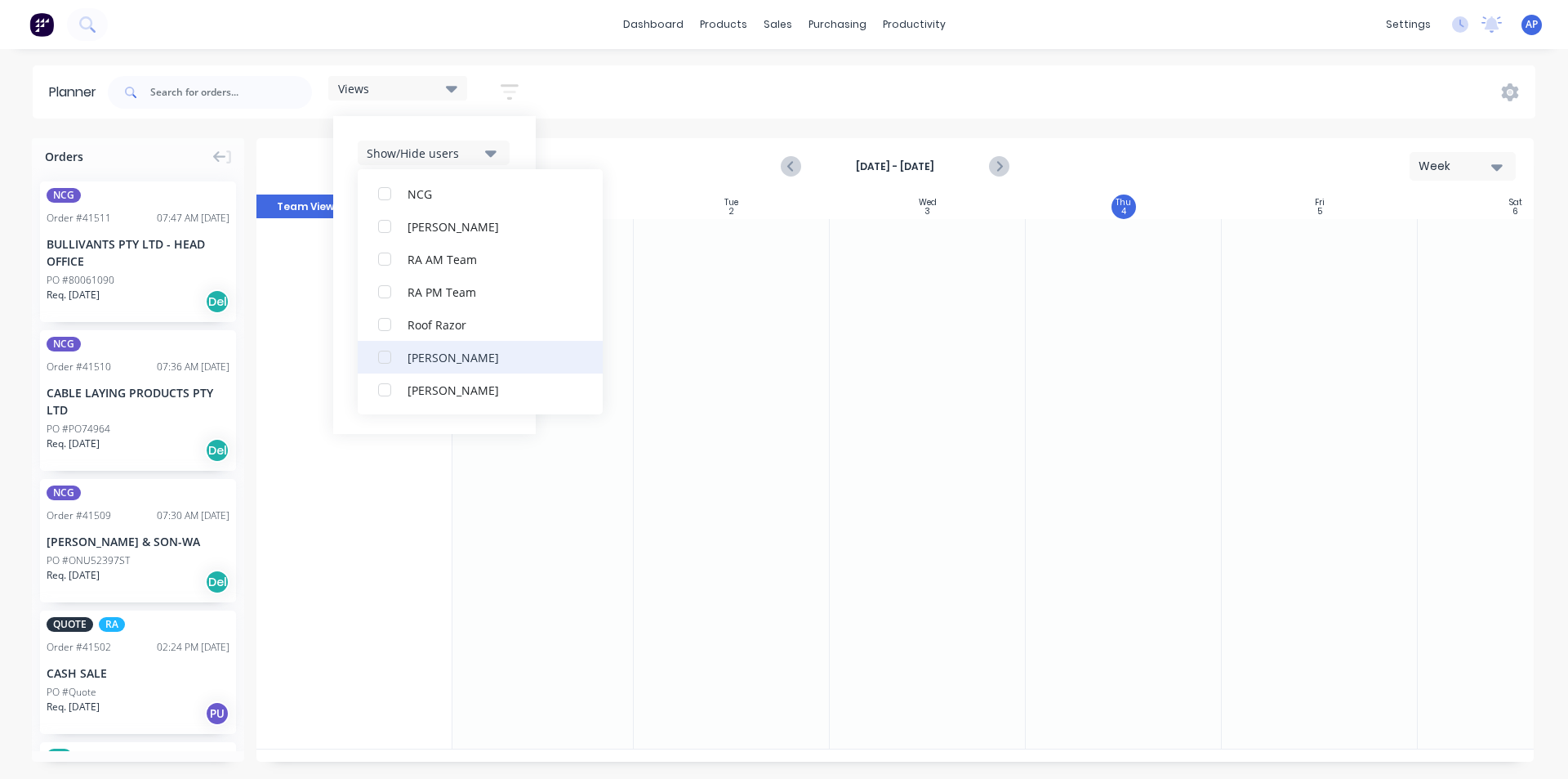
click at [428, 360] on div "[PERSON_NAME]" at bounding box center [489, 356] width 163 height 17
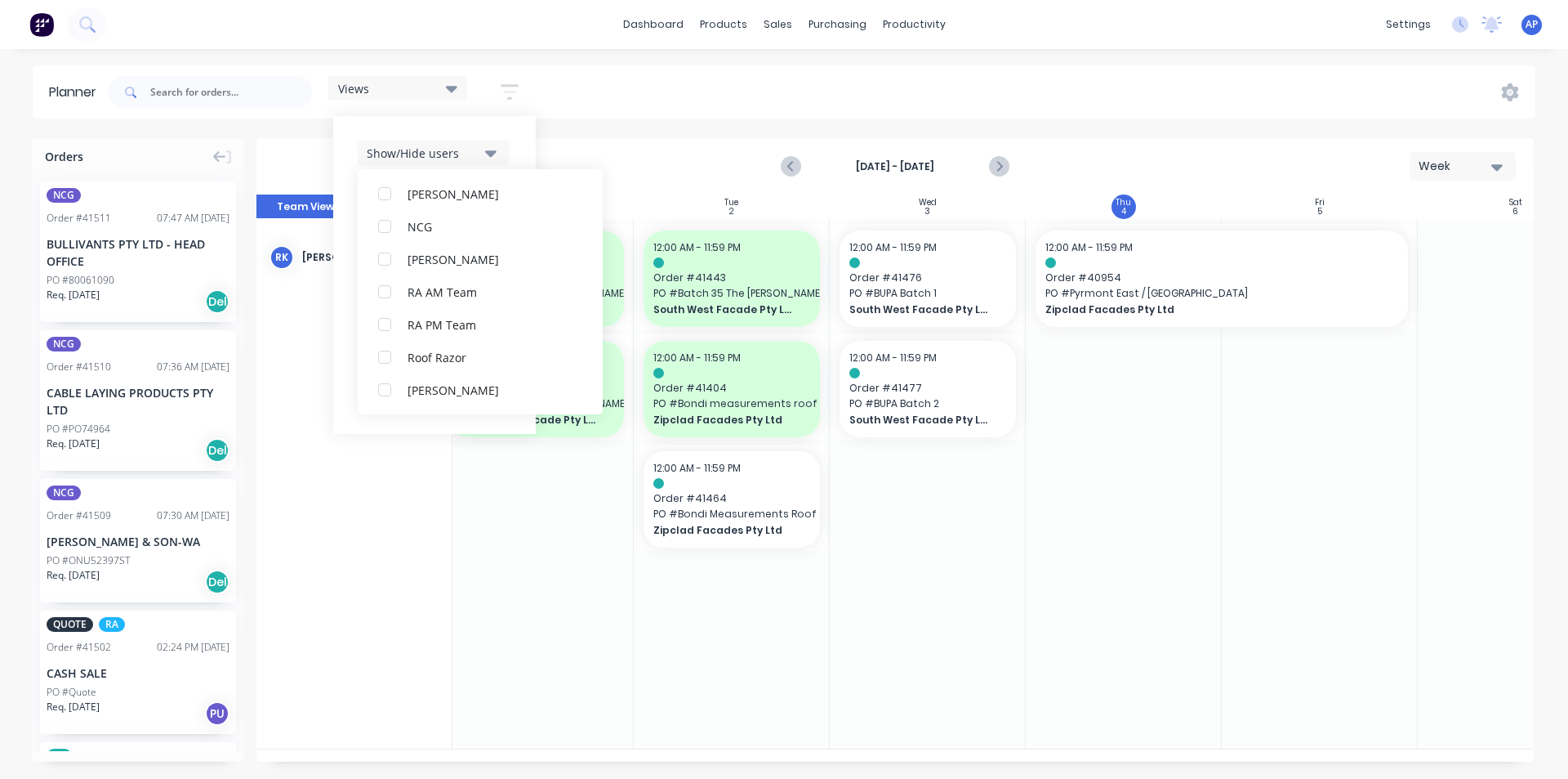
scroll to position [0, 0]
click at [518, 142] on div "Show/Hide users All Rupesh Karki Angela Perez (You) Byron Aird Despatch Ipad Et…" at bounding box center [435, 275] width 203 height 318
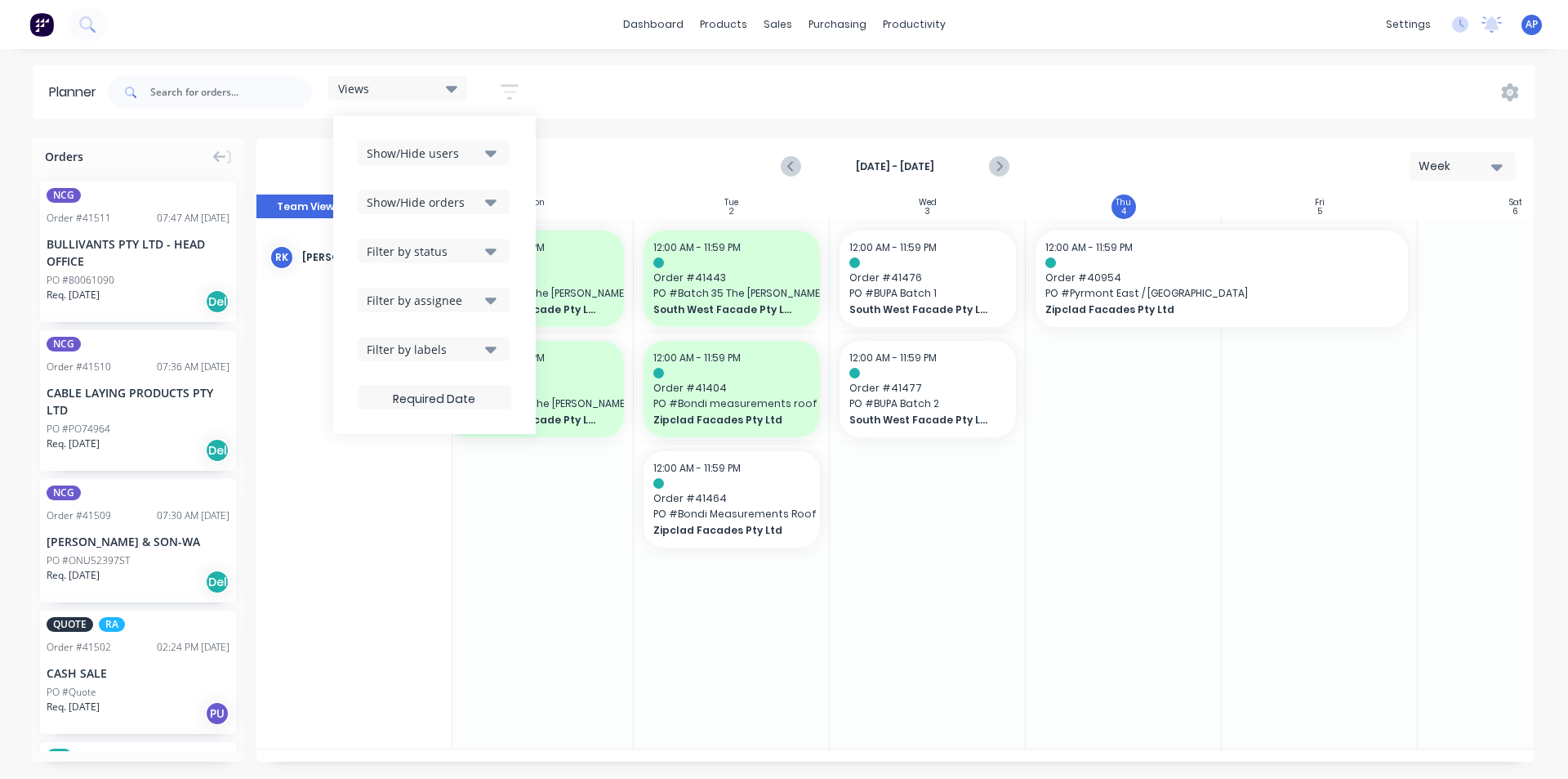
click at [458, 199] on div "Show/Hide orders" at bounding box center [424, 202] width 114 height 17
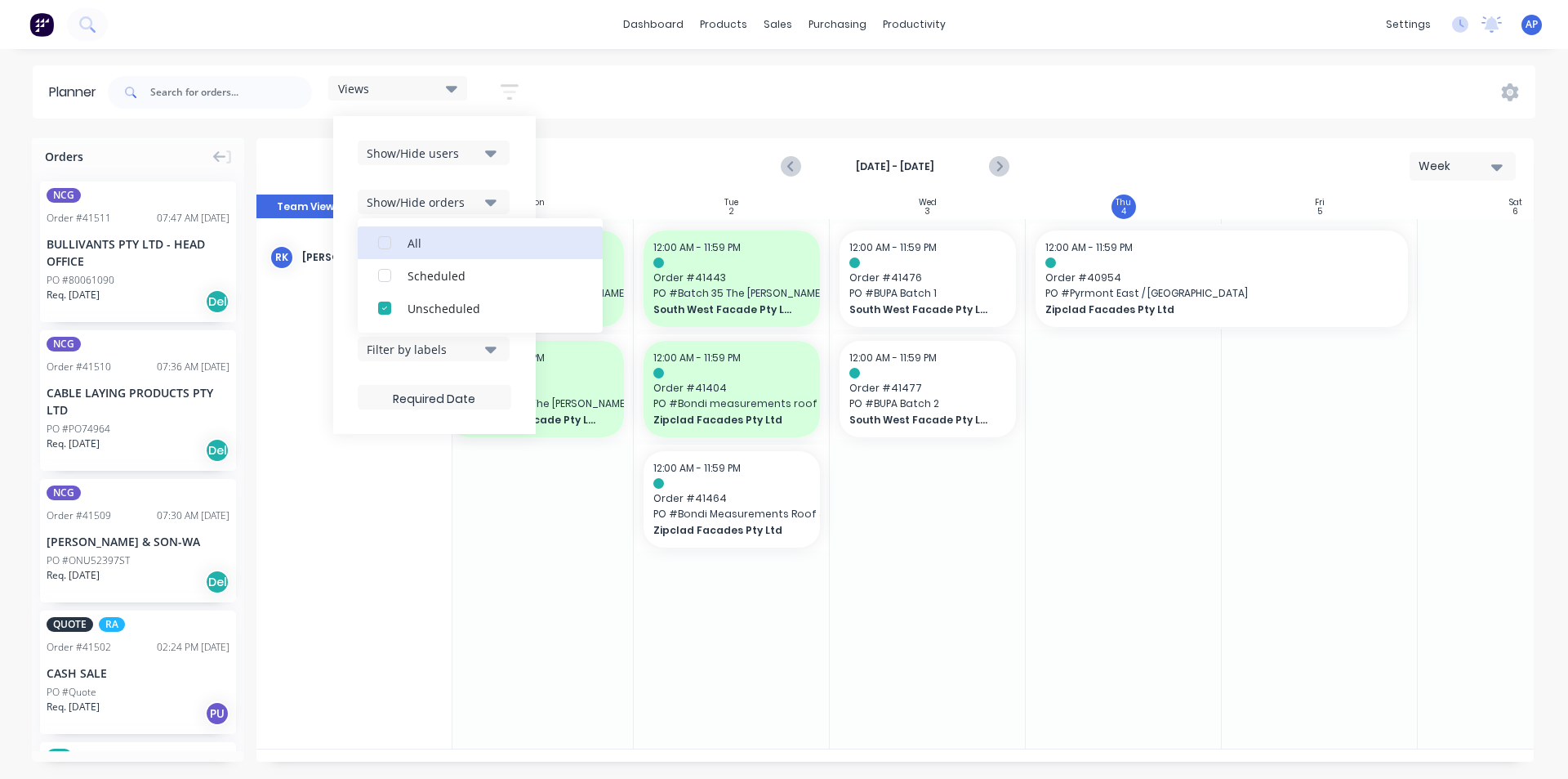
drag, startPoint x: 416, startPoint y: 247, endPoint x: 516, endPoint y: 164, distance: 130.0
click at [520, 167] on div "Show/Hide users Show/Hide orders All Scheduled Unscheduled Filter by status Fil…" at bounding box center [435, 275] width 203 height 318
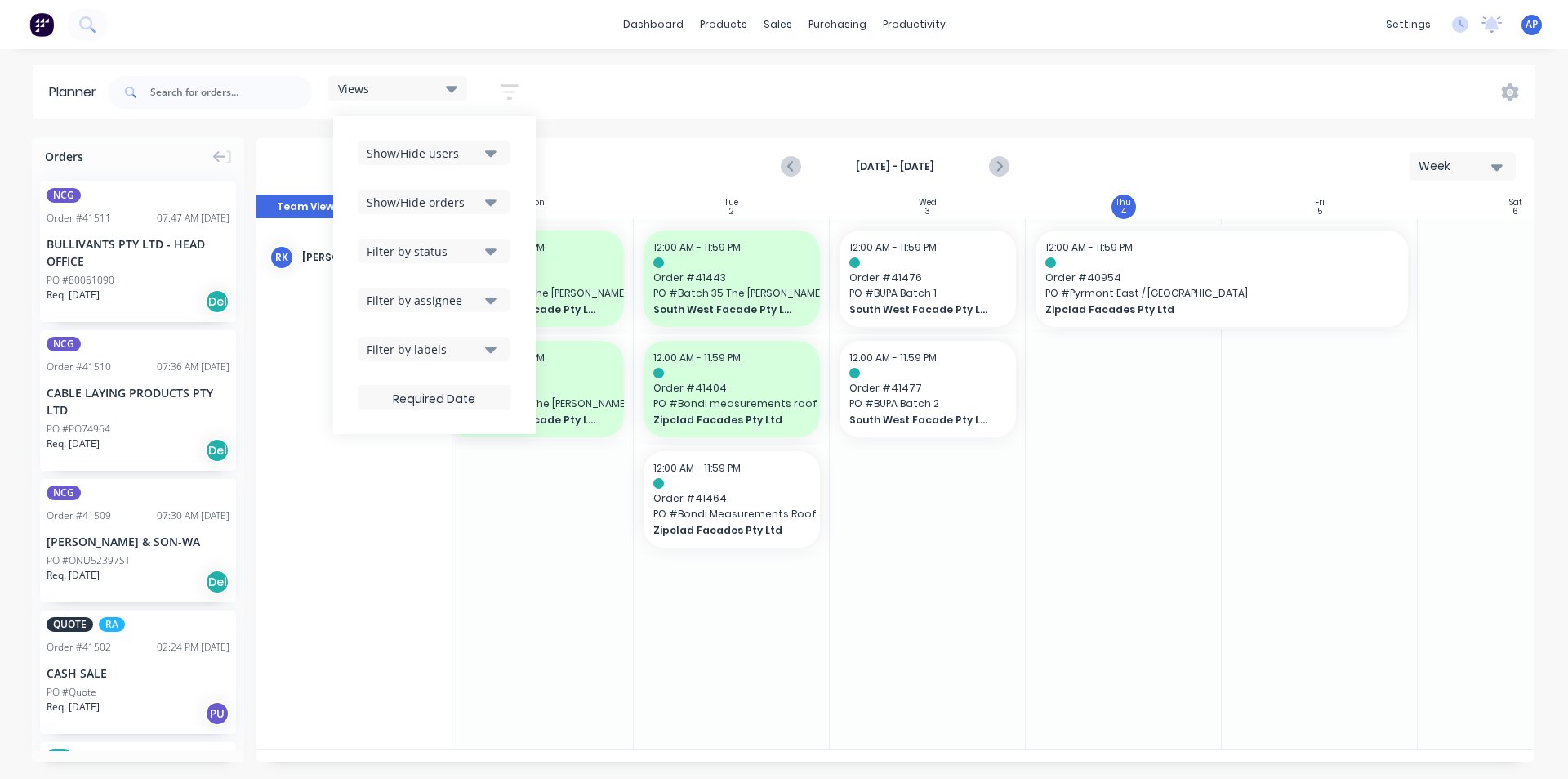
click at [516, 164] on div "Show/Hide users Show/Hide orders Filter by status Filter by assignee Filter by …" at bounding box center [435, 275] width 203 height 318
click at [480, 247] on div "Filter by status" at bounding box center [424, 251] width 114 height 17
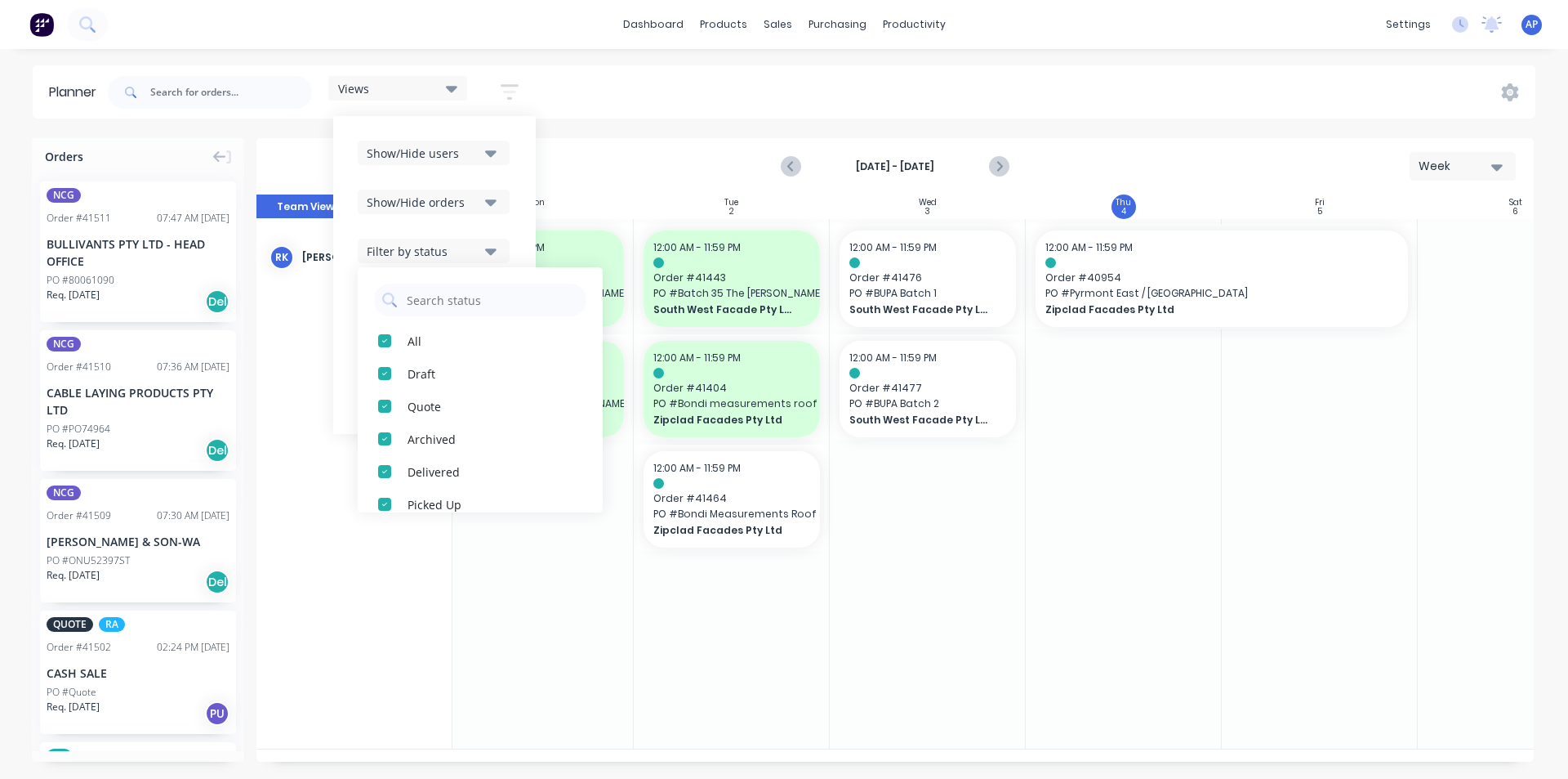
click at [739, 98] on div "Views Save new view None (Default) edit Iraking edit kyle edit Michael's View e…" at bounding box center [820, 92] width 1431 height 49
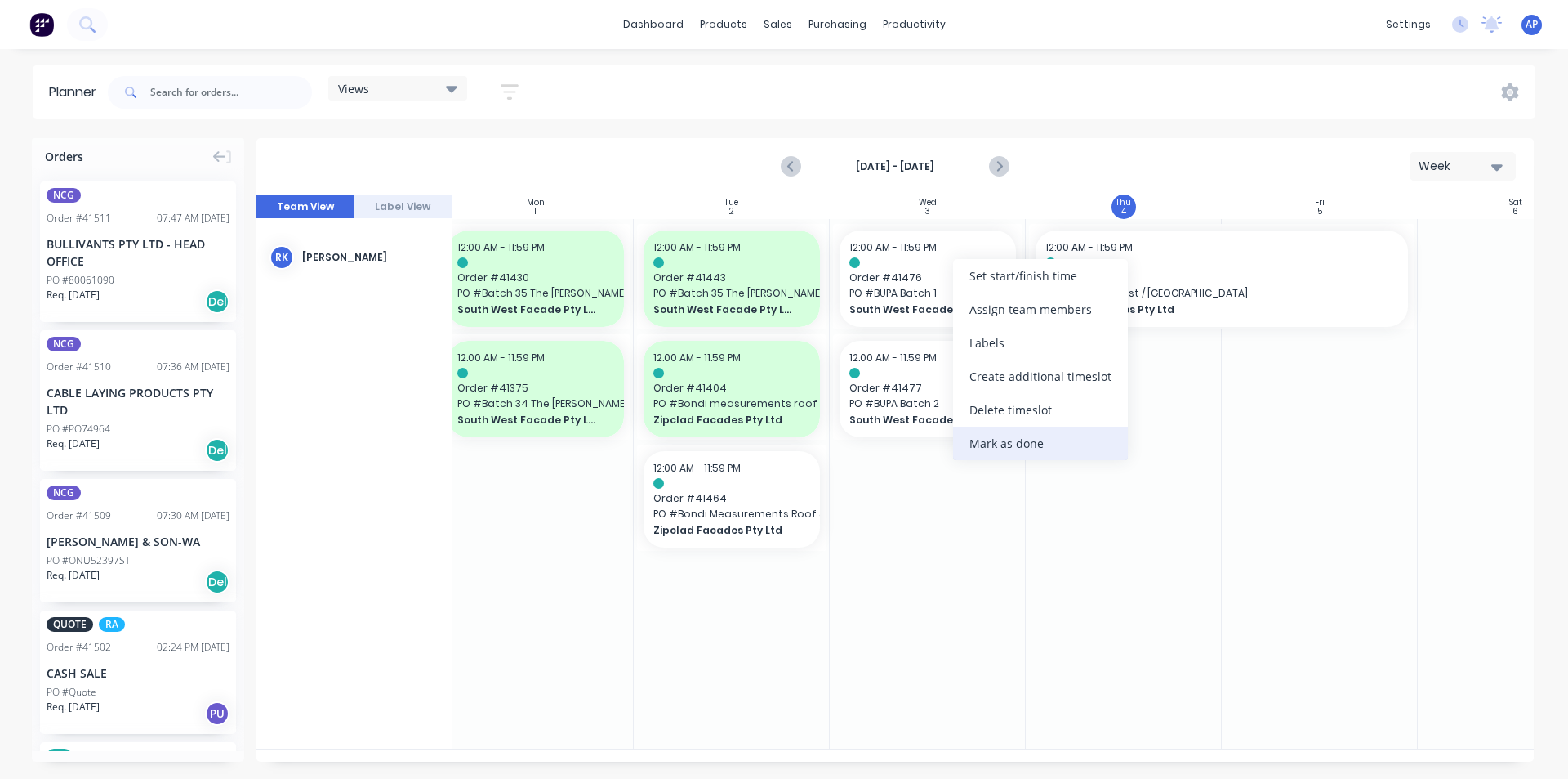
click at [978, 438] on div "Mark as done" at bounding box center [1041, 443] width 175 height 34
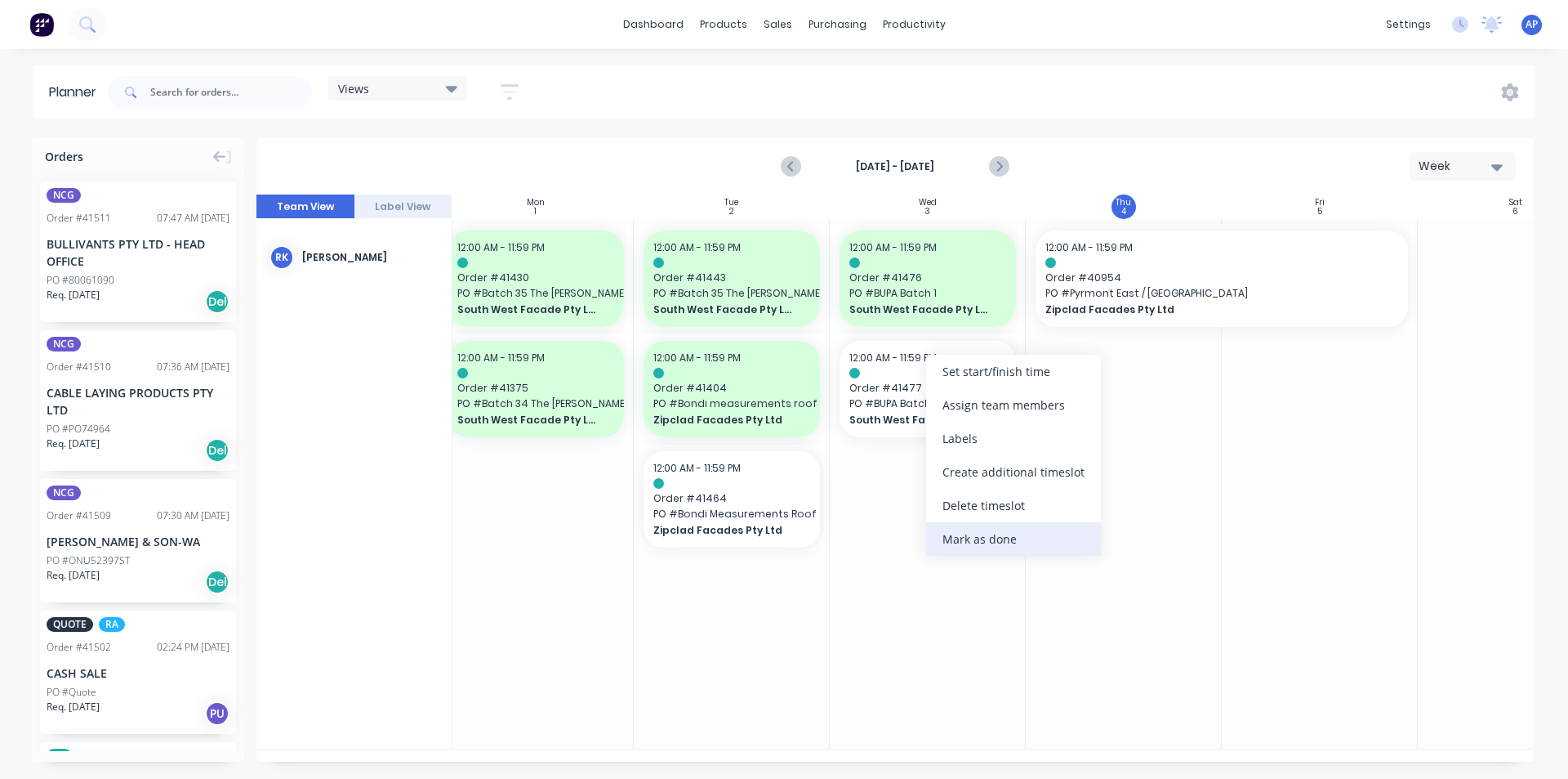
click at [981, 549] on div "Mark as done" at bounding box center [1014, 539] width 175 height 34
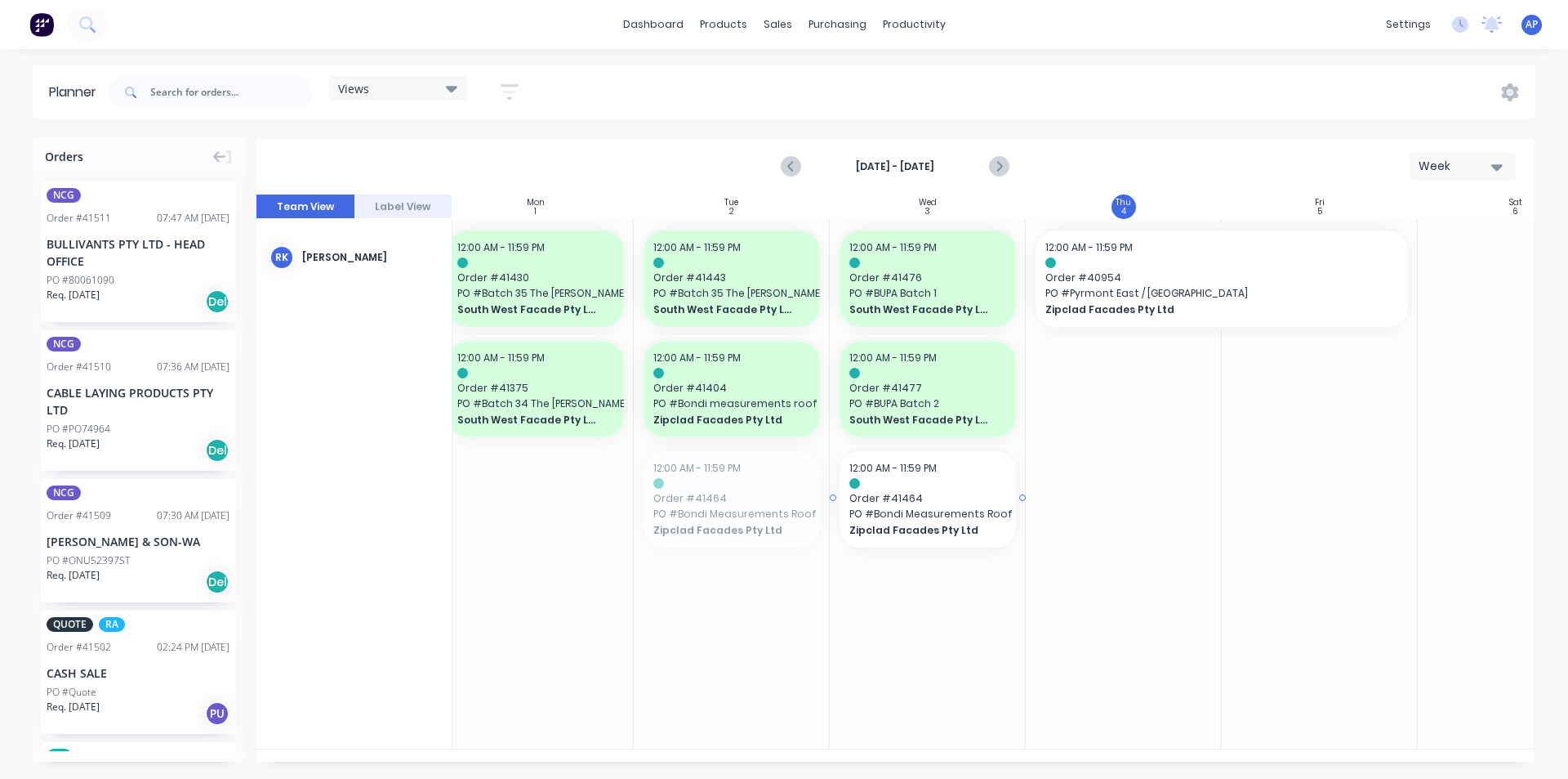
drag, startPoint x: 792, startPoint y: 489, endPoint x: 910, endPoint y: 484, distance: 118.1
drag, startPoint x: 1021, startPoint y: 496, endPoint x: 1167, endPoint y: 489, distance: 146.2
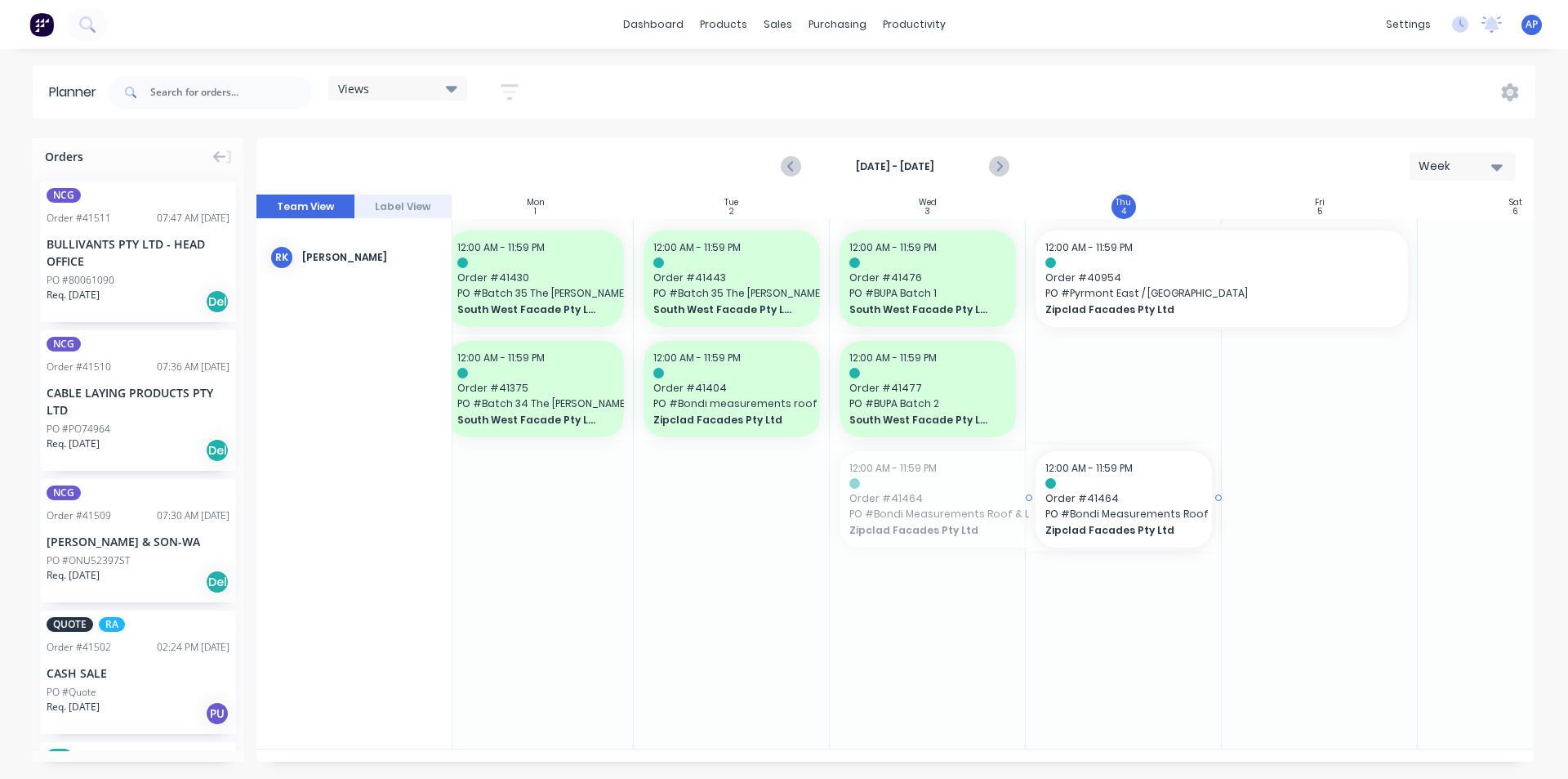
drag, startPoint x: 835, startPoint y: 496, endPoint x: 1063, endPoint y: 503, distance: 228.1
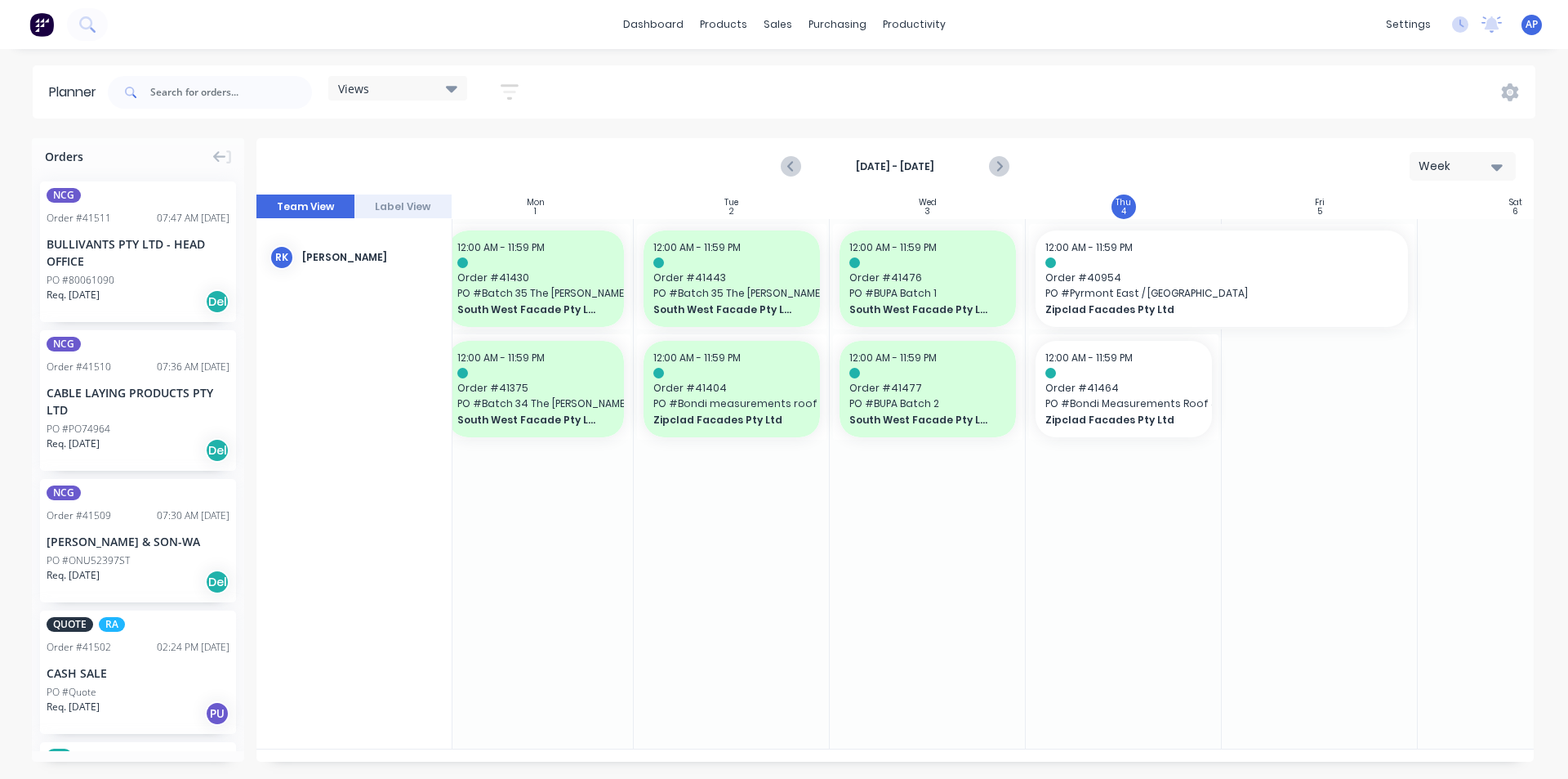
click at [1092, 572] on div at bounding box center [1124, 484] width 196 height 530
click at [1212, 522] on div "Mark as done" at bounding box center [1250, 521] width 175 height 34
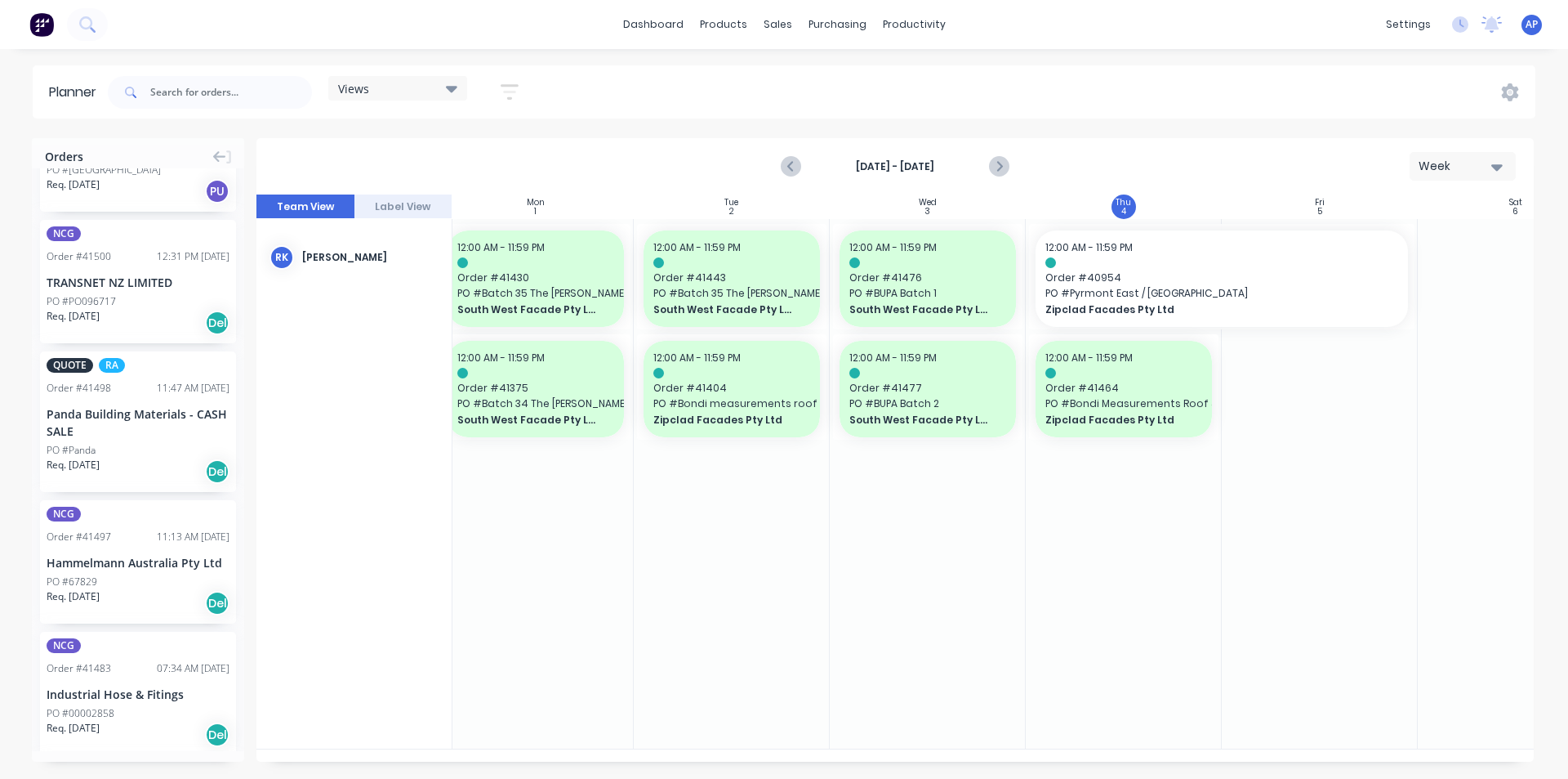
scroll to position [572, 0]
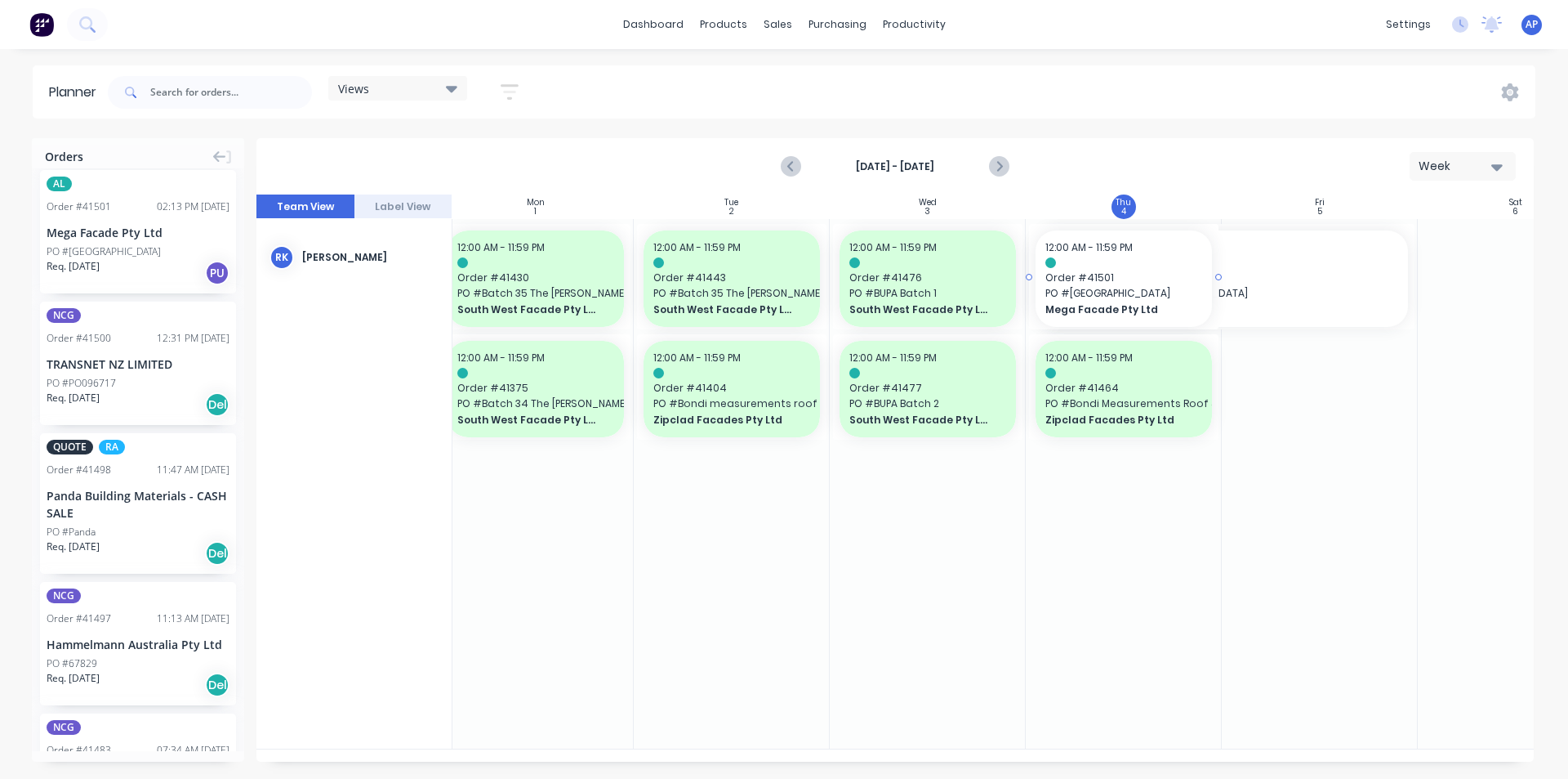
drag, startPoint x: 119, startPoint y: 234, endPoint x: 1157, endPoint y: 345, distance: 1043.9
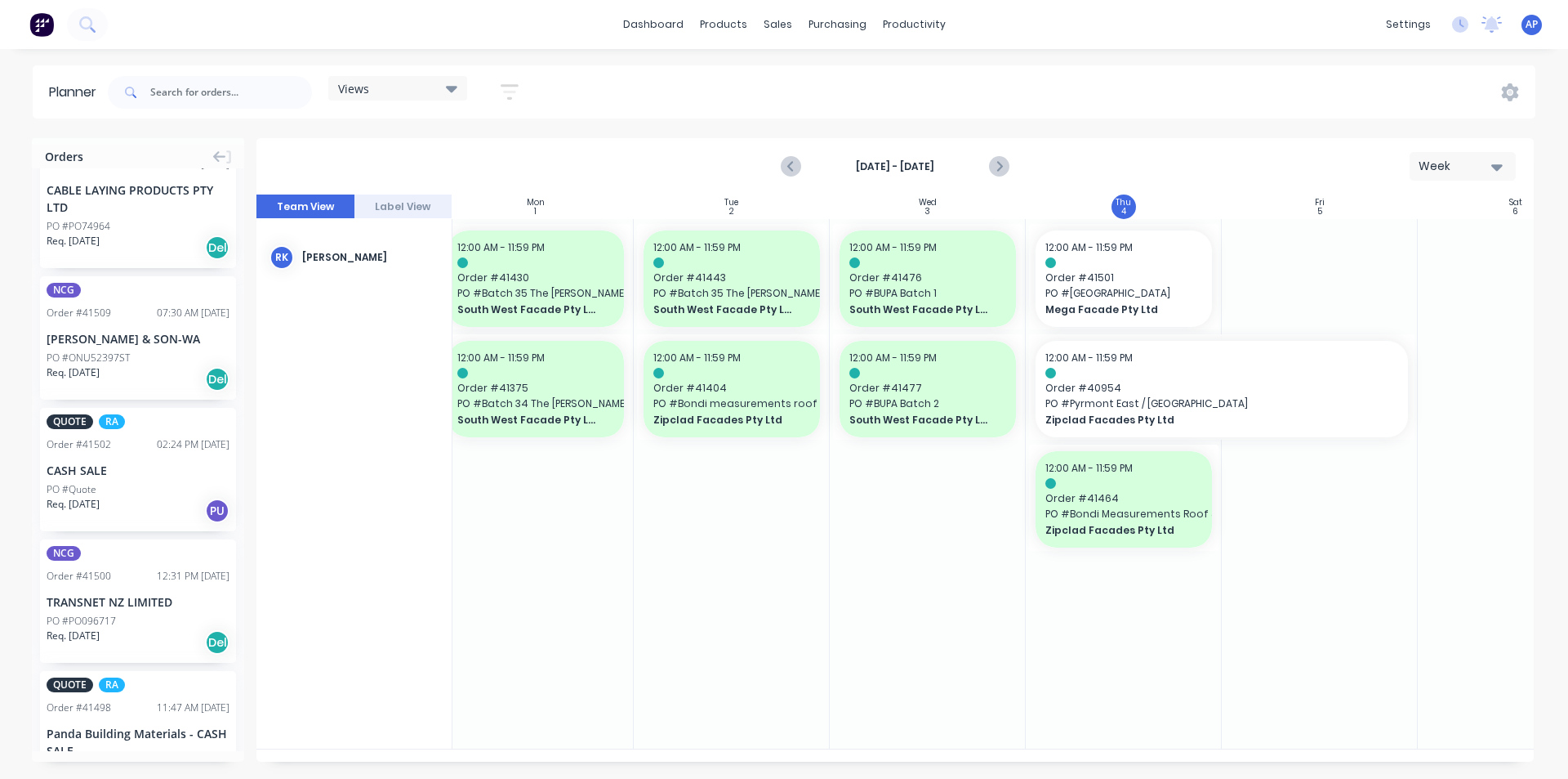
scroll to position [0, 0]
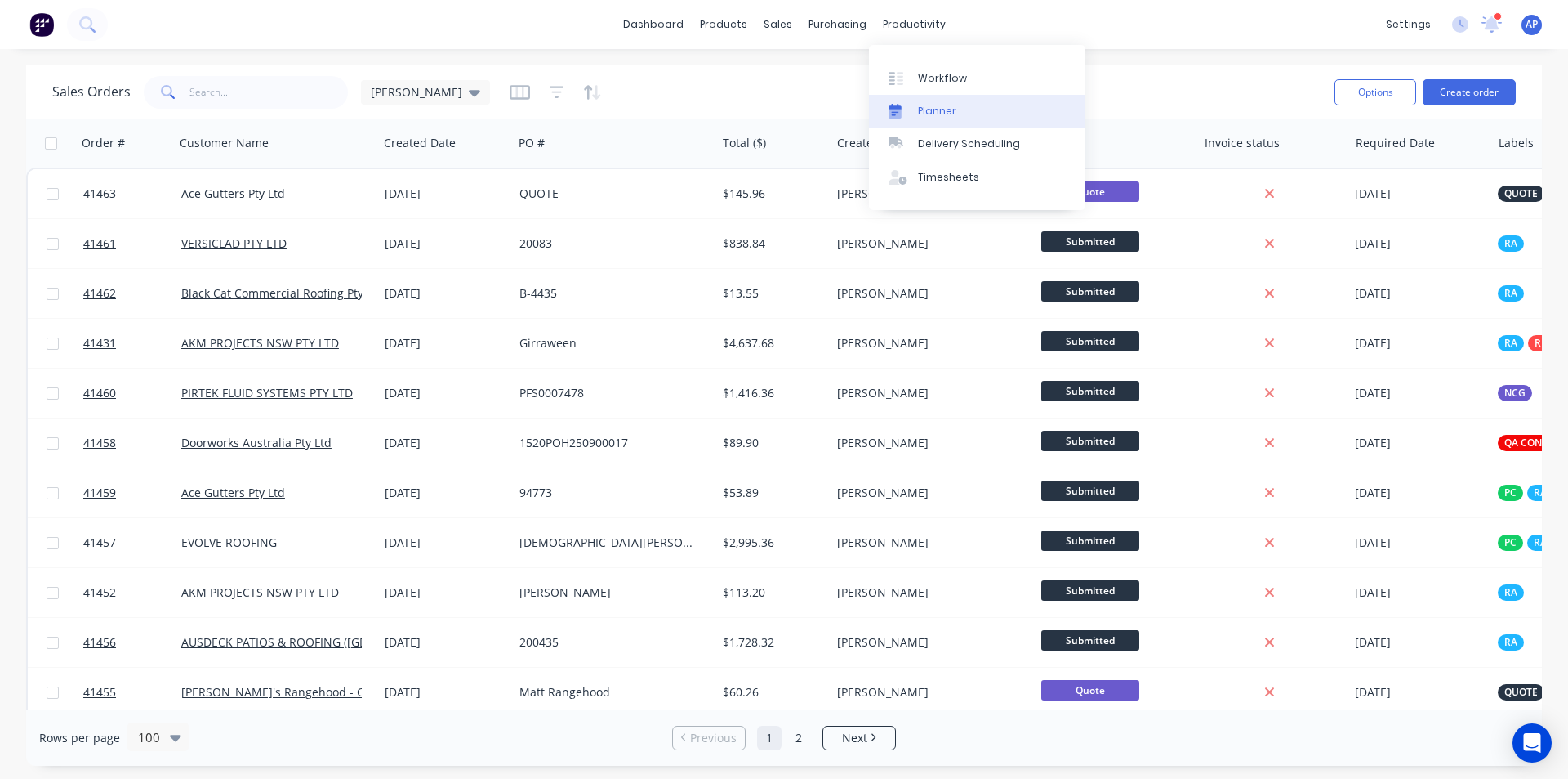
click at [932, 116] on div "Planner" at bounding box center [937, 111] width 39 height 15
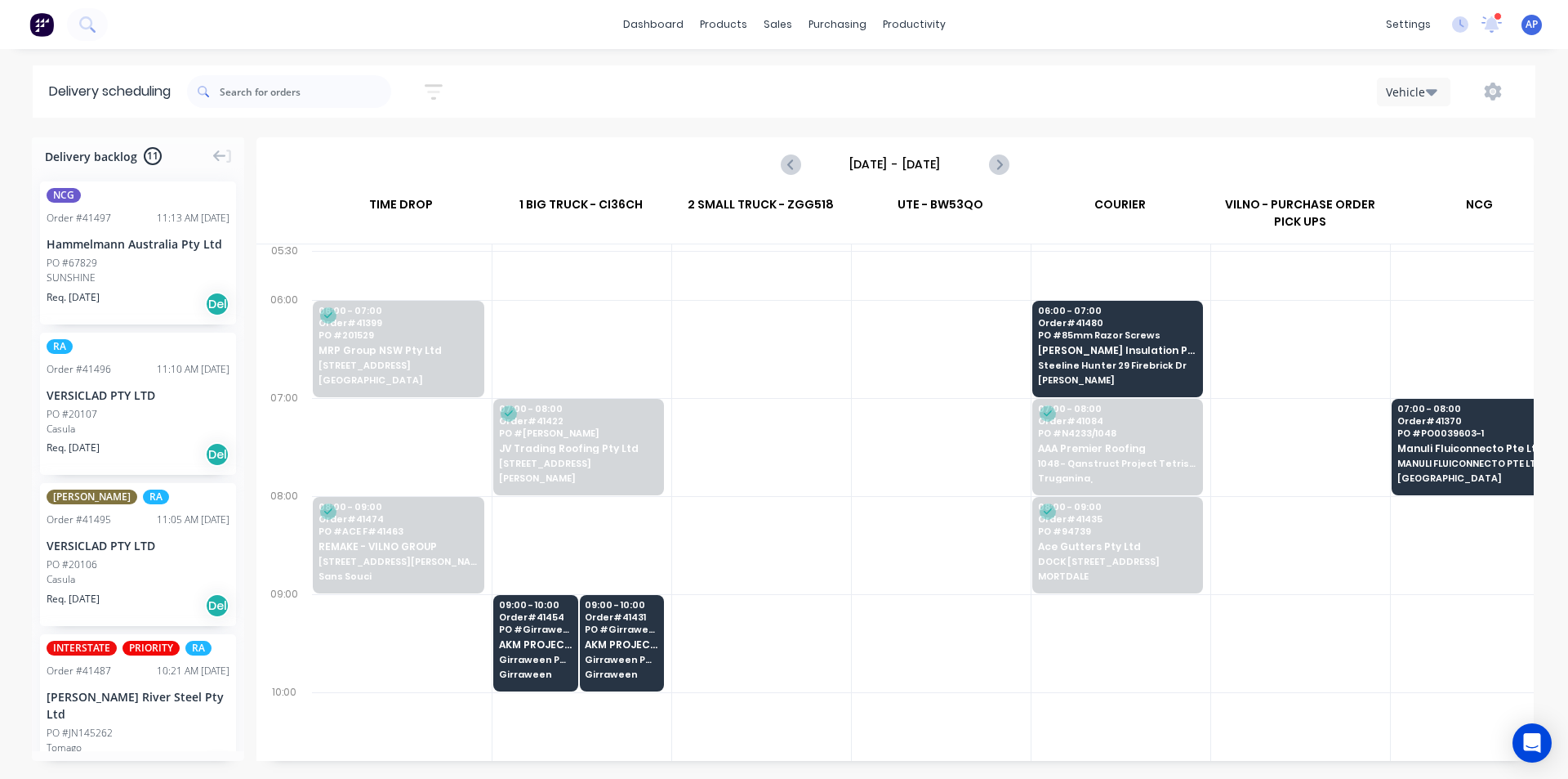
scroll to position [0, 1]
click at [1006, 166] on icon "Next page" at bounding box center [998, 164] width 20 height 20
type input "[DATE] - [DATE]"
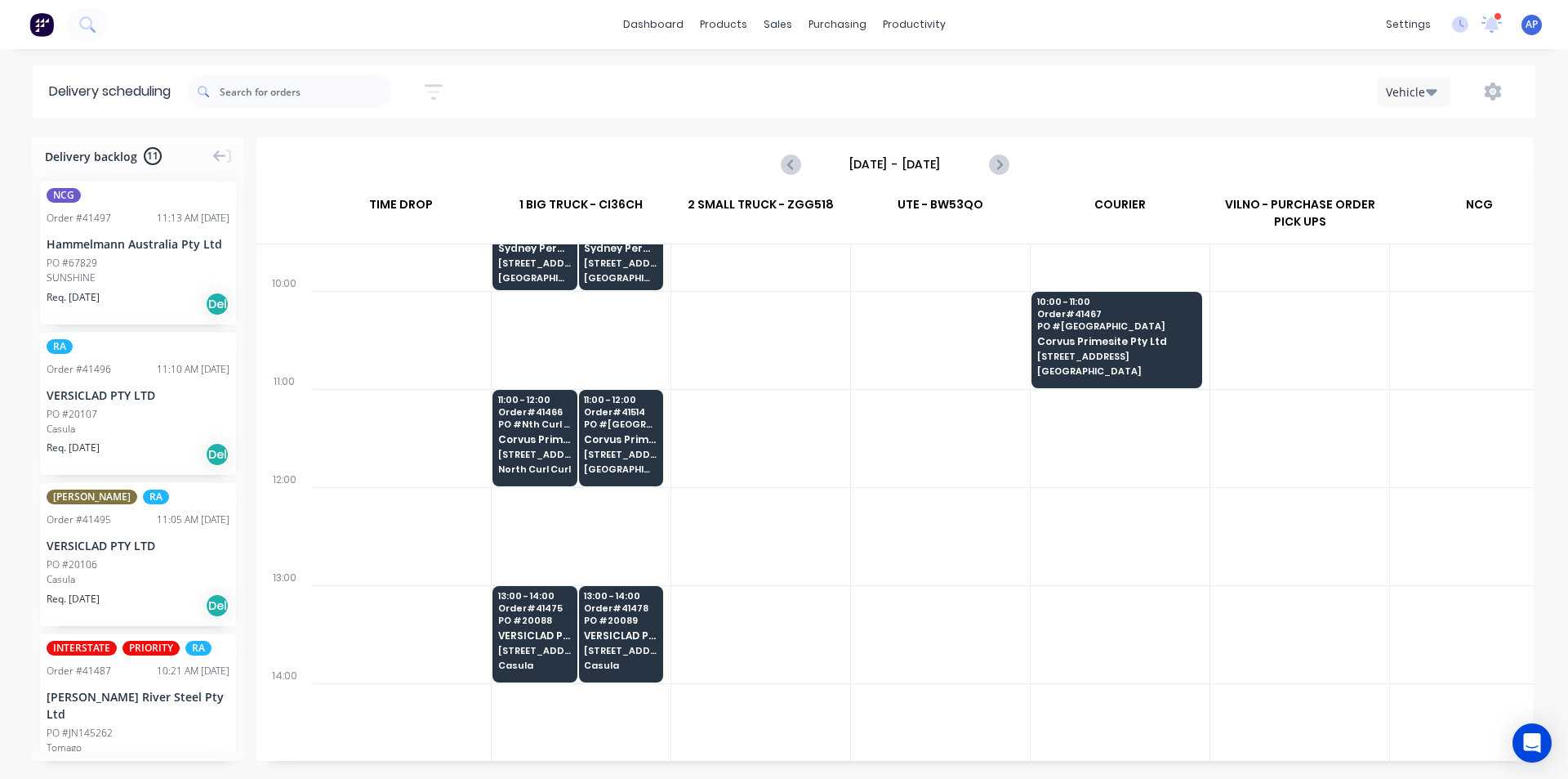
scroll to position [408, 1]
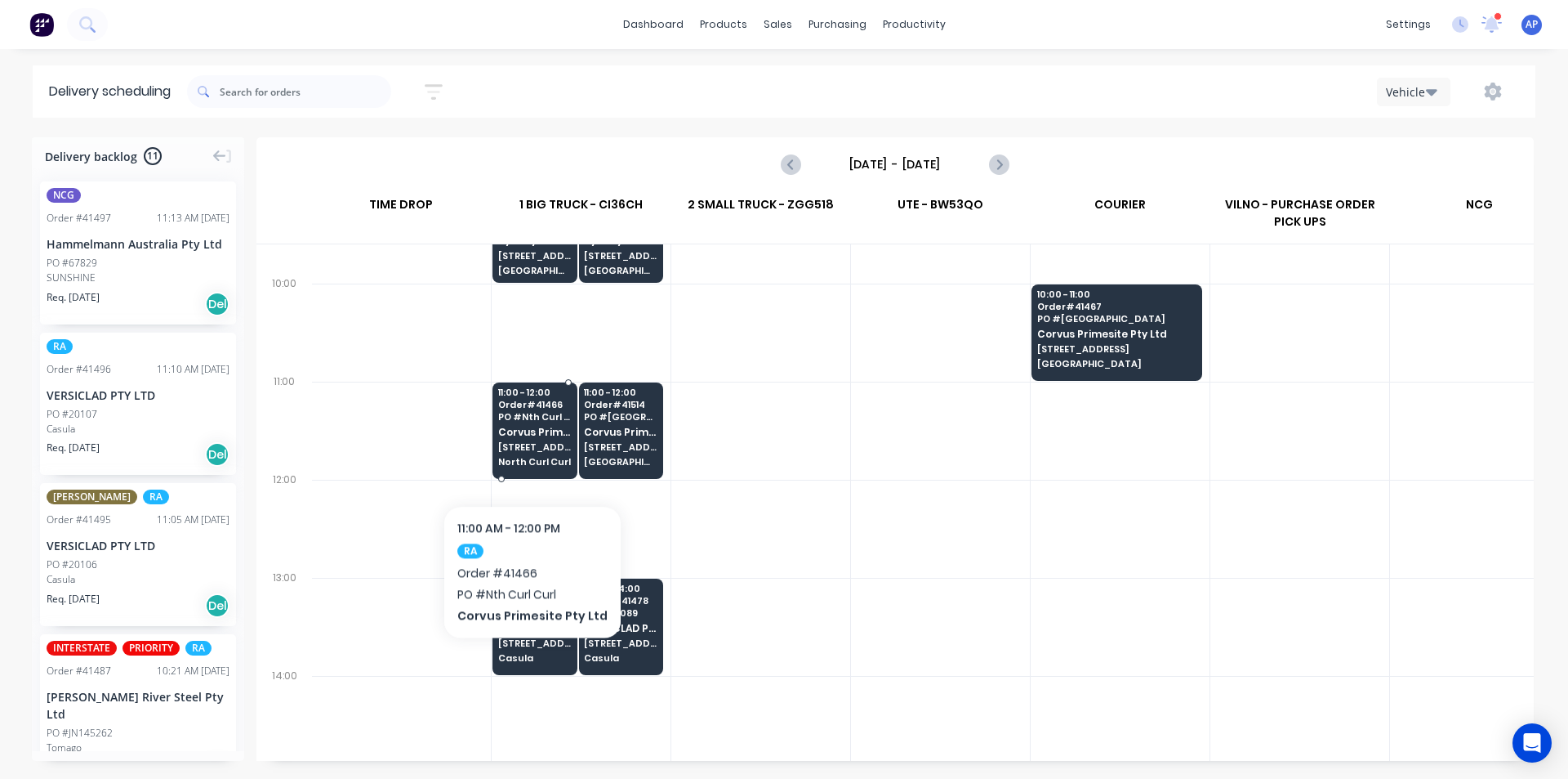
click at [528, 456] on div "11:00 - 12:00 Order # 41466 PO # Nth Curl Curl Corvus Primesite Pty Ltd 50 Head…" at bounding box center [534, 427] width 83 height 92
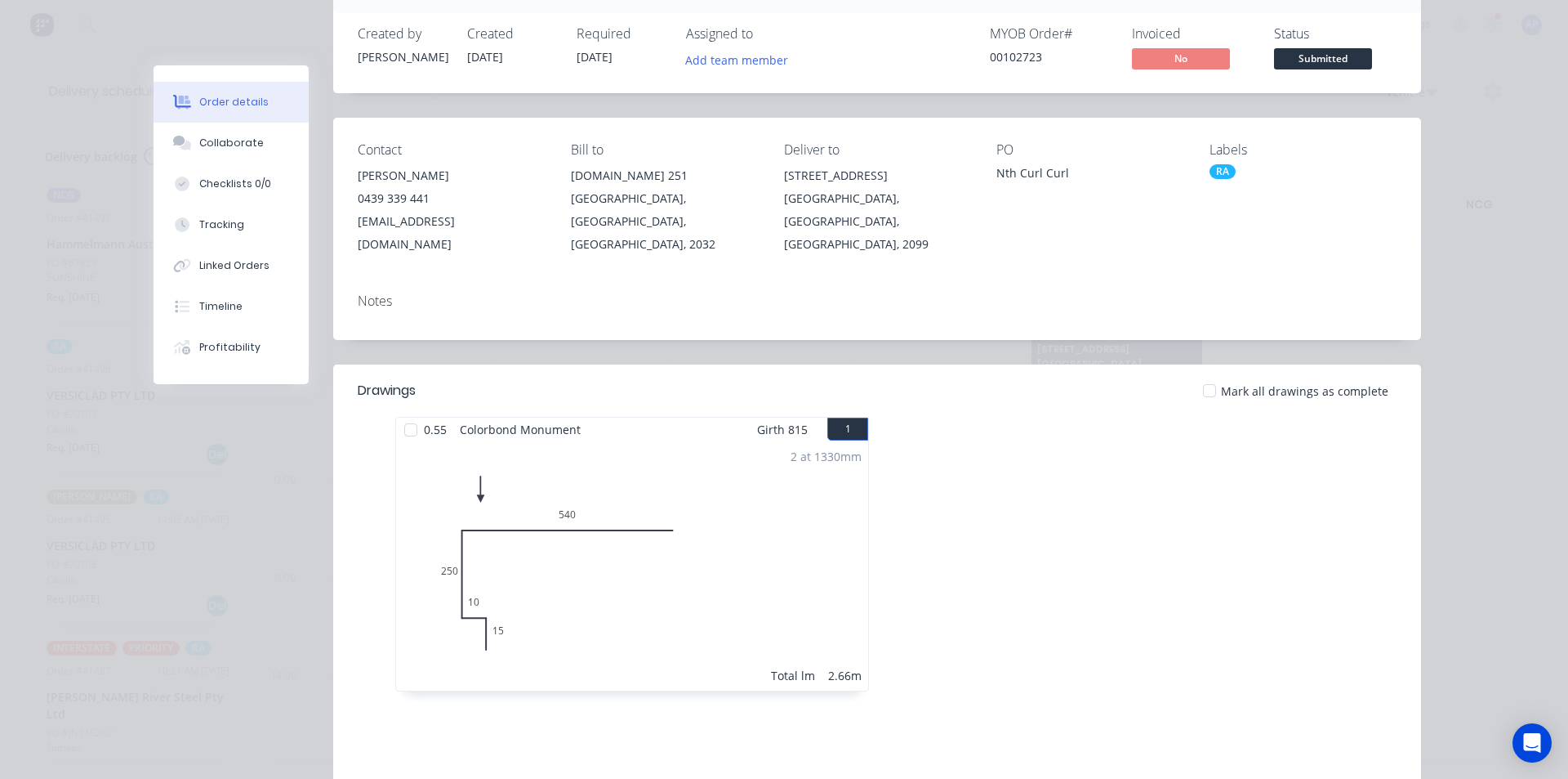
scroll to position [0, 0]
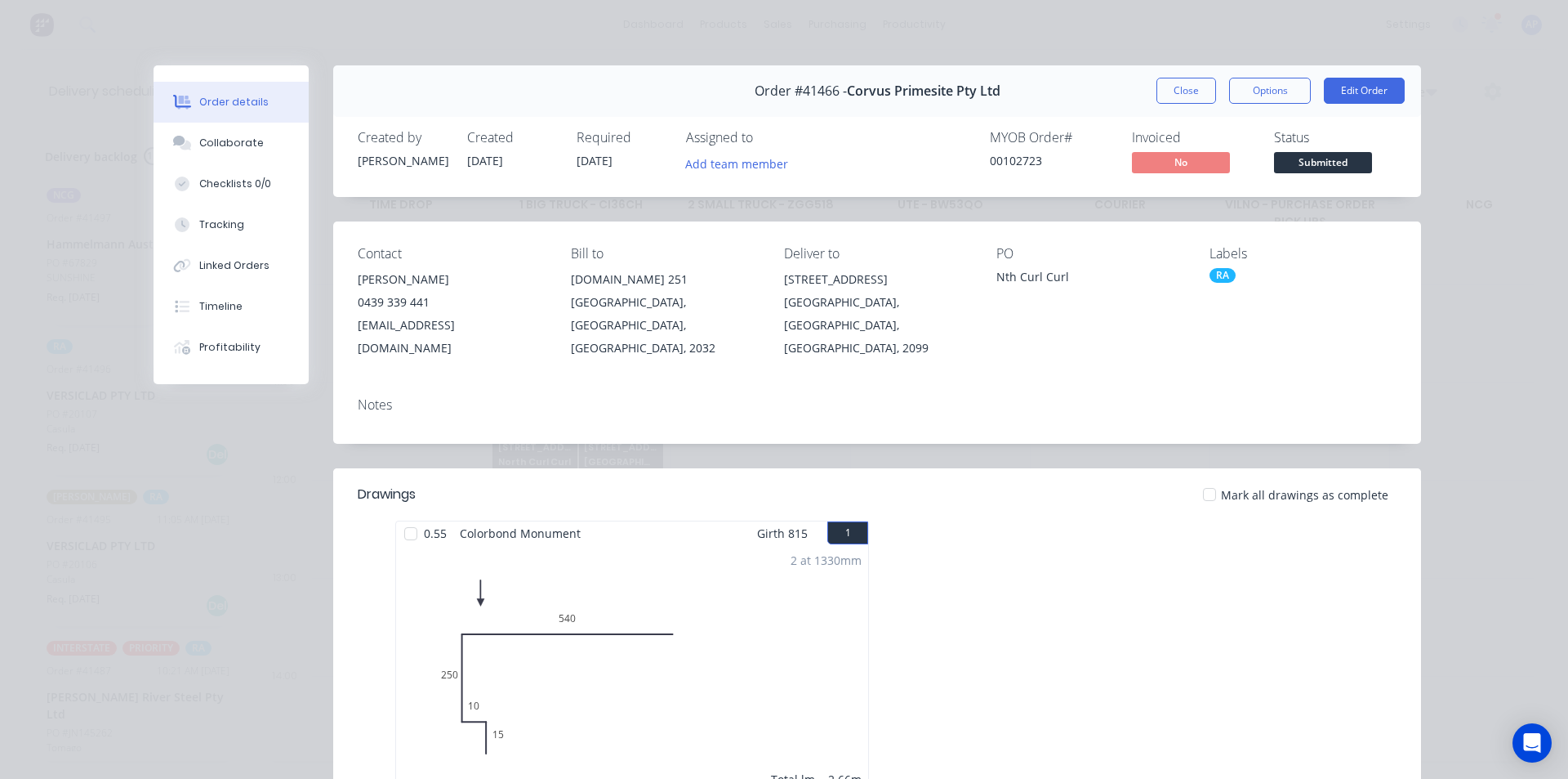
drag, startPoint x: 1186, startPoint y: 92, endPoint x: 1164, endPoint y: 106, distance: 26.1
click at [1185, 92] on button "Close" at bounding box center [1186, 91] width 59 height 26
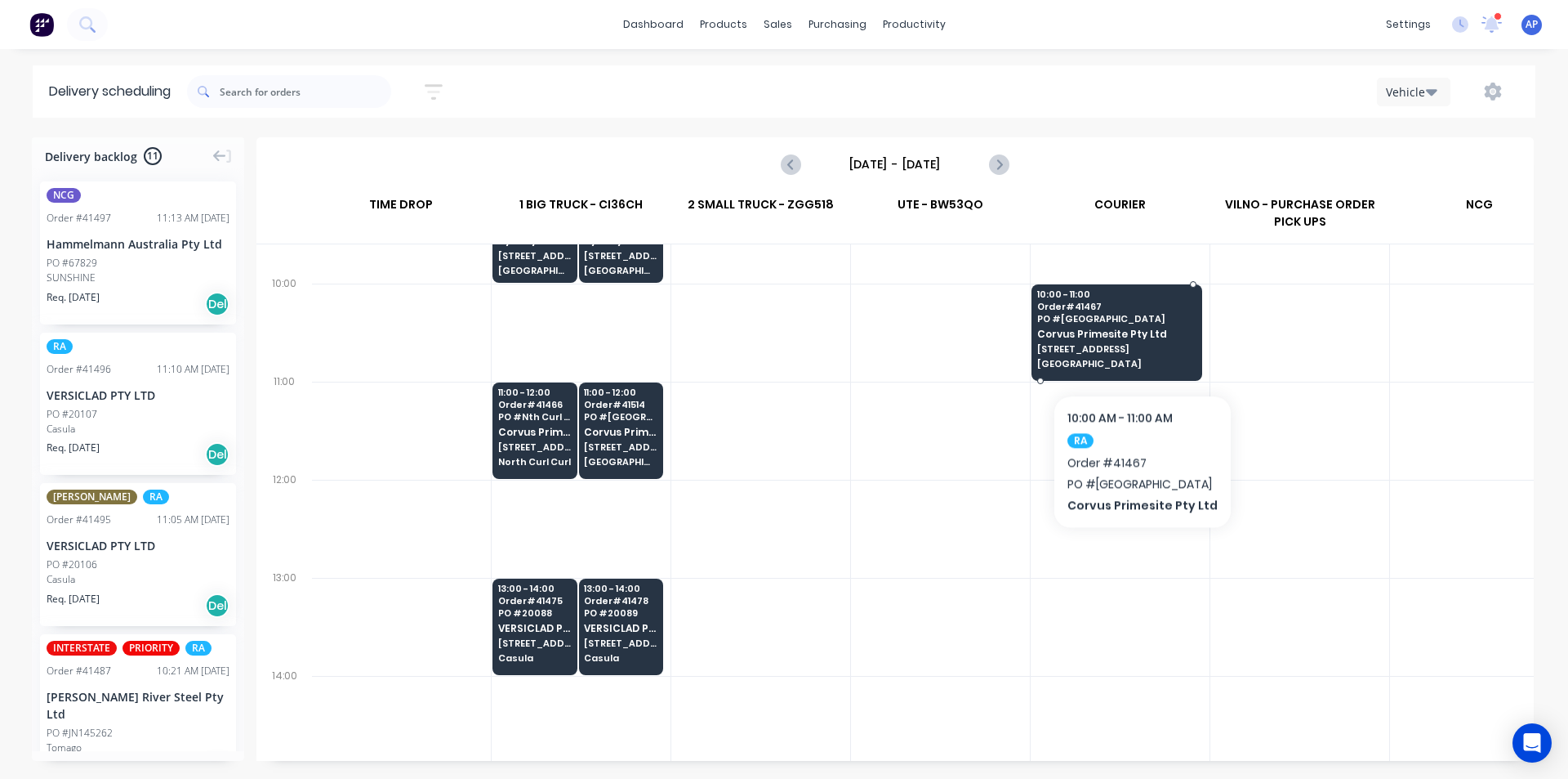
click at [1137, 345] on span "16 Alkoo Ave" at bounding box center [1117, 349] width 158 height 10
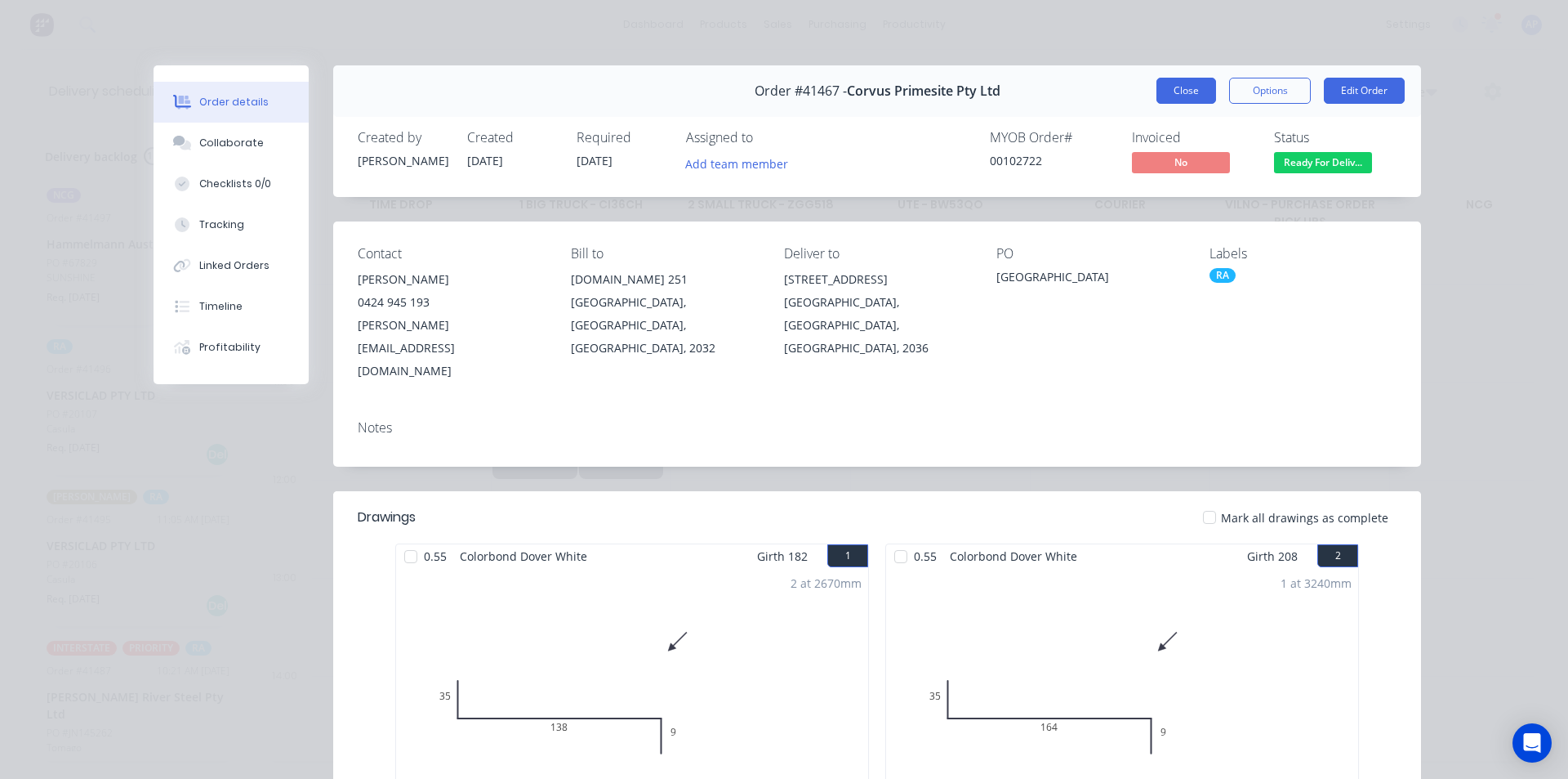
click at [1172, 97] on button "Close" at bounding box center [1186, 91] width 59 height 26
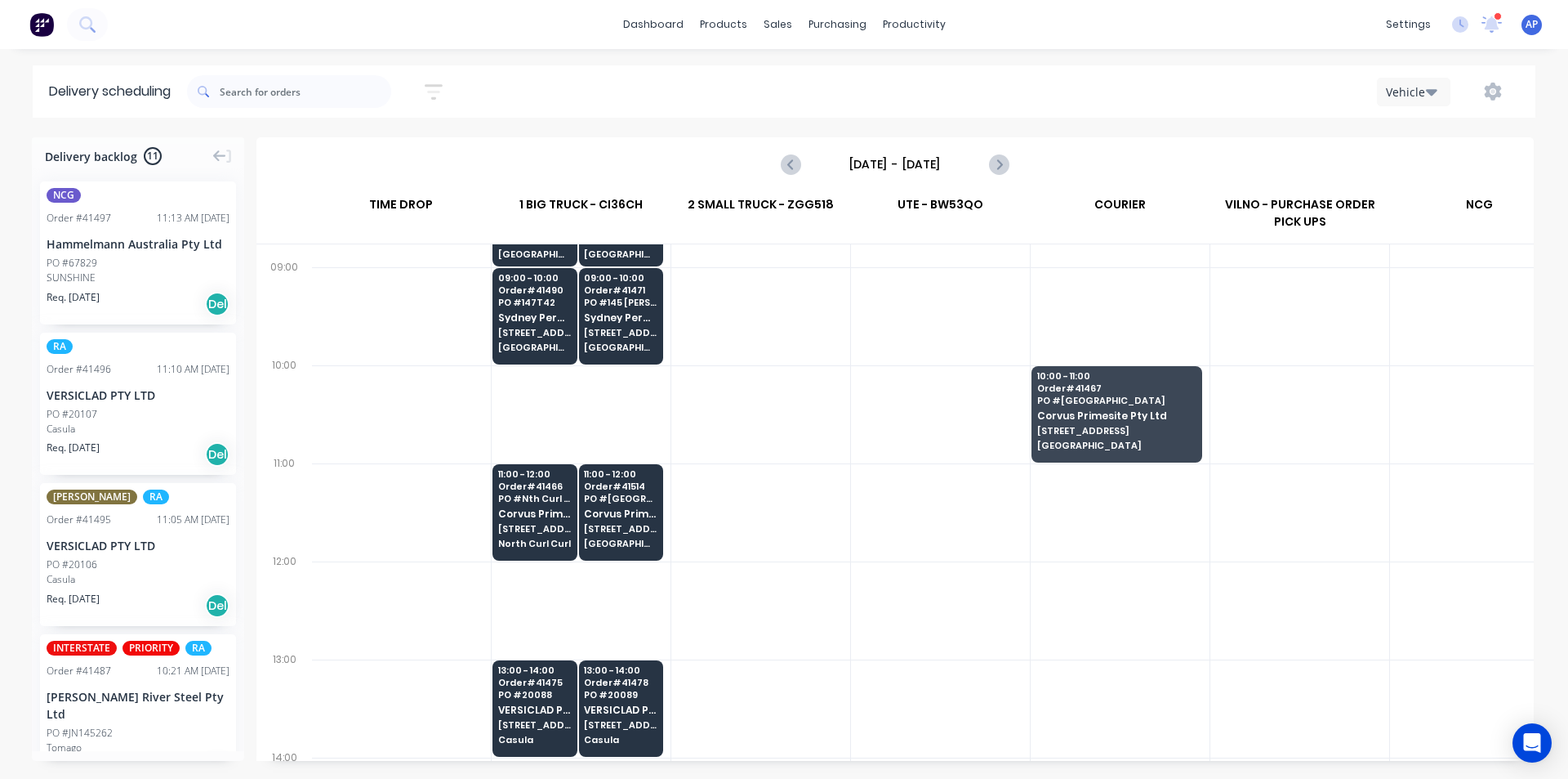
scroll to position [408, 0]
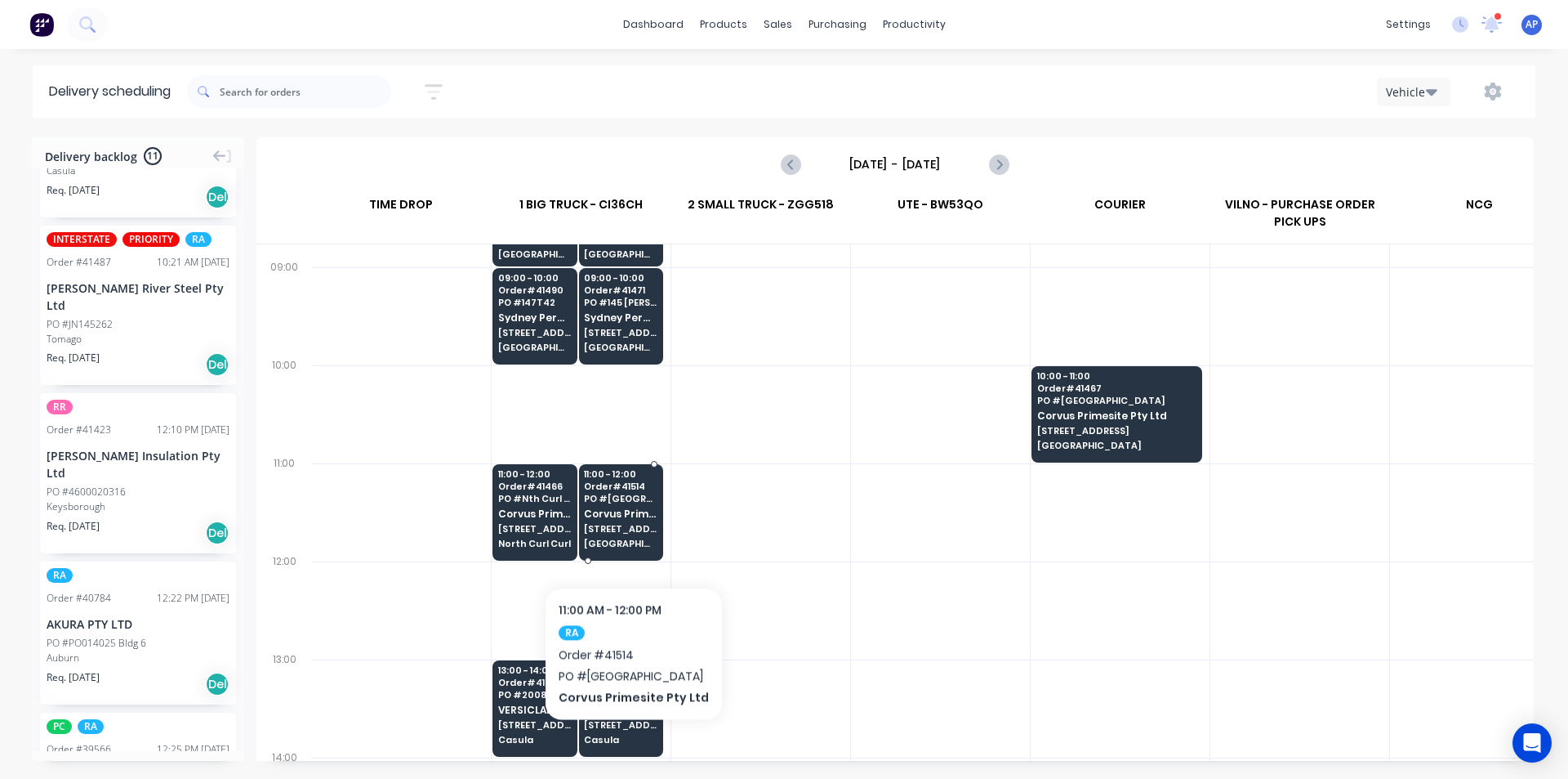
click at [629, 537] on div "11:00 - 12:00 Order # 41514 PO # Little Bay Corvus Primesite Pty Ltd 16 Alkoo A…" at bounding box center [621, 509] width 83 height 92
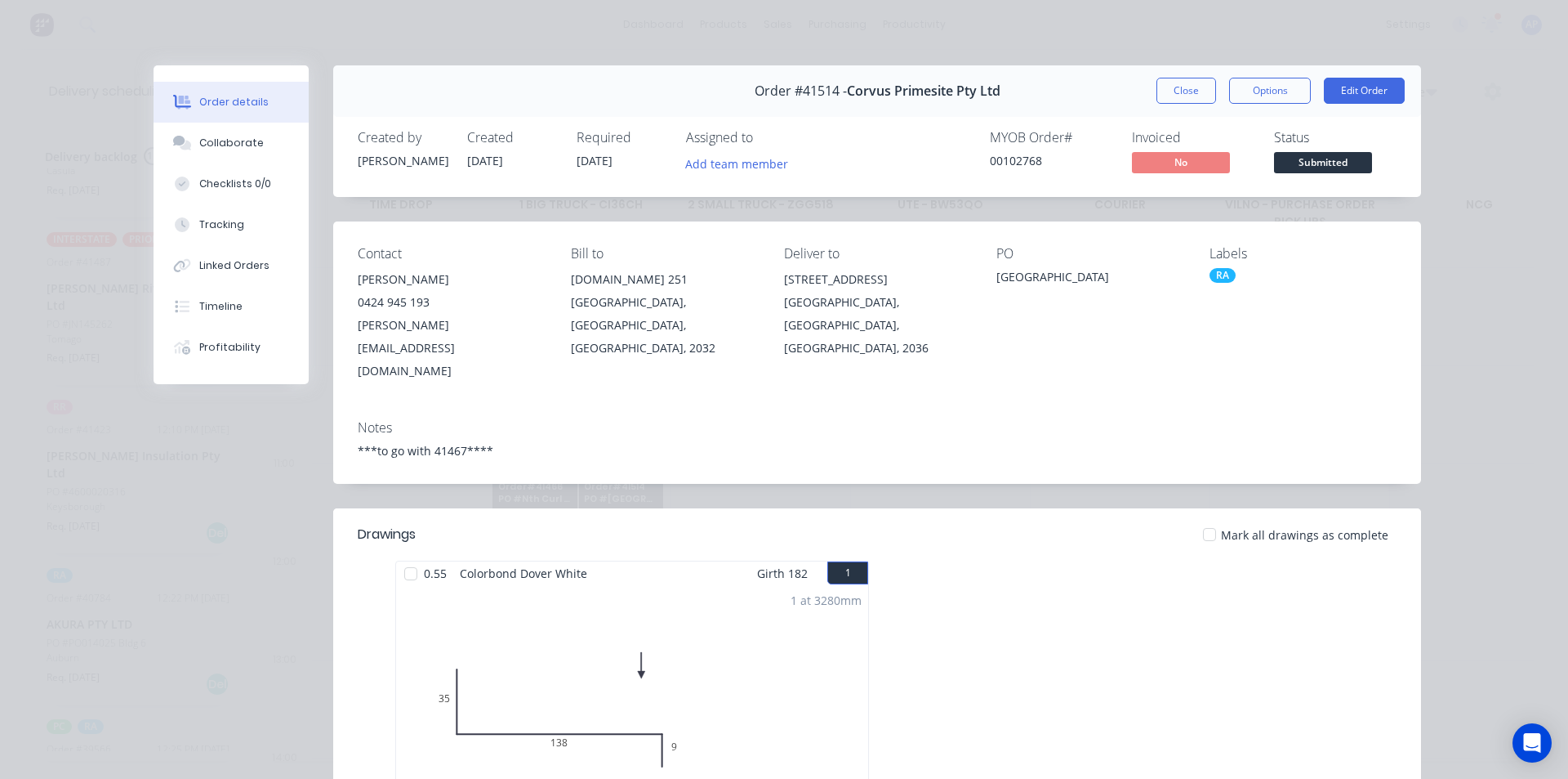
click at [1198, 58] on div "Order details Collaborate Checklists 0/0 Tracking Linked Orders Timeline Profit…" at bounding box center [784, 390] width 1568 height 779
click at [1170, 90] on button "Close" at bounding box center [1186, 91] width 59 height 26
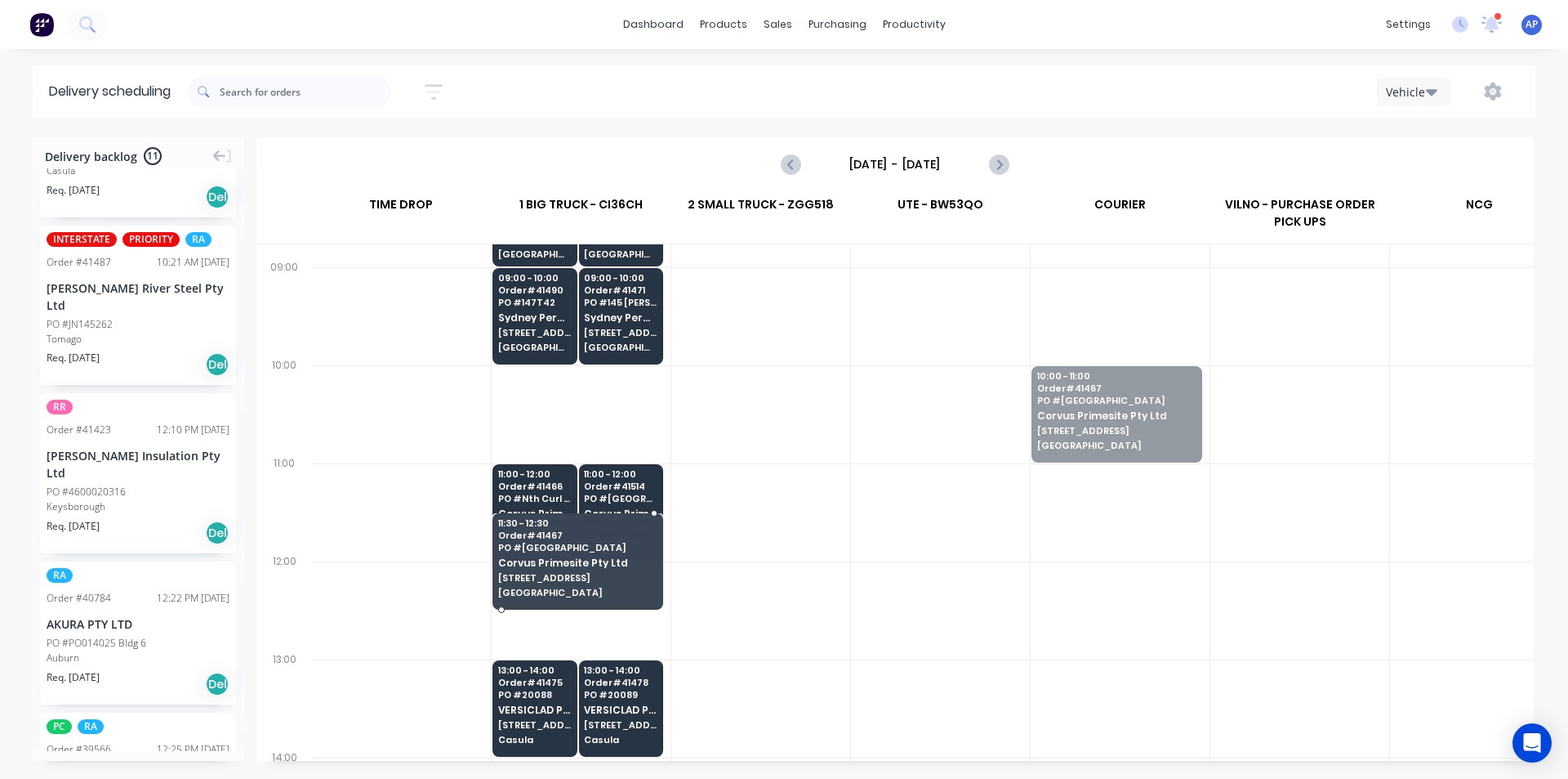
drag, startPoint x: 1127, startPoint y: 409, endPoint x: 557, endPoint y: 539, distance: 584.6
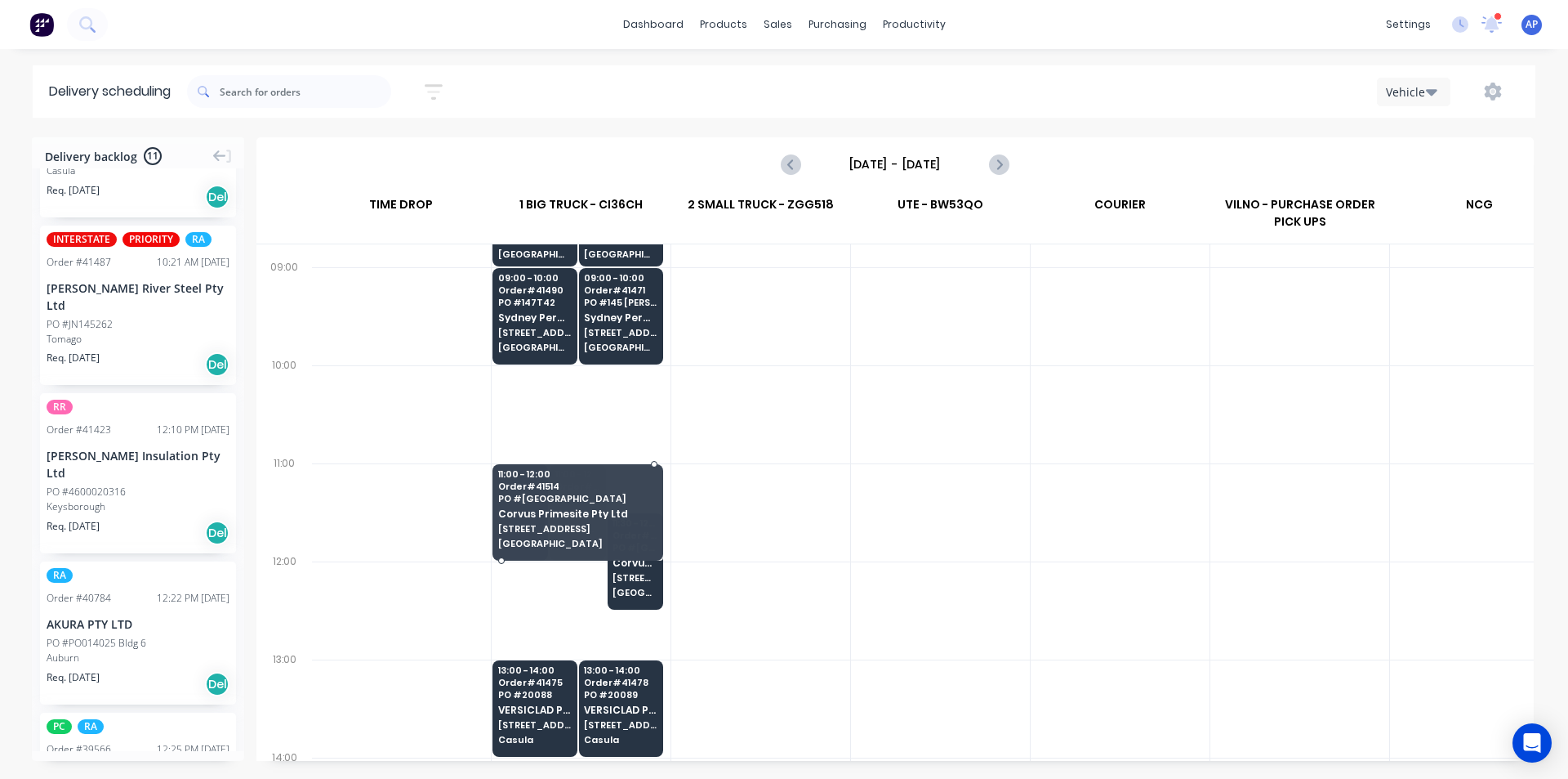
drag, startPoint x: 594, startPoint y: 545, endPoint x: 598, endPoint y: 531, distance: 14.6
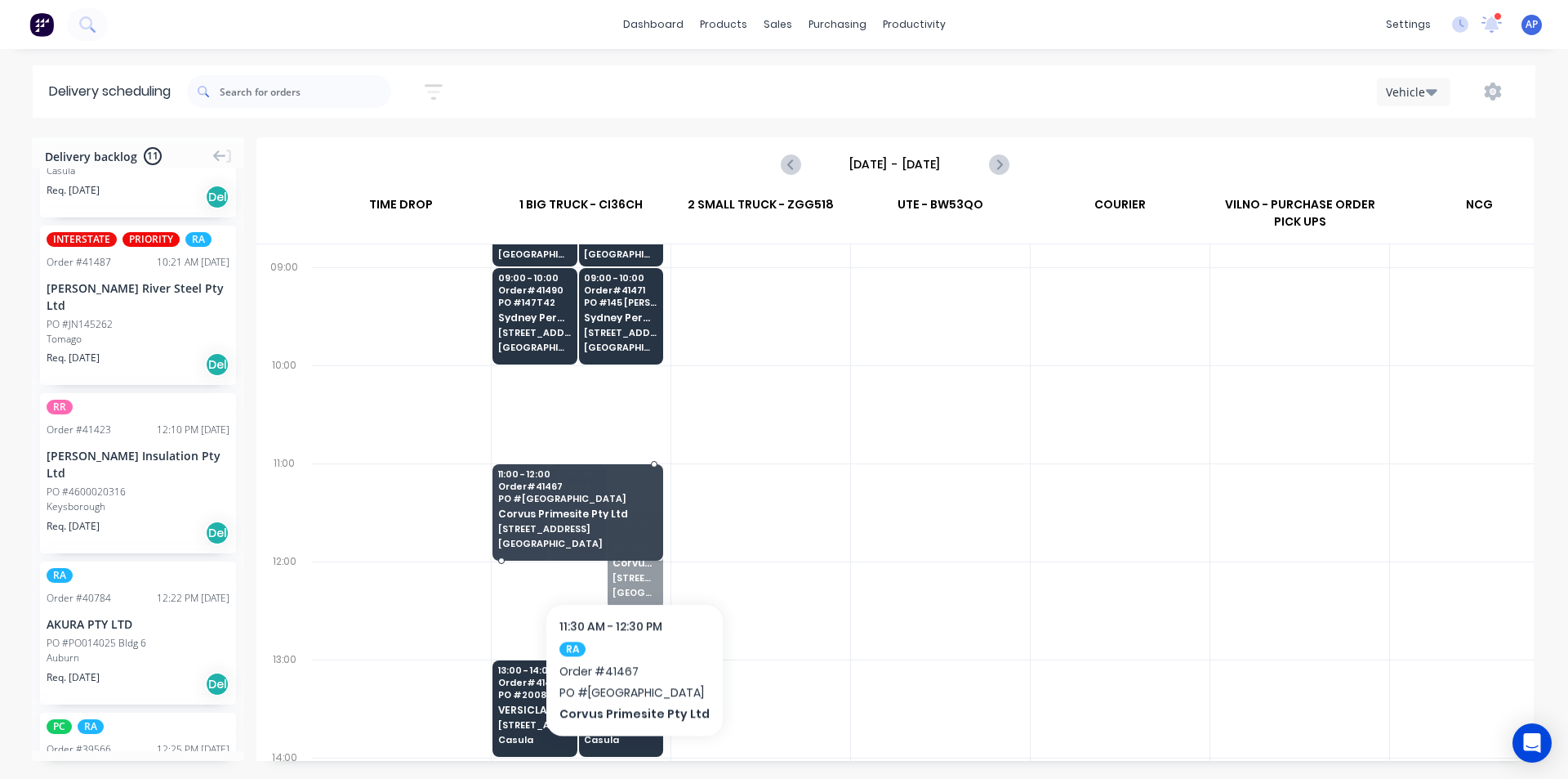
drag, startPoint x: 631, startPoint y: 558, endPoint x: 635, endPoint y: 519, distance: 39.2
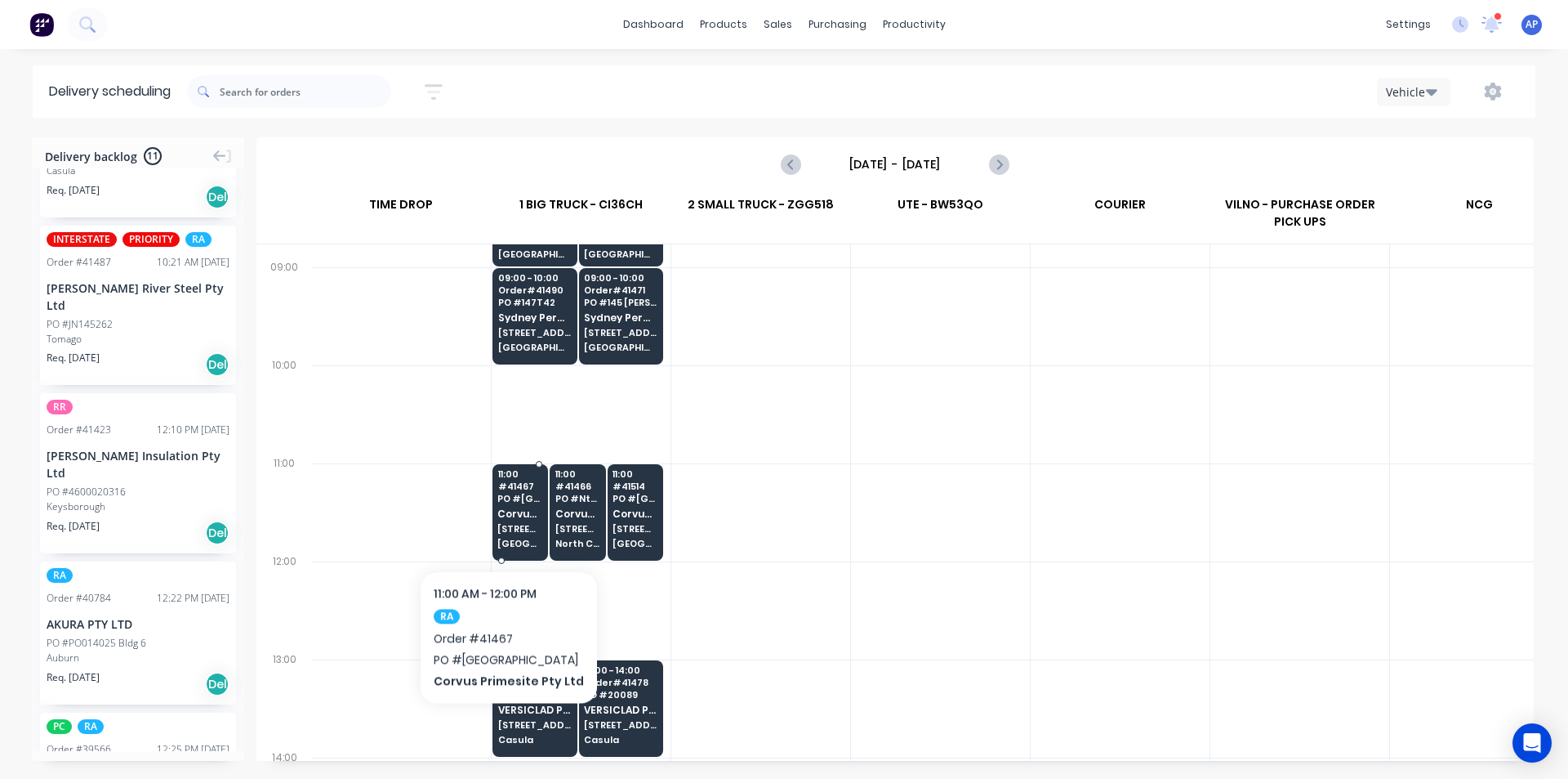
click at [504, 519] on div "11:00 # 41467 PO # Little Bay Corvus Primesite Pty Ltd 16 Alkoo Ave Little Bay" at bounding box center [520, 509] width 54 height 92
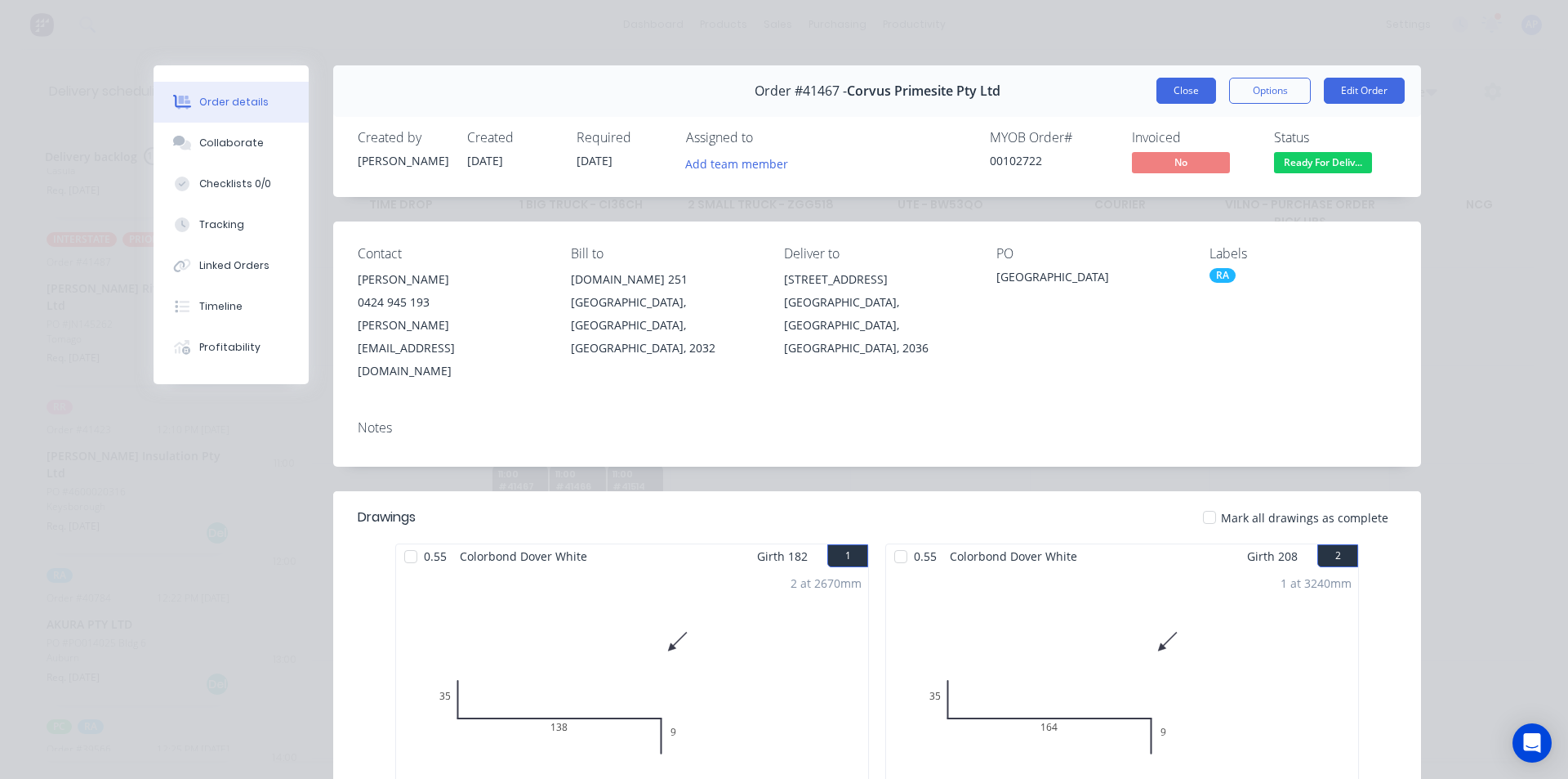
click at [1179, 94] on button "Close" at bounding box center [1186, 91] width 59 height 26
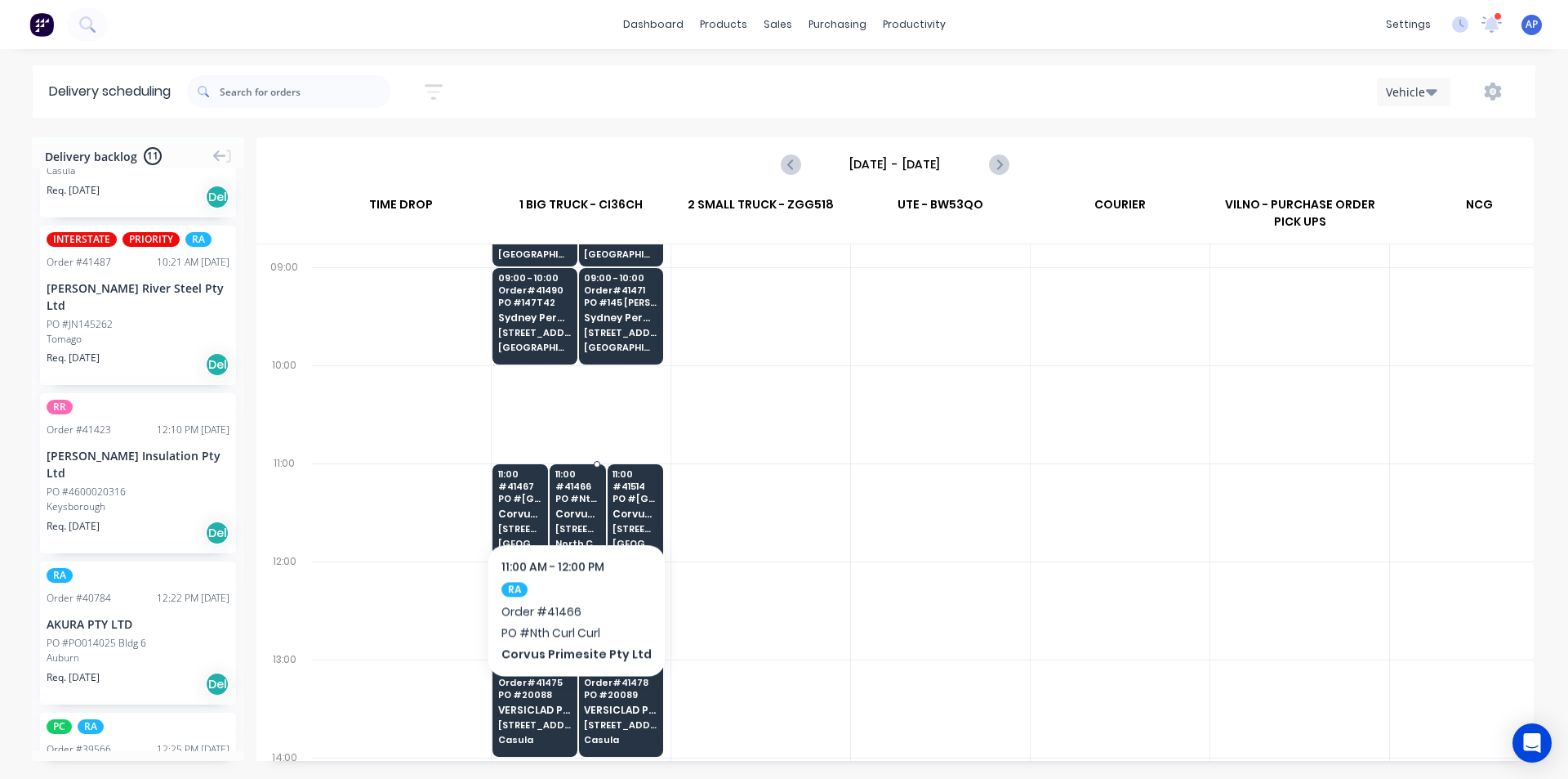
click at [572, 493] on span "PO # Nth Curl Curl" at bounding box center [577, 498] width 45 height 10
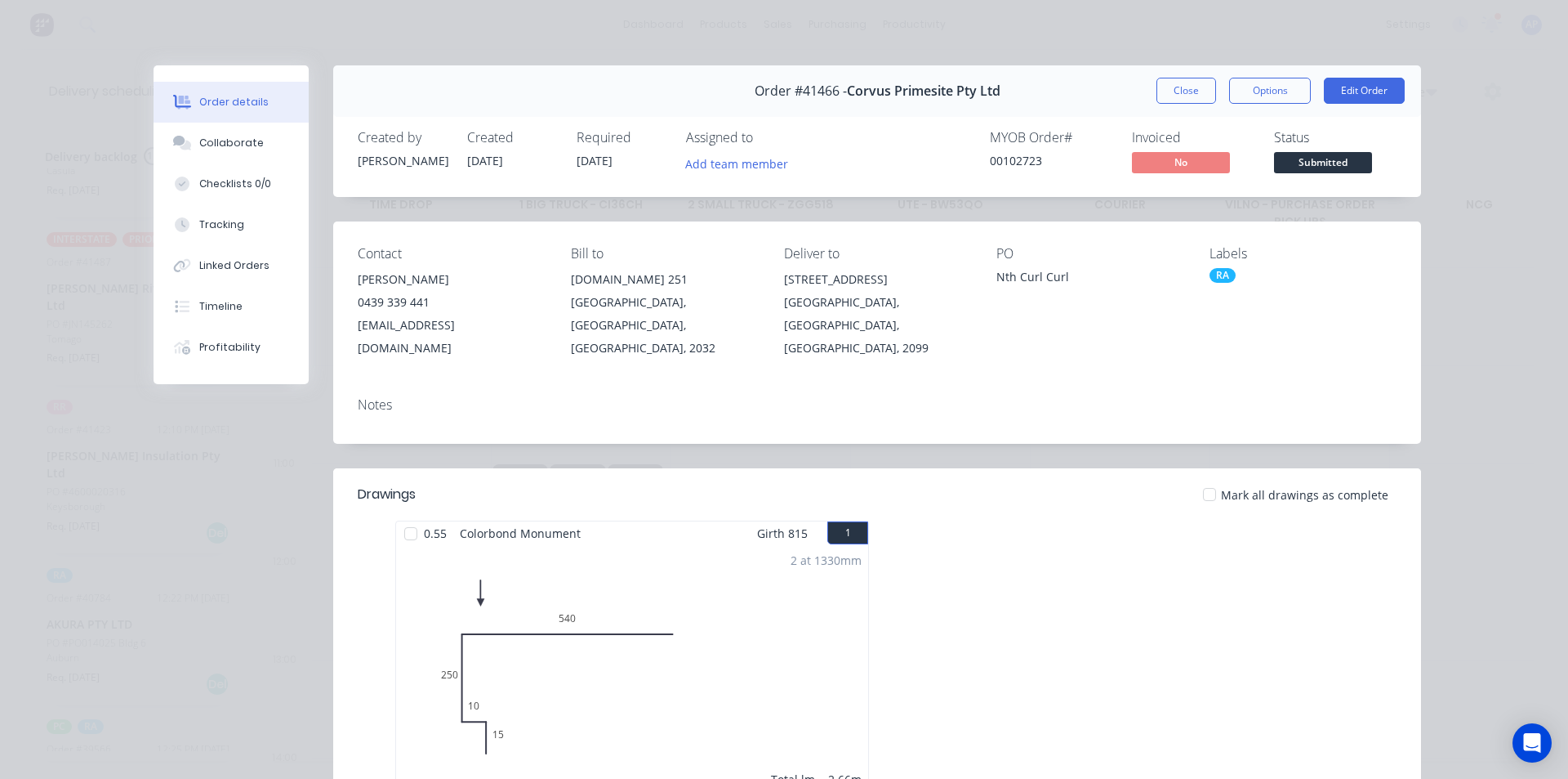
click at [812, 105] on div "Order #41466 - Corvus Primesite Pty Ltd" at bounding box center [878, 91] width 246 height 48
click at [817, 89] on span "Order #41466 -" at bounding box center [801, 91] width 92 height 16
copy span "41466"
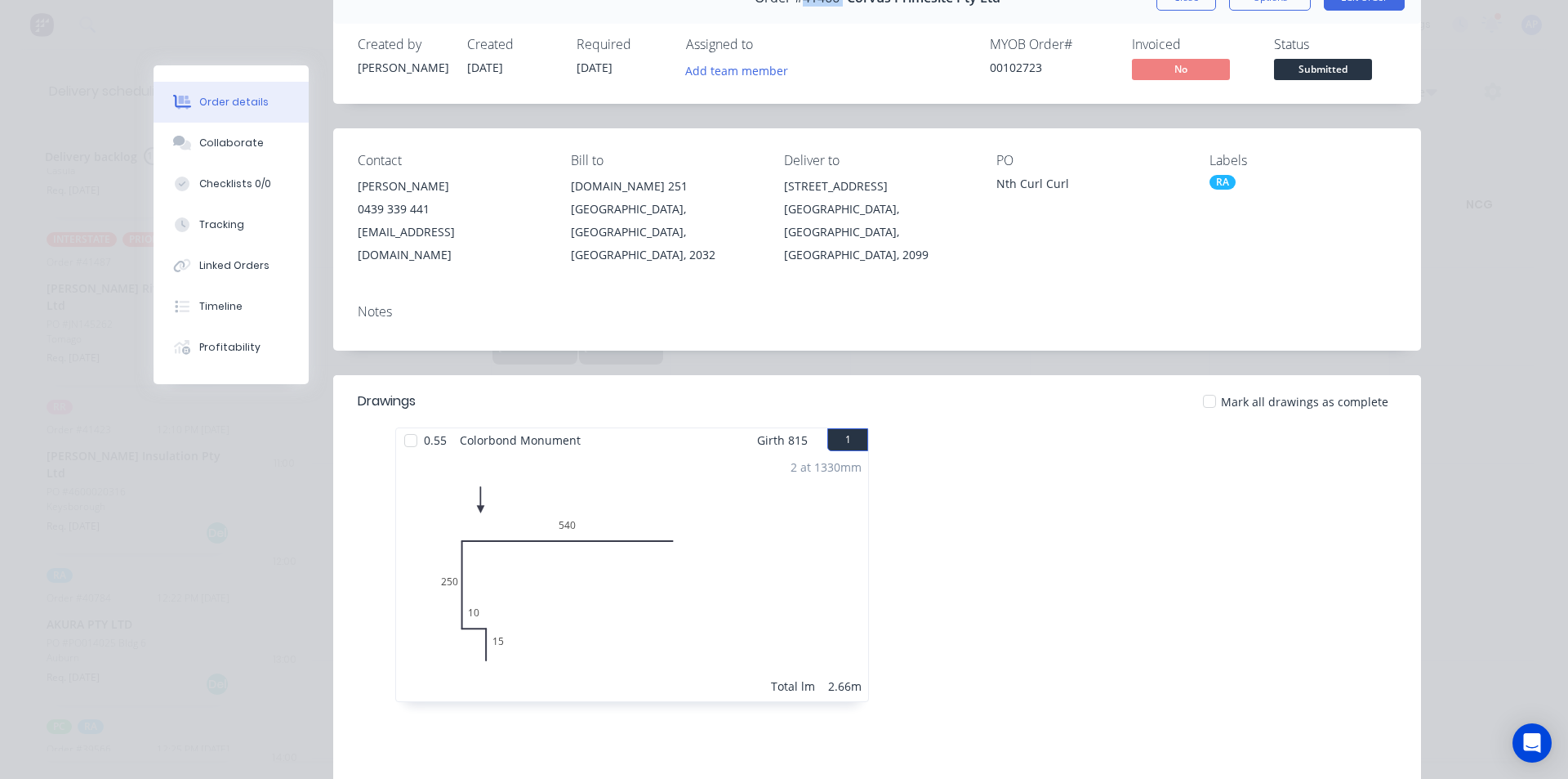
scroll to position [163, 0]
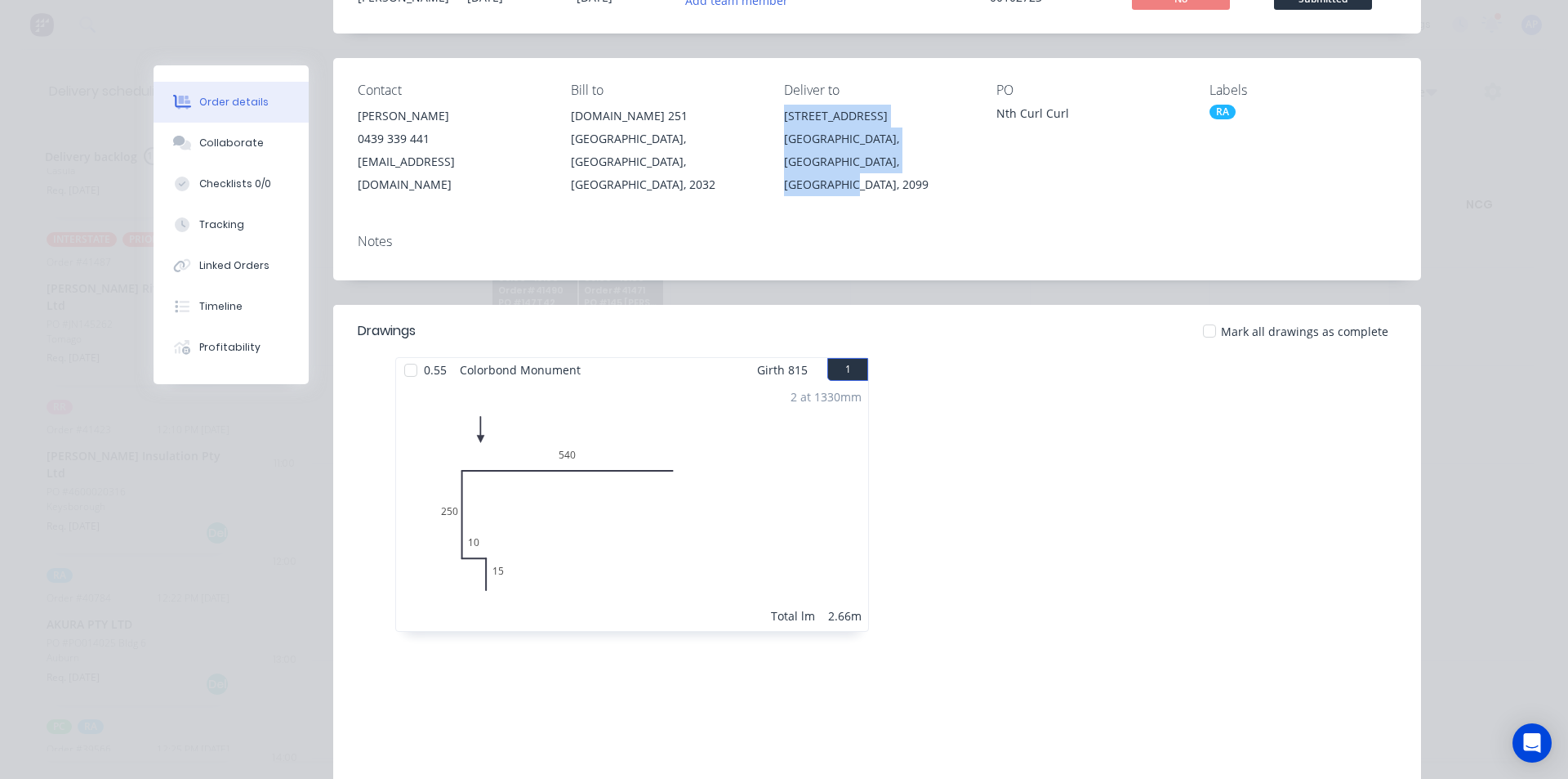
drag, startPoint x: 779, startPoint y: 117, endPoint x: 873, endPoint y: 166, distance: 106.0
click at [873, 166] on div "50 Headland Rd North Curl Curl, New South Wales, Australia, 2099" at bounding box center [878, 150] width 187 height 92
copy div "50 Headland Rd North Curl Curl, New South Wales, Australia, 2099"
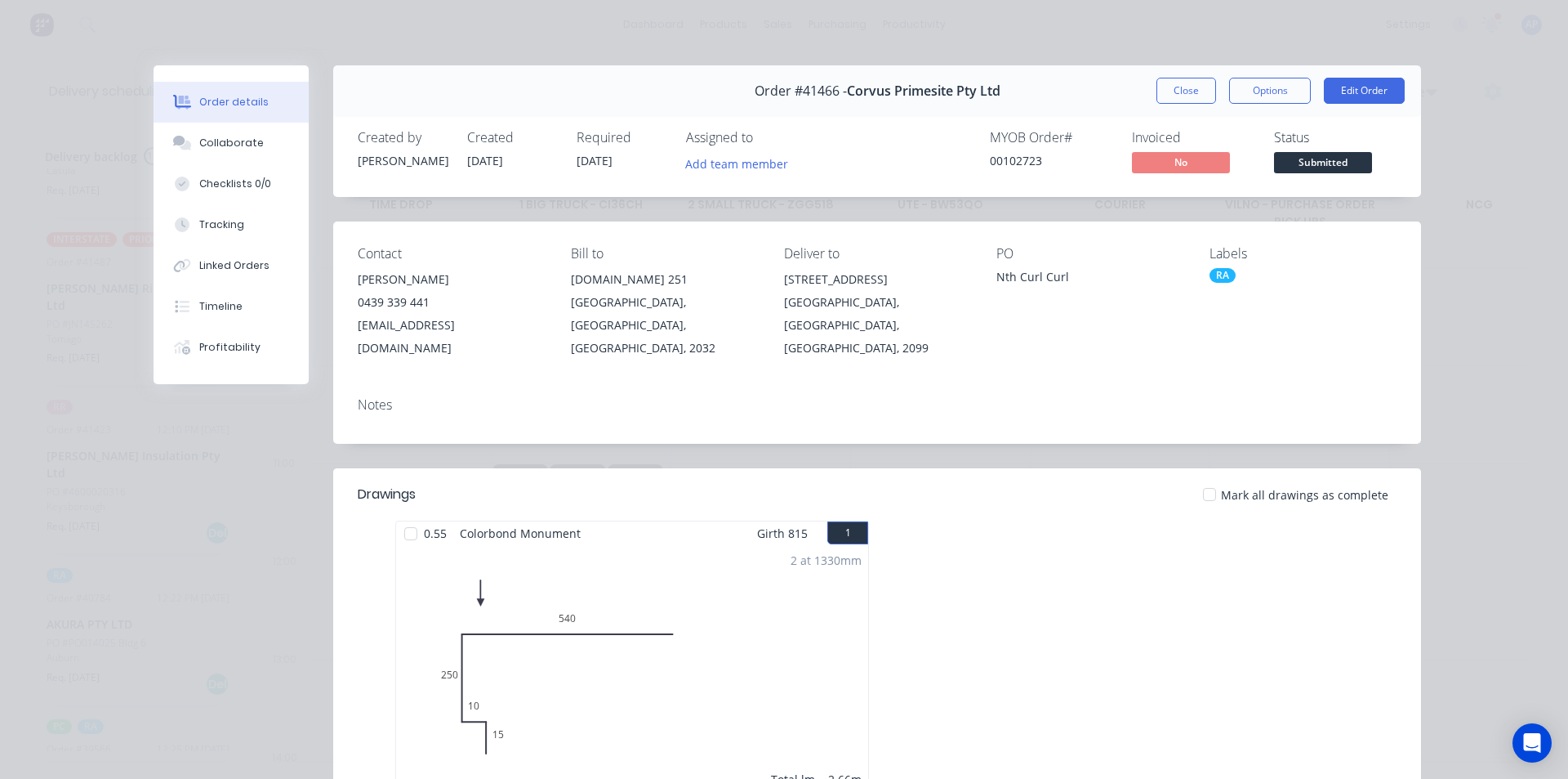
click at [814, 90] on span "Order #41466 -" at bounding box center [801, 91] width 92 height 16
copy span "41466"
click at [1178, 79] on button "Close" at bounding box center [1186, 91] width 59 height 26
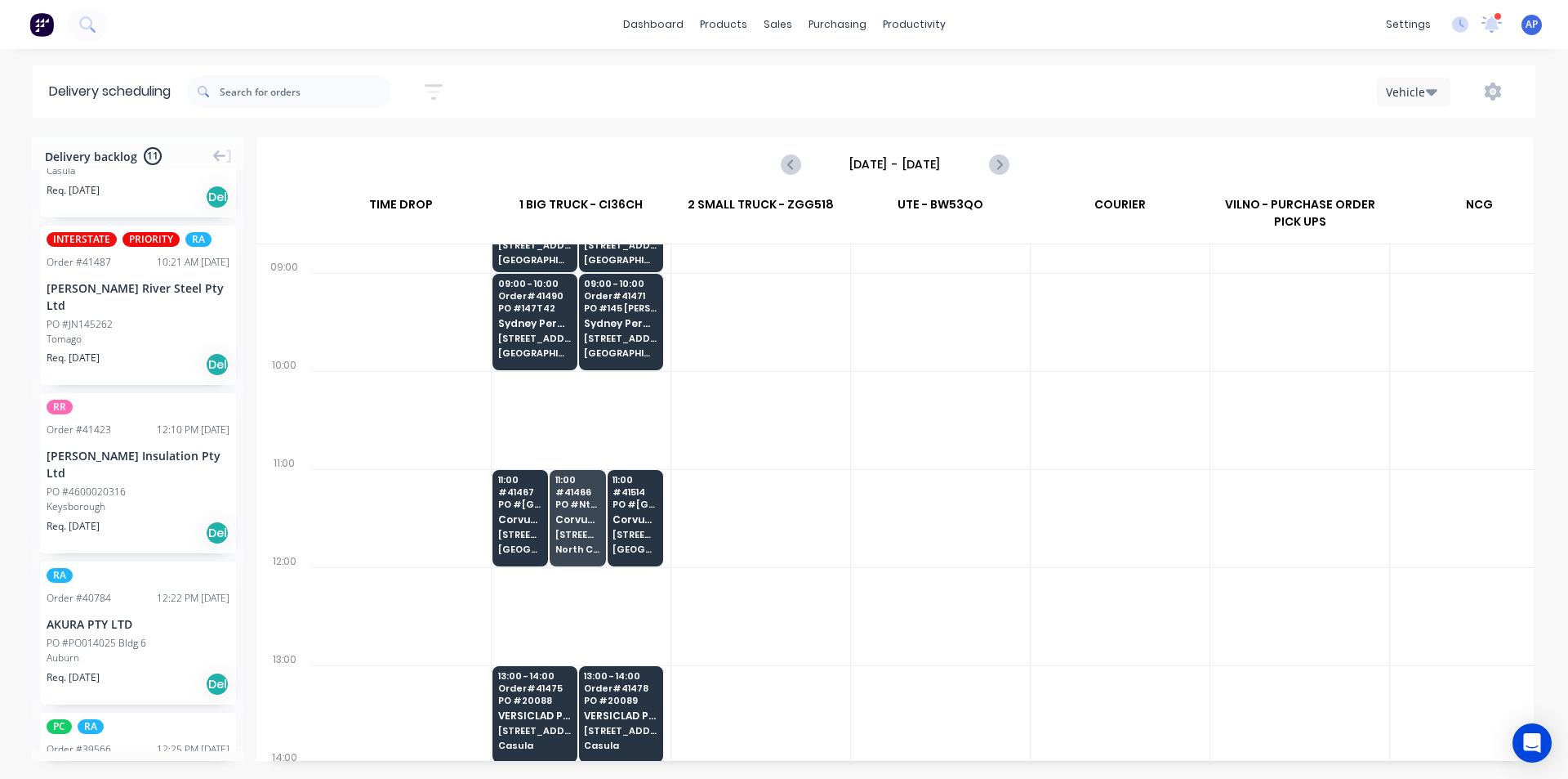
scroll to position [327, 1]
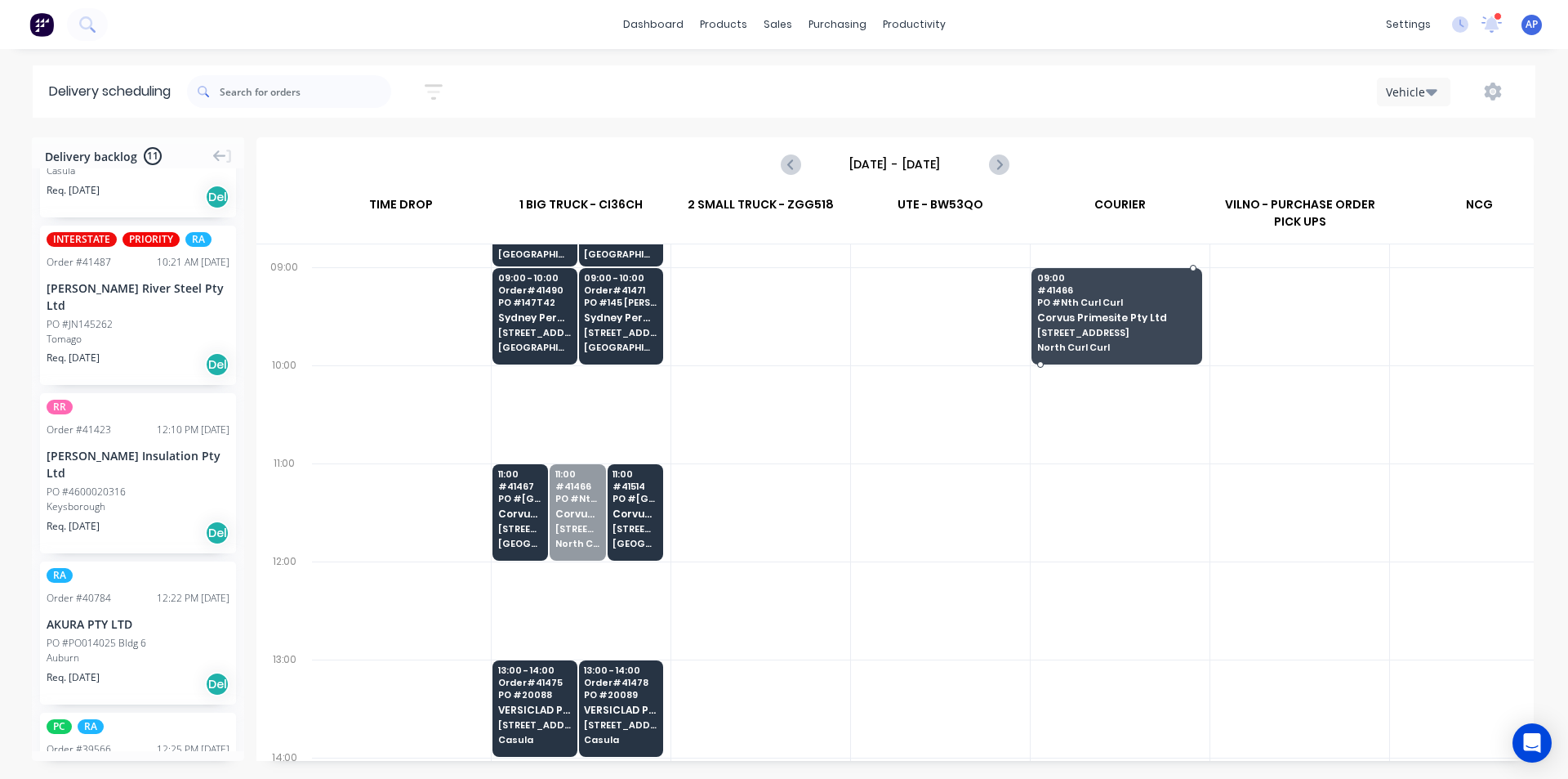
drag, startPoint x: 572, startPoint y: 533, endPoint x: 1106, endPoint y: 357, distance: 562.3
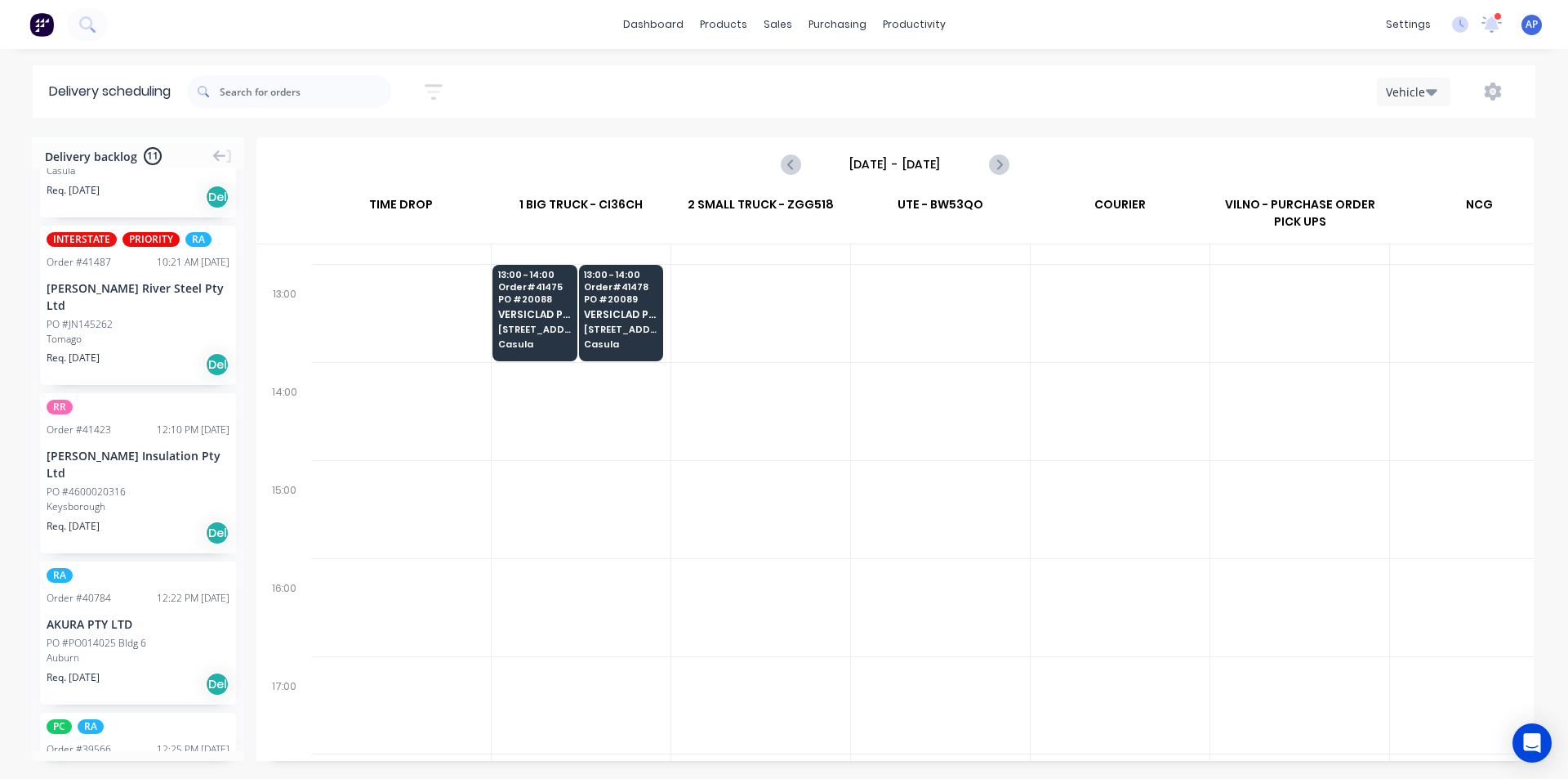
scroll to position [653, 1]
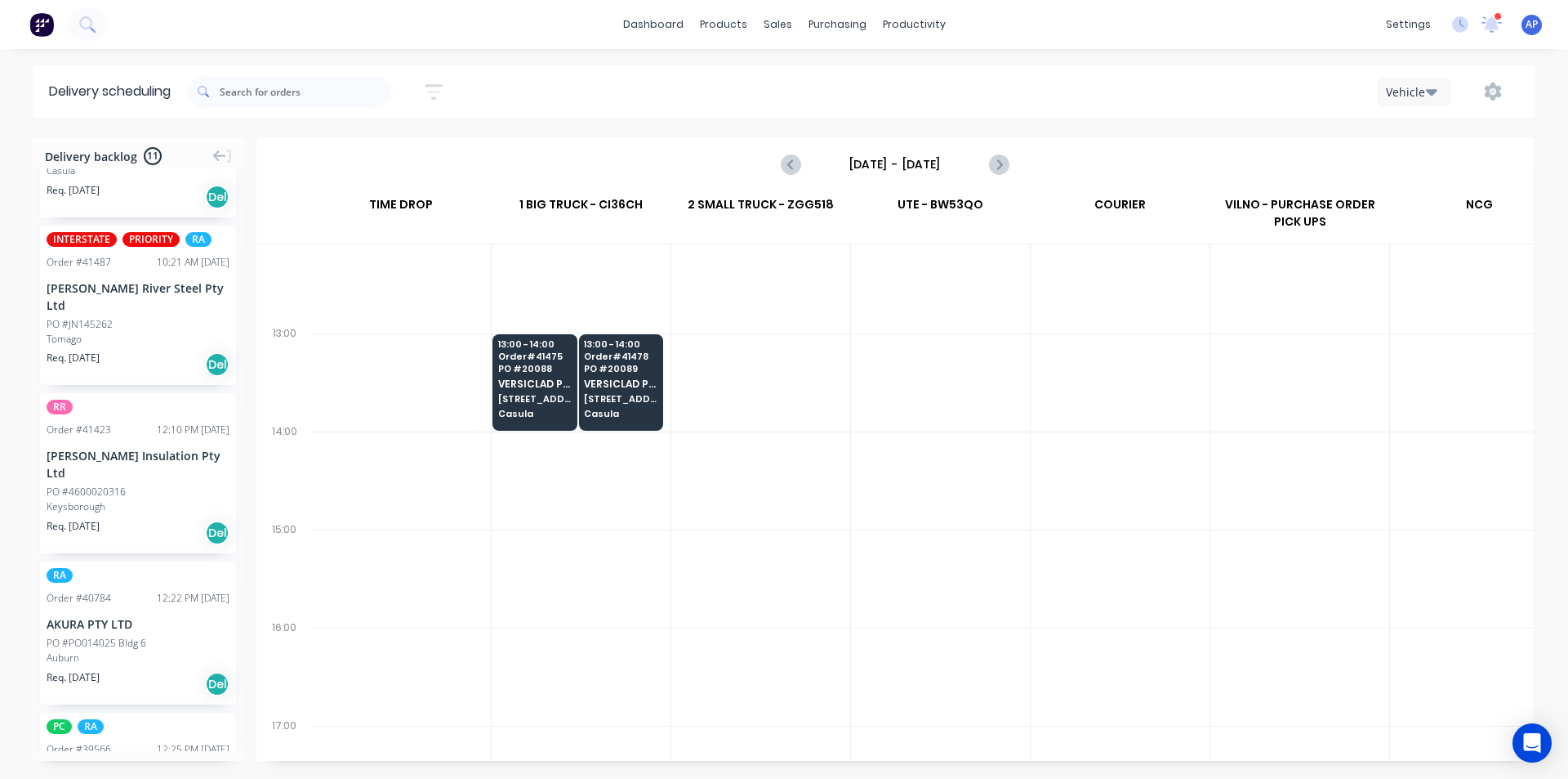
drag, startPoint x: 418, startPoint y: 577, endPoint x: 1094, endPoint y: 709, distance: 688.8
click at [1094, 709] on div at bounding box center [1120, 676] width 179 height 98
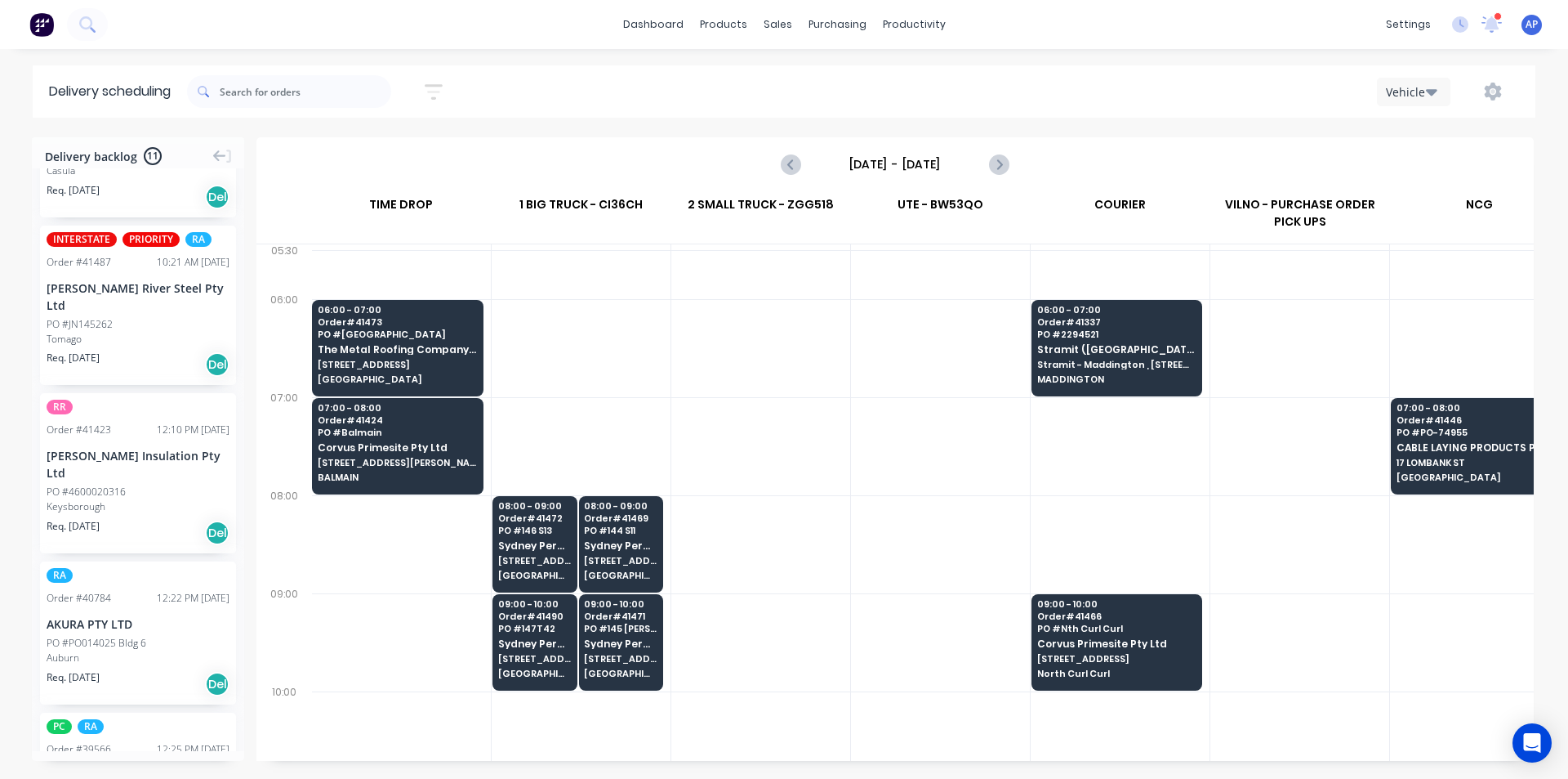
scroll to position [0, 1]
click at [668, 393] on div at bounding box center [581, 348] width 179 height 98
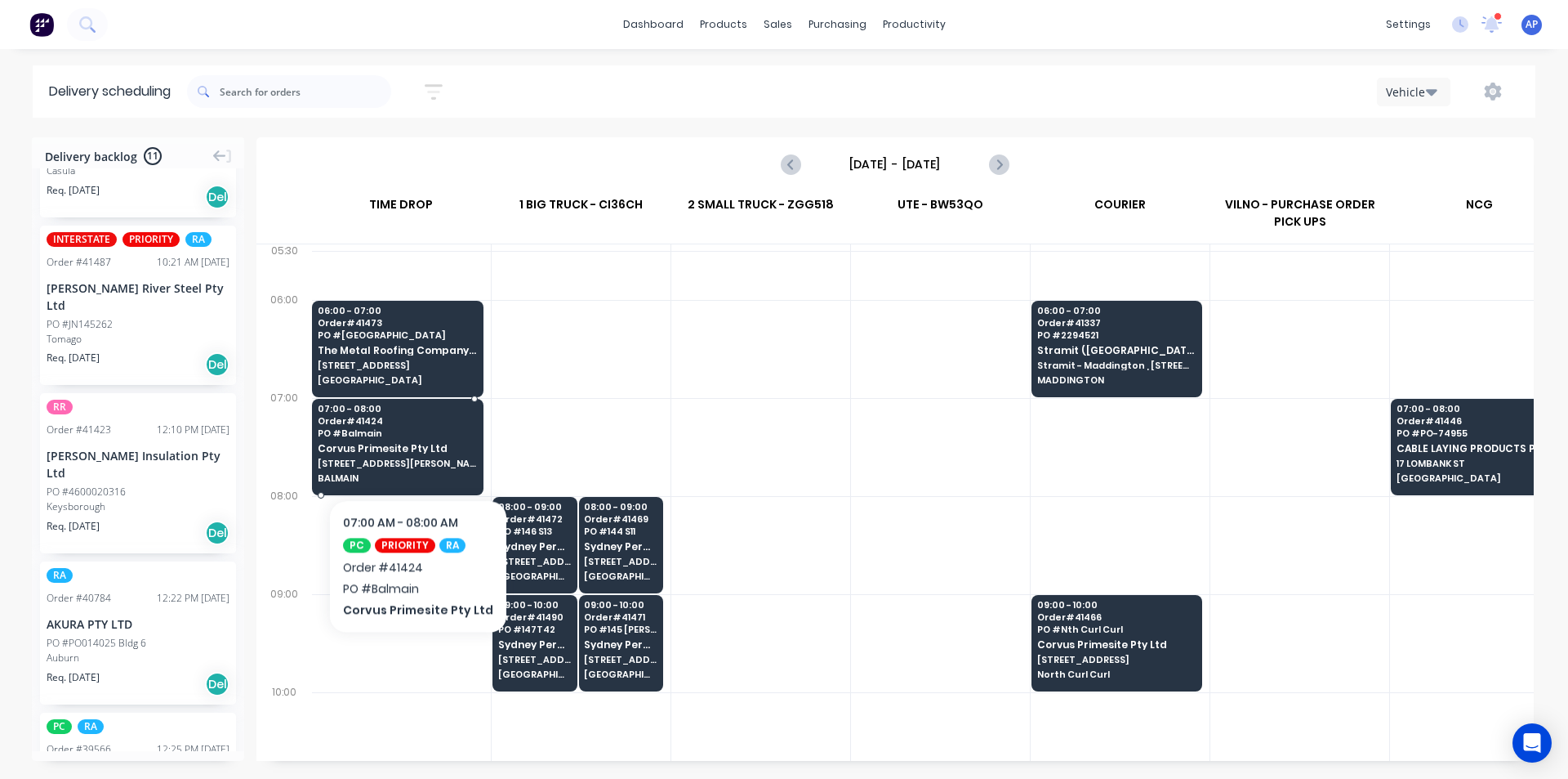
click at [413, 450] on span "Corvus Primesite Pty Ltd" at bounding box center [397, 448] width 159 height 11
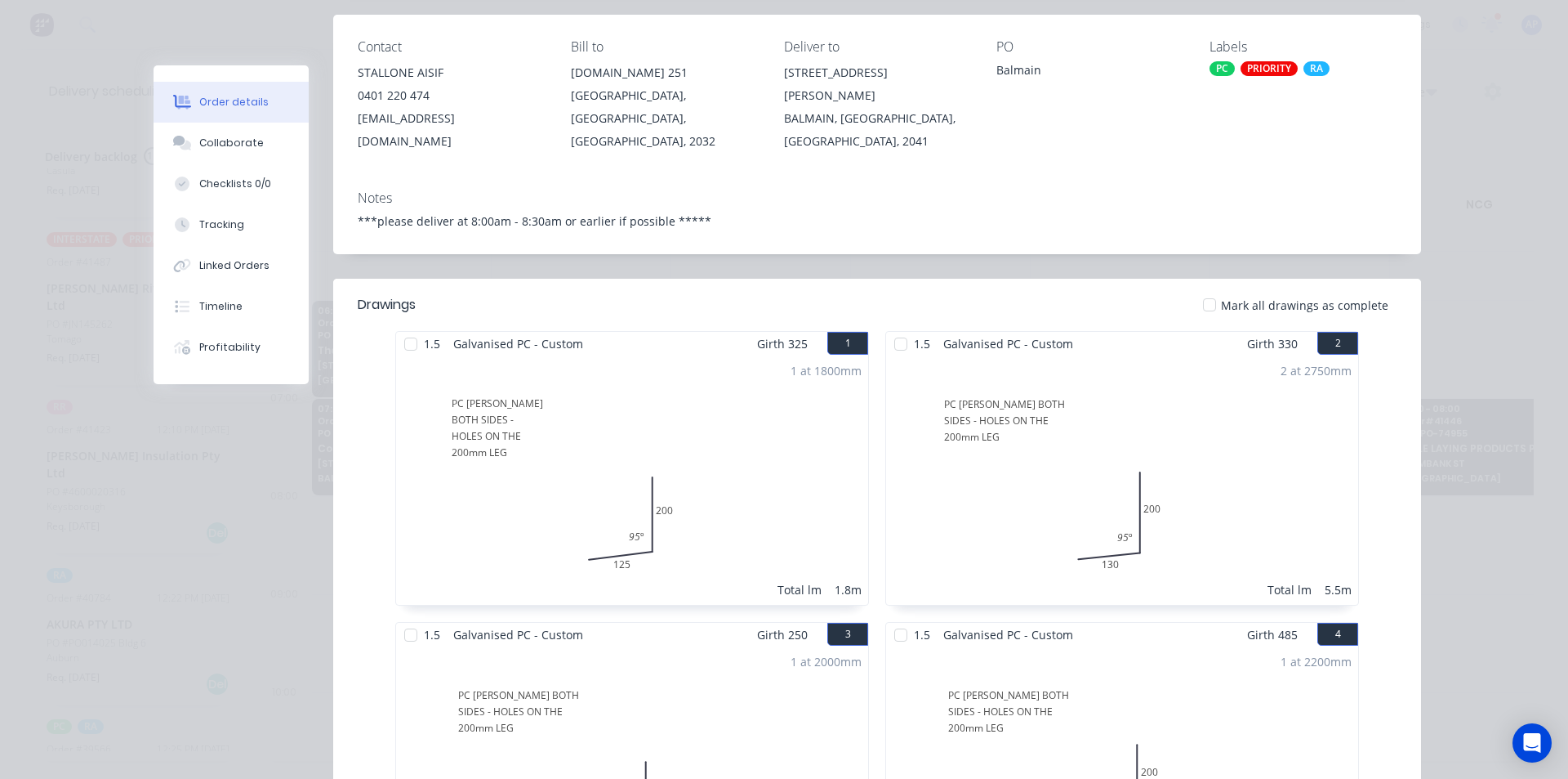
scroll to position [0, 0]
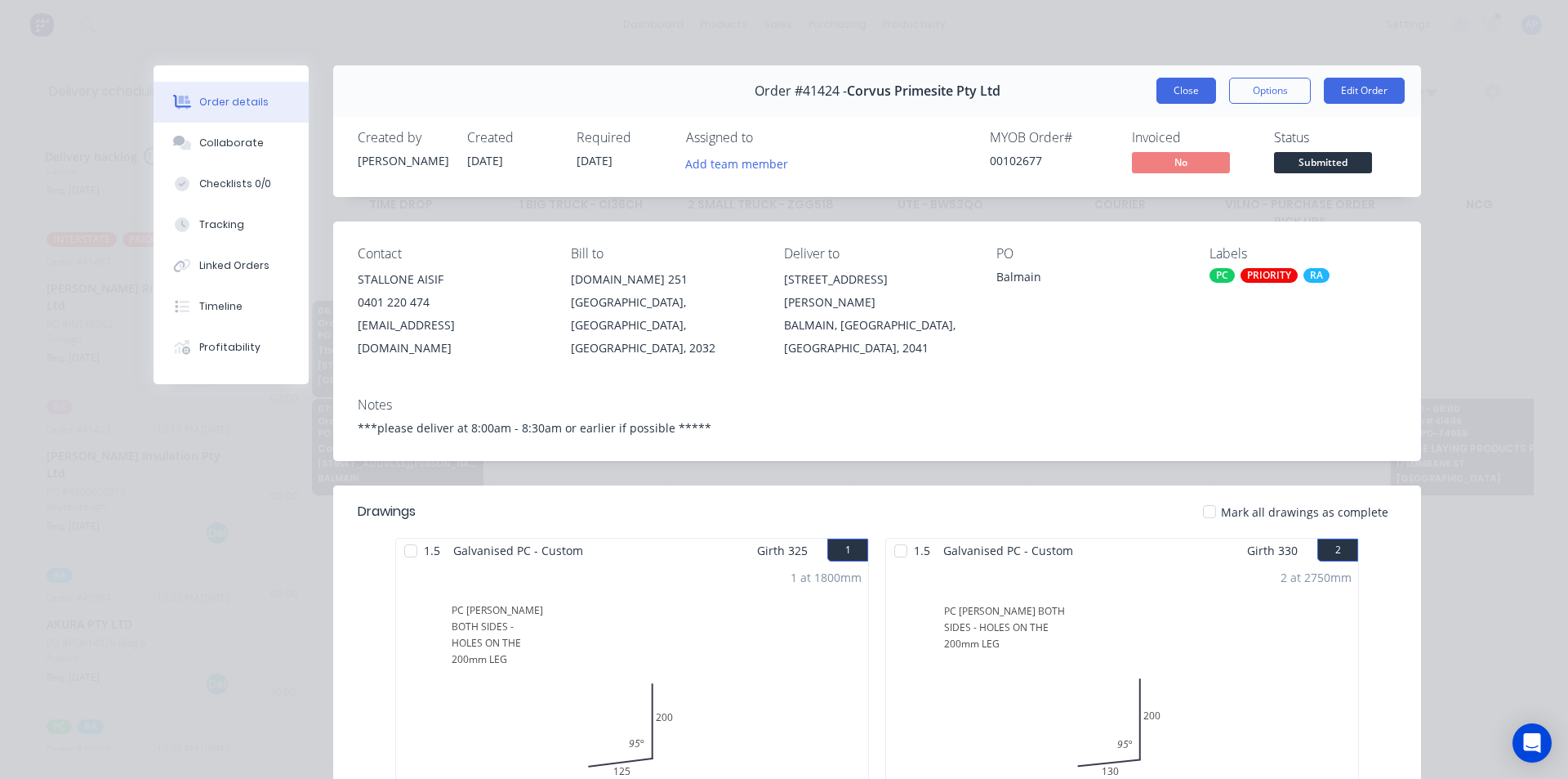
click at [1183, 88] on button "Close" at bounding box center [1186, 91] width 59 height 26
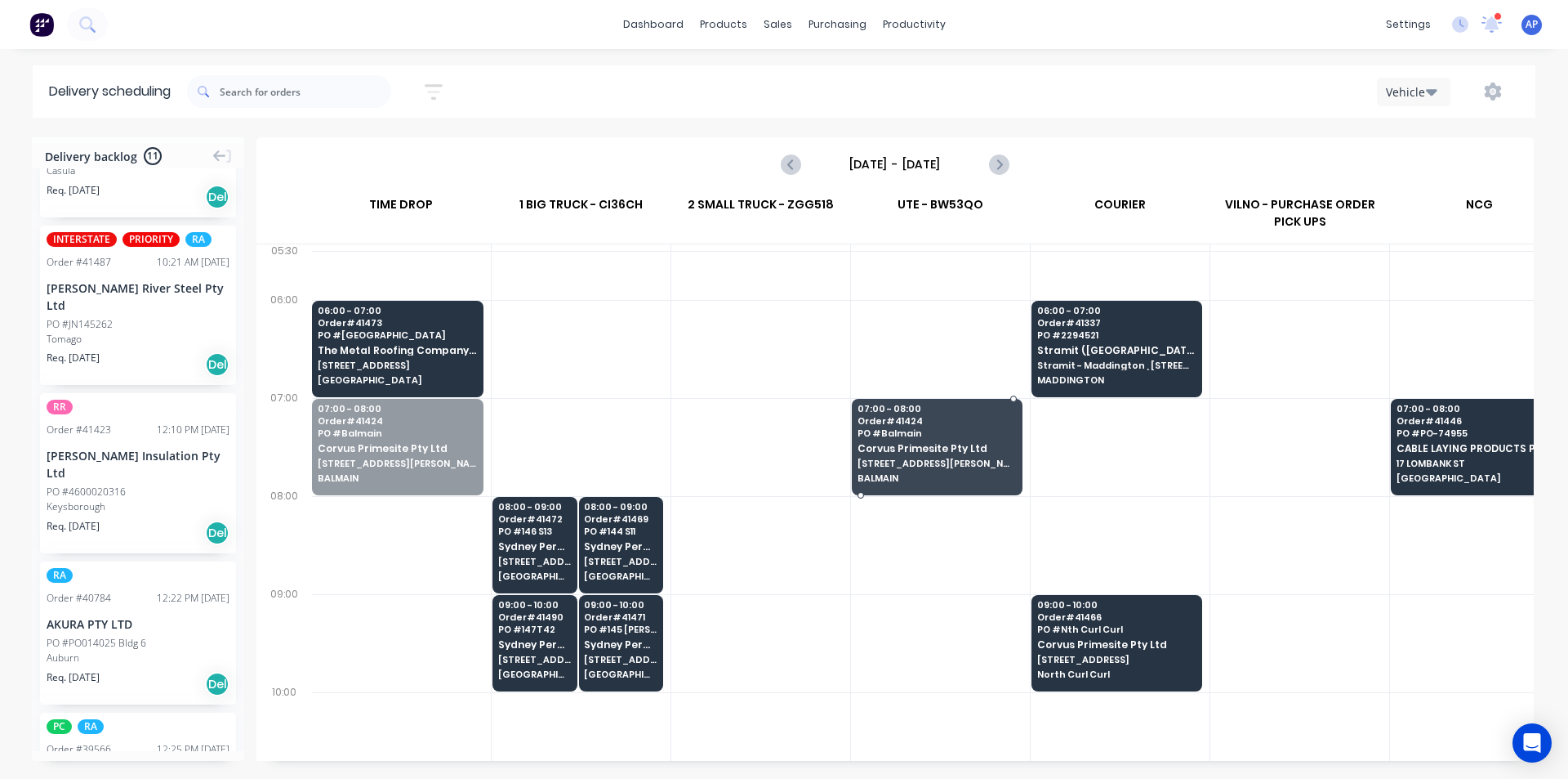
drag, startPoint x: 397, startPoint y: 451, endPoint x: 932, endPoint y: 452, distance: 535.0
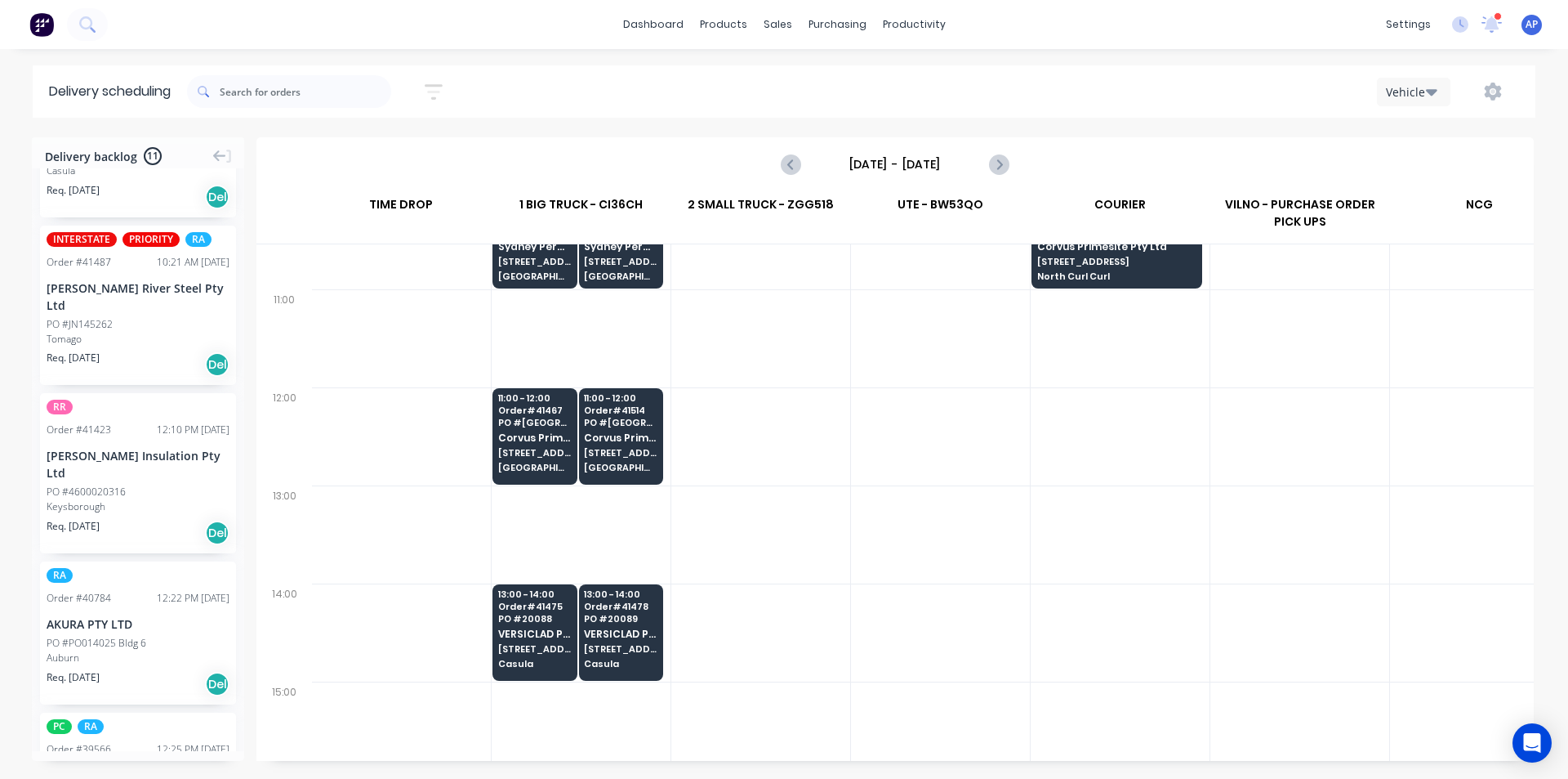
scroll to position [490, 1]
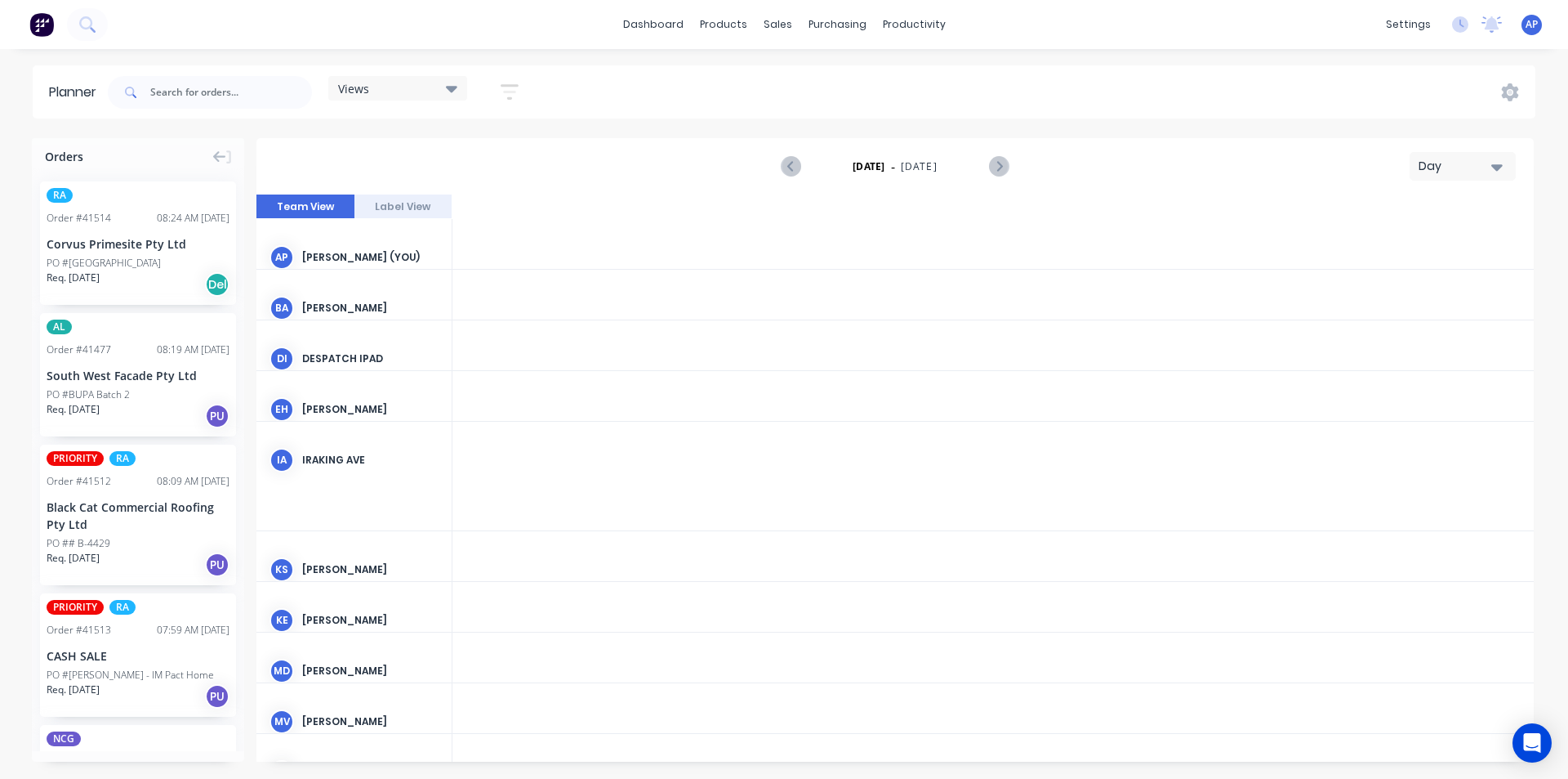
scroll to position [0, 2353]
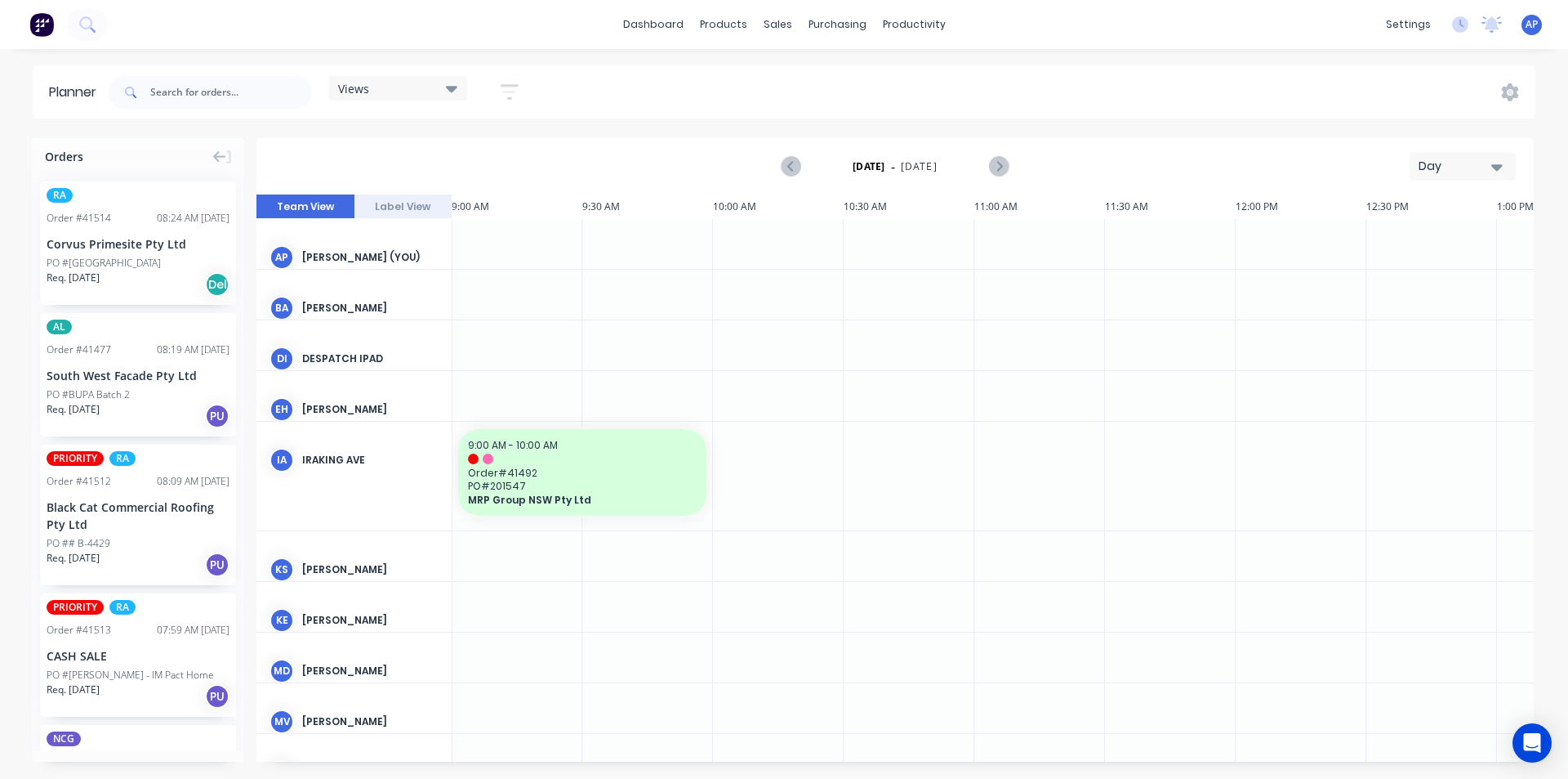
click at [1450, 162] on div "Day" at bounding box center [1456, 166] width 75 height 17
click at [1410, 251] on div "Week" at bounding box center [1434, 243] width 162 height 33
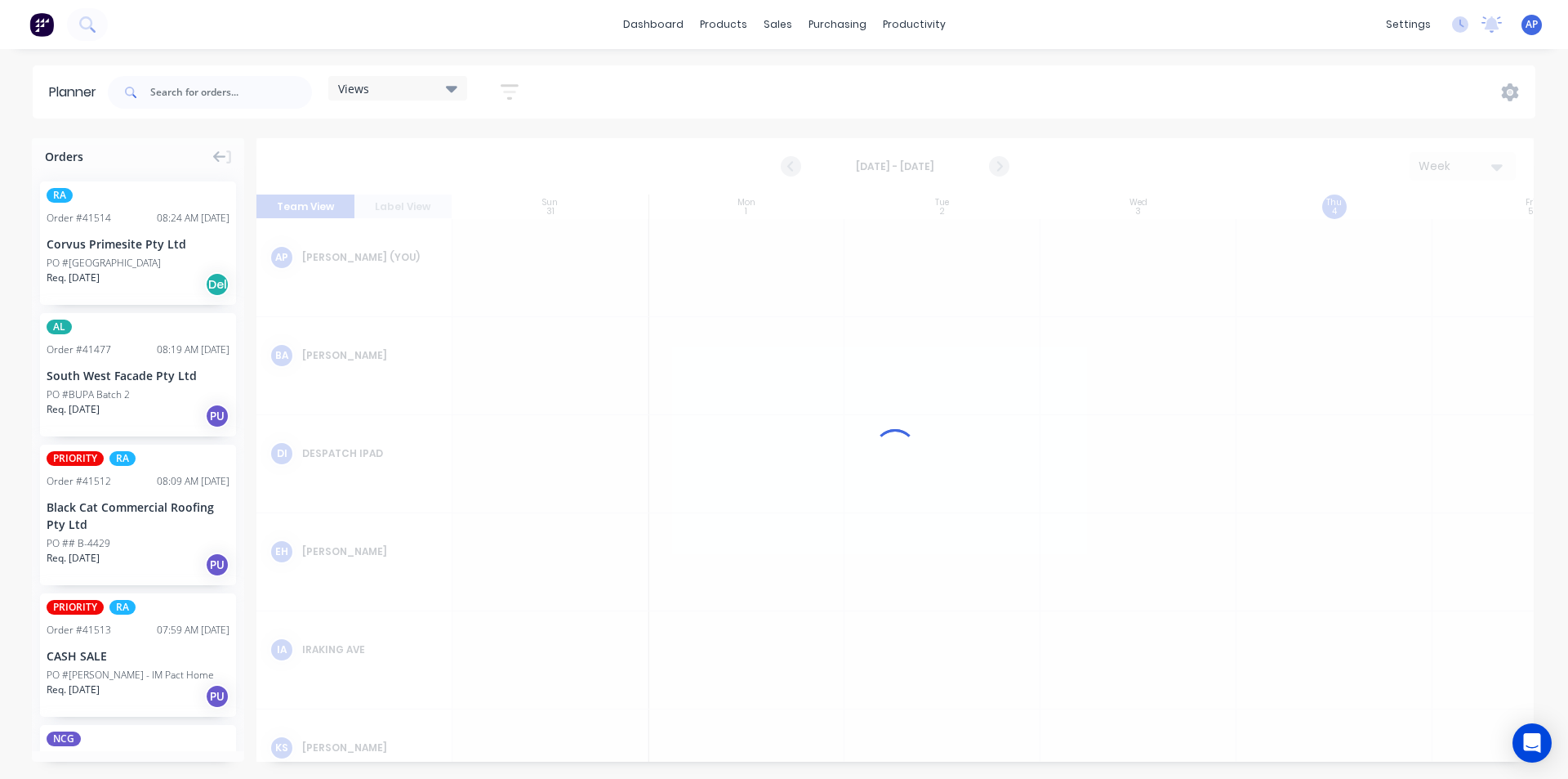
scroll to position [0, 1]
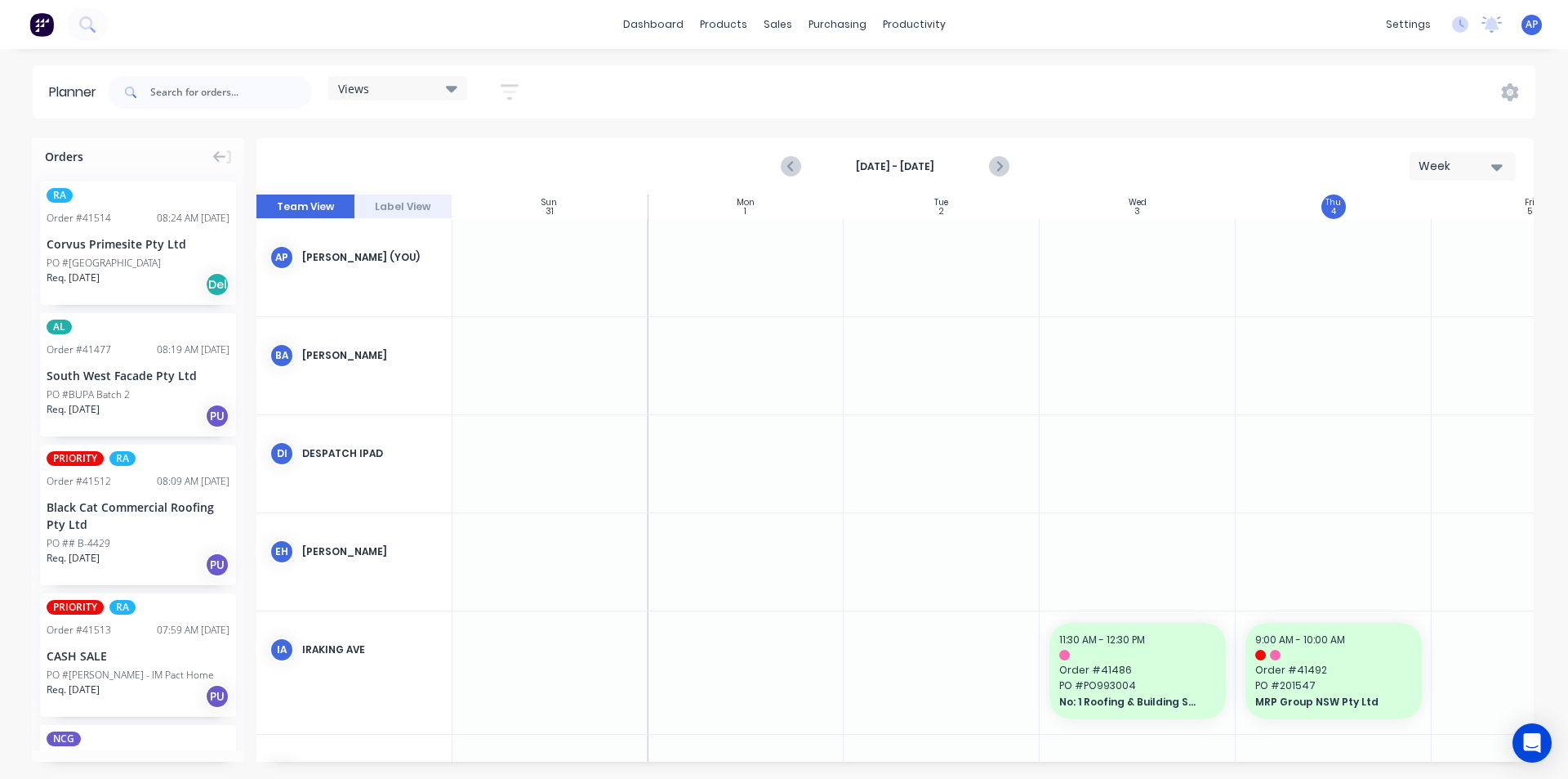
click at [526, 106] on button "button" at bounding box center [509, 92] width 52 height 32
click at [475, 154] on div "Show/Hide users" at bounding box center [424, 153] width 114 height 17
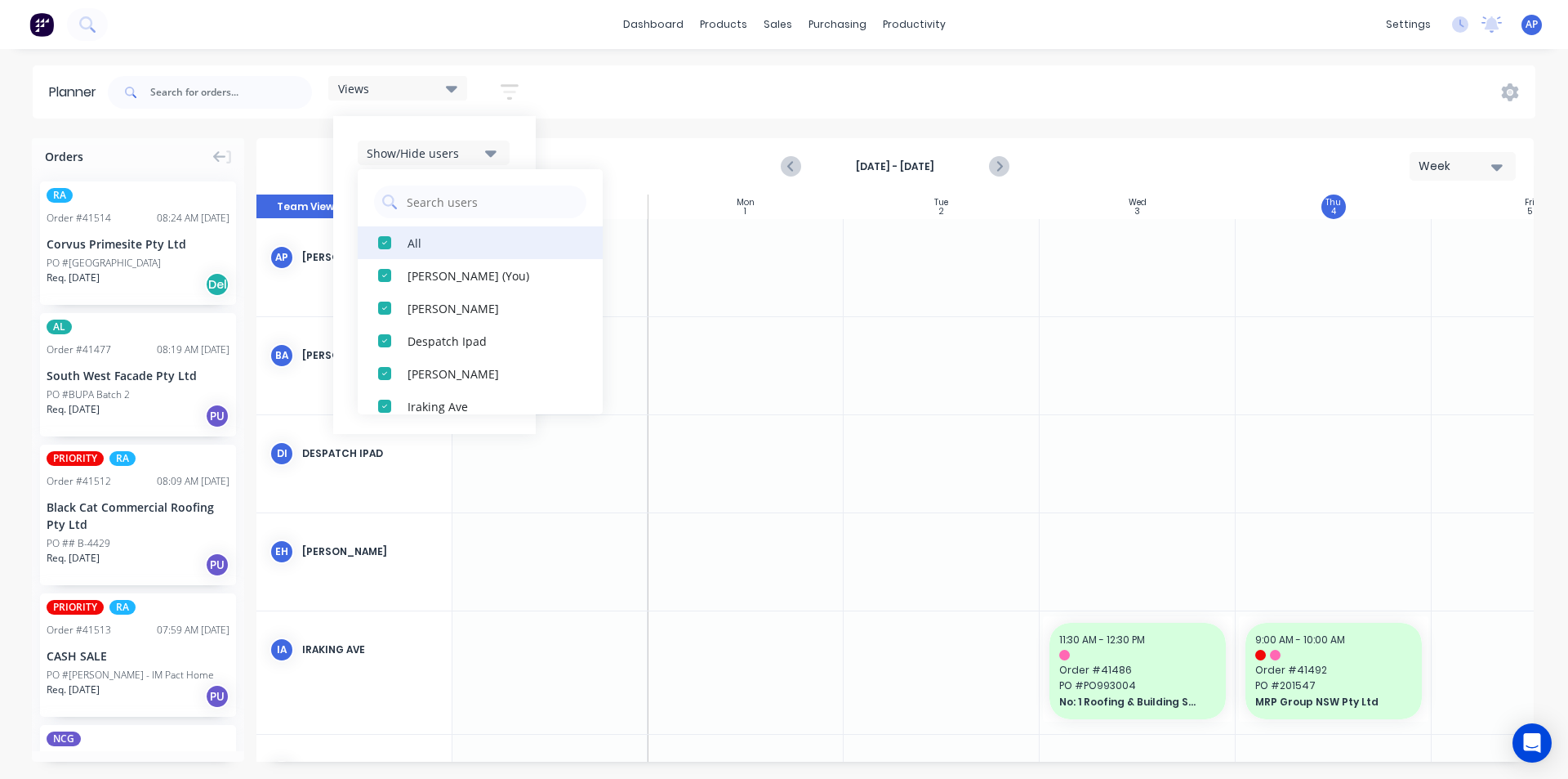
click at [448, 238] on div "All" at bounding box center [489, 242] width 163 height 17
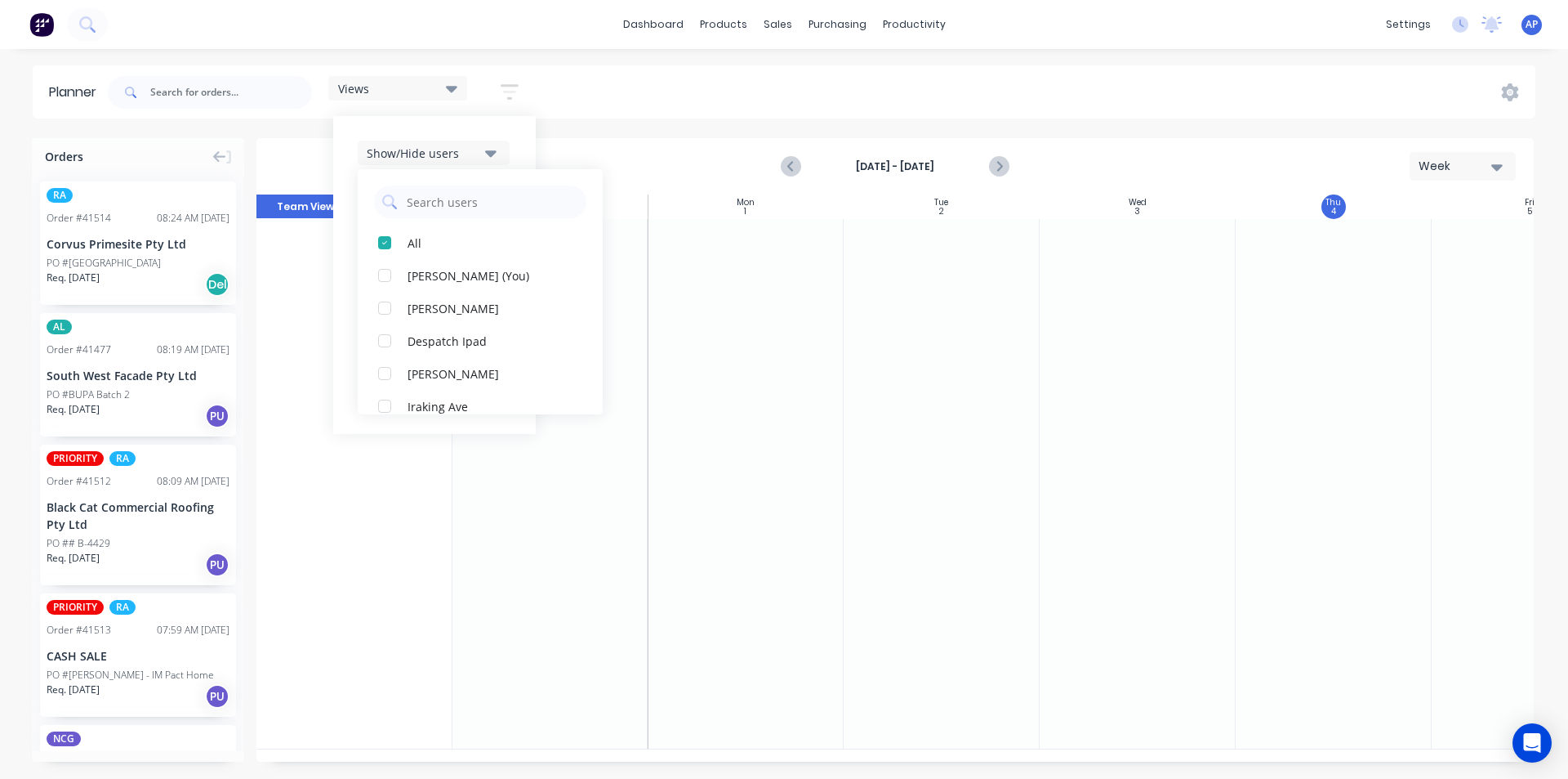
click at [410, 553] on button "[PERSON_NAME]" at bounding box center [480, 569] width 245 height 33
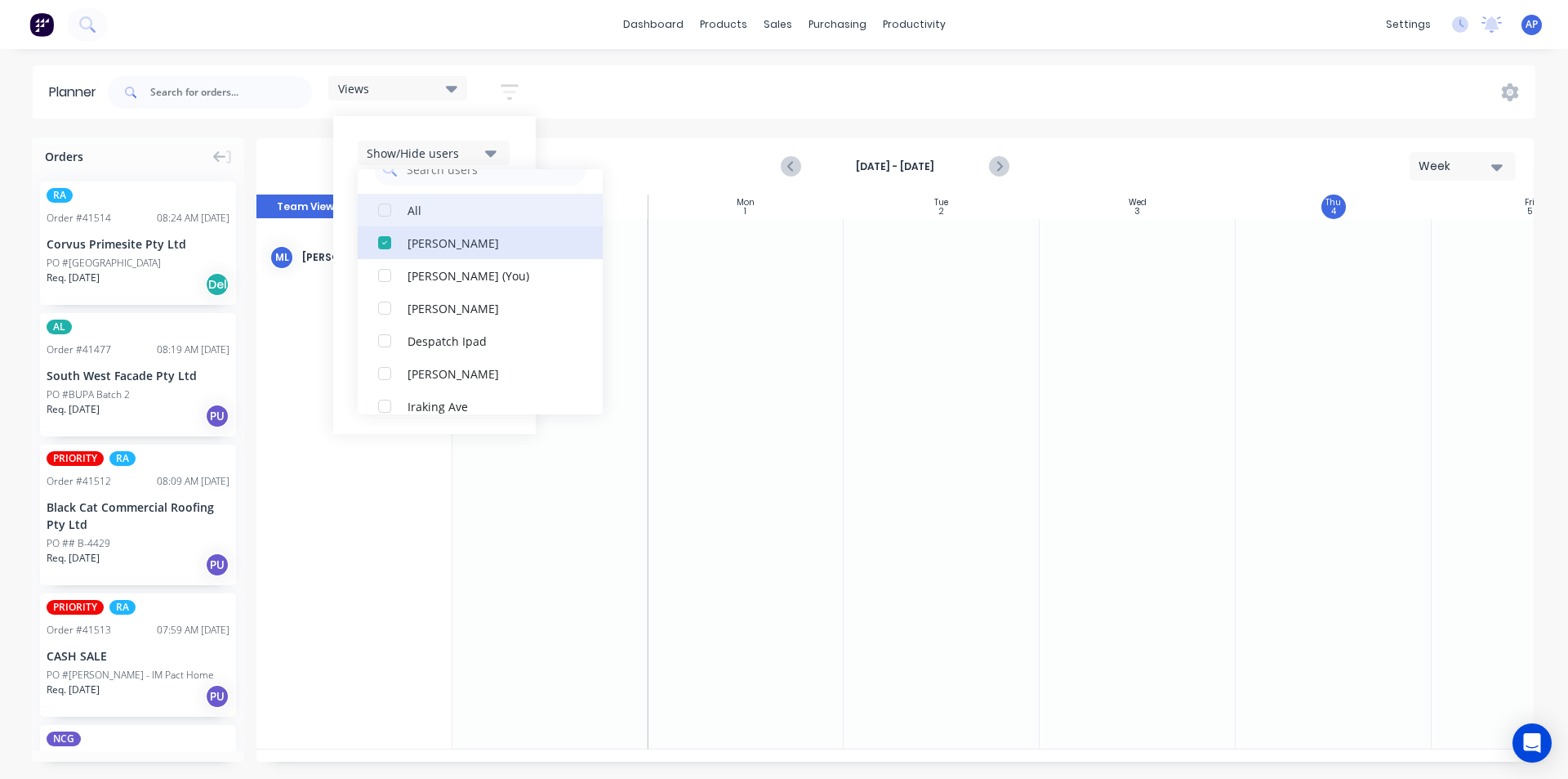
click at [393, 215] on div "button" at bounding box center [385, 210] width 33 height 33
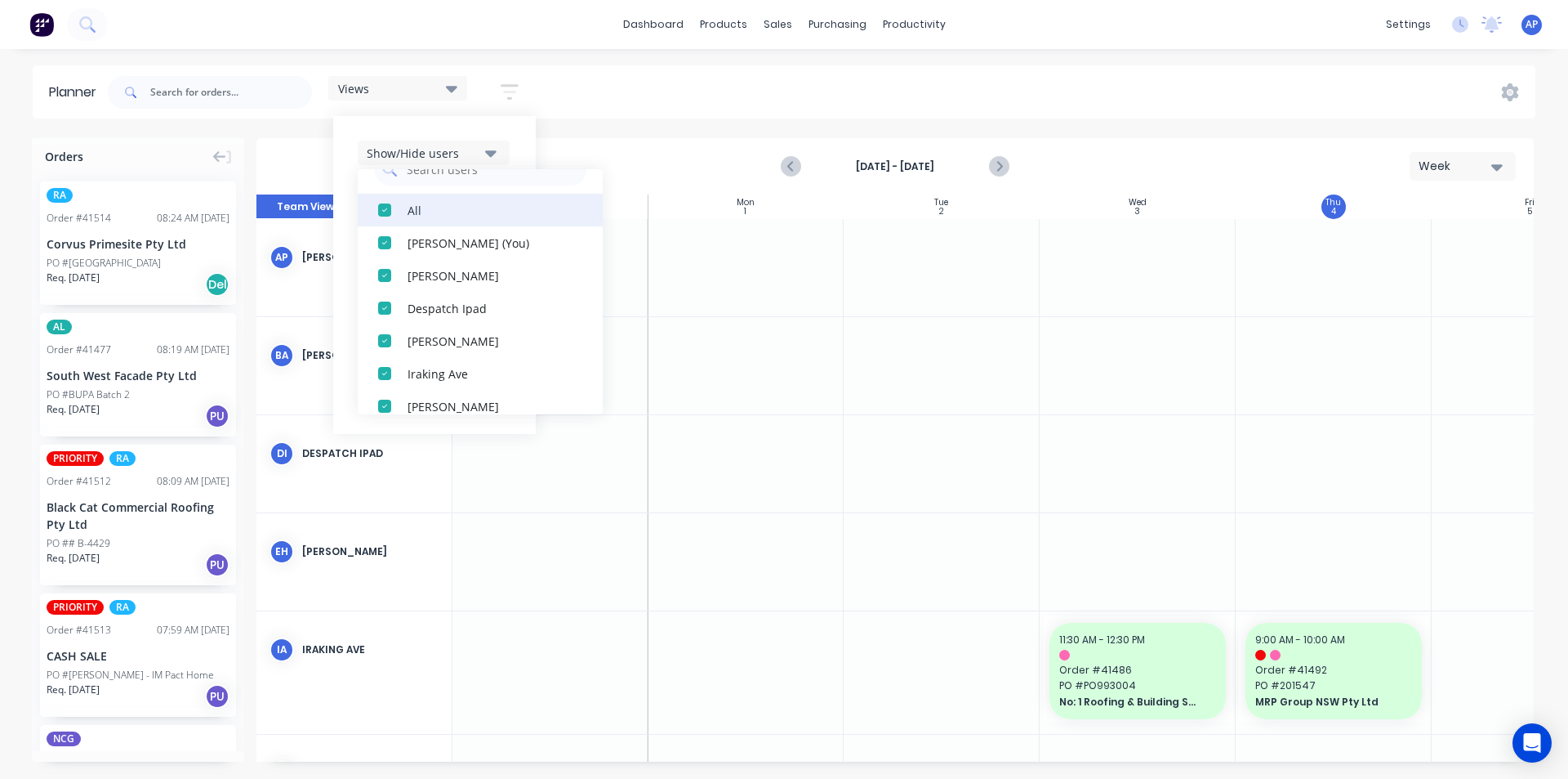
scroll to position [33, 0]
click at [393, 215] on div "button" at bounding box center [385, 210] width 33 height 33
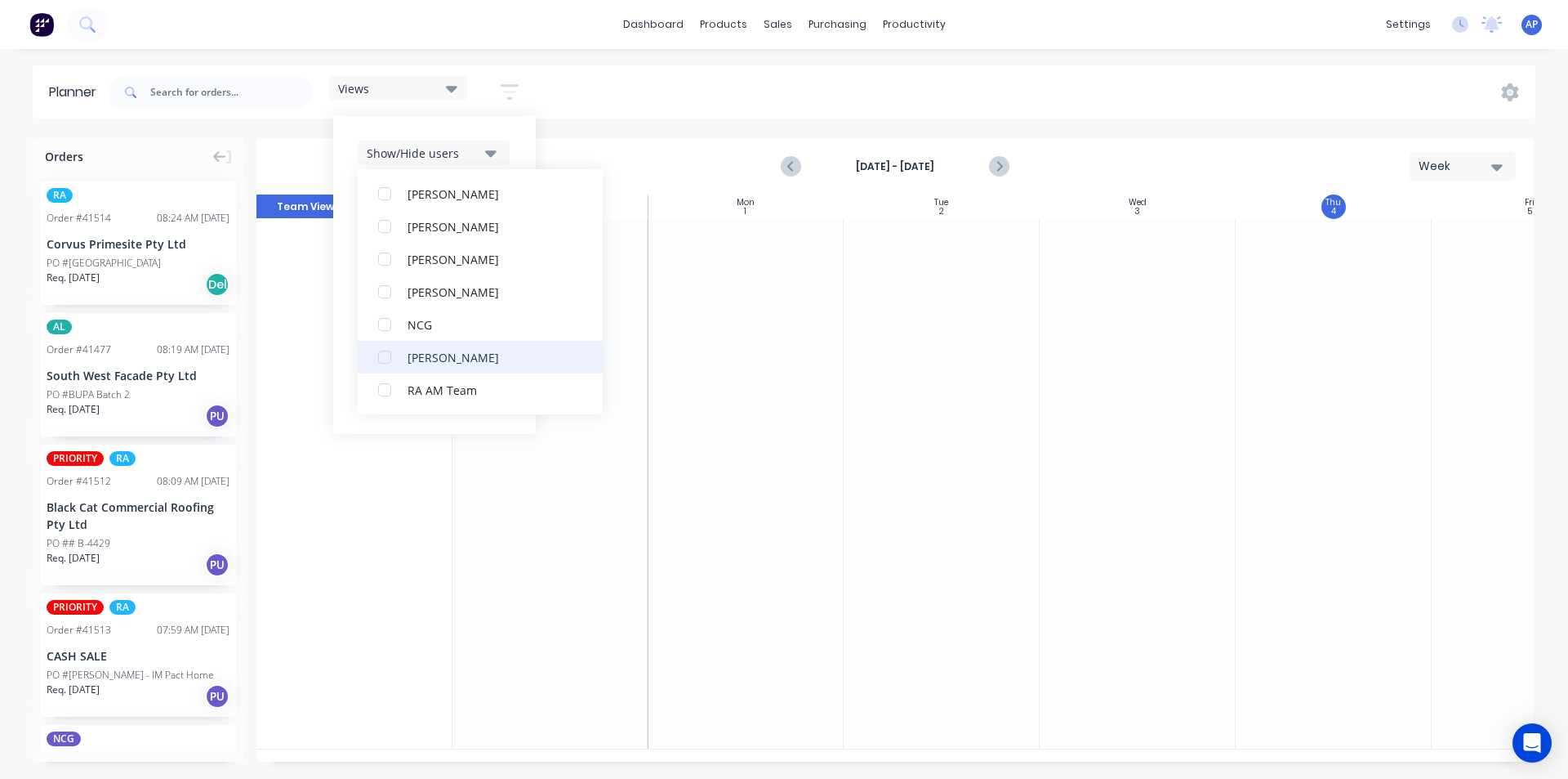
scroll to position [360, 0]
click at [401, 345] on div "button" at bounding box center [385, 341] width 33 height 33
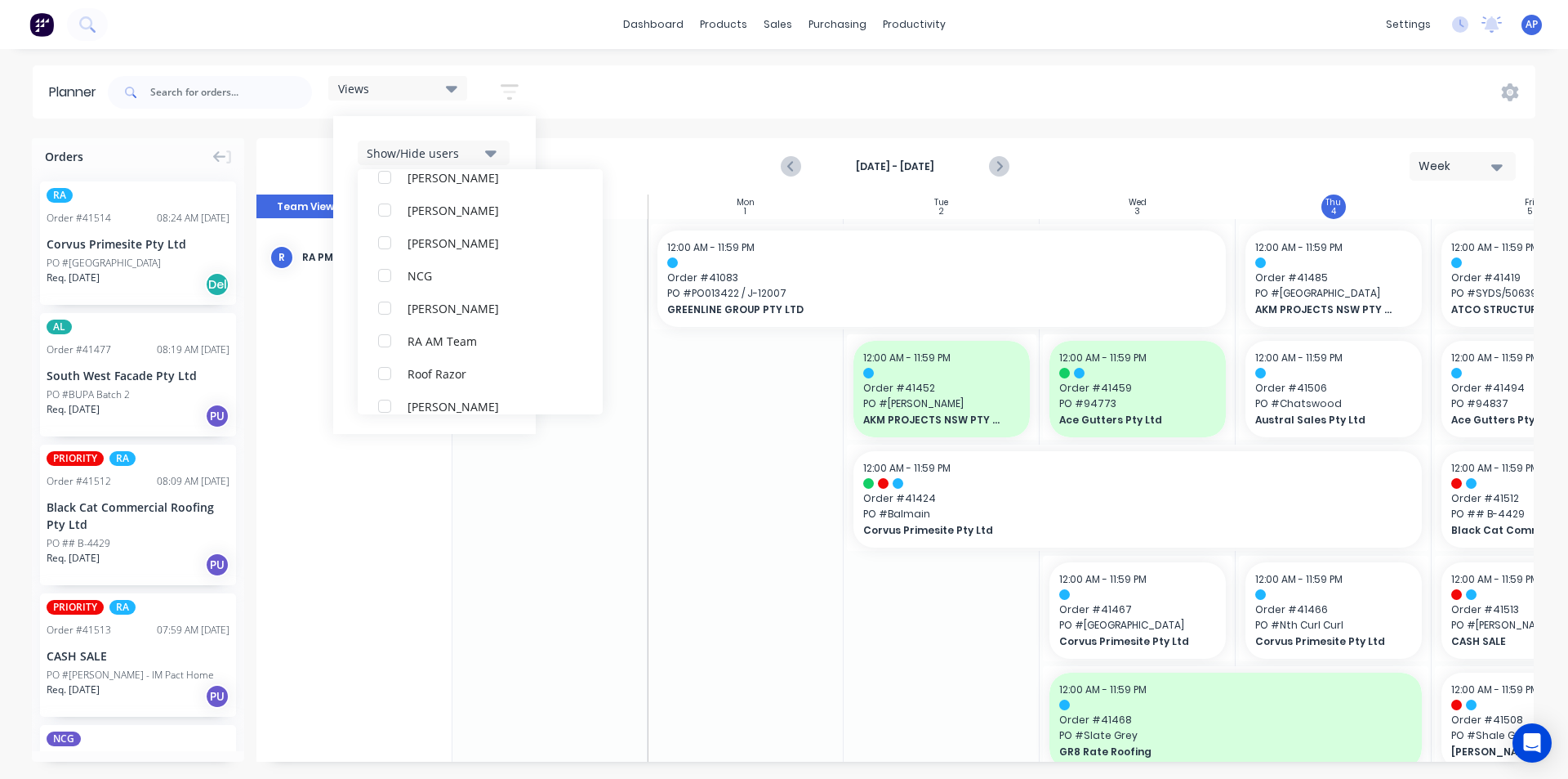
scroll to position [0, 0]
click at [523, 130] on div "Show/Hide users All RA PM Team [PERSON_NAME] (You) [PERSON_NAME] Despatch Ipad …" at bounding box center [435, 275] width 203 height 318
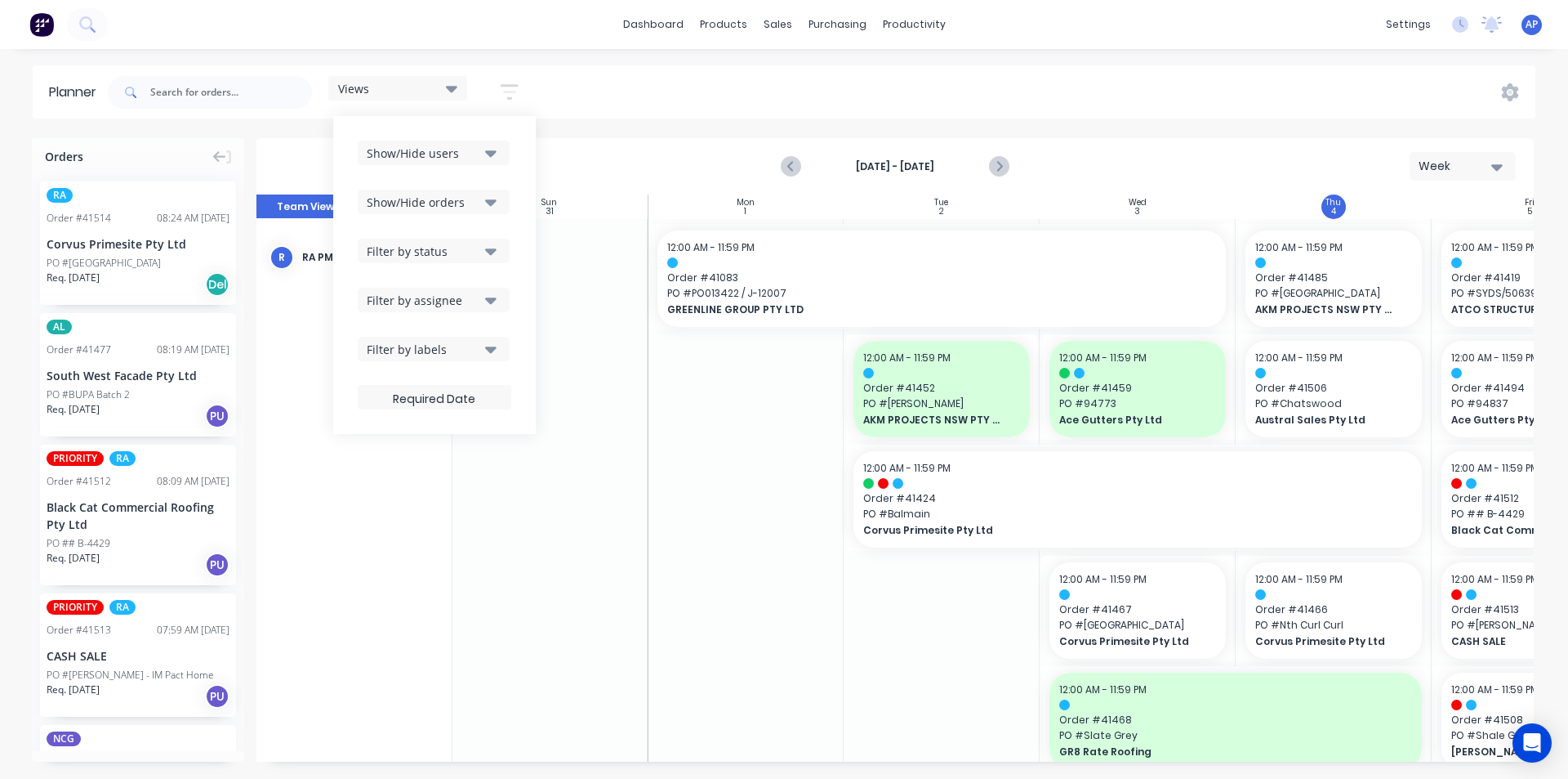
click at [476, 183] on div "Show/Hide users Show/Hide orders Filter by status Filter by assignee Filter by …" at bounding box center [435, 275] width 153 height 269
click at [467, 201] on div "Show/Hide orders" at bounding box center [424, 202] width 114 height 17
click at [426, 253] on button "All" at bounding box center [480, 243] width 245 height 33
drag, startPoint x: 426, startPoint y: 308, endPoint x: 459, endPoint y: 281, distance: 42.6
click at [426, 309] on div "Unscheduled" at bounding box center [489, 307] width 163 height 17
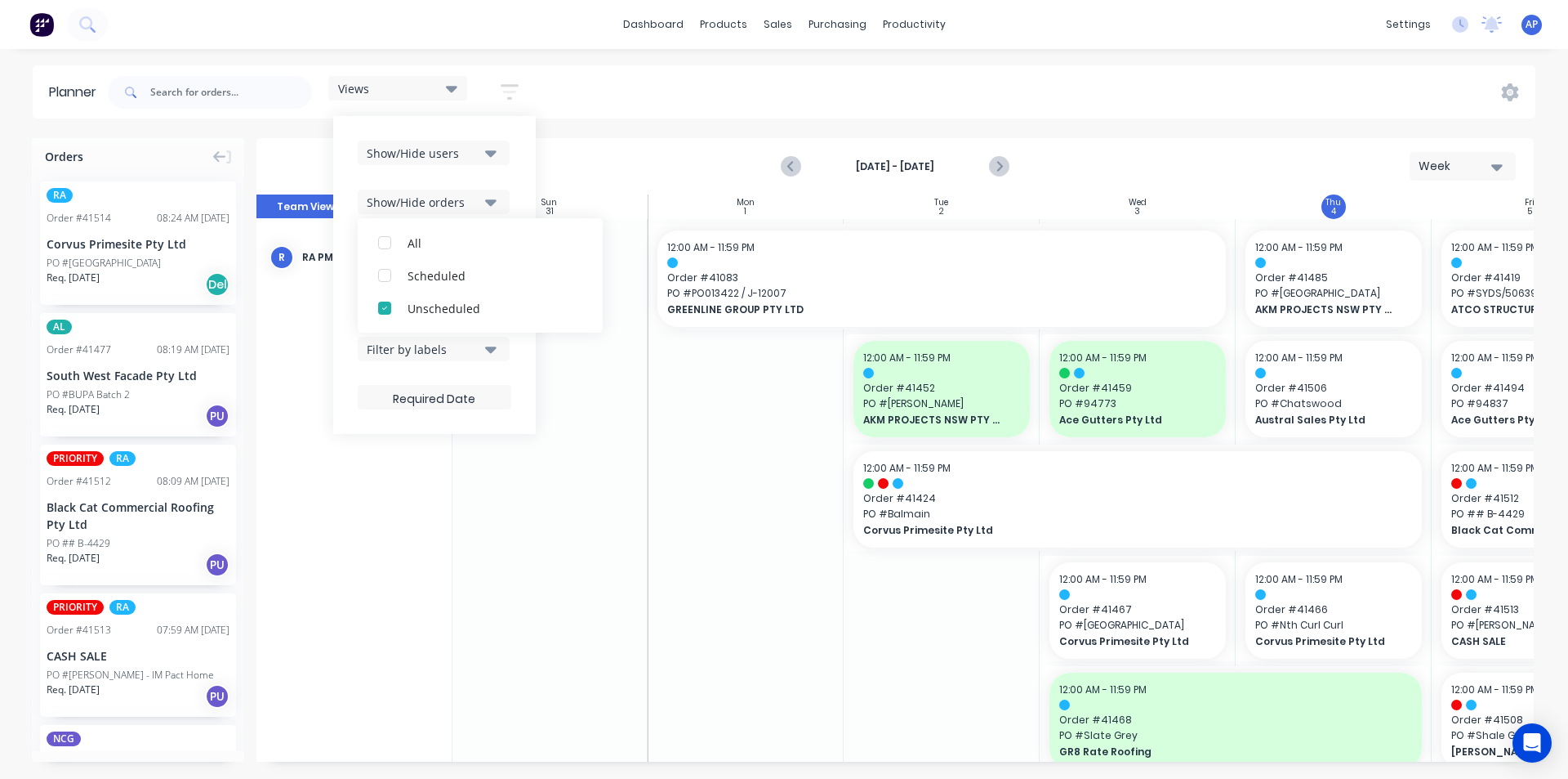
click at [525, 203] on div "Show/Hide users Show/Hide orders All Scheduled Unscheduled Filter by status Fil…" at bounding box center [435, 275] width 203 height 318
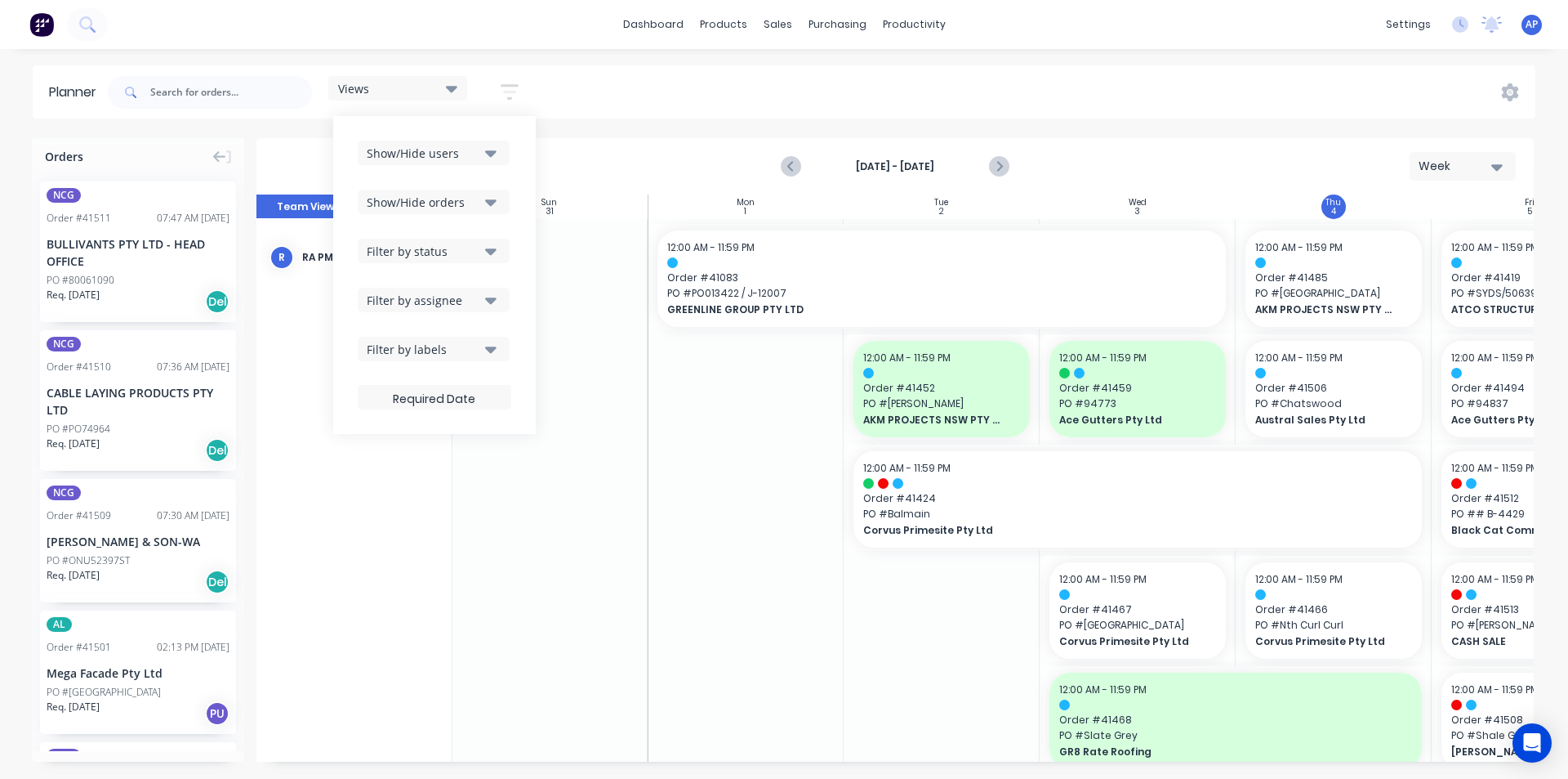
click at [440, 248] on div "Filter by status" at bounding box center [424, 251] width 114 height 17
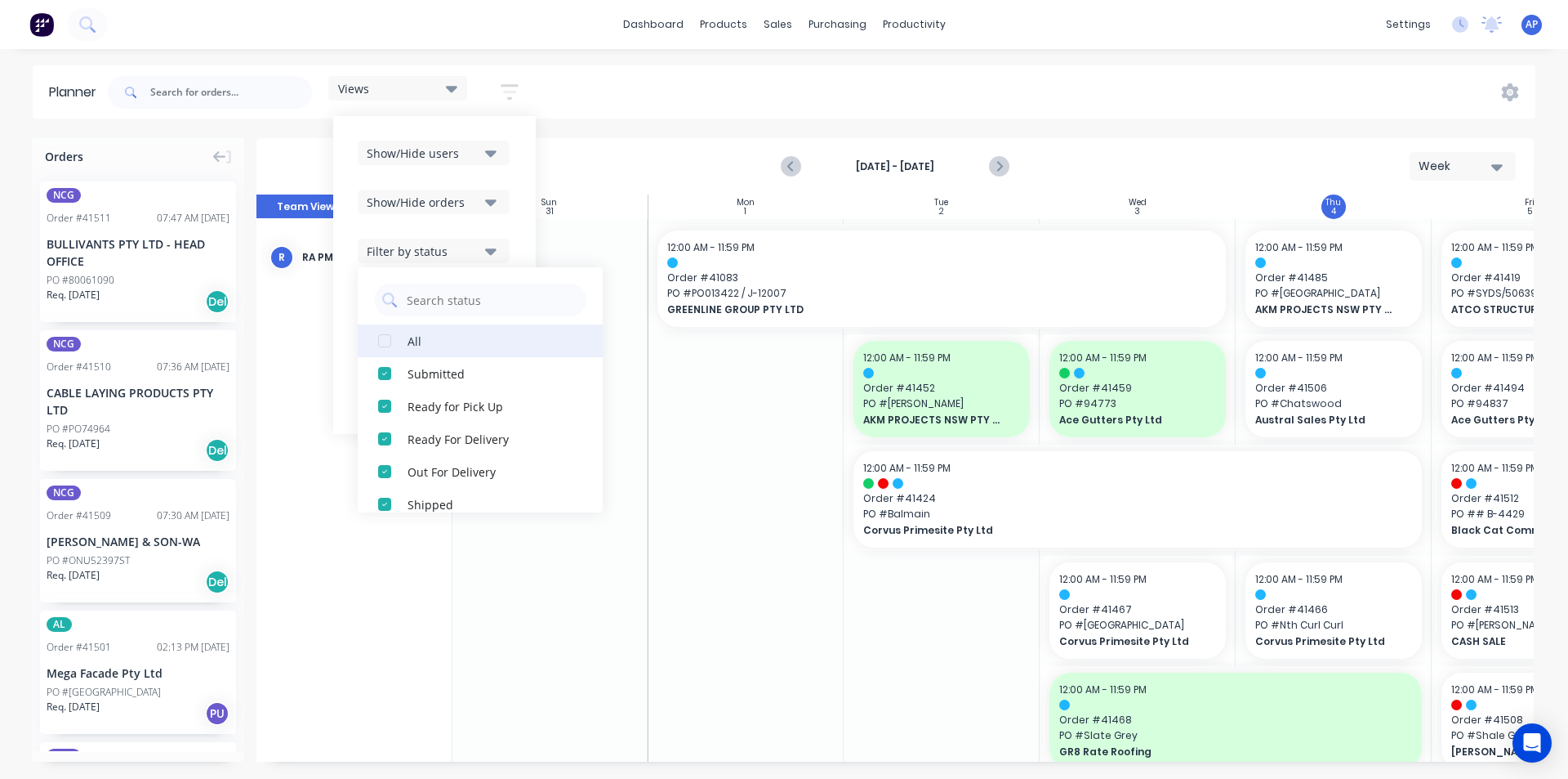
click at [403, 343] on button "All" at bounding box center [480, 341] width 245 height 33
click at [520, 215] on div "Show/Hide users Show/Hide orders Filter by status All Draft Quote Archived Deli…" at bounding box center [435, 275] width 203 height 318
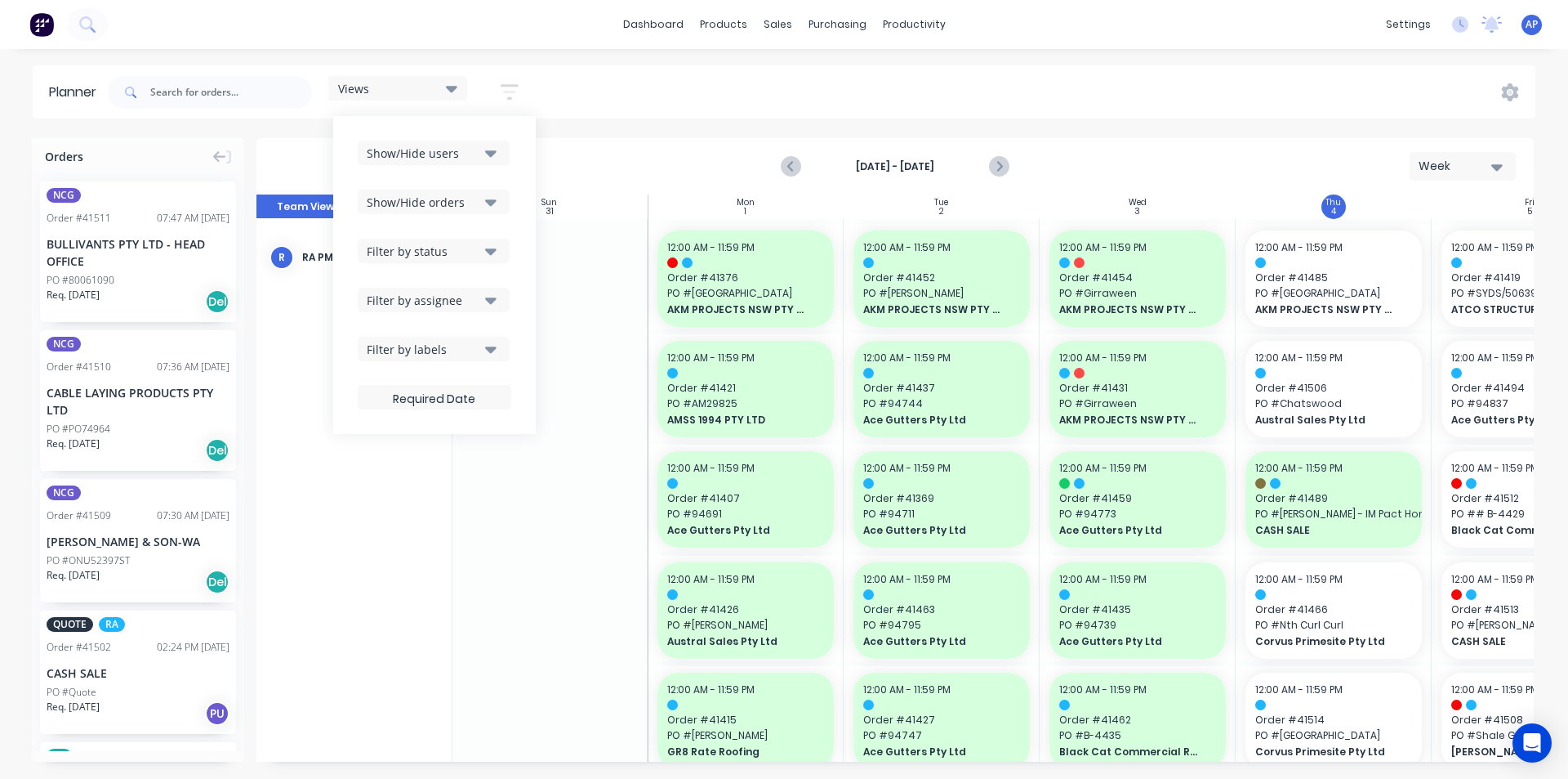
click at [935, 95] on div "Views Save new view None (Default) edit Iraking edit [PERSON_NAME] edit [PERSON…" at bounding box center [820, 92] width 1431 height 49
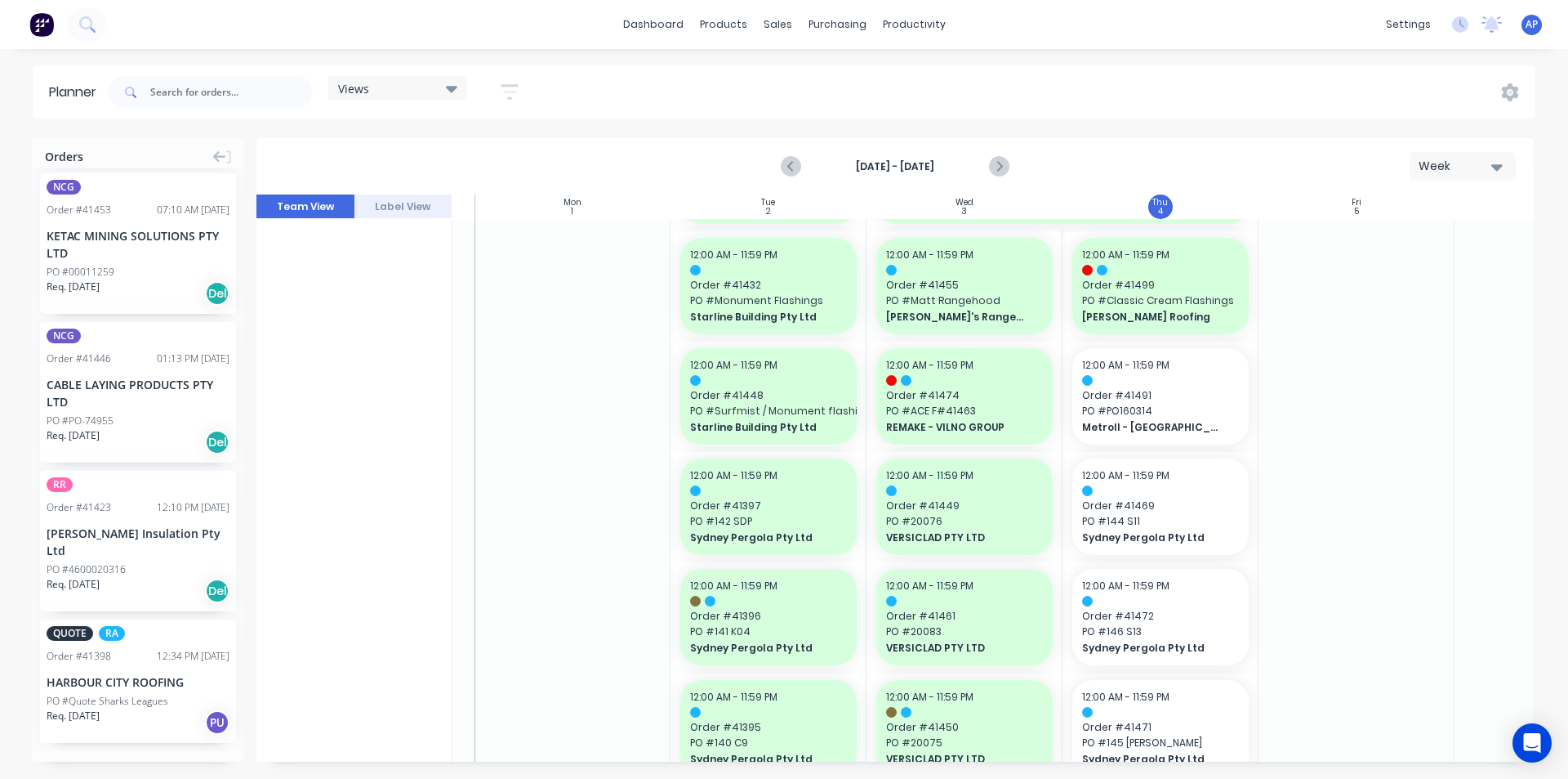
scroll to position [1560, 0]
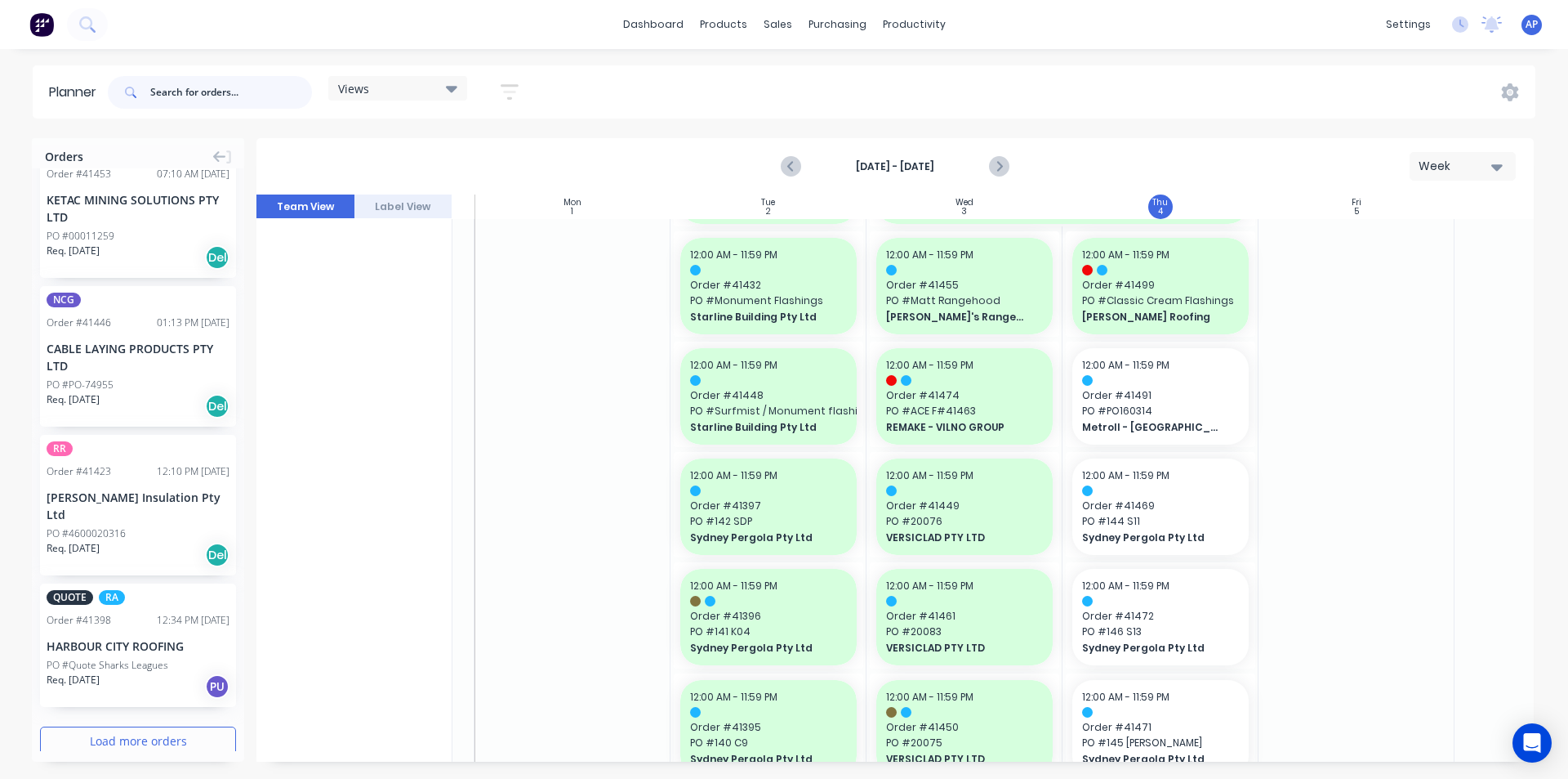
click at [254, 79] on input "text" at bounding box center [231, 92] width 162 height 33
paste input "41466"
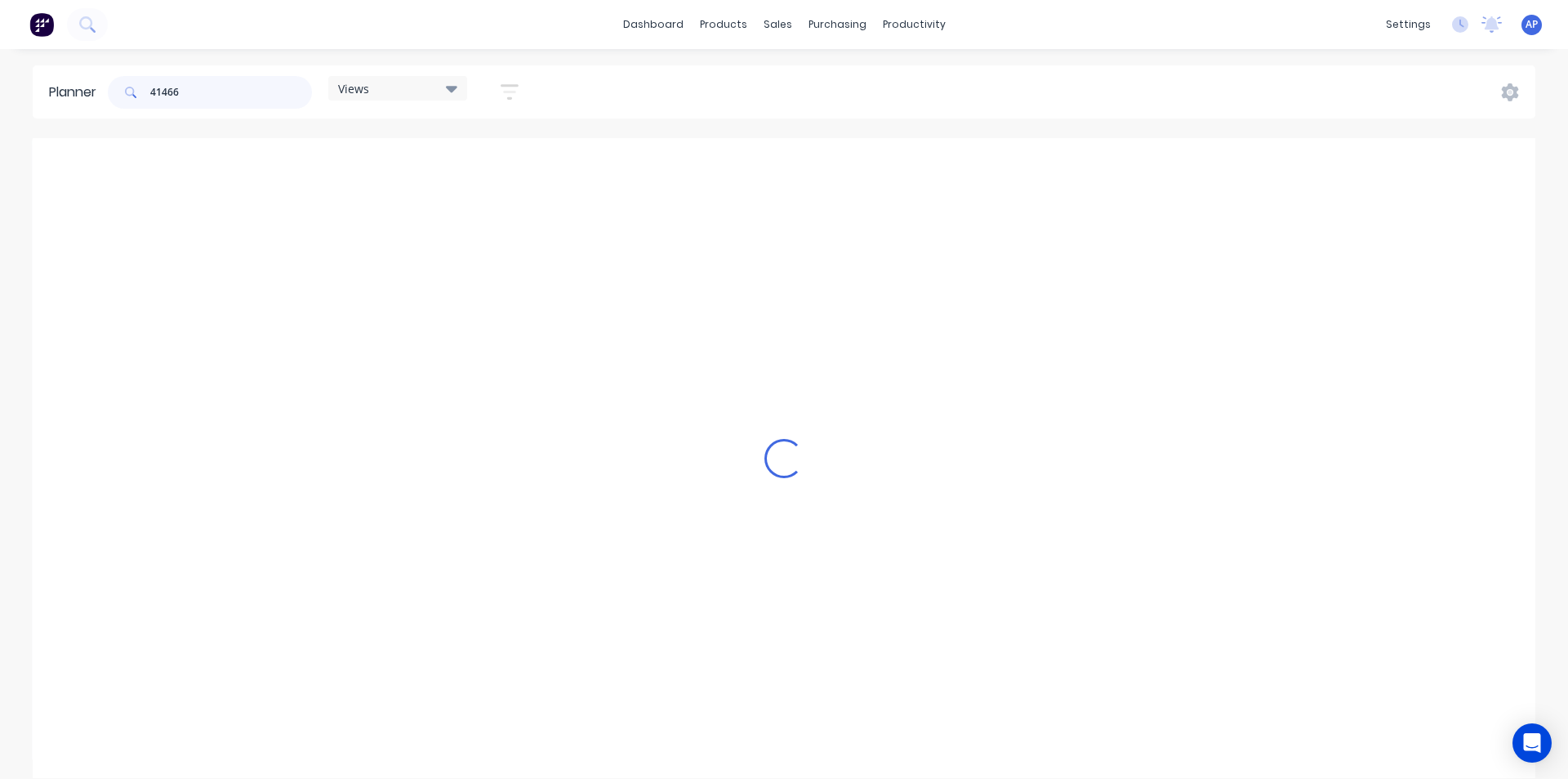
scroll to position [0, 174]
type input "41466"
